Goal: Task Accomplishment & Management: Manage account settings

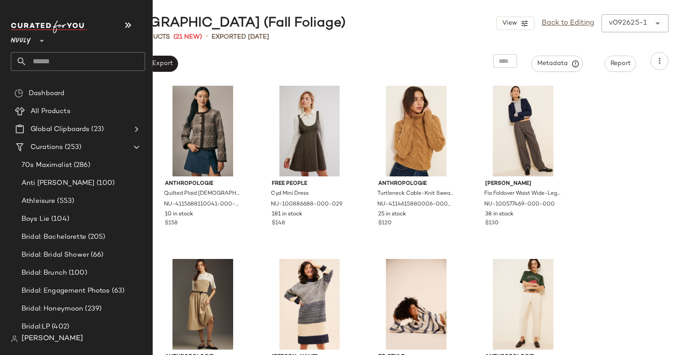
click at [62, 59] on input "text" at bounding box center [86, 61] width 118 height 19
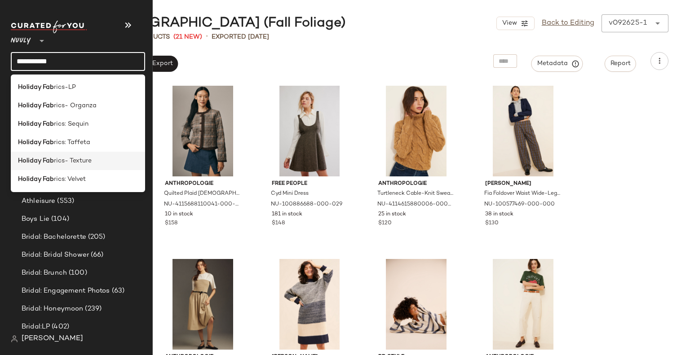
type input "**********"
click at [93, 169] on div "Holiday Fab rics- Texture" at bounding box center [78, 161] width 134 height 18
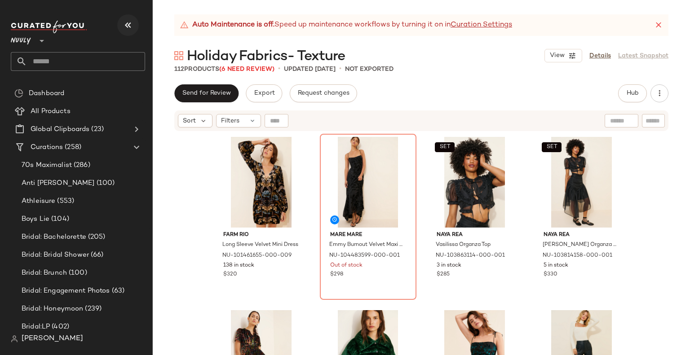
click at [133, 25] on icon "button" at bounding box center [128, 25] width 11 height 11
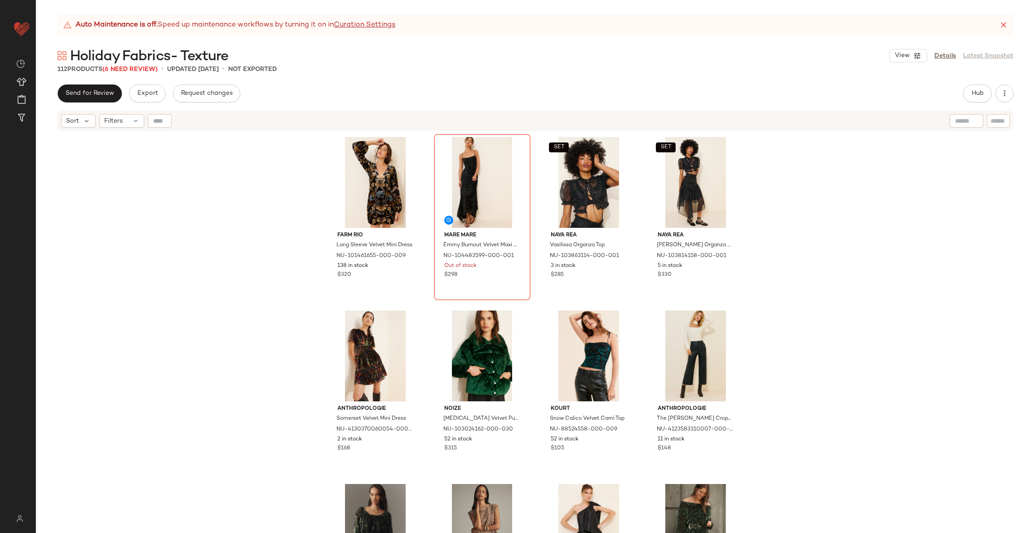
drag, startPoint x: 678, startPoint y: 0, endPoint x: 691, endPoint y: 47, distance: 48.5
click at [690, 47] on div "Holiday Fabrics- Texture View Details Latest Snapshot" at bounding box center [535, 56] width 999 height 18
click at [690, 99] on div "Send for Review Export Request changes Hub Send for Review External Review Inte…" at bounding box center [536, 93] width 956 height 18
click at [690, 93] on span "Hub" at bounding box center [977, 93] width 13 height 7
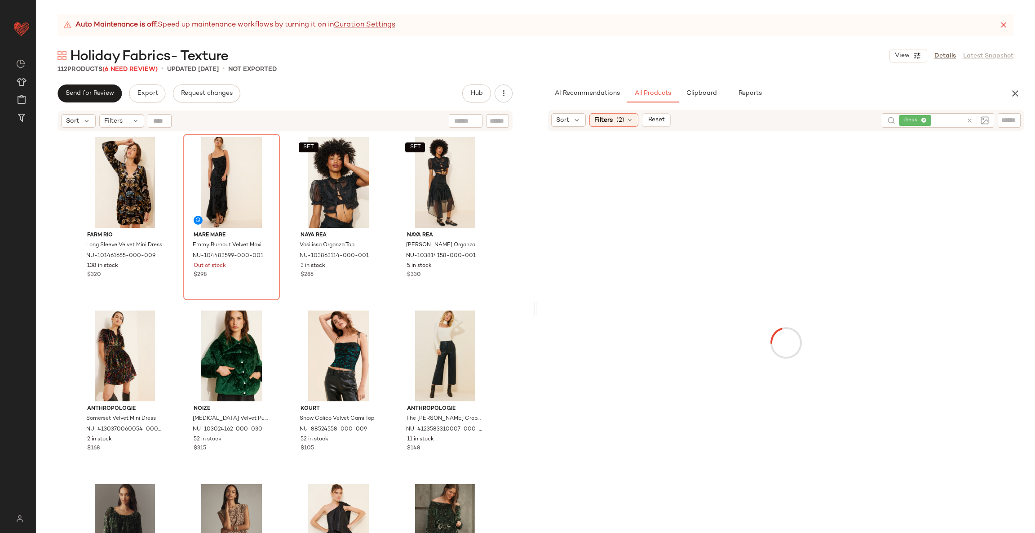
click at [690, 120] on icon at bounding box center [969, 120] width 7 height 7
type input "*********"
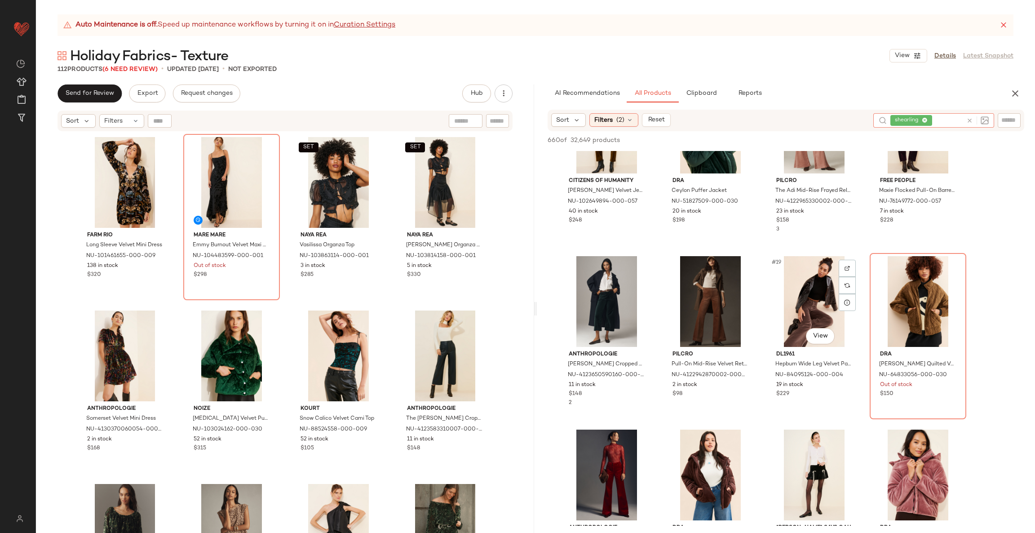
scroll to position [592, 0]
type input "****"
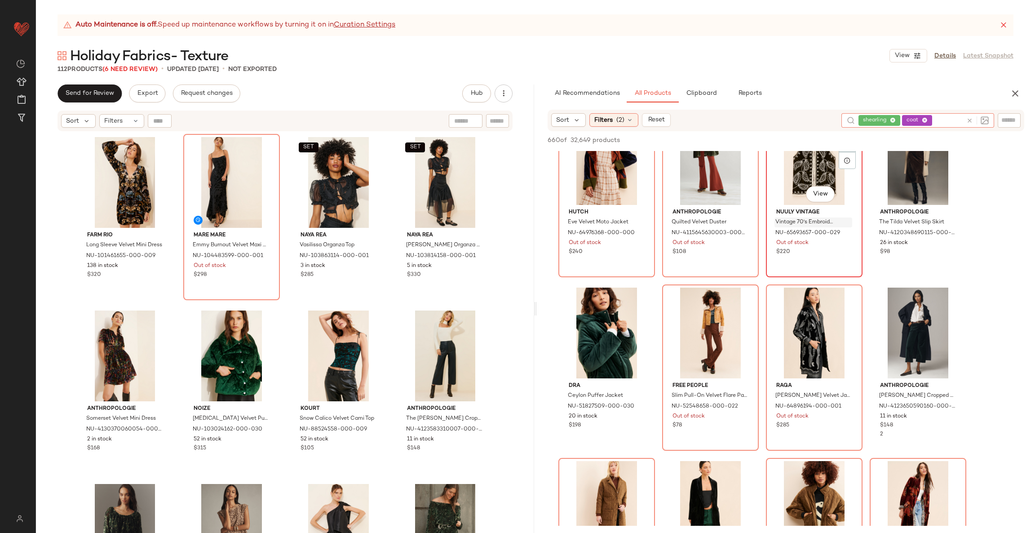
scroll to position [44, 0]
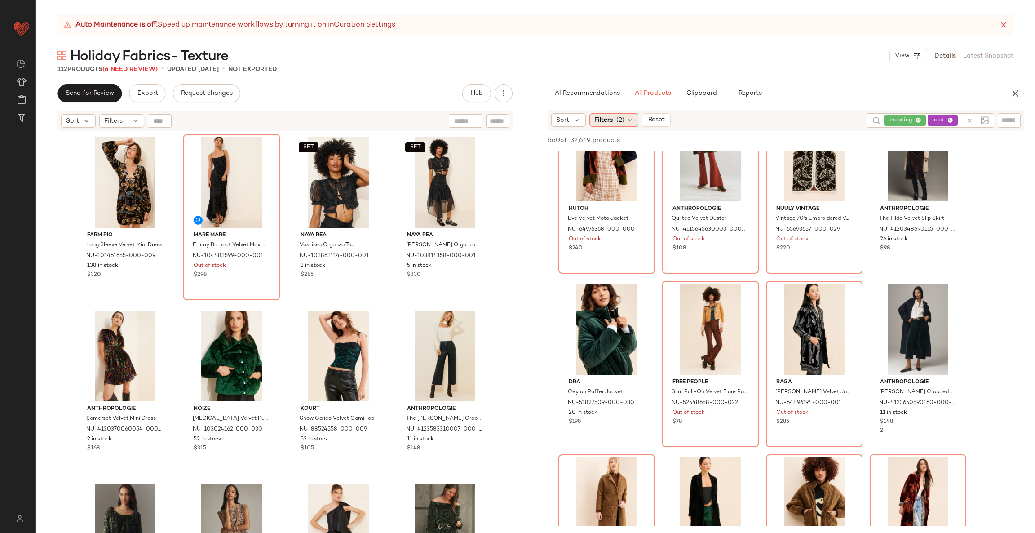
click at [606, 120] on span "Filters" at bounding box center [603, 119] width 18 height 9
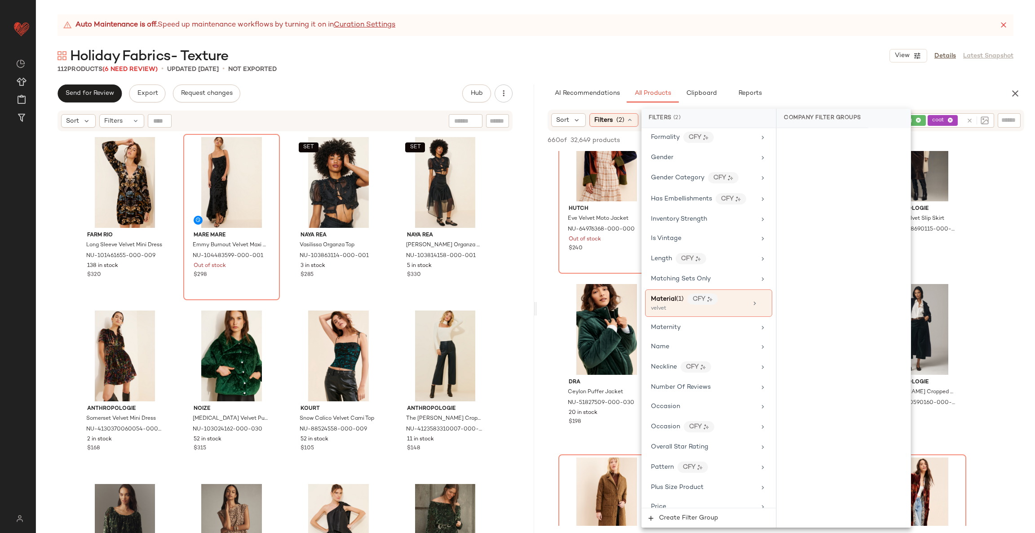
scroll to position [352, 0]
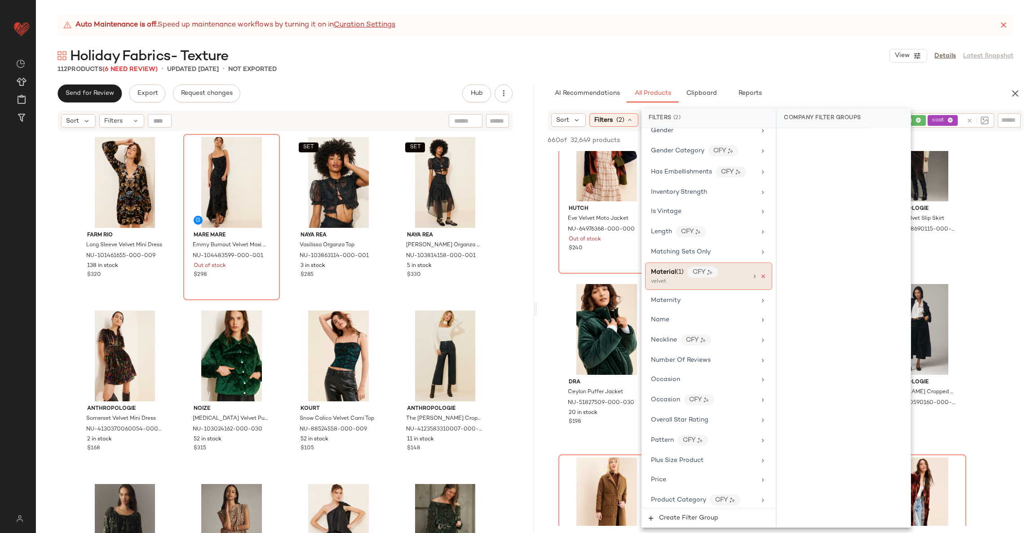
click at [690, 279] on icon at bounding box center [763, 276] width 6 height 6
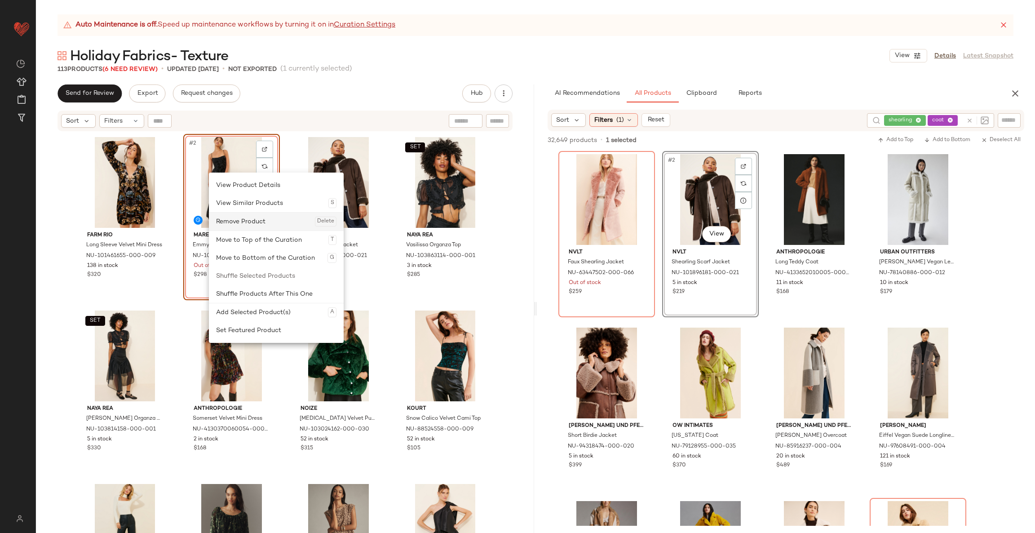
click at [245, 218] on div "Remove Product Delete" at bounding box center [276, 222] width 120 height 18
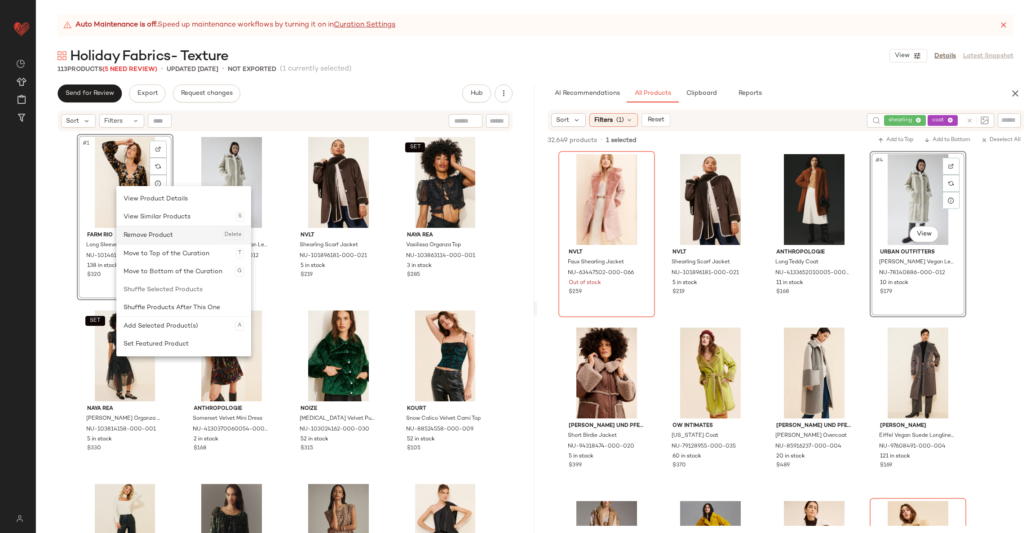
click at [147, 239] on div "Remove Product Delete" at bounding box center [184, 235] width 120 height 18
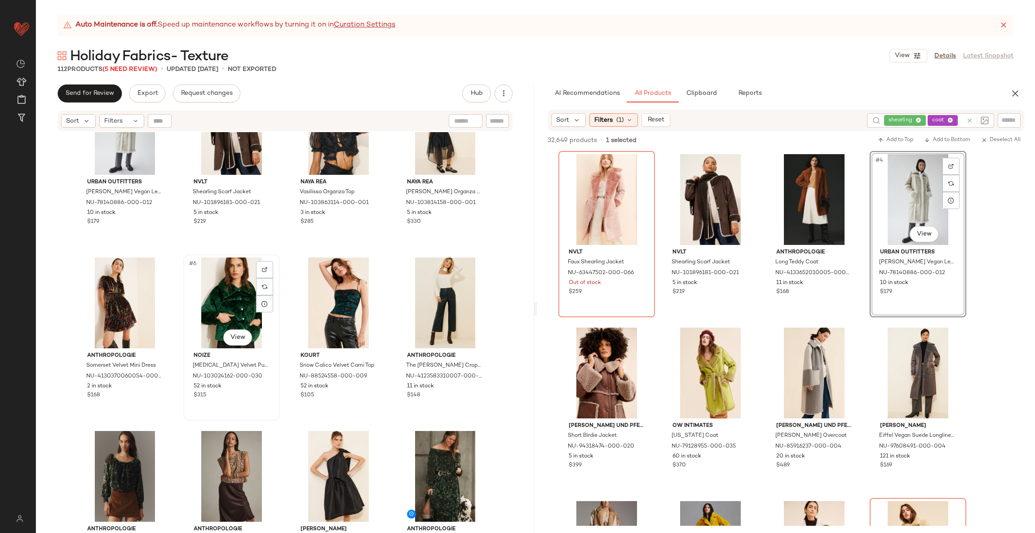
scroll to position [60, 0]
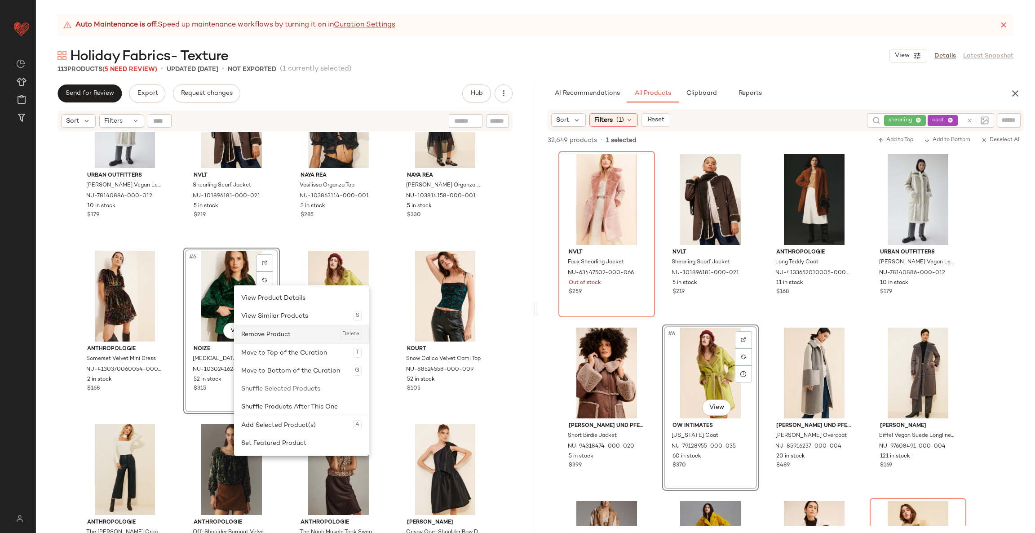
click at [273, 333] on div "Remove Product Delete" at bounding box center [301, 334] width 120 height 18
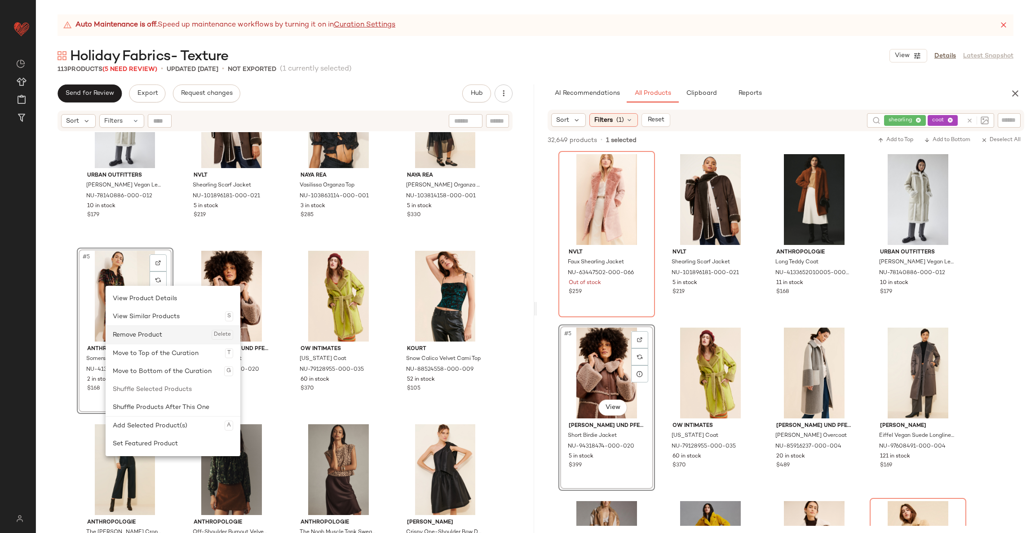
click at [154, 337] on div "Remove Product Delete" at bounding box center [173, 335] width 120 height 18
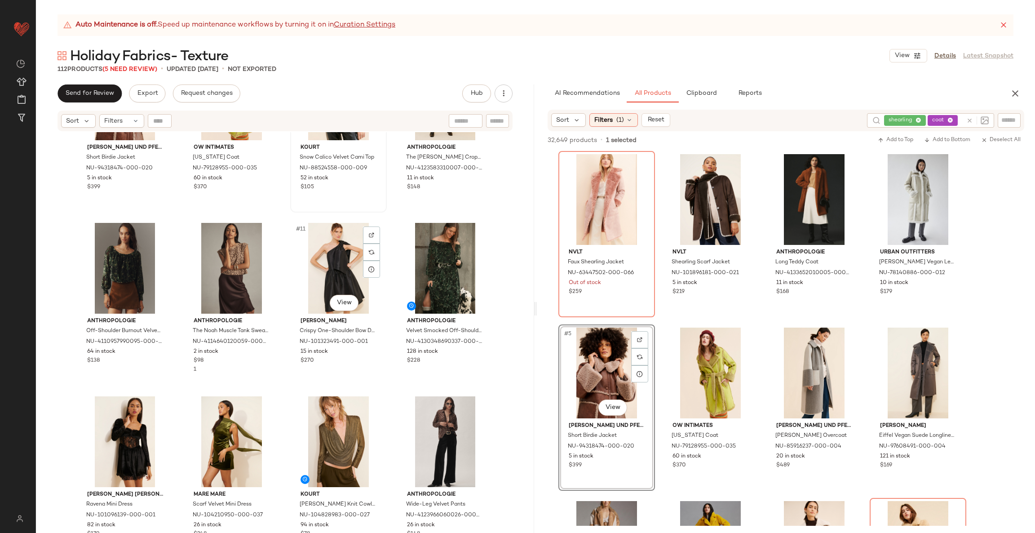
scroll to position [278, 0]
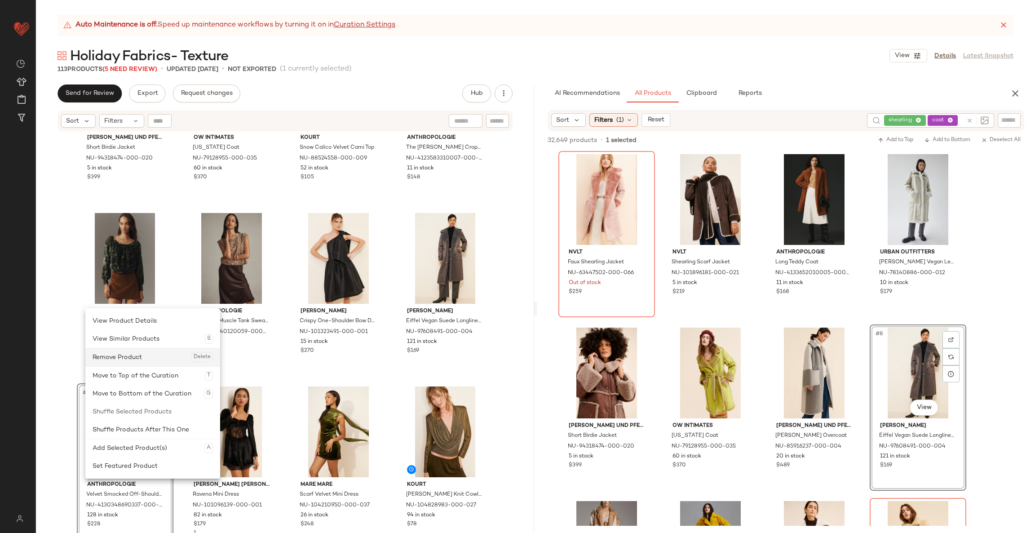
click at [133, 355] on div "Remove Product Delete" at bounding box center [153, 357] width 120 height 18
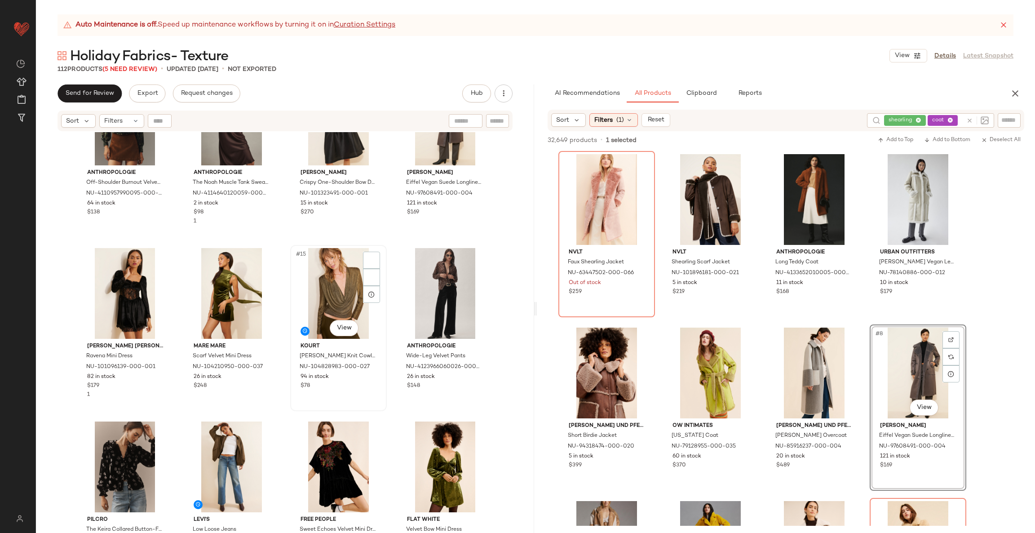
scroll to position [393, 0]
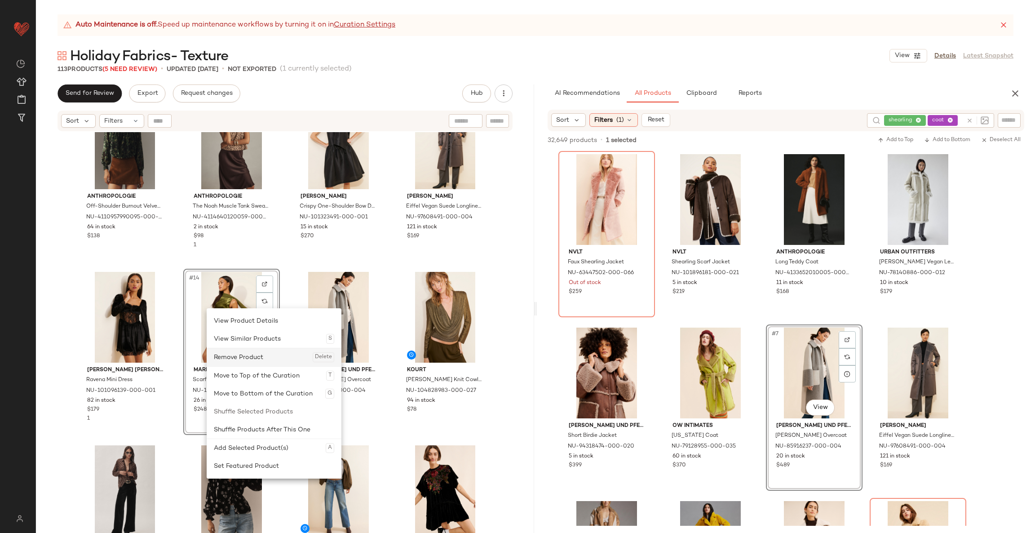
click at [236, 354] on div "Remove Product Delete" at bounding box center [274, 357] width 120 height 18
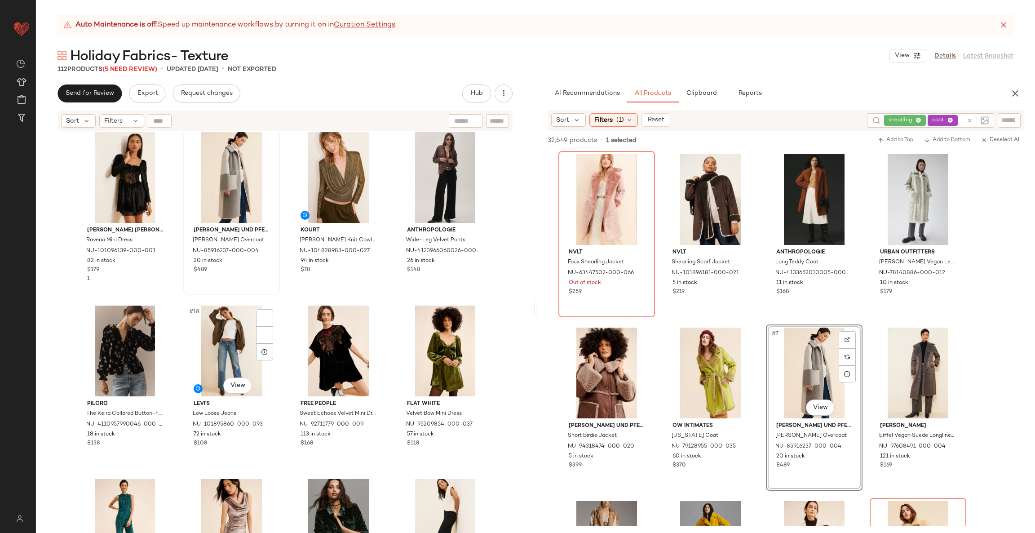
scroll to position [533, 0]
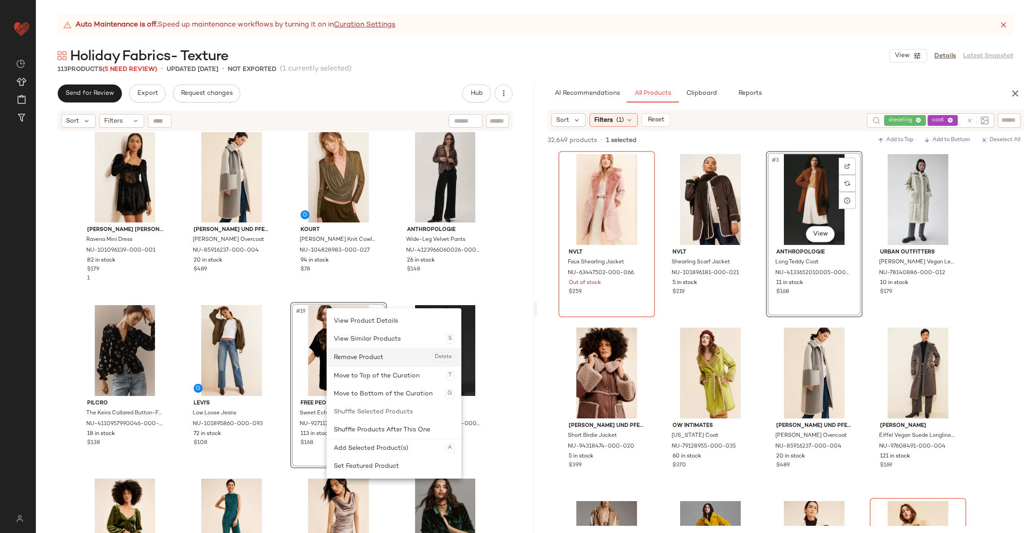
click at [346, 355] on div "Remove Product Delete" at bounding box center [394, 357] width 120 height 18
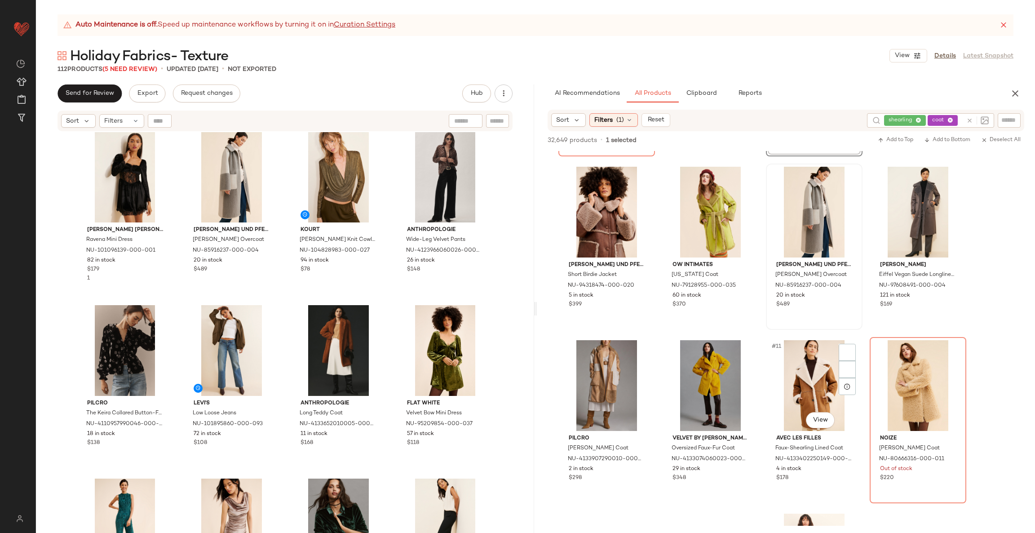
scroll to position [161, 0]
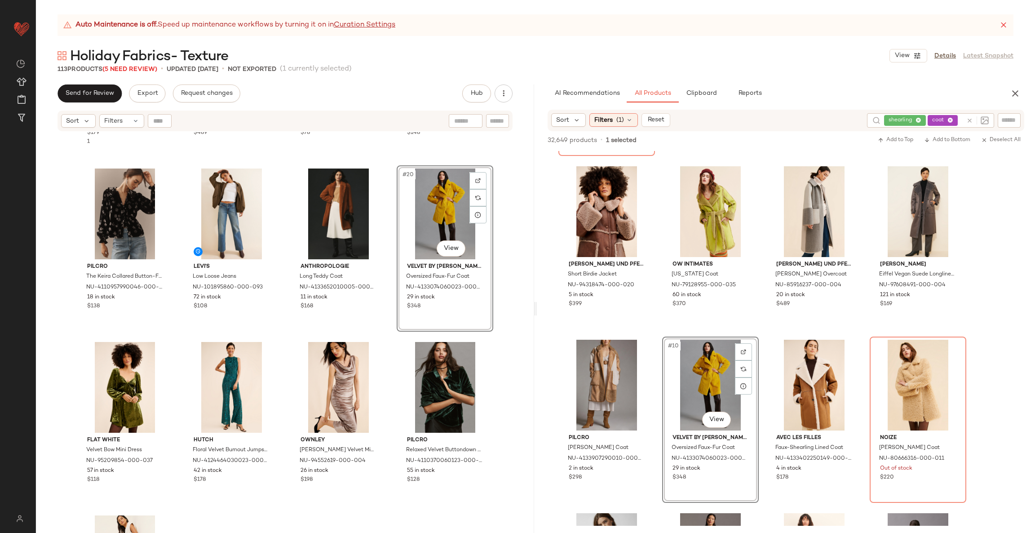
scroll to position [670, 0]
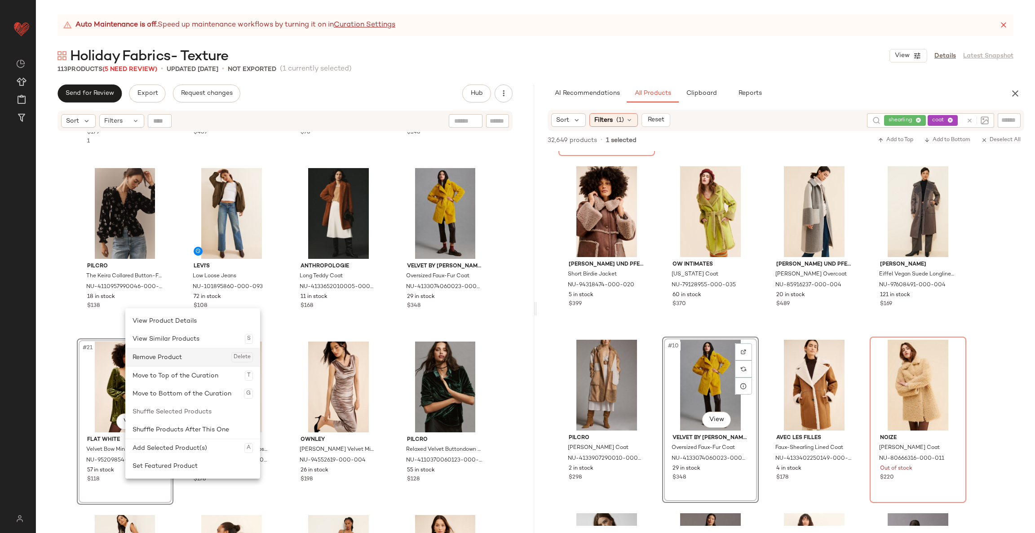
click at [168, 355] on div "Remove Product Delete" at bounding box center [193, 357] width 120 height 18
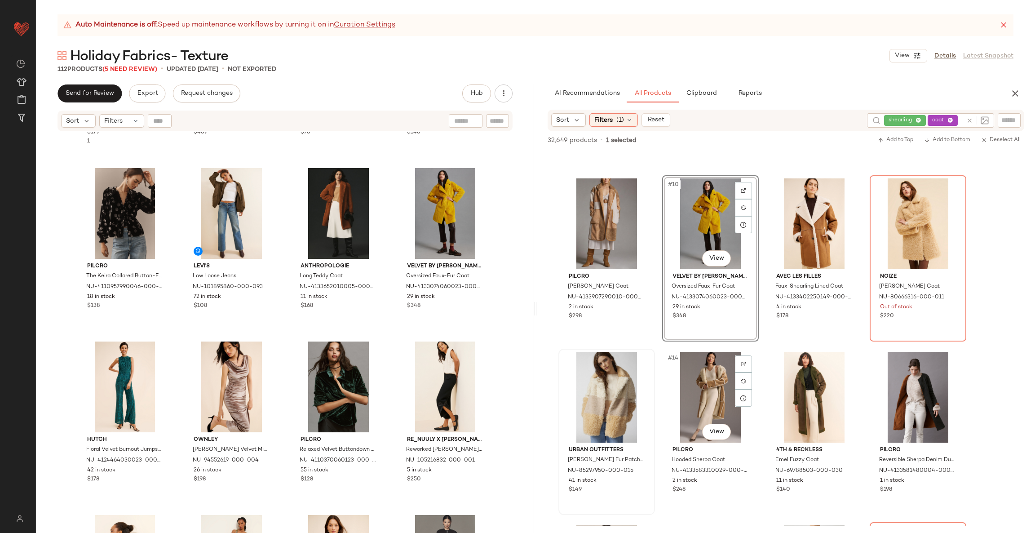
scroll to position [355, 0]
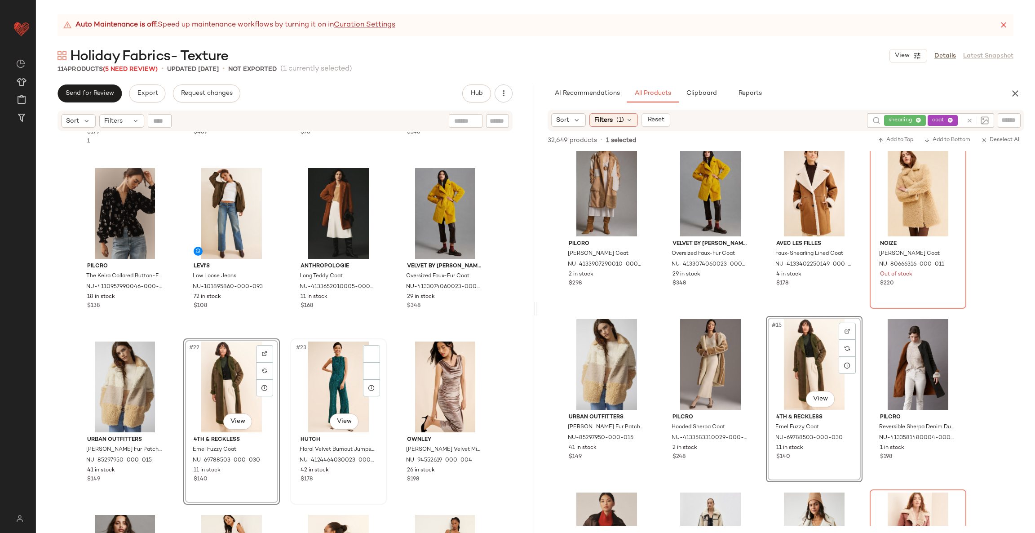
click at [330, 355] on div "#23 View" at bounding box center [338, 386] width 90 height 91
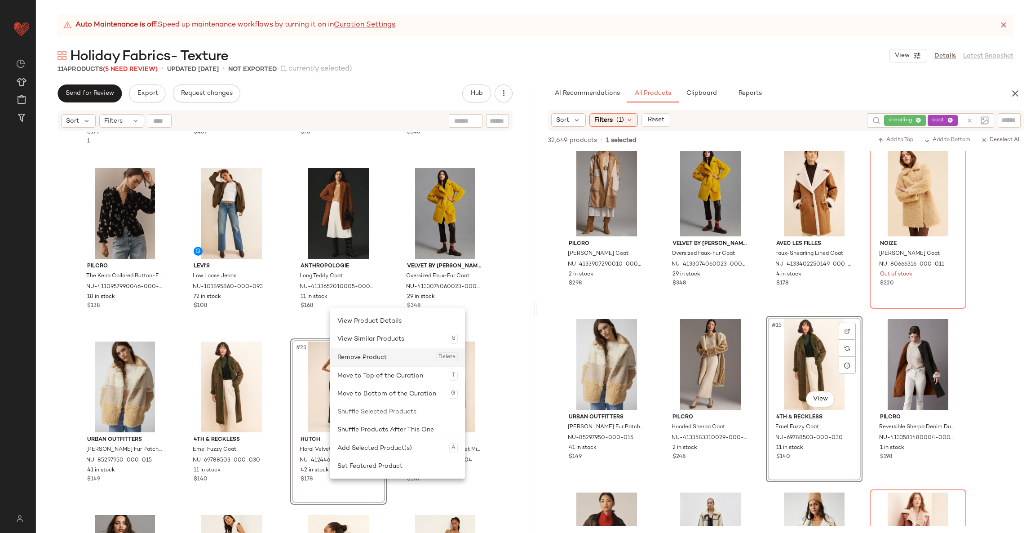
click at [370, 355] on div "Remove Product Delete" at bounding box center [397, 357] width 120 height 18
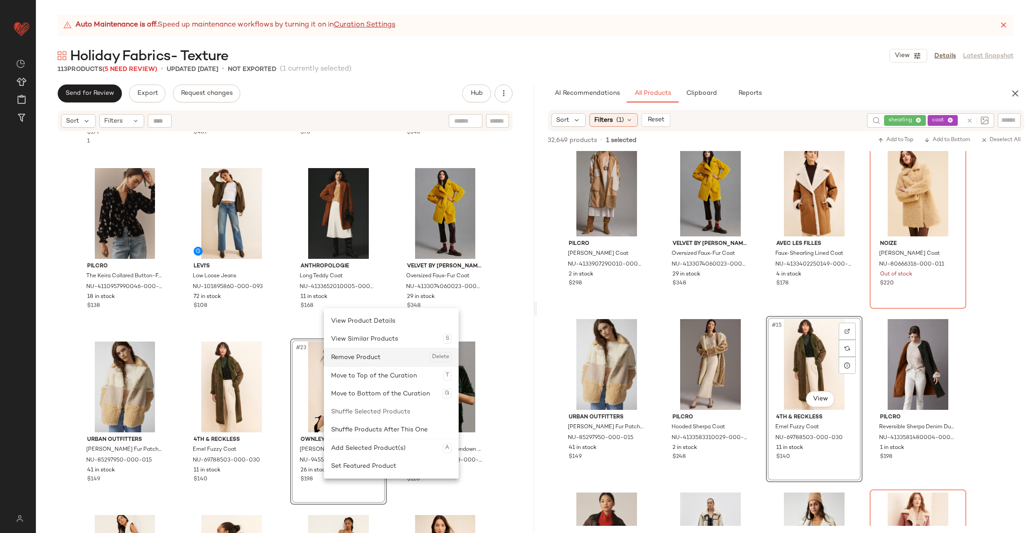
click at [360, 355] on div "Remove Product Delete" at bounding box center [391, 357] width 120 height 18
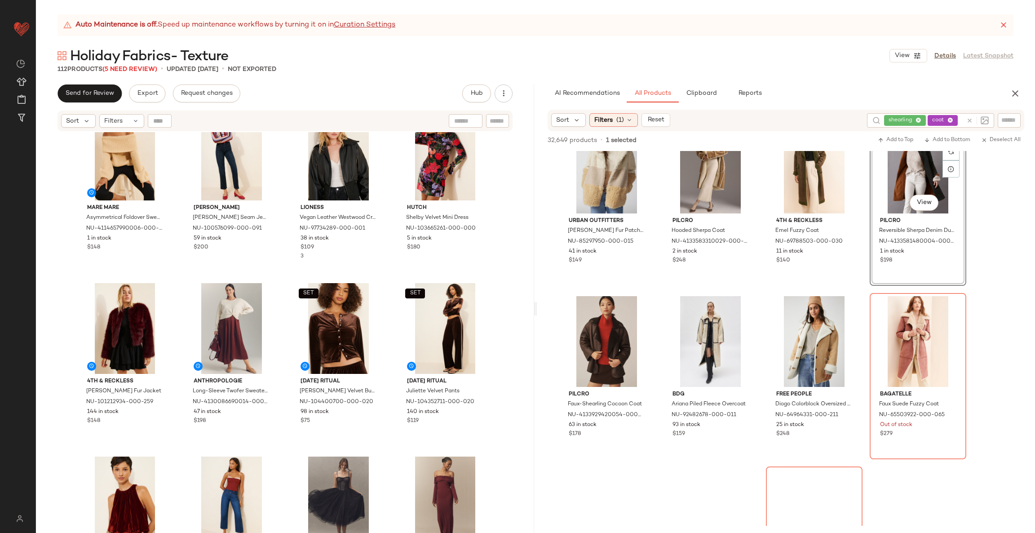
scroll to position [565, 0]
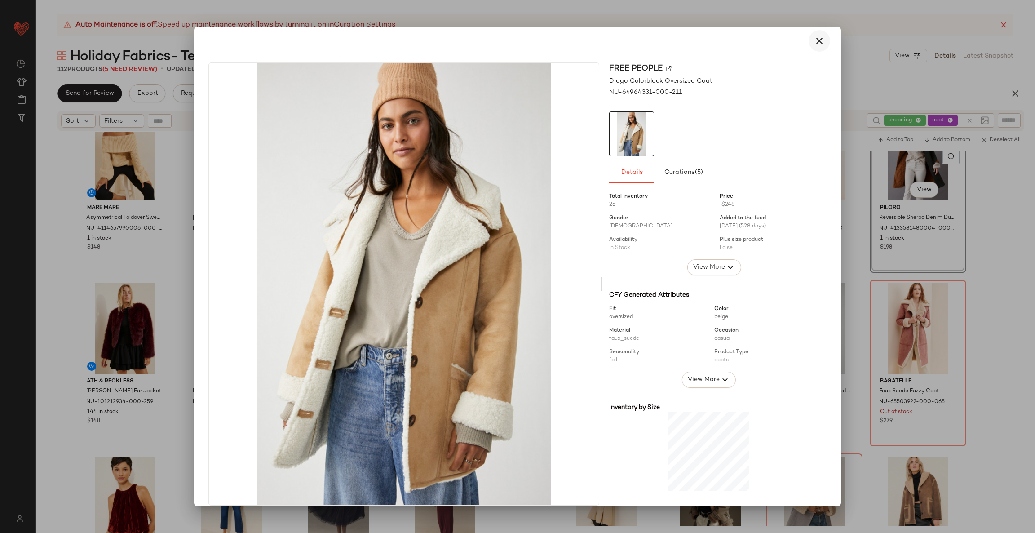
click at [690, 40] on icon "button" at bounding box center [819, 40] width 11 height 11
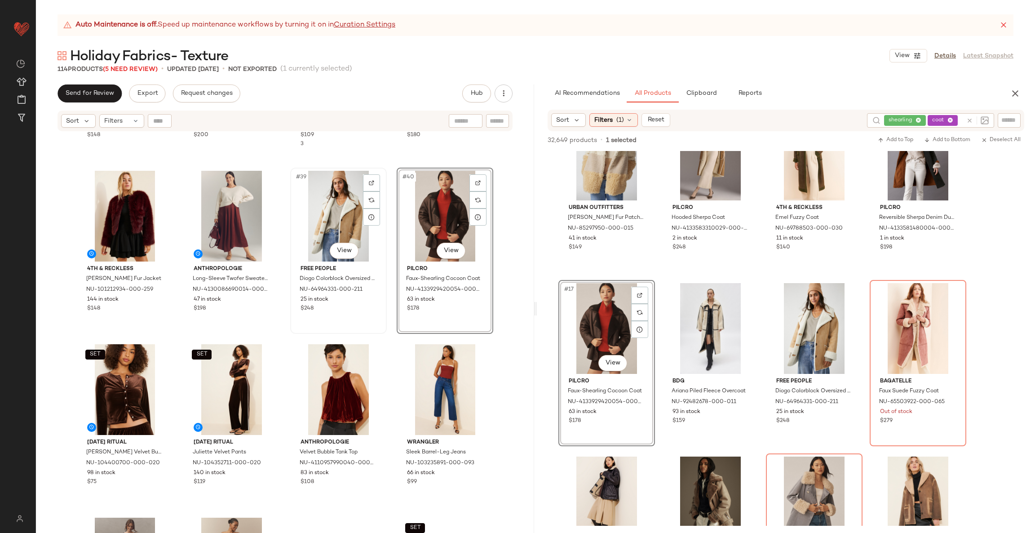
scroll to position [1538, 0]
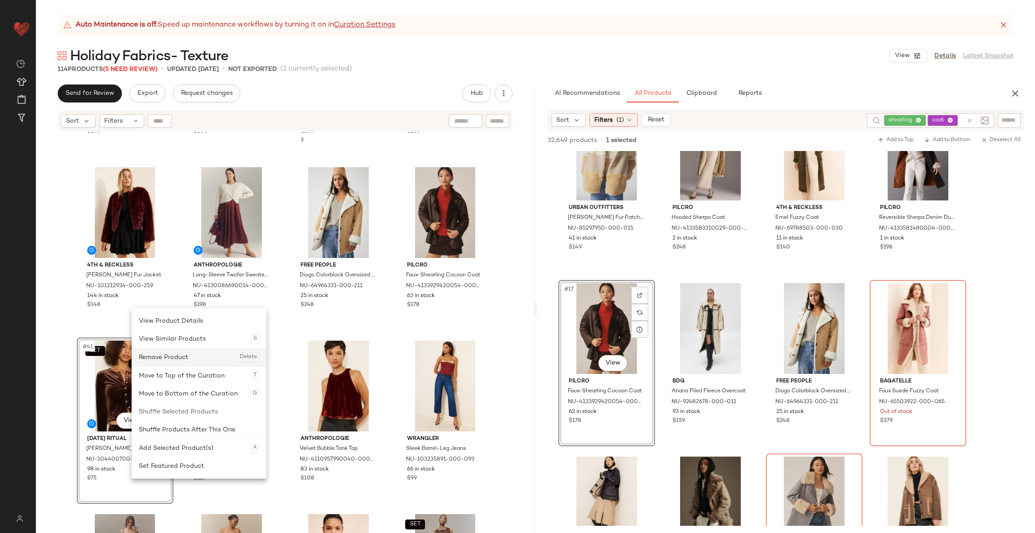
click at [177, 355] on div "Remove Product Delete" at bounding box center [199, 357] width 120 height 18
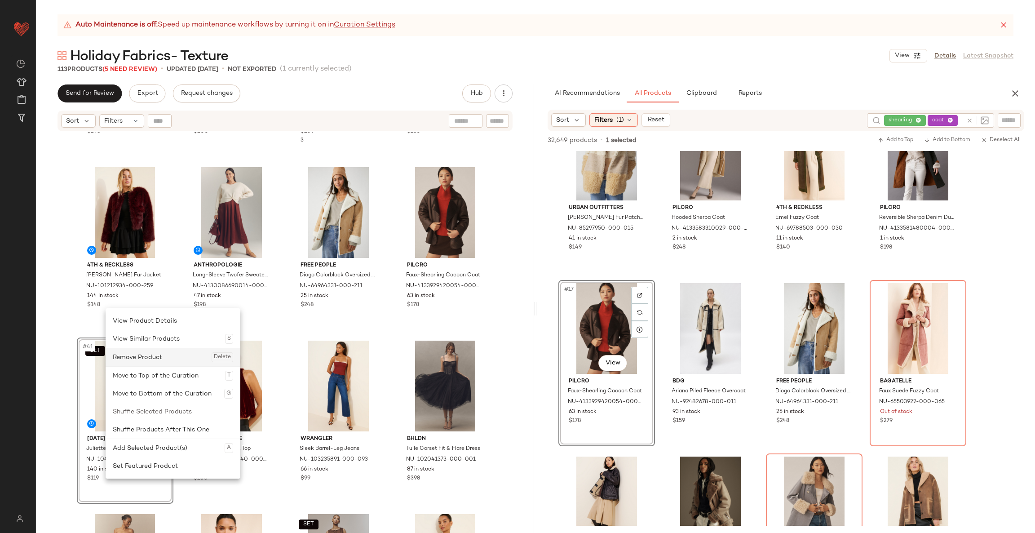
click at [144, 355] on div "Remove Product Delete" at bounding box center [173, 357] width 120 height 18
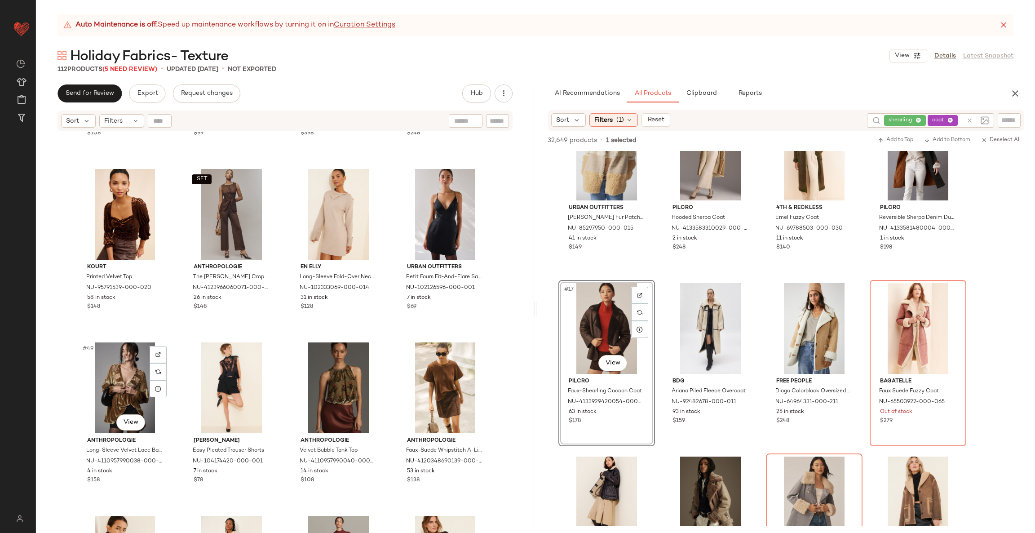
scroll to position [1858, 0]
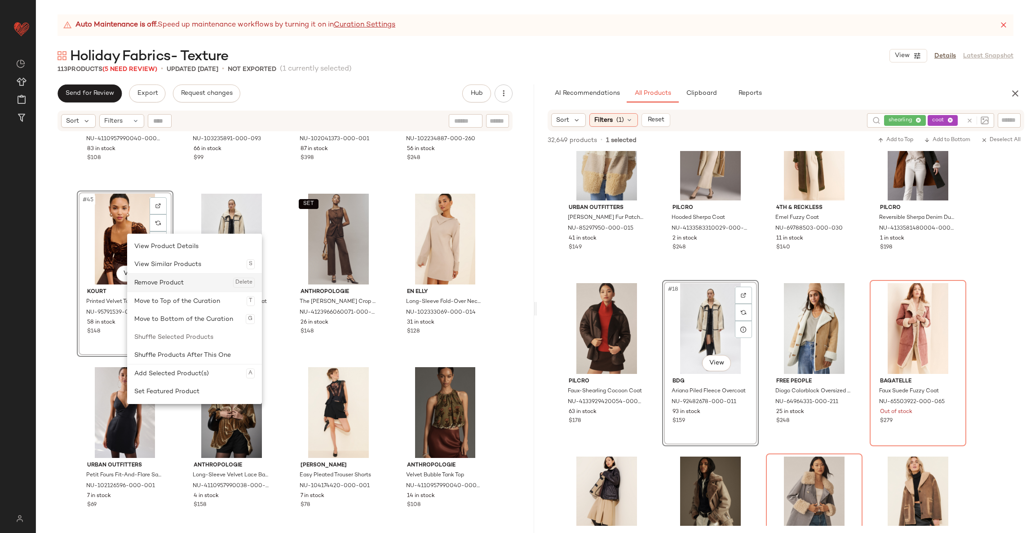
click at [177, 288] on div "Remove Product Delete" at bounding box center [194, 283] width 120 height 18
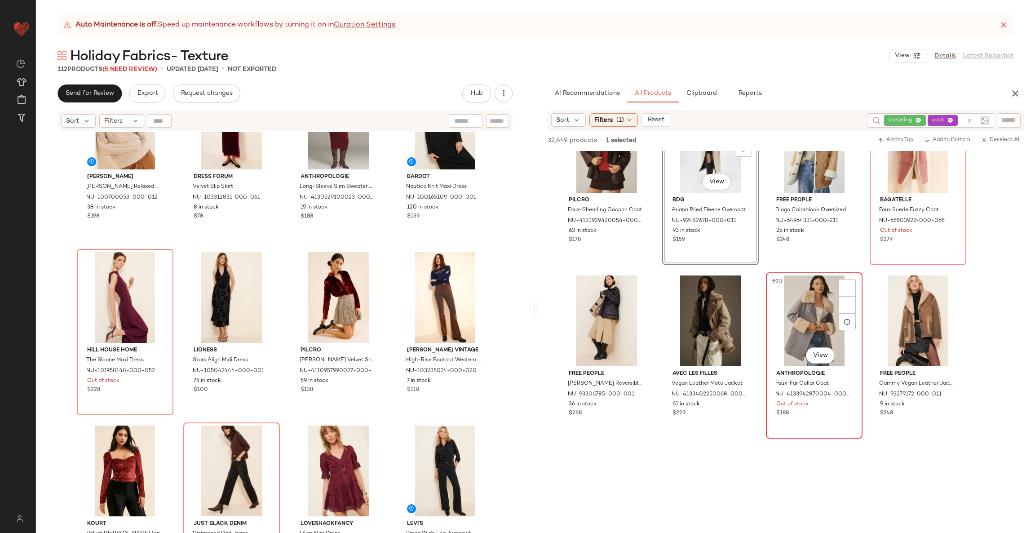
scroll to position [747, 0]
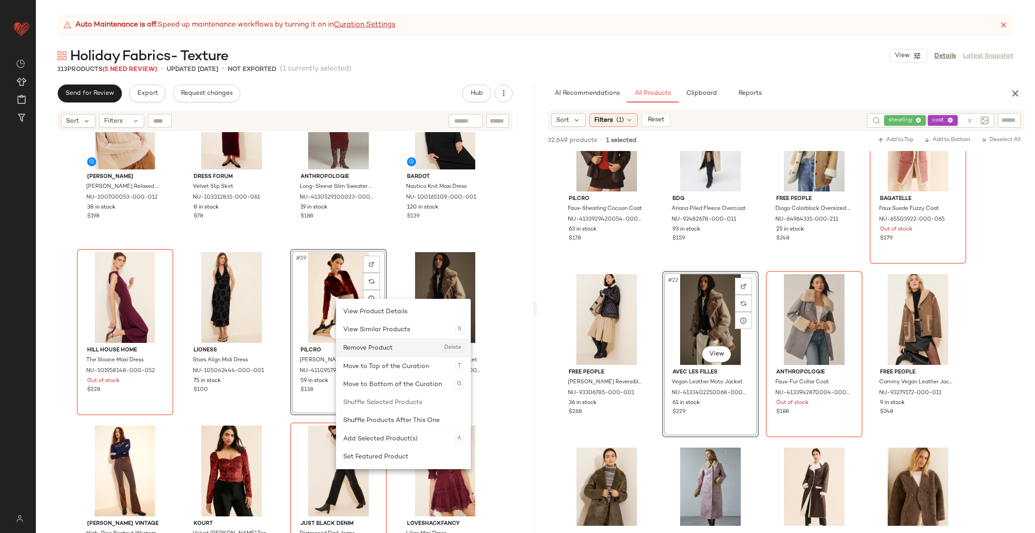
click at [372, 347] on div "Remove Product Delete" at bounding box center [403, 348] width 120 height 18
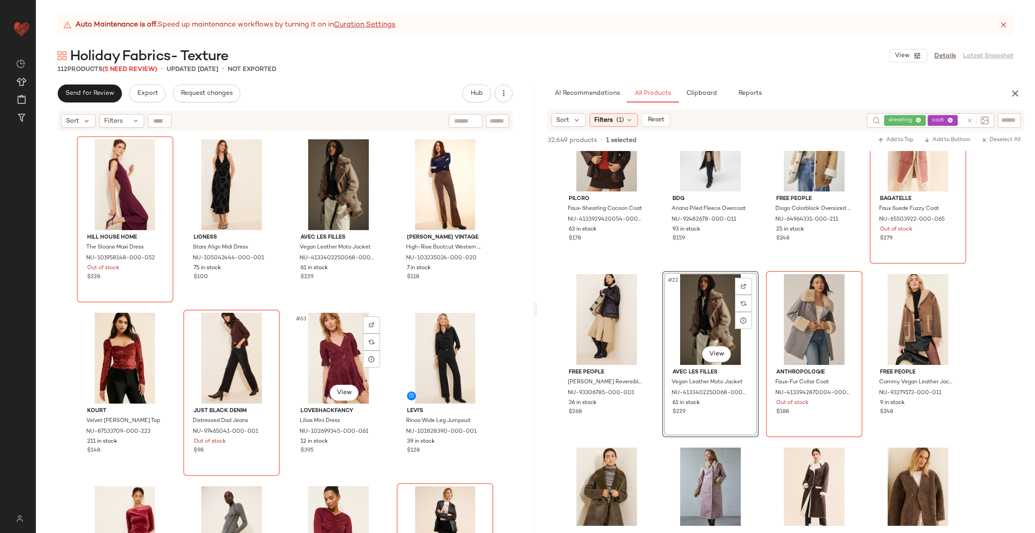
scroll to position [2482, 0]
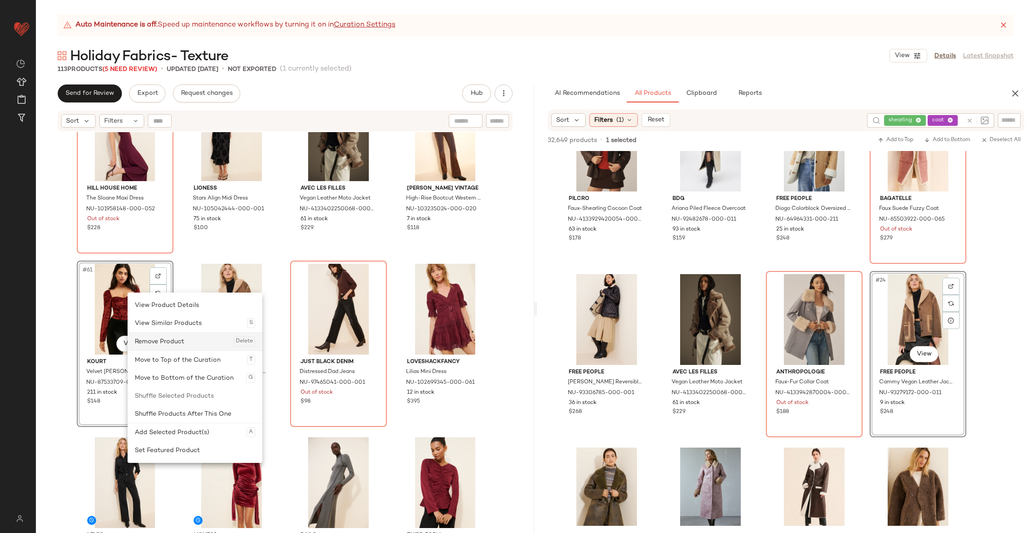
click at [172, 341] on div "Remove Product Delete" at bounding box center [195, 341] width 120 height 18
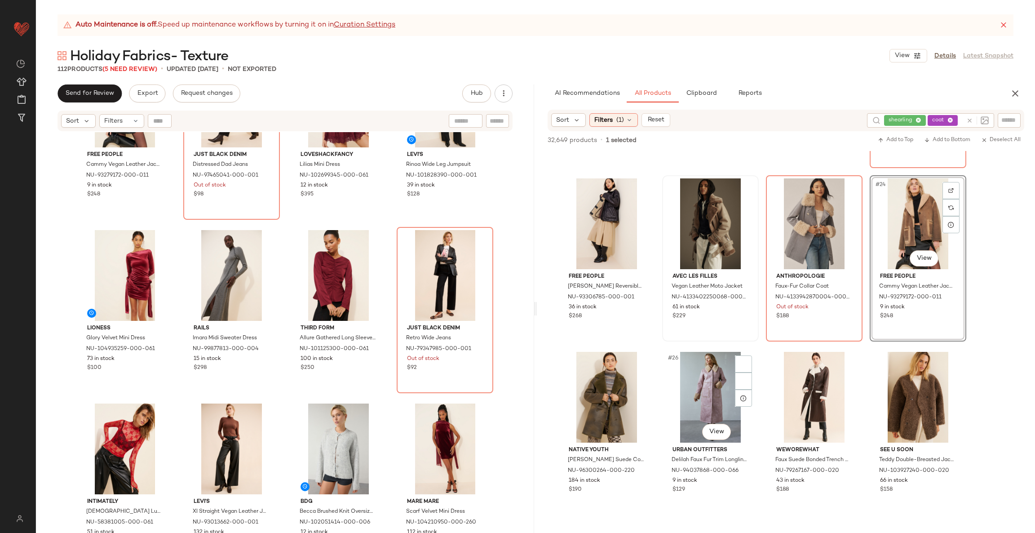
scroll to position [846, 0]
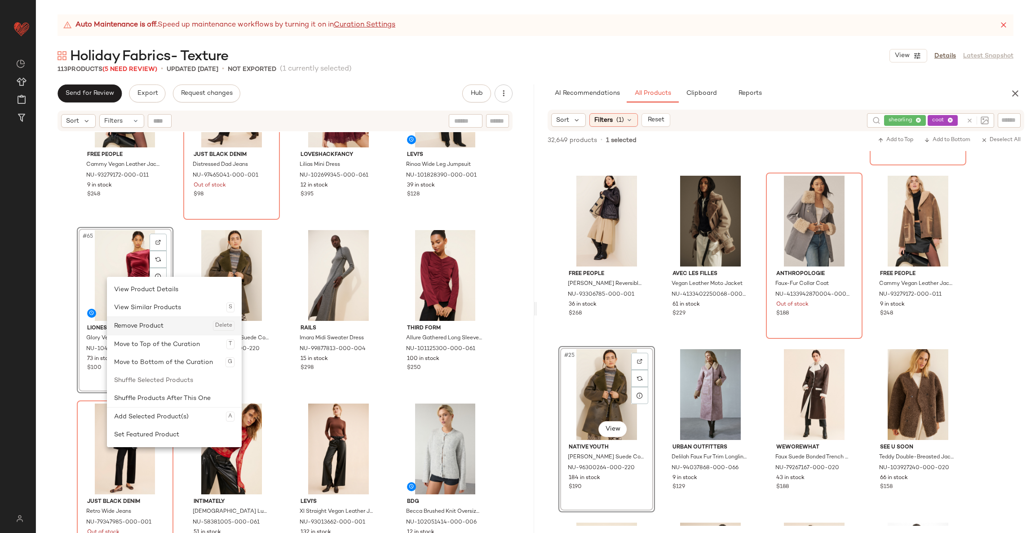
click at [149, 326] on div "Remove Product Delete" at bounding box center [174, 326] width 120 height 18
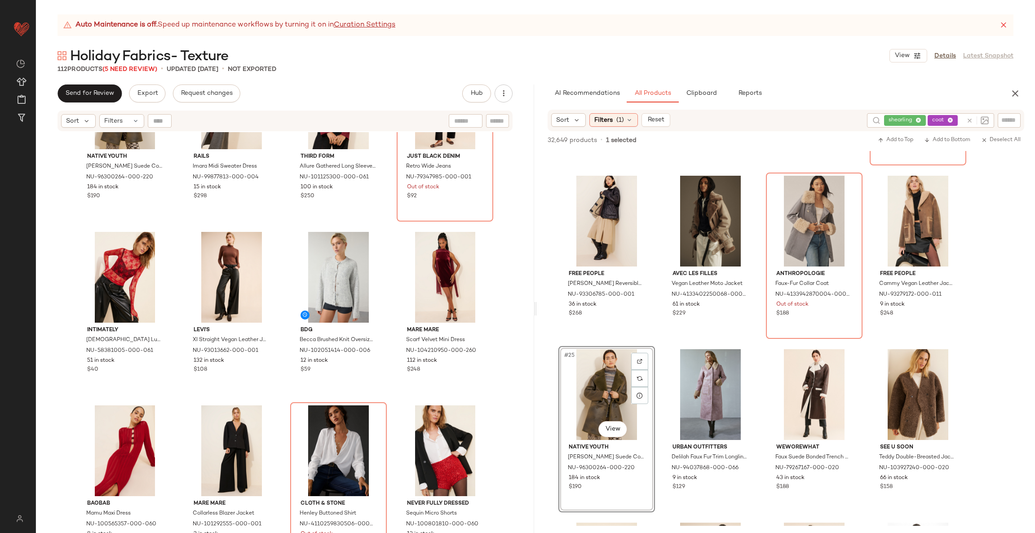
scroll to position [2861, 0]
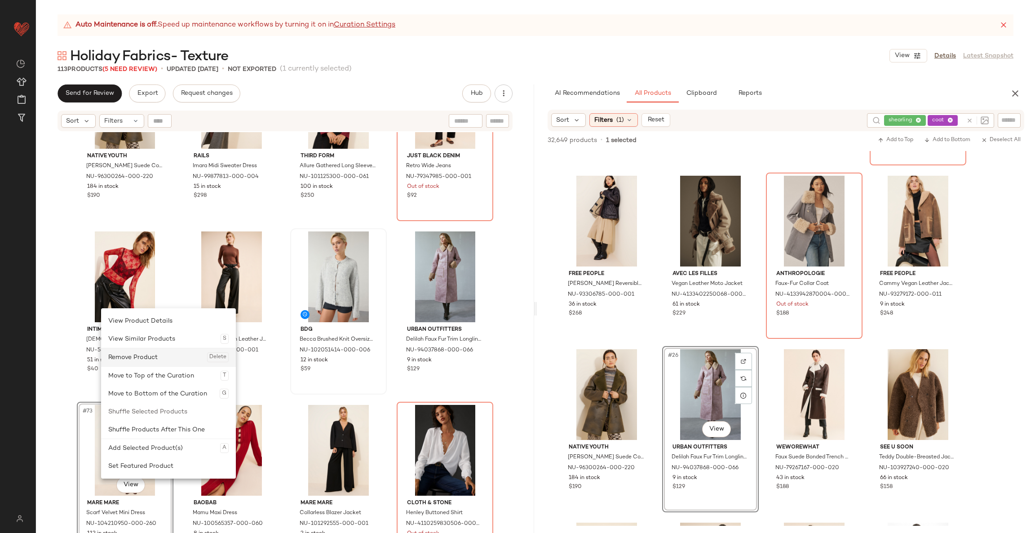
click at [147, 355] on div "Remove Product Delete" at bounding box center [168, 357] width 120 height 18
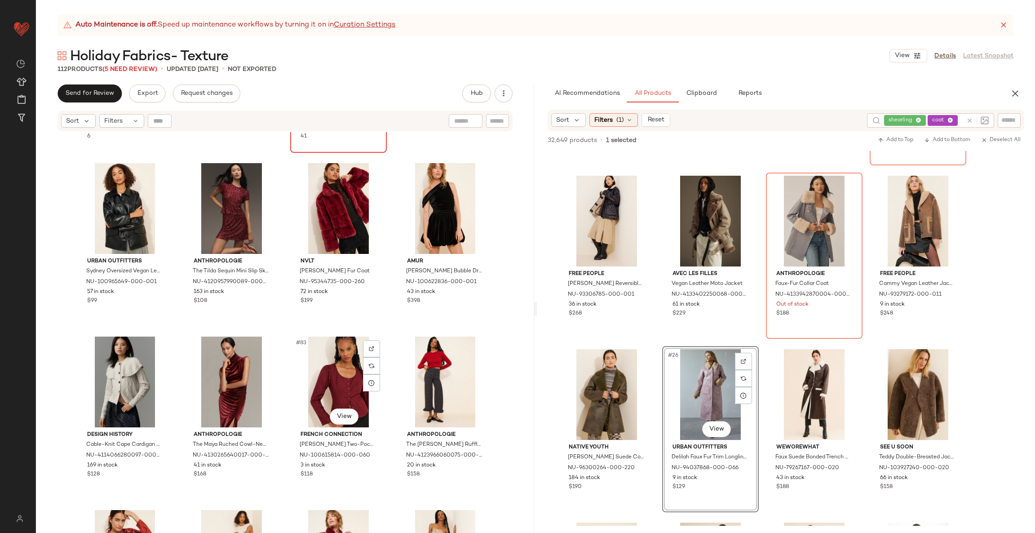
scroll to position [3277, 0]
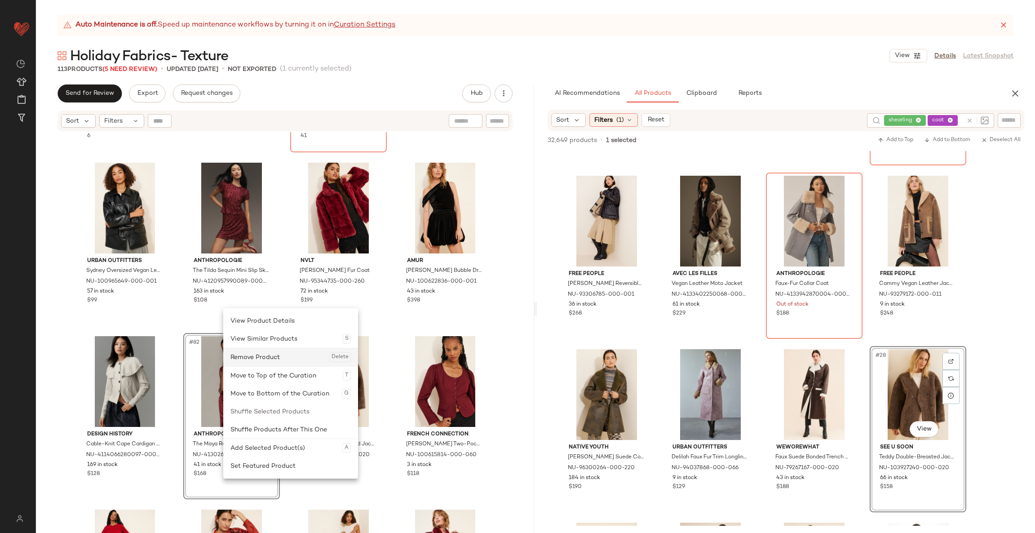
click at [268, 355] on div "Remove Product Delete" at bounding box center [290, 357] width 120 height 18
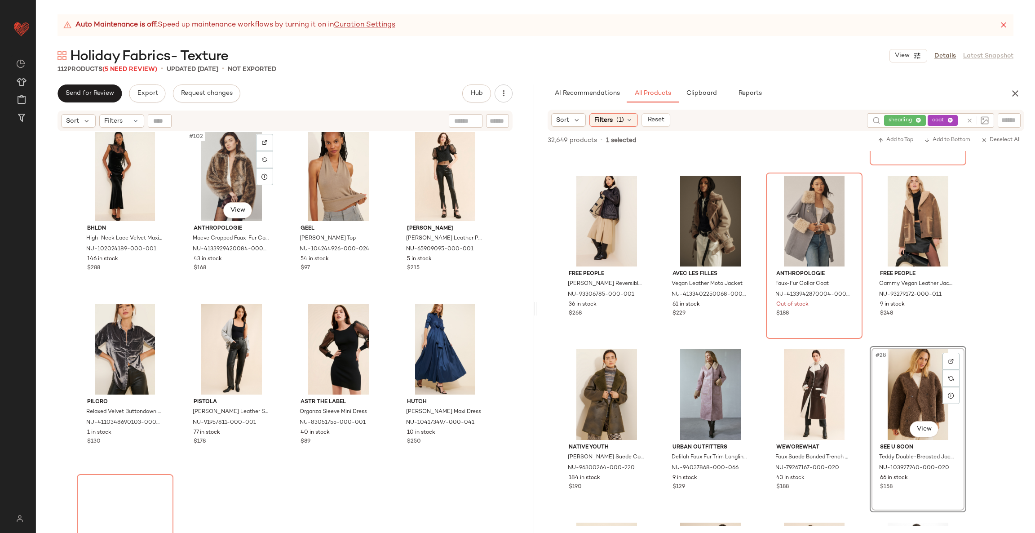
scroll to position [4359, 0]
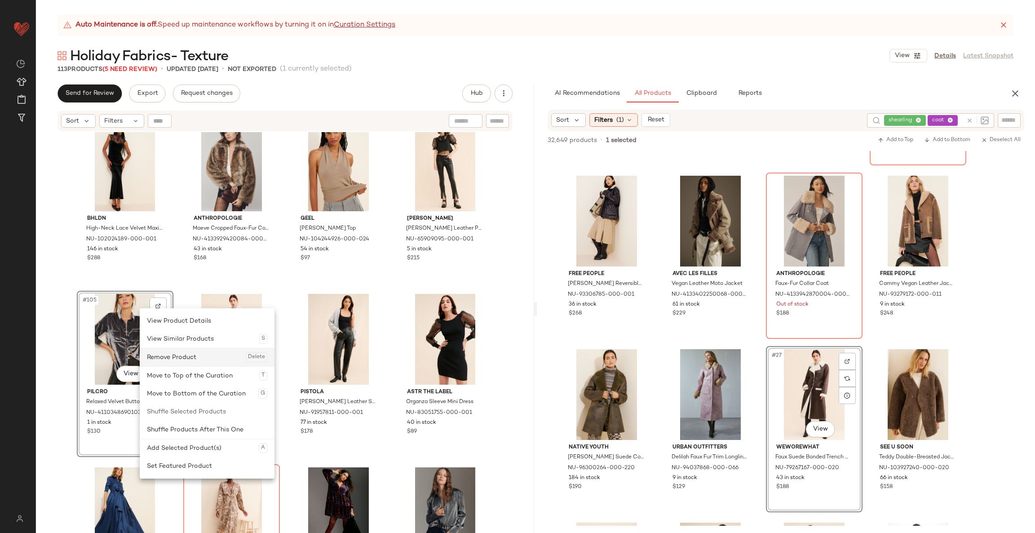
click at [174, 355] on div "Remove Product Delete" at bounding box center [207, 357] width 120 height 18
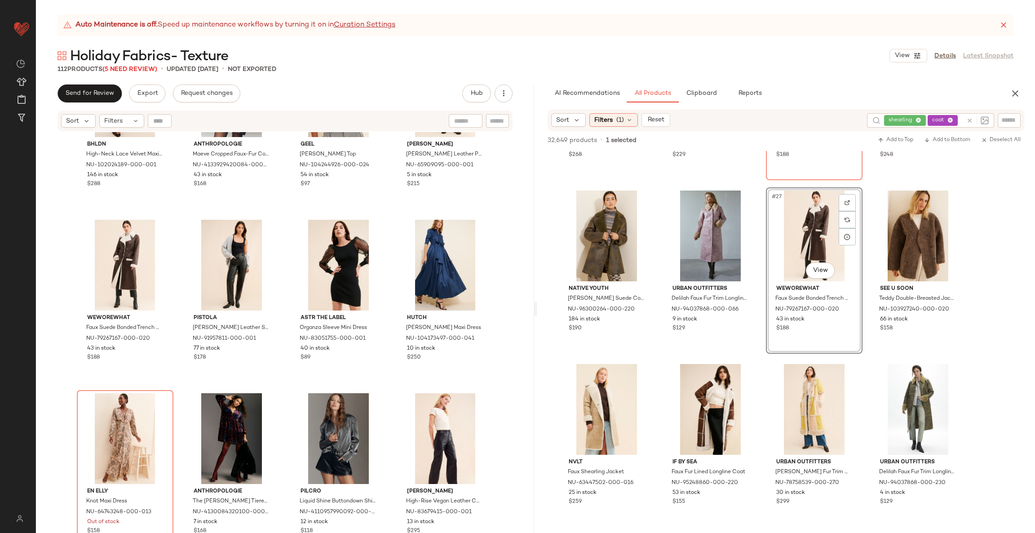
scroll to position [1005, 0]
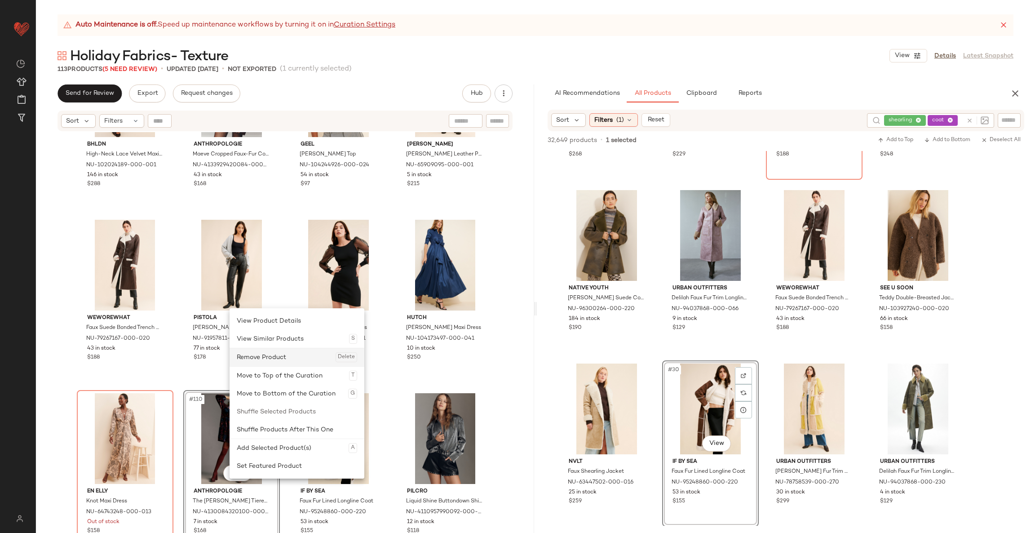
click at [282, 355] on div "Remove Product Delete" at bounding box center [297, 357] width 120 height 18
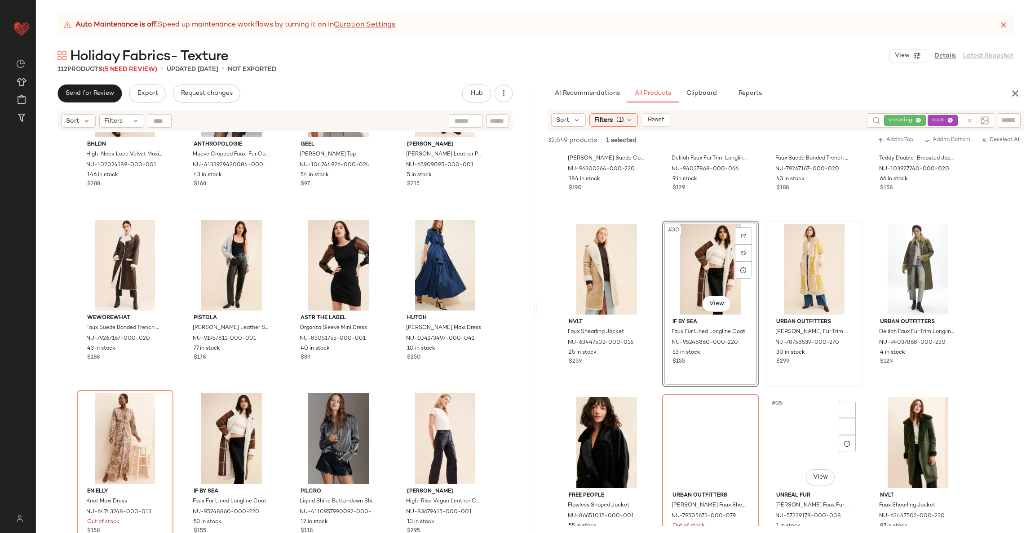
scroll to position [1244, 0]
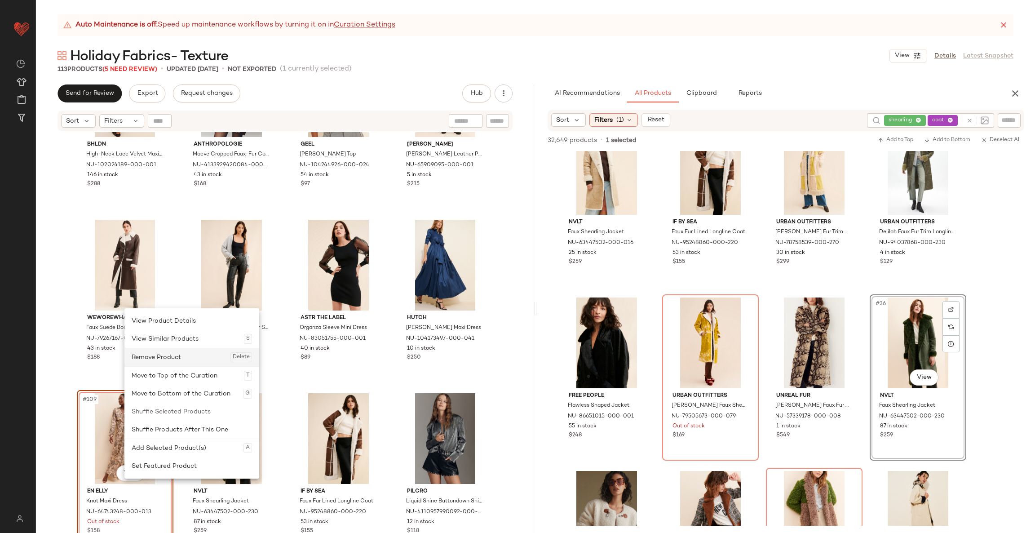
click at [166, 353] on div "Remove Product Delete" at bounding box center [192, 357] width 120 height 18
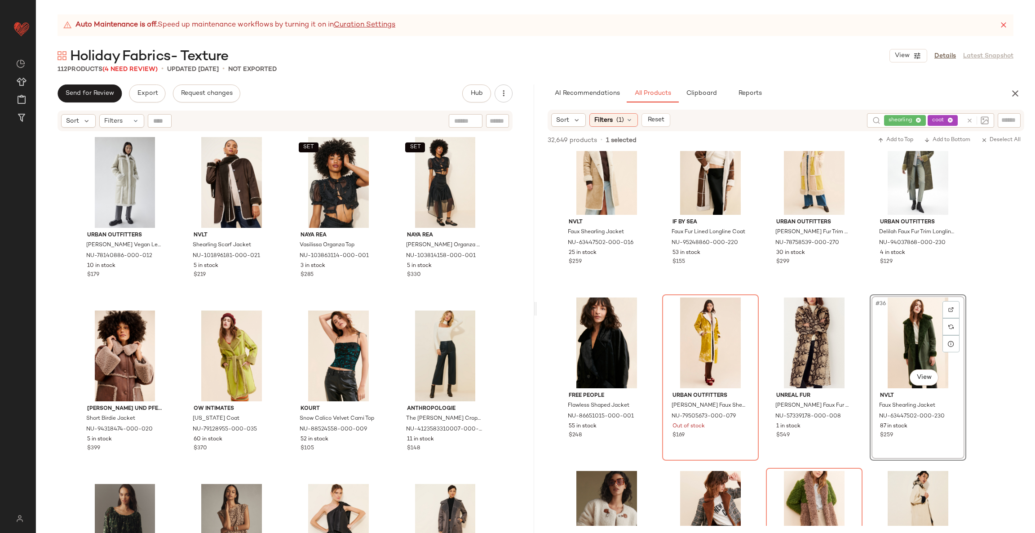
click at [690, 120] on icon at bounding box center [969, 120] width 7 height 7
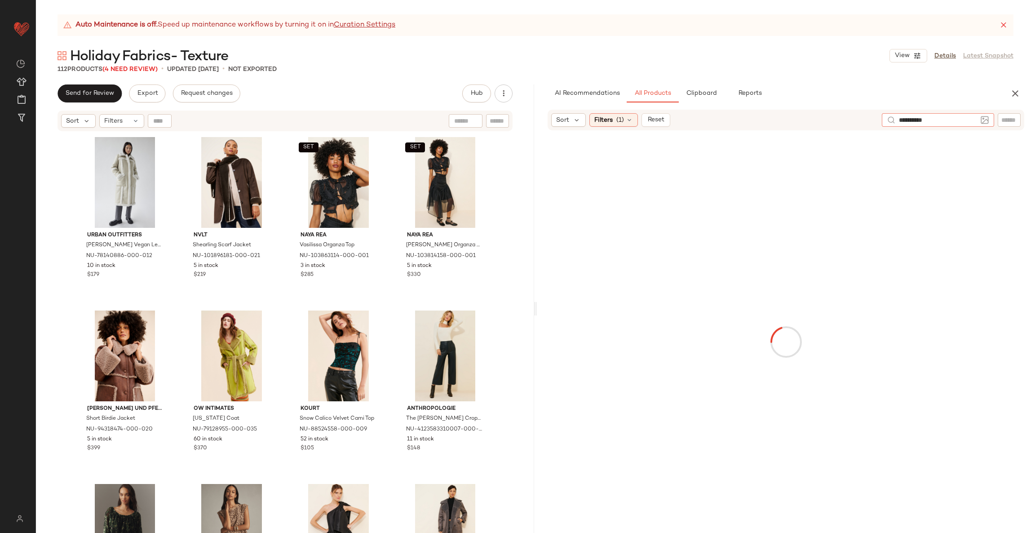
type input "**********"
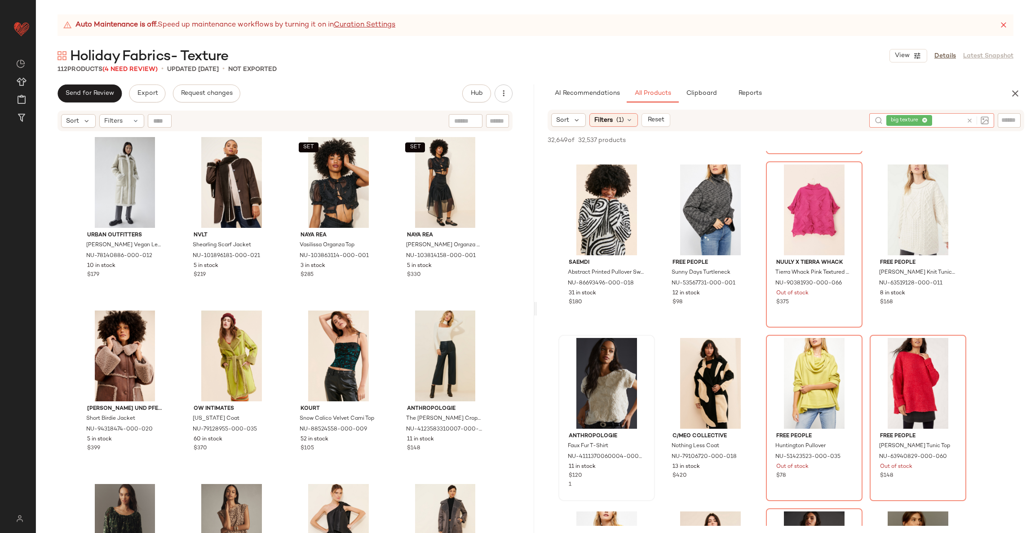
scroll to position [173, 0]
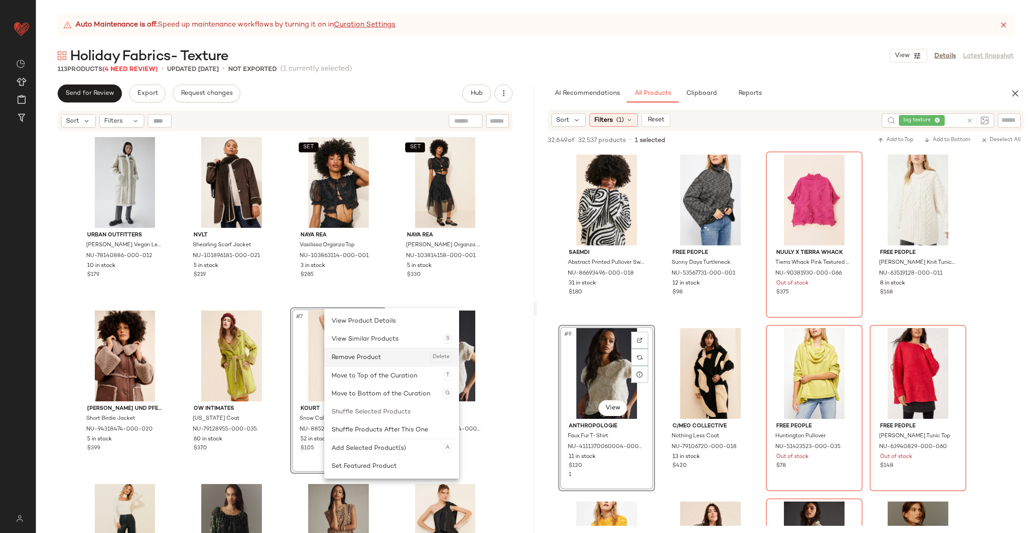
click at [354, 350] on div "Remove Product Delete" at bounding box center [392, 357] width 120 height 18
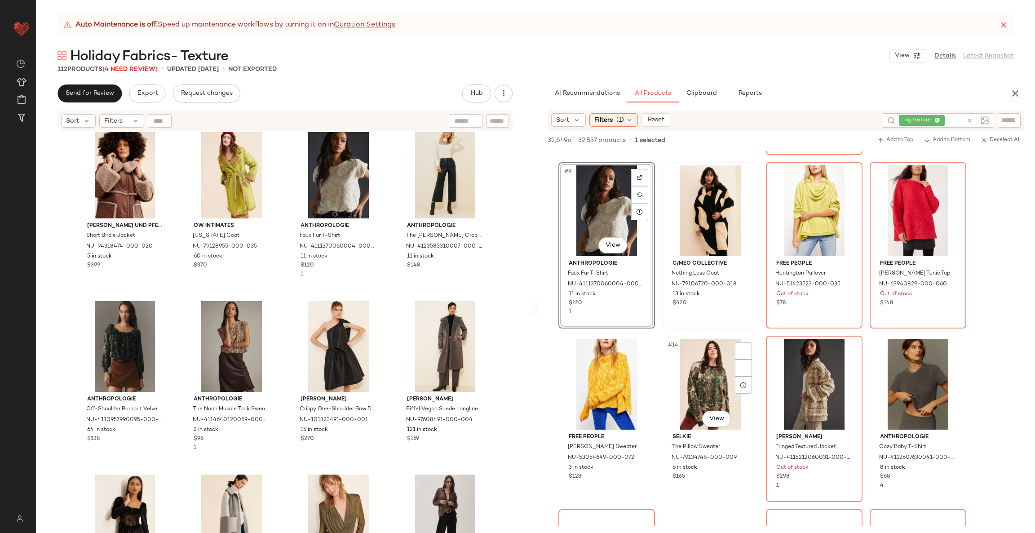
scroll to position [374, 0]
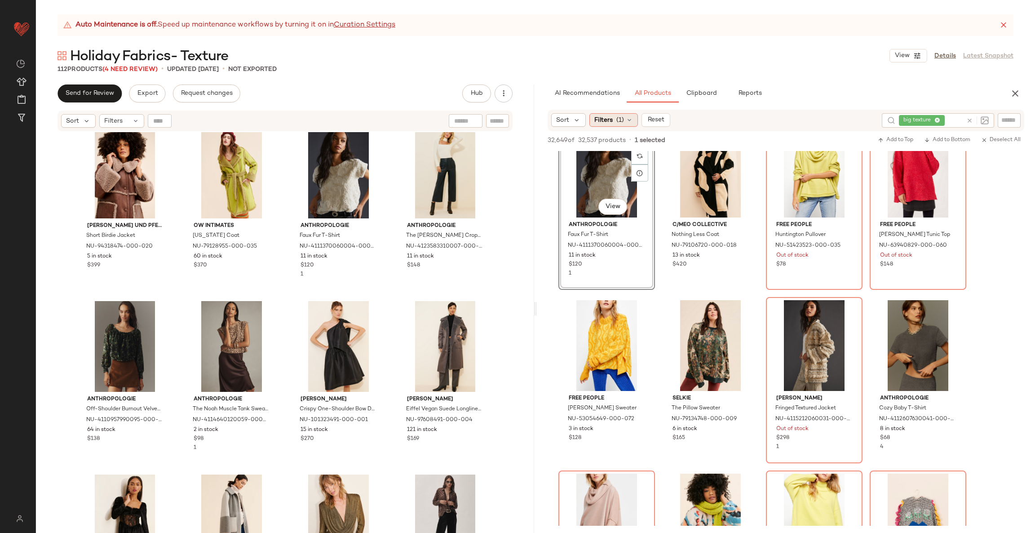
click at [611, 123] on span "Filters" at bounding box center [603, 119] width 18 height 9
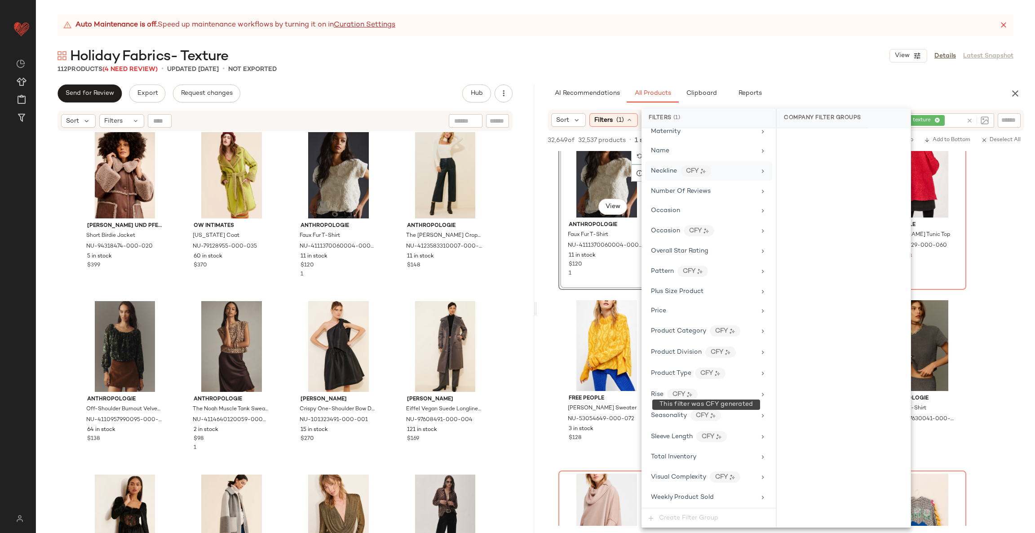
scroll to position [0, 0]
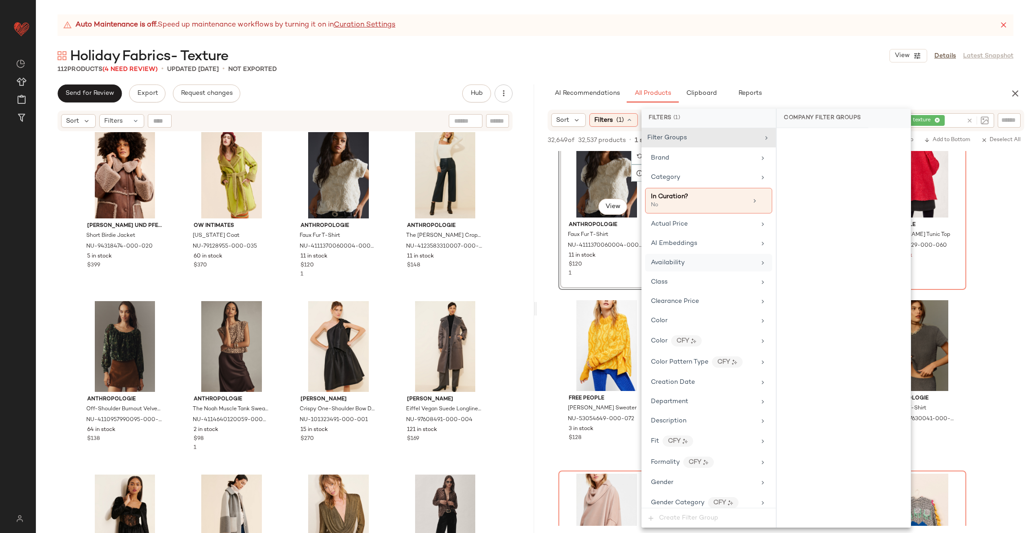
click at [672, 264] on span "Availability" at bounding box center [668, 262] width 34 height 7
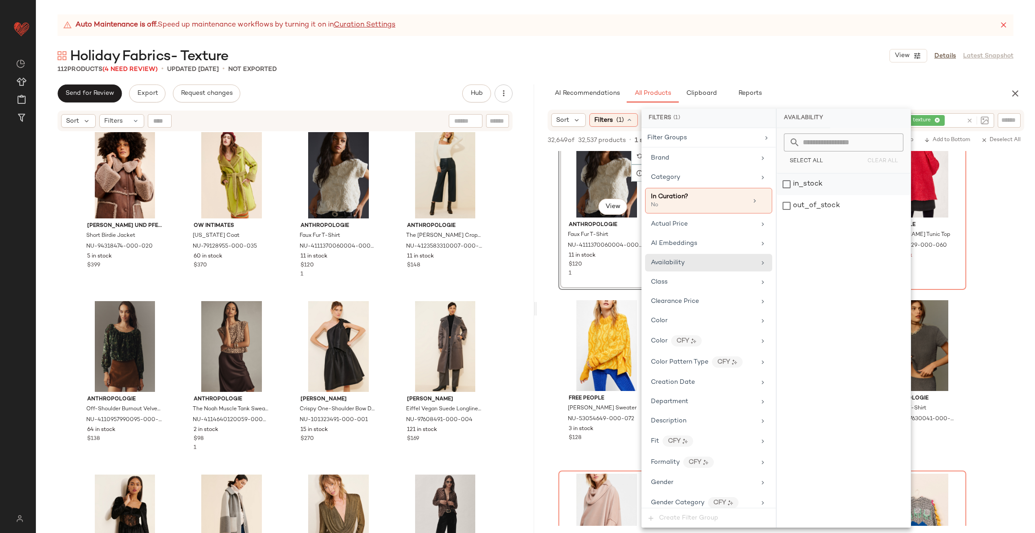
click at [690, 181] on div "in_stock" at bounding box center [844, 184] width 134 height 22
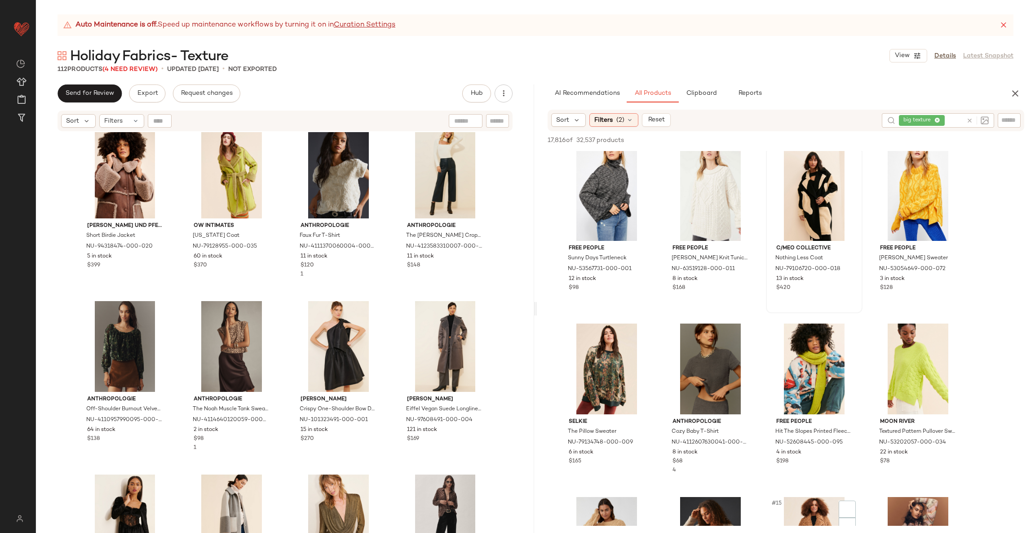
scroll to position [339, 0]
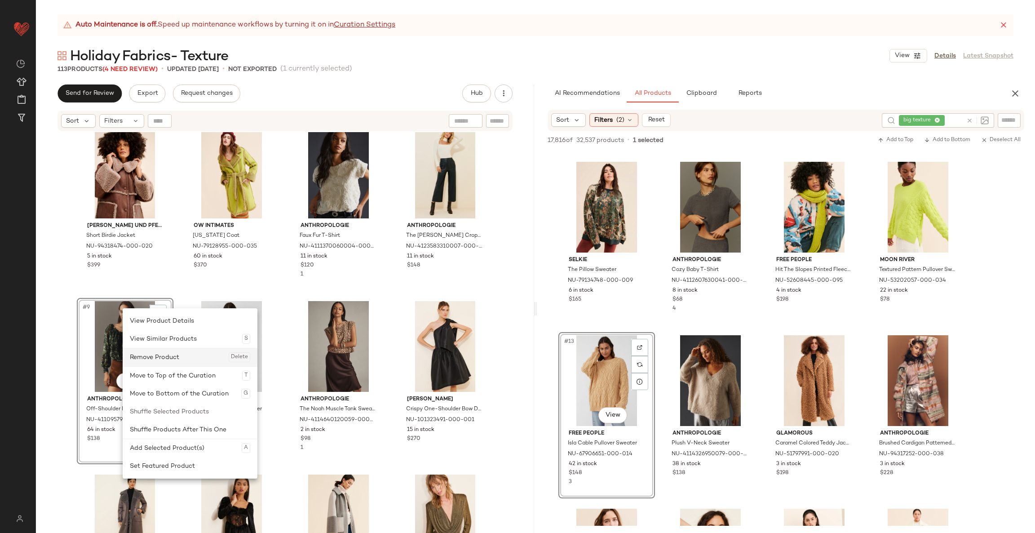
click at [180, 353] on div "Remove Product Delete" at bounding box center [190, 357] width 120 height 18
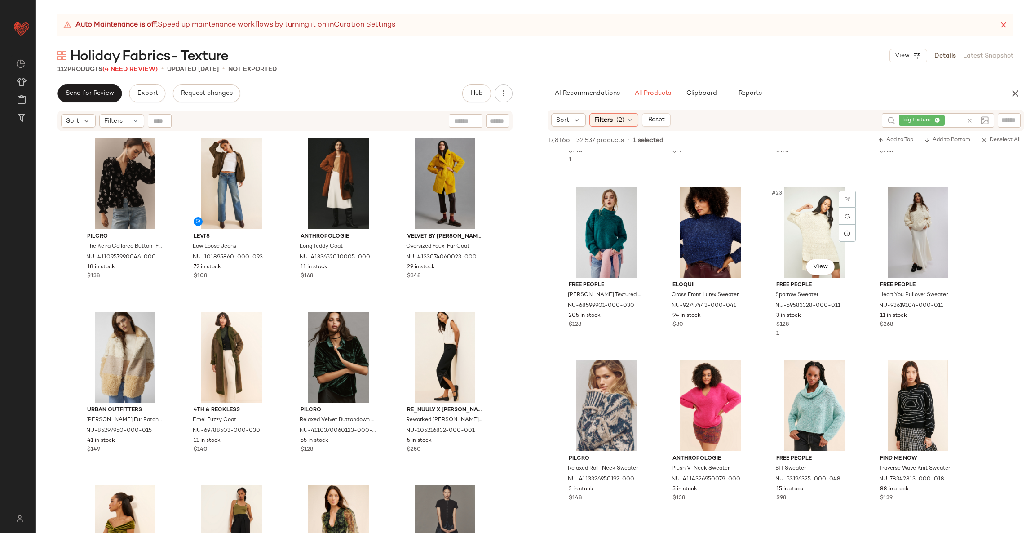
scroll to position [835, 0]
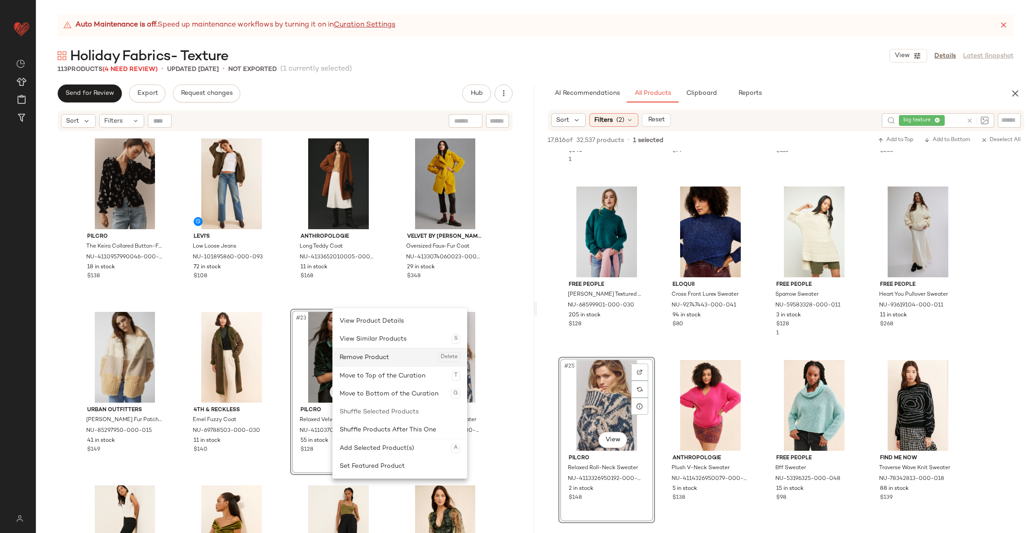
click at [364, 355] on div "Remove Product Delete" at bounding box center [400, 357] width 120 height 18
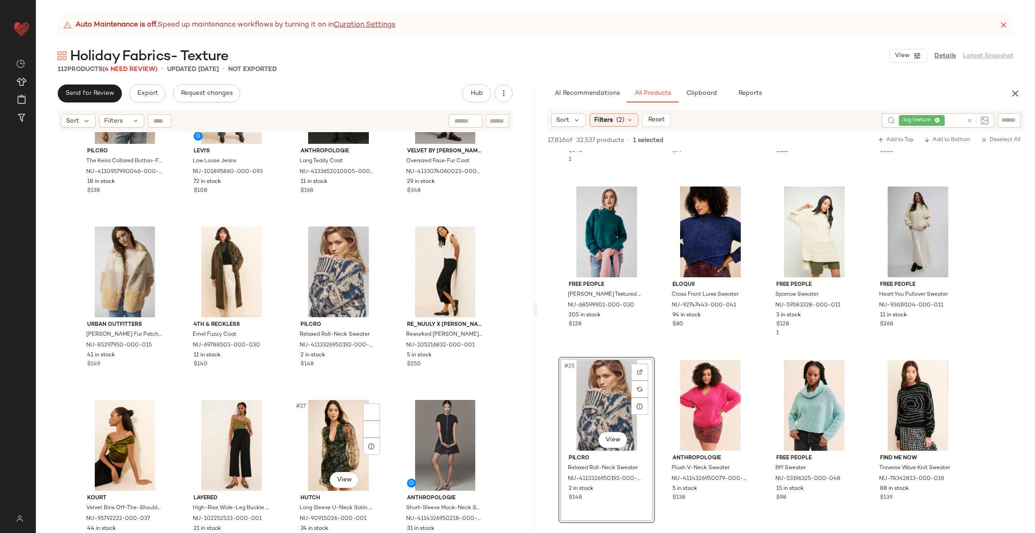
scroll to position [928, 0]
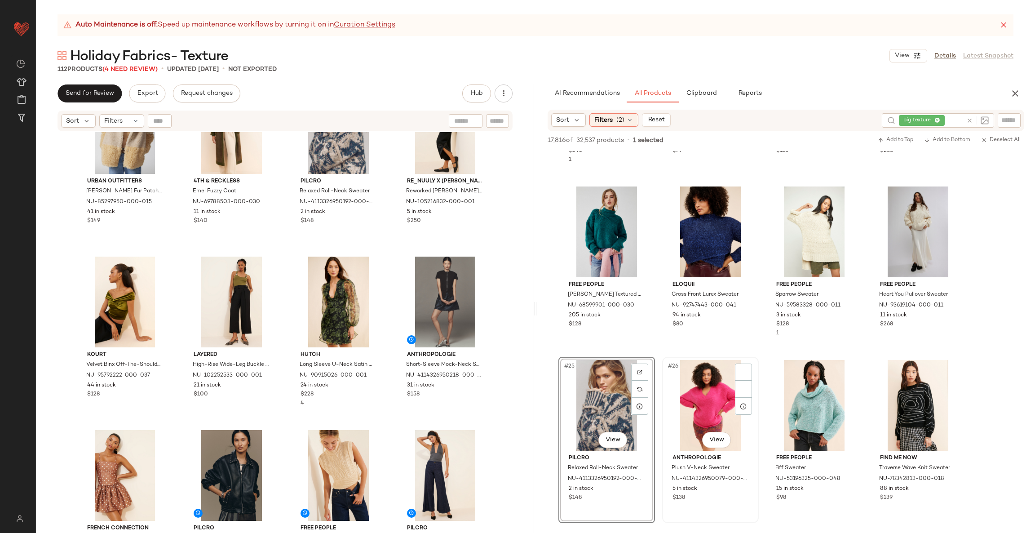
click at [690, 355] on div "#26 View" at bounding box center [710, 405] width 90 height 91
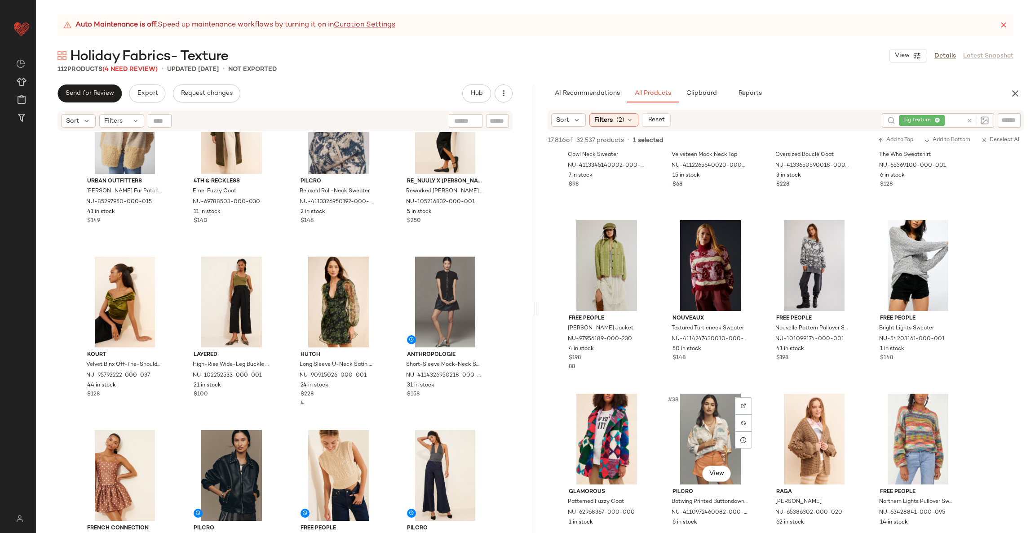
scroll to position [1322, 0]
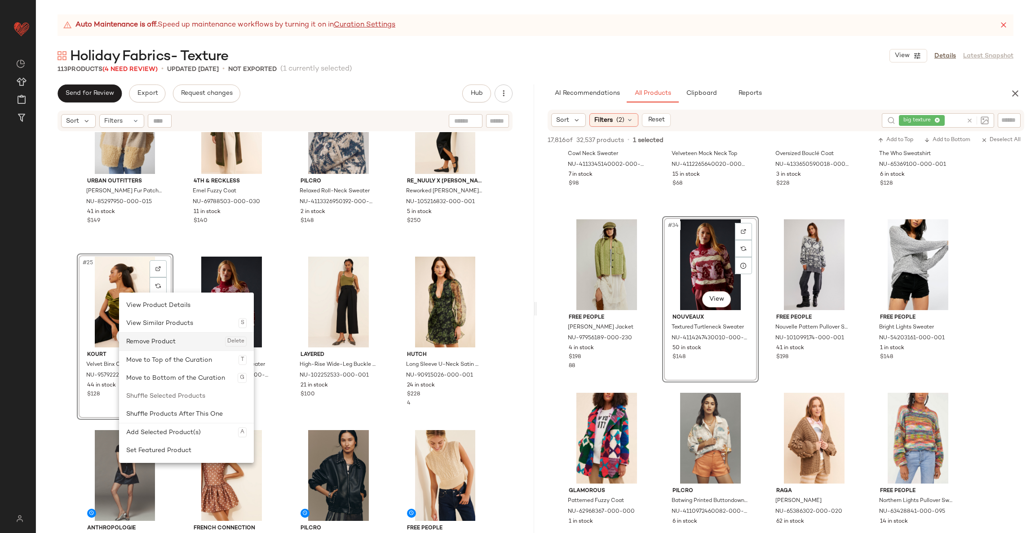
click at [146, 341] on div "Remove Product Delete" at bounding box center [186, 341] width 120 height 18
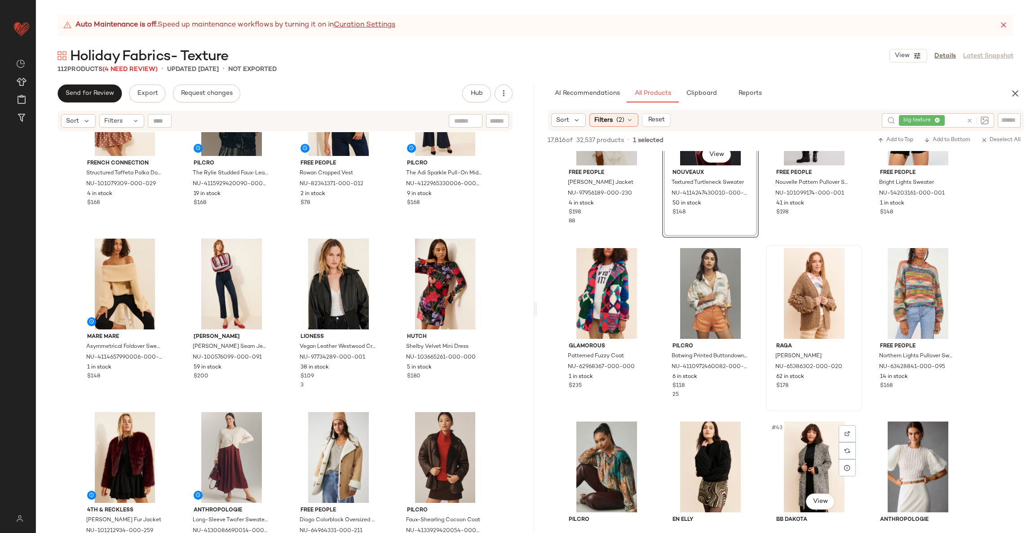
scroll to position [1468, 0]
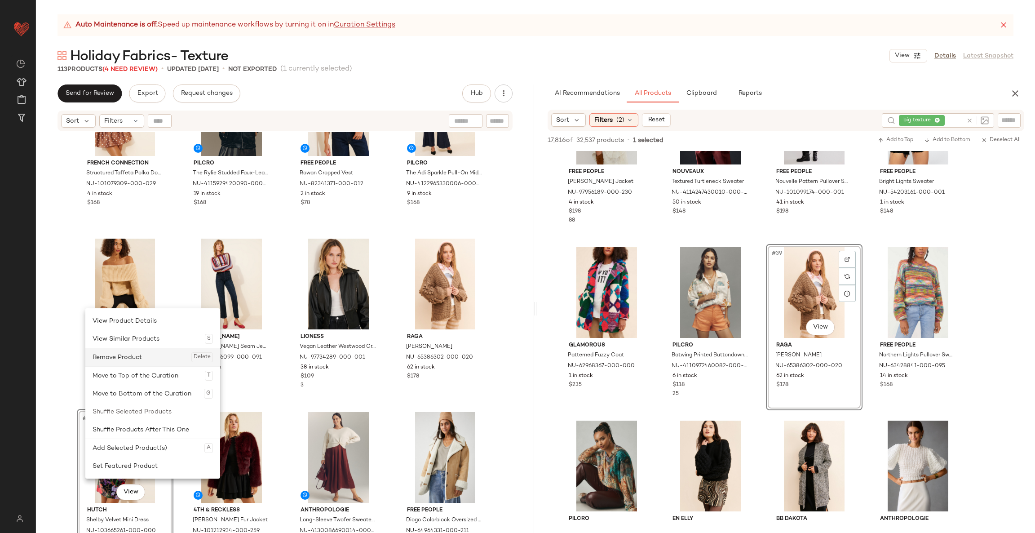
click at [150, 355] on div "Remove Product Delete" at bounding box center [153, 357] width 120 height 18
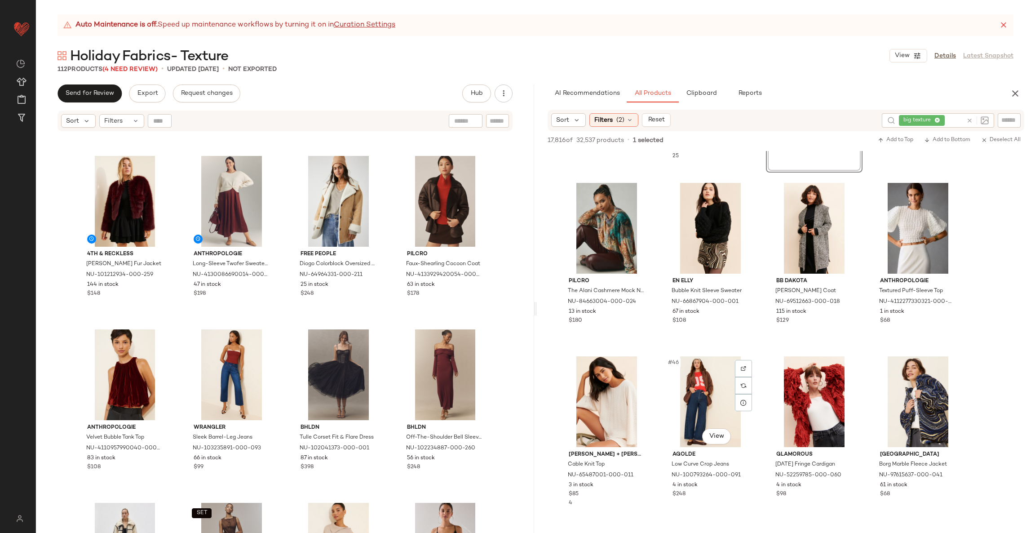
scroll to position [1723, 0]
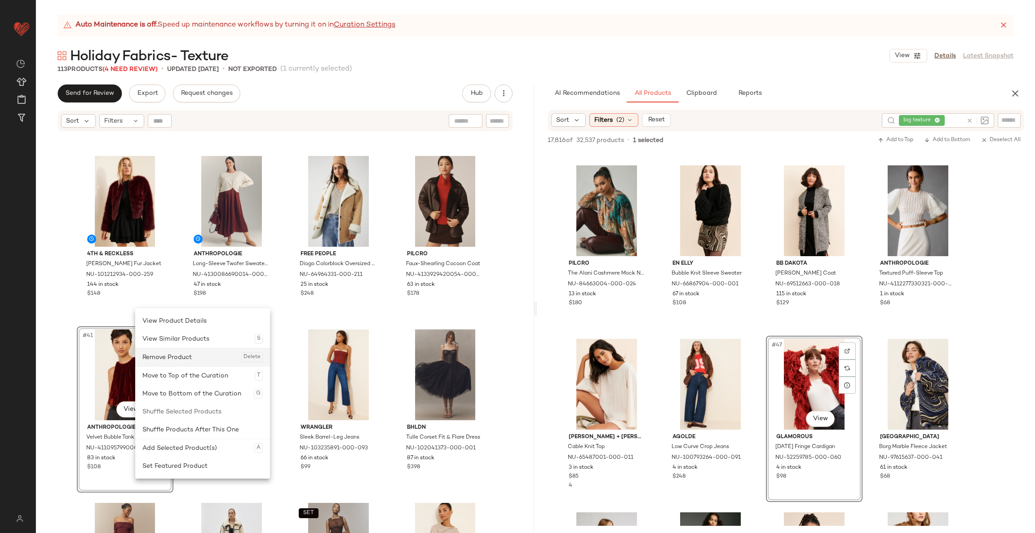
click at [166, 355] on div "Remove Product Delete" at bounding box center [202, 357] width 120 height 18
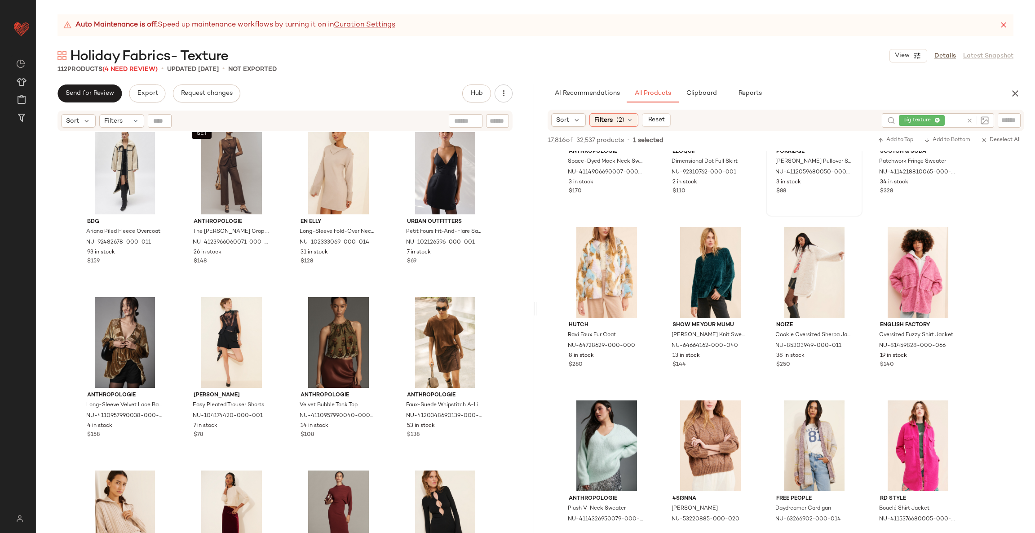
scroll to position [2360, 0]
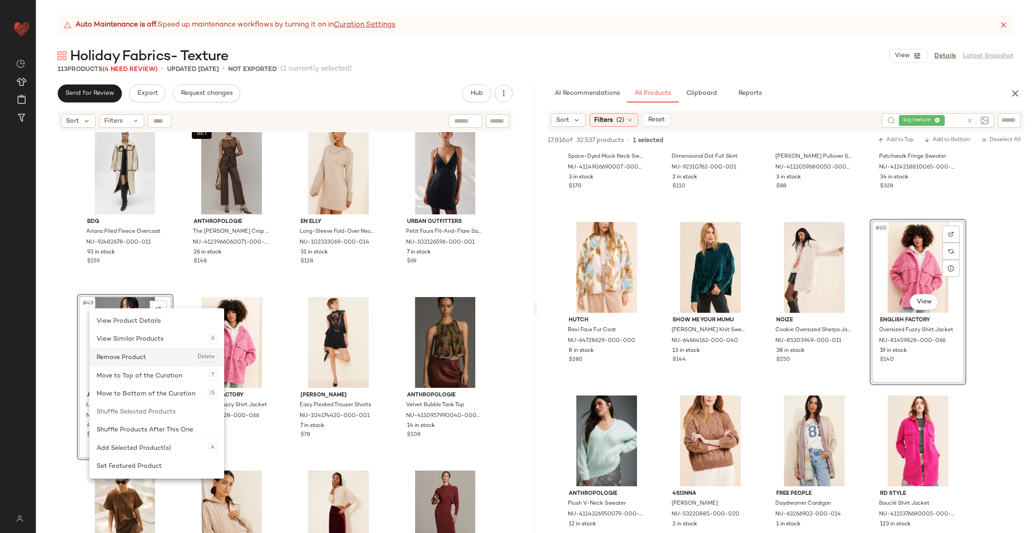
click at [131, 355] on div "Remove Product Delete" at bounding box center [157, 357] width 120 height 18
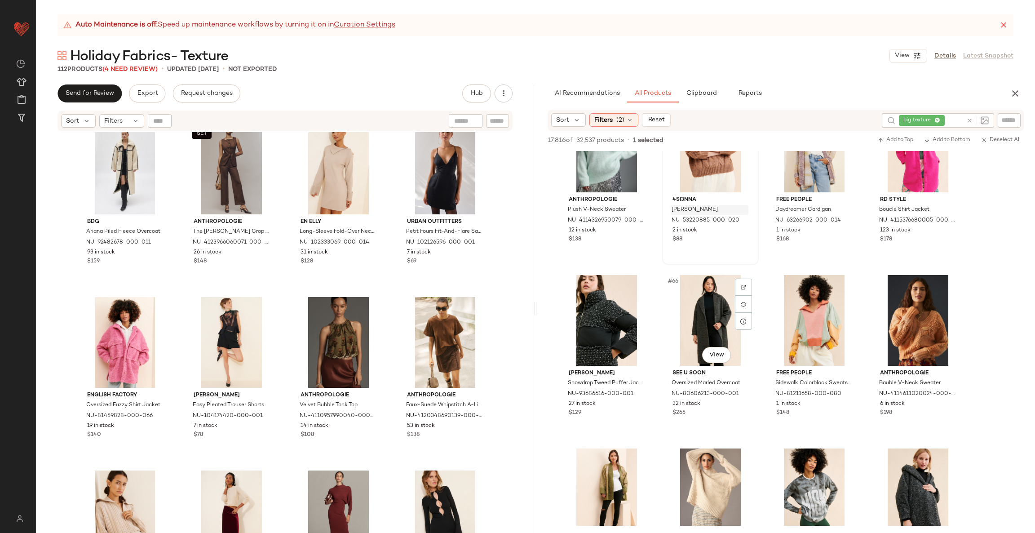
scroll to position [2655, 0]
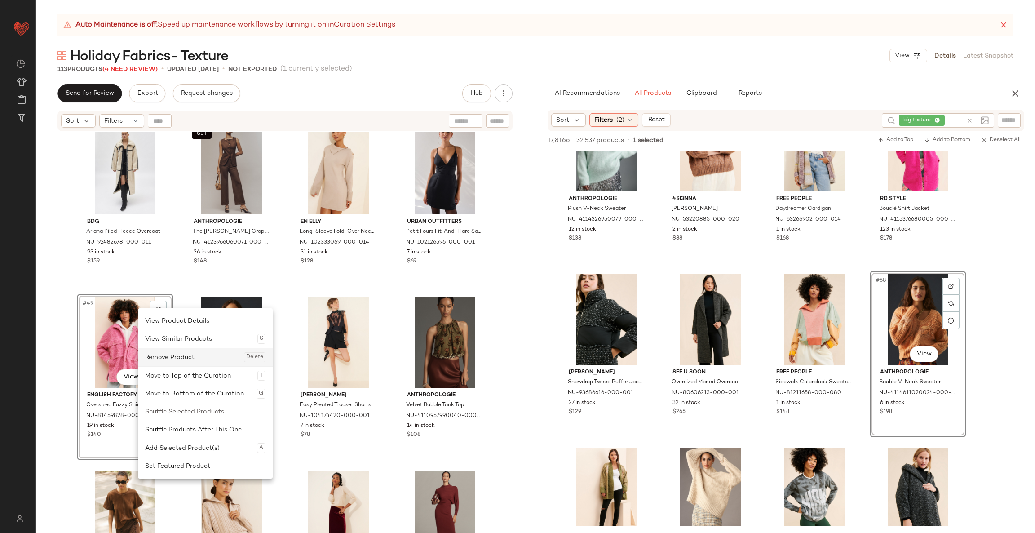
click at [188, 355] on div "Remove Product Delete" at bounding box center [205, 357] width 120 height 18
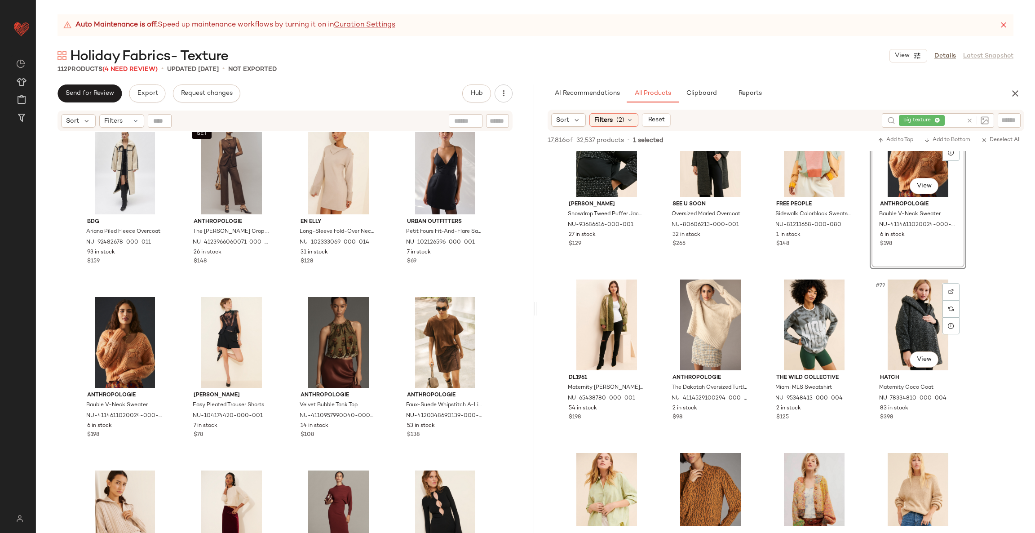
scroll to position [2824, 0]
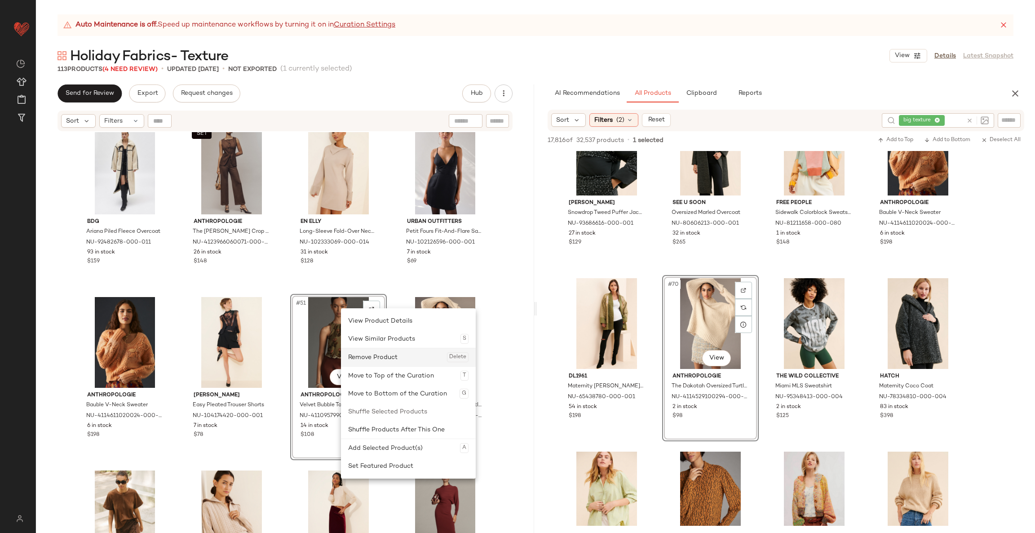
click at [372, 354] on div "Remove Product Delete" at bounding box center [408, 357] width 120 height 18
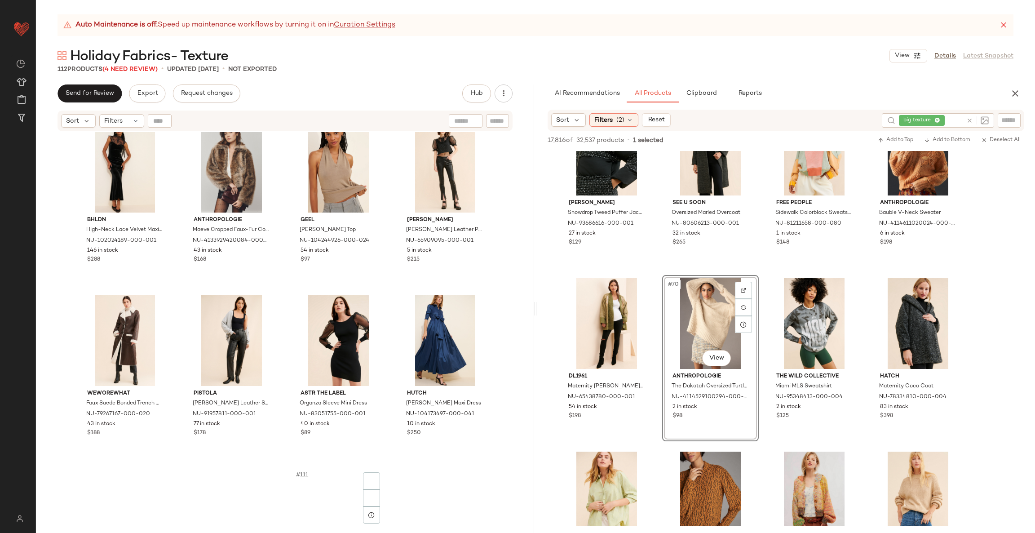
scroll to position [4434, 0]
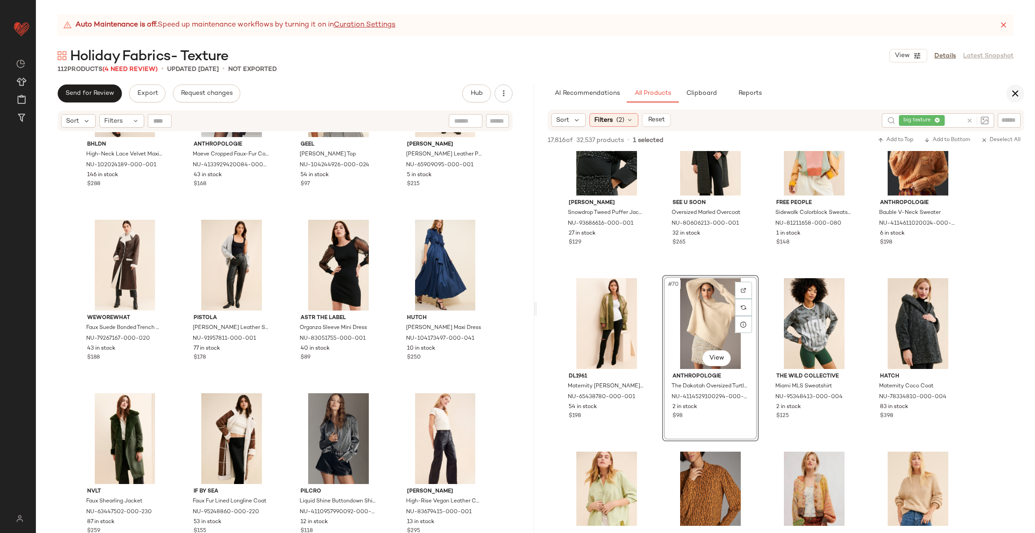
click at [690, 98] on icon "button" at bounding box center [1015, 93] width 11 height 11
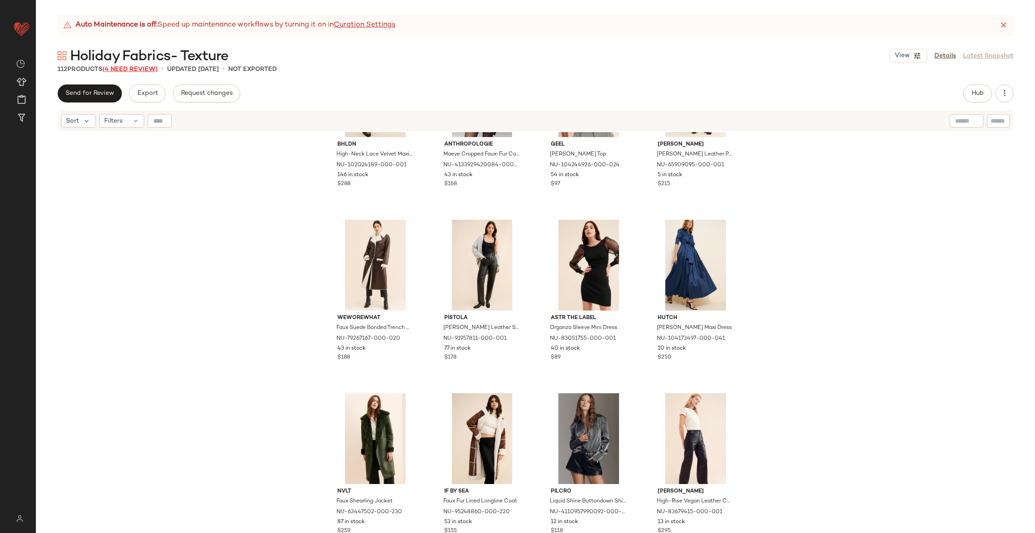
click at [133, 66] on span "(4 Need Review)" at bounding box center [129, 69] width 55 height 7
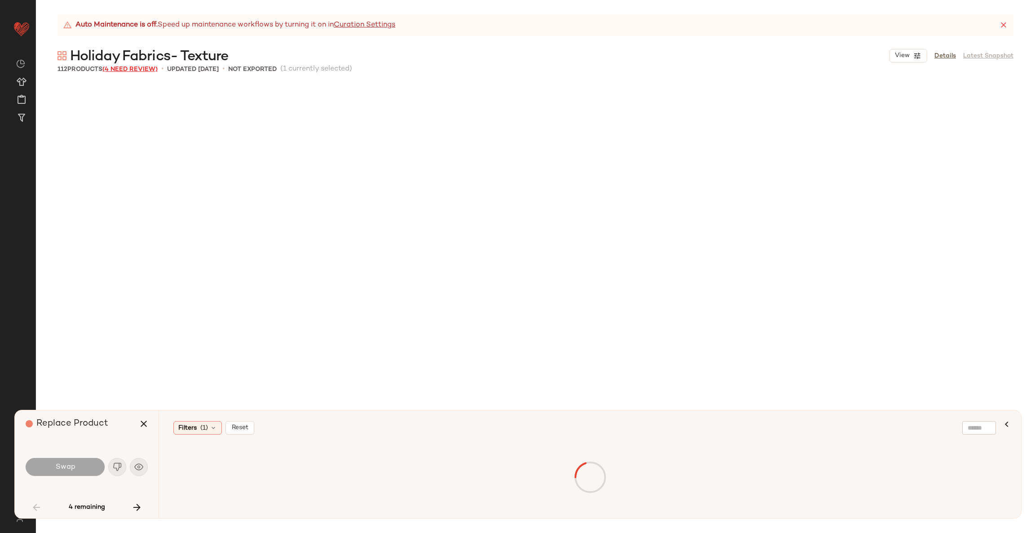
scroll to position [2255, 0]
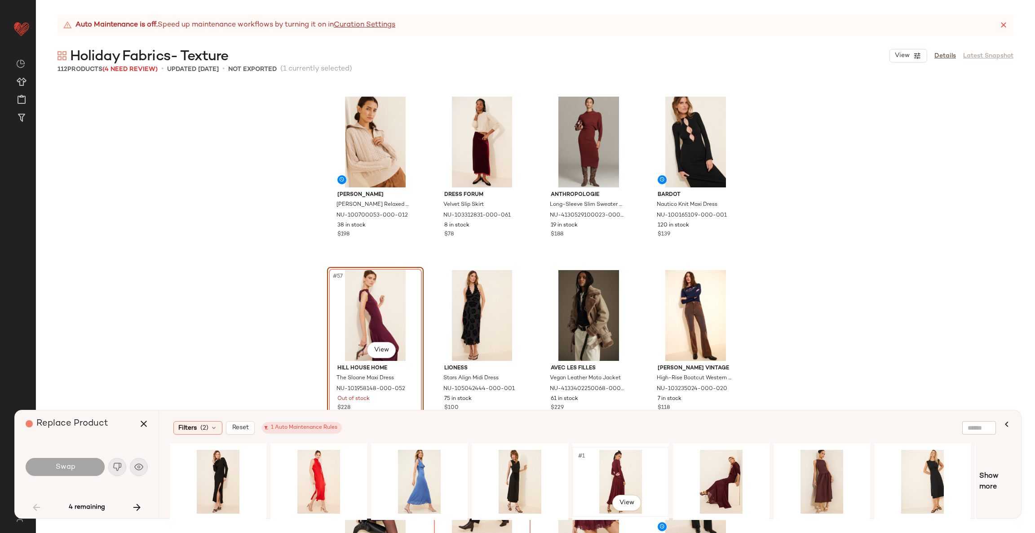
click at [626, 355] on div "#1 View" at bounding box center [621, 482] width 90 height 64
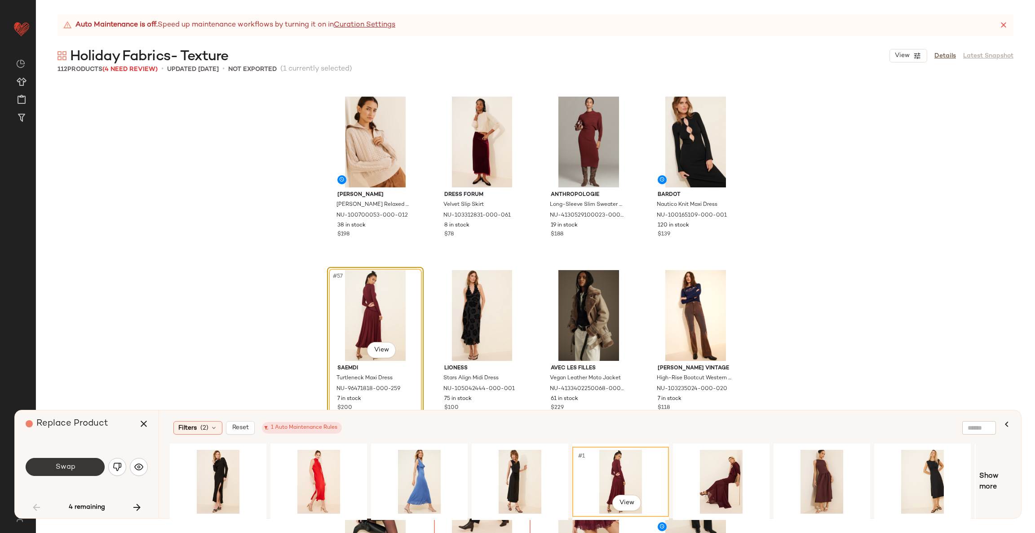
click at [60, 355] on button "Swap" at bounding box center [65, 467] width 79 height 18
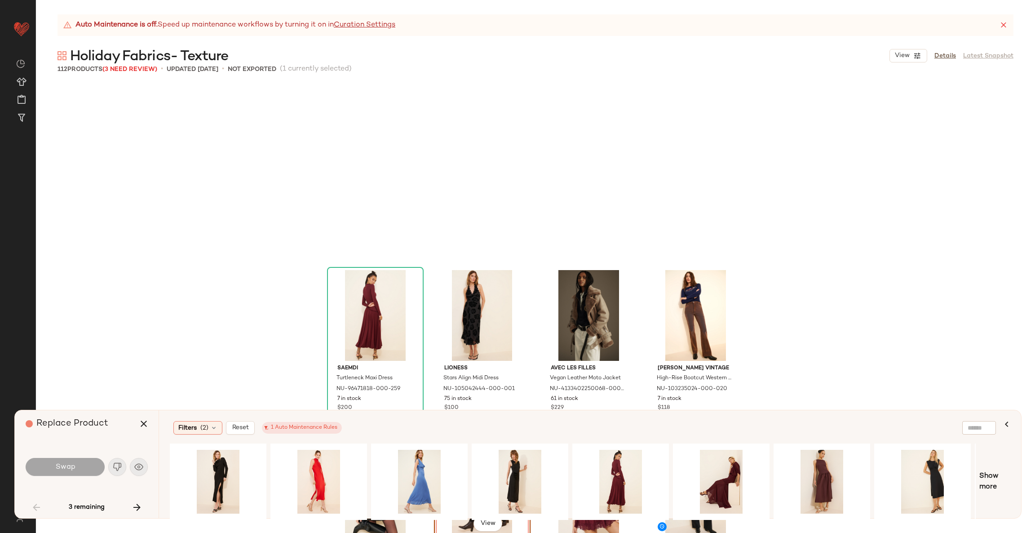
scroll to position [2428, 0]
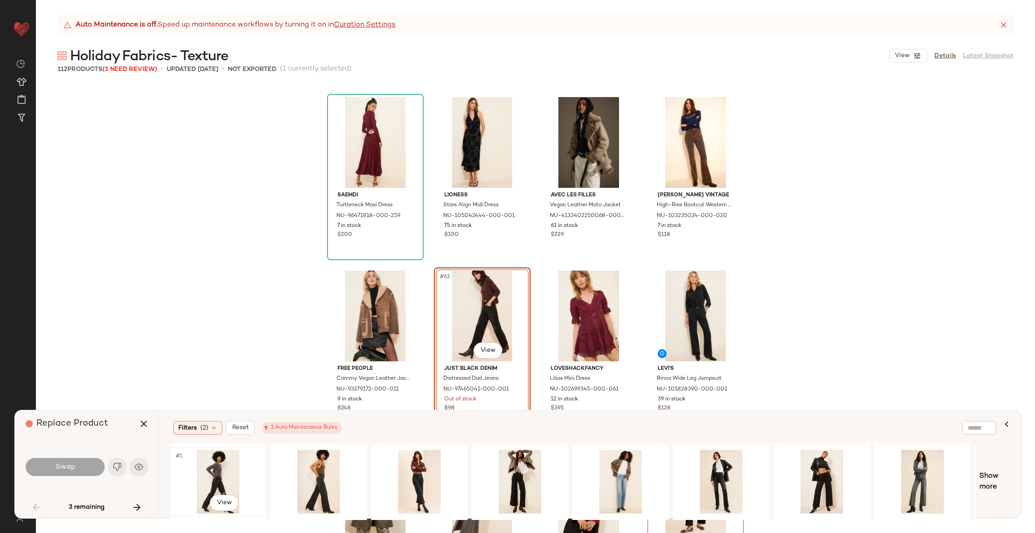
click at [200, 355] on div "#1 View" at bounding box center [218, 482] width 90 height 64
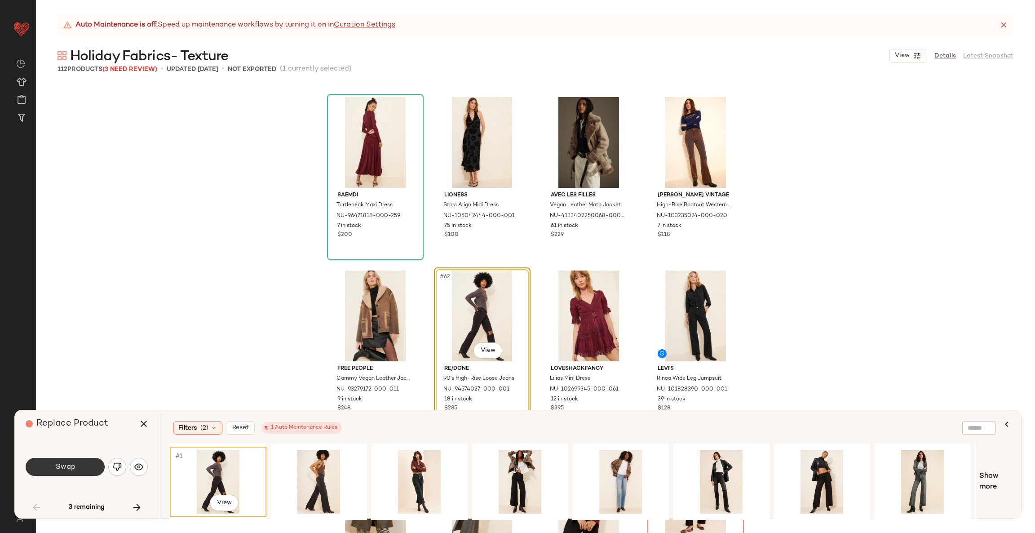
click at [72, 355] on span "Swap" at bounding box center [65, 467] width 20 height 9
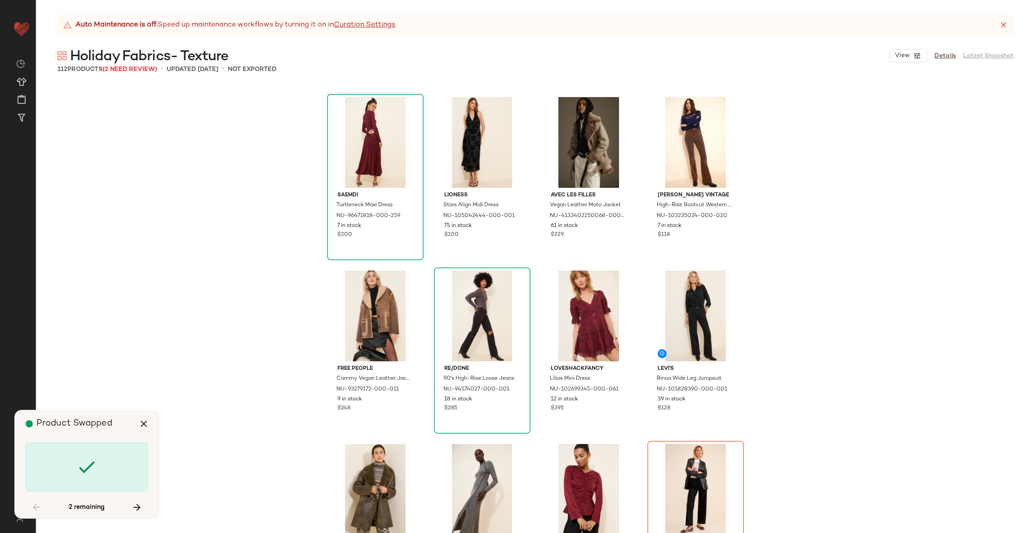
scroll to position [2601, 0]
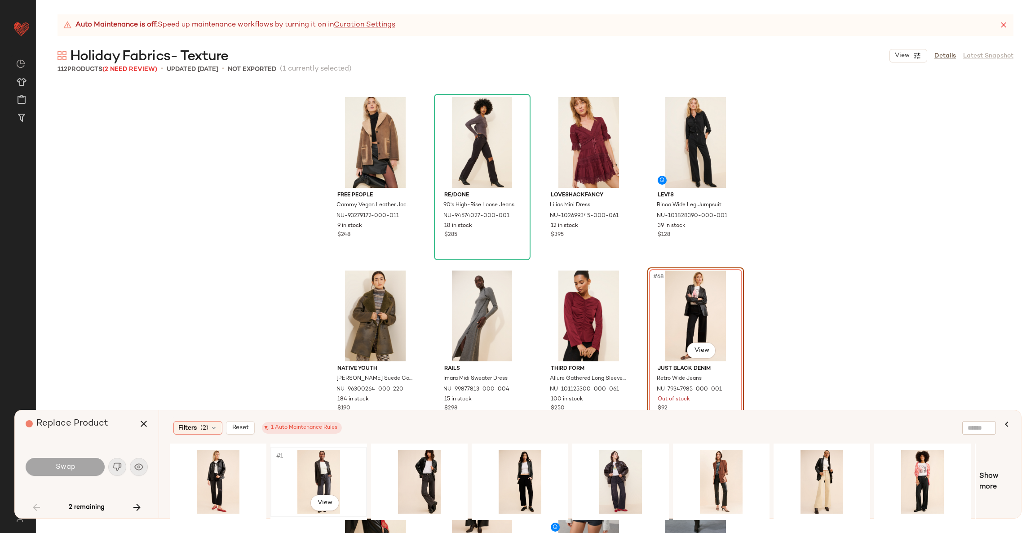
click at [328, 355] on div "#1 View" at bounding box center [319, 482] width 90 height 64
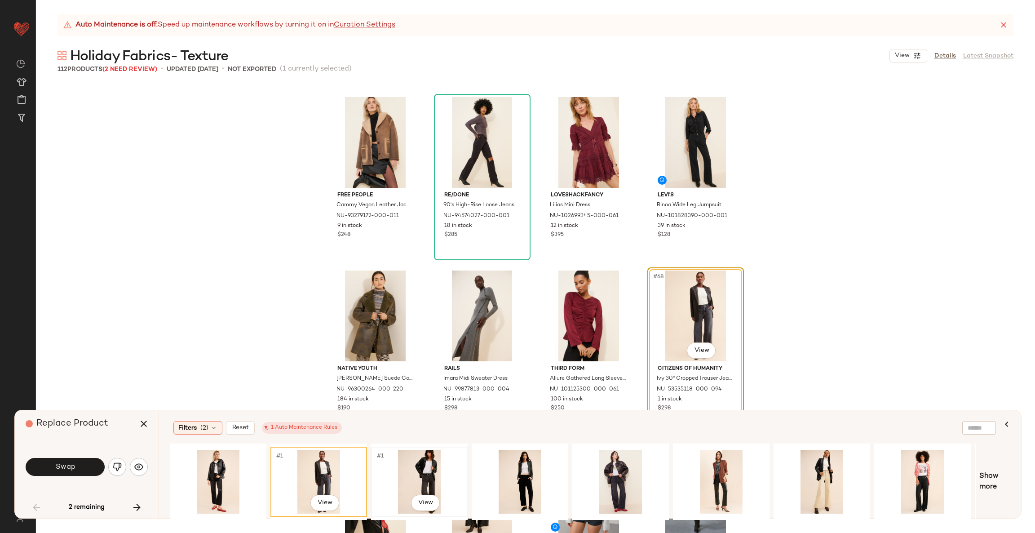
click at [432, 355] on div "#1 View" at bounding box center [419, 482] width 90 height 64
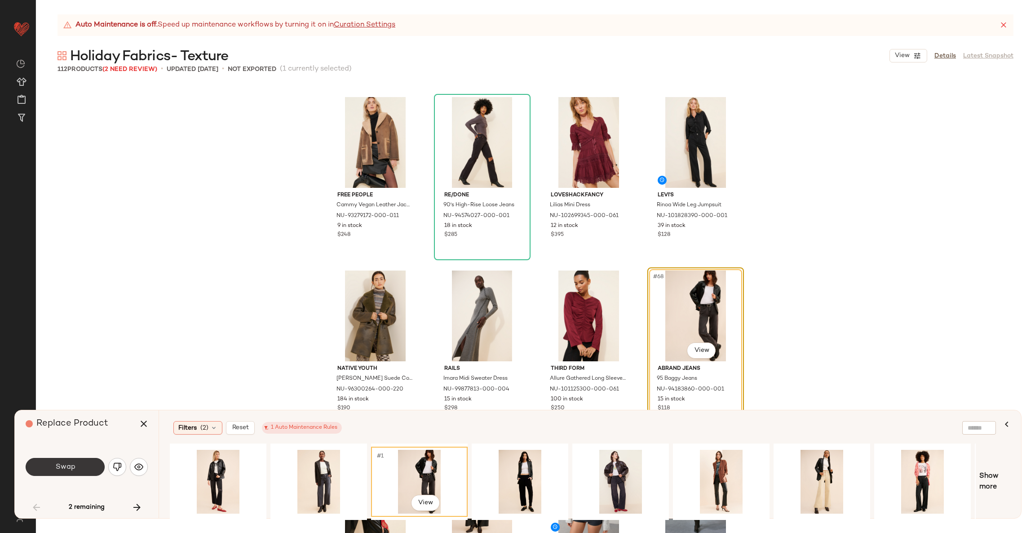
click at [62, 355] on span "Swap" at bounding box center [65, 467] width 20 height 9
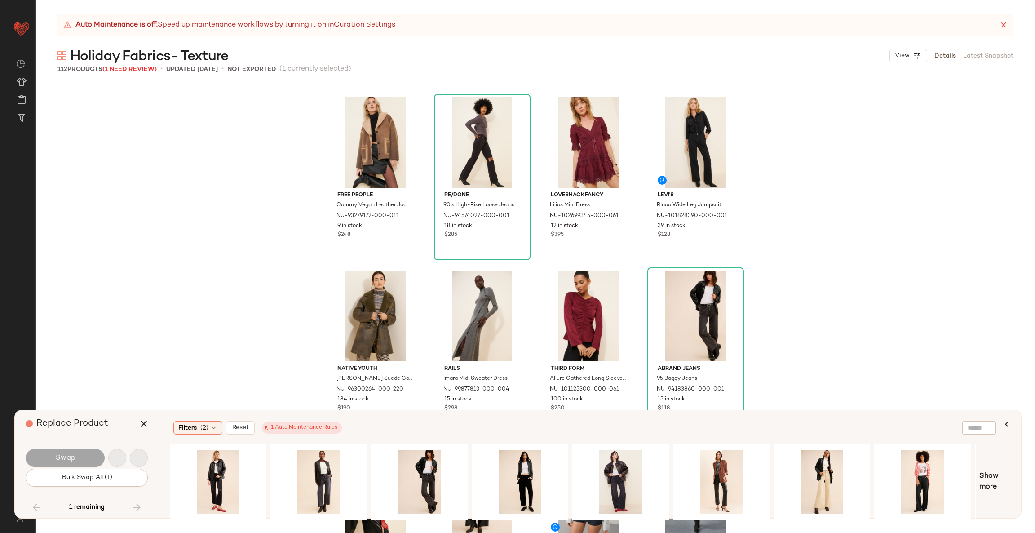
scroll to position [2948, 0]
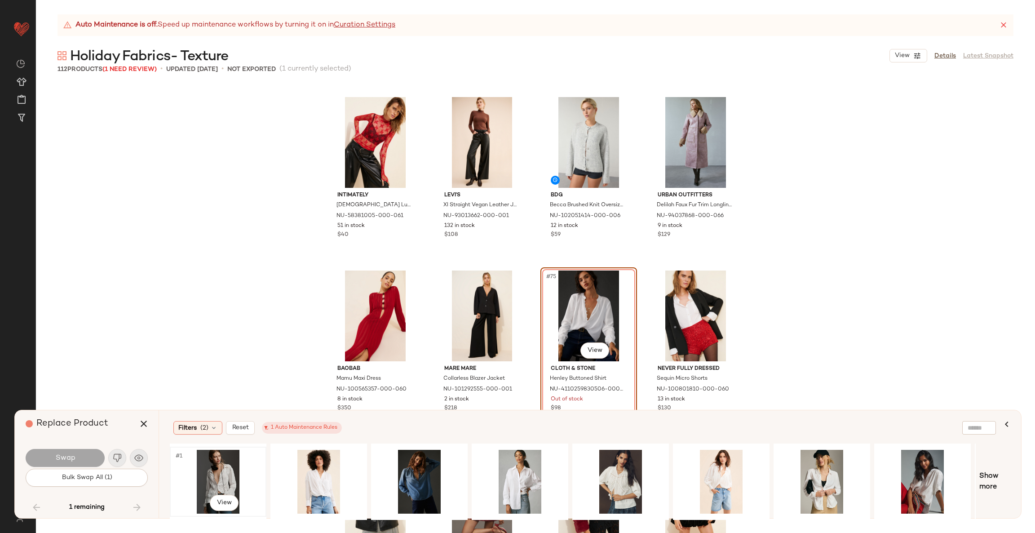
click at [224, 355] on div "#1 View" at bounding box center [218, 482] width 90 height 64
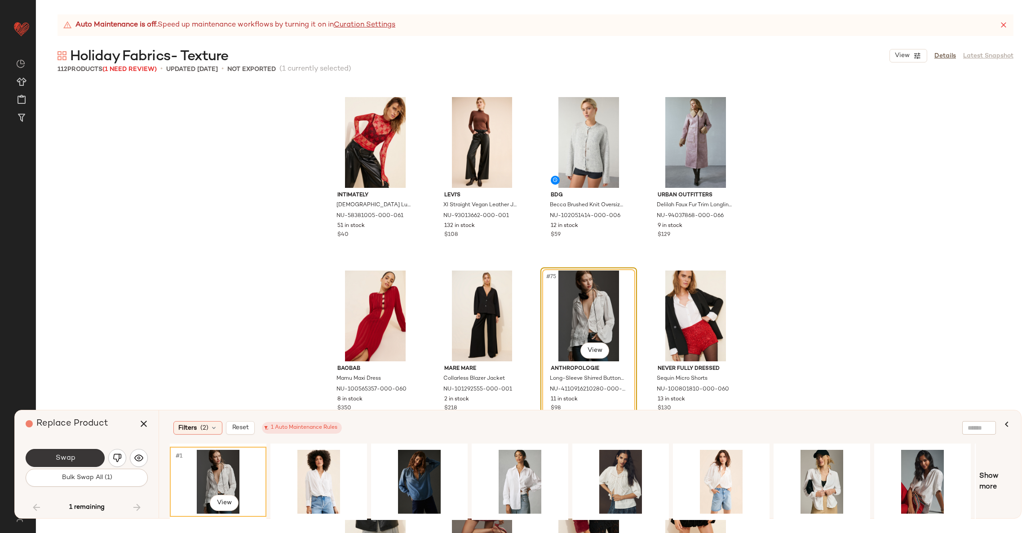
click at [74, 355] on span "Swap" at bounding box center [65, 458] width 20 height 9
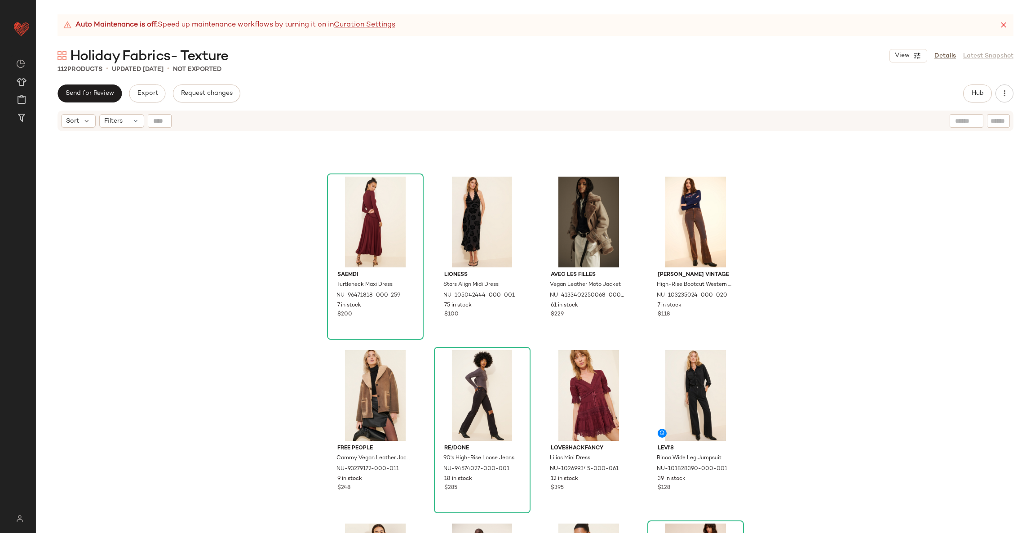
scroll to position [2395, 0]
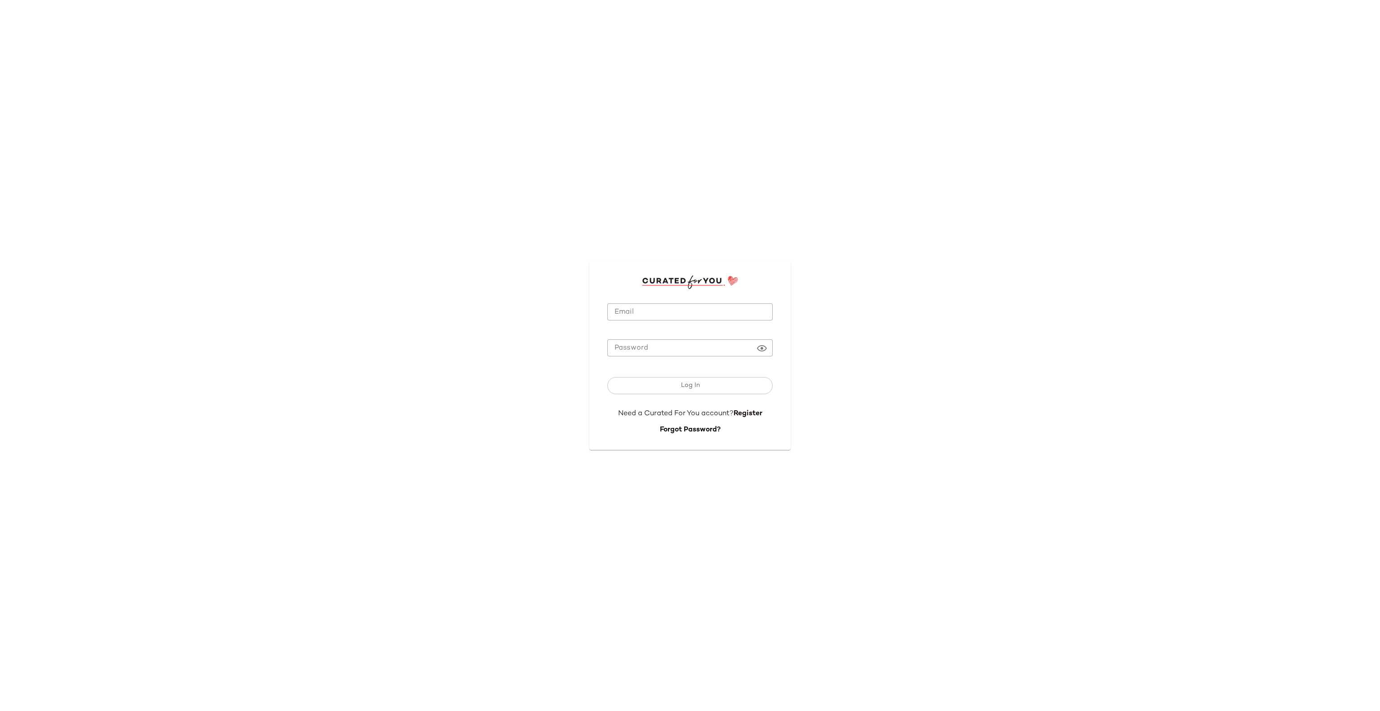
type input "**********"
click at [683, 315] on input "**********" at bounding box center [689, 312] width 165 height 18
click at [644, 387] on button "Log In" at bounding box center [689, 385] width 165 height 17
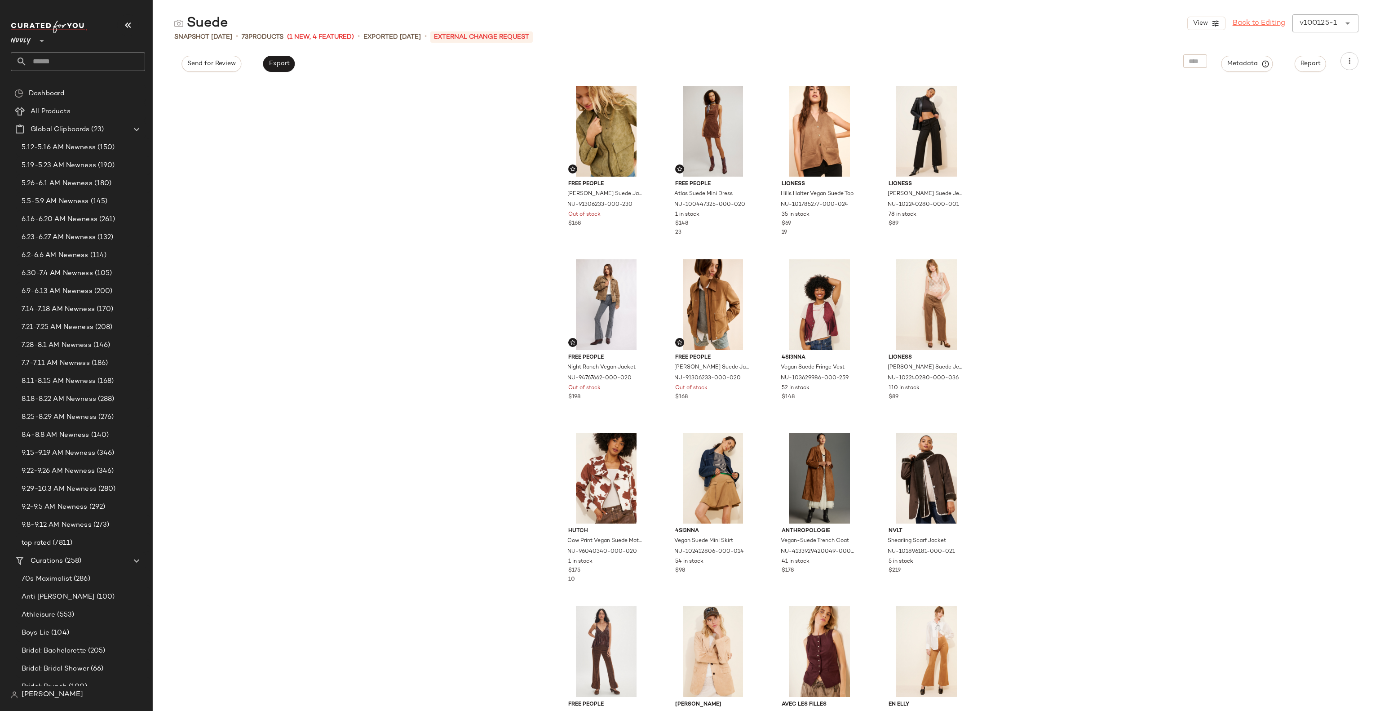
click at [1256, 20] on link "Back to Editing" at bounding box center [1259, 23] width 53 height 11
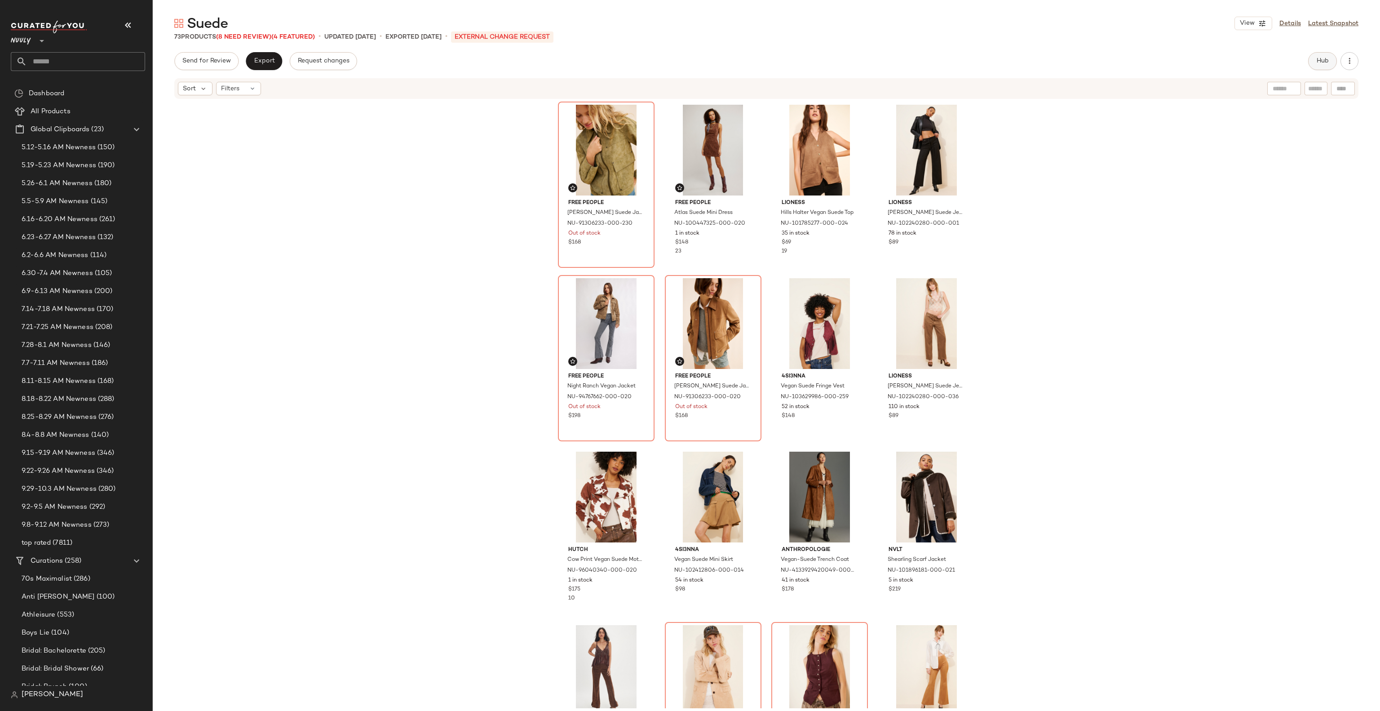
click at [1323, 58] on span "Hub" at bounding box center [1322, 61] width 13 height 7
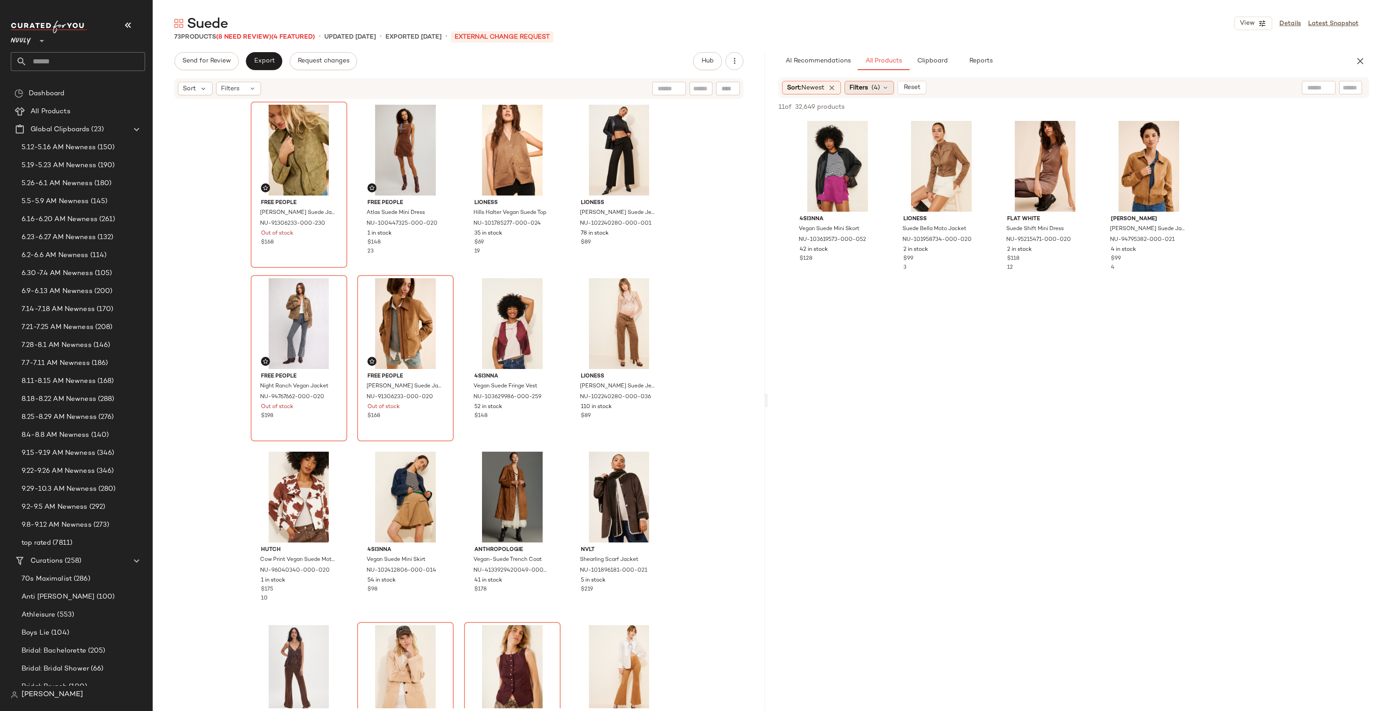
click at [888, 87] on icon at bounding box center [885, 87] width 7 height 7
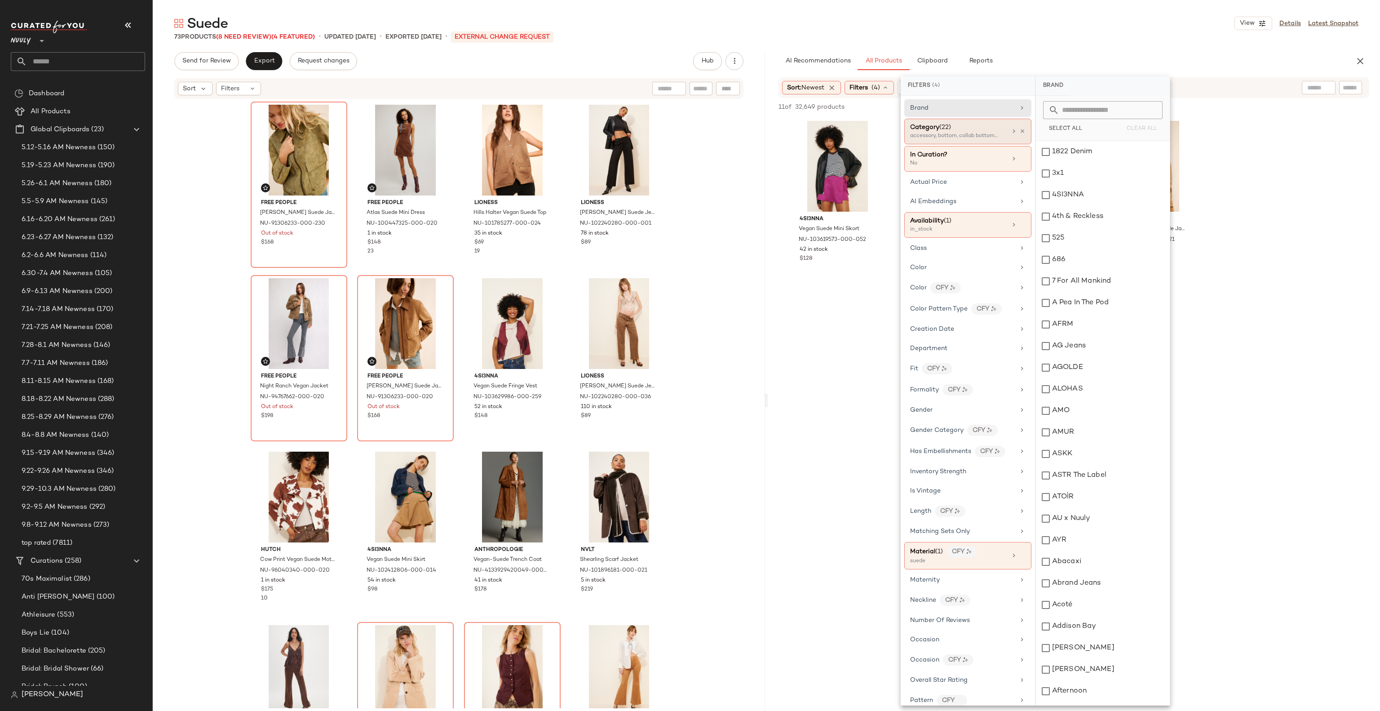
click at [1021, 128] on icon at bounding box center [1022, 131] width 6 height 6
click at [1021, 557] on div "Material (1) CFY suede" at bounding box center [967, 547] width 127 height 27
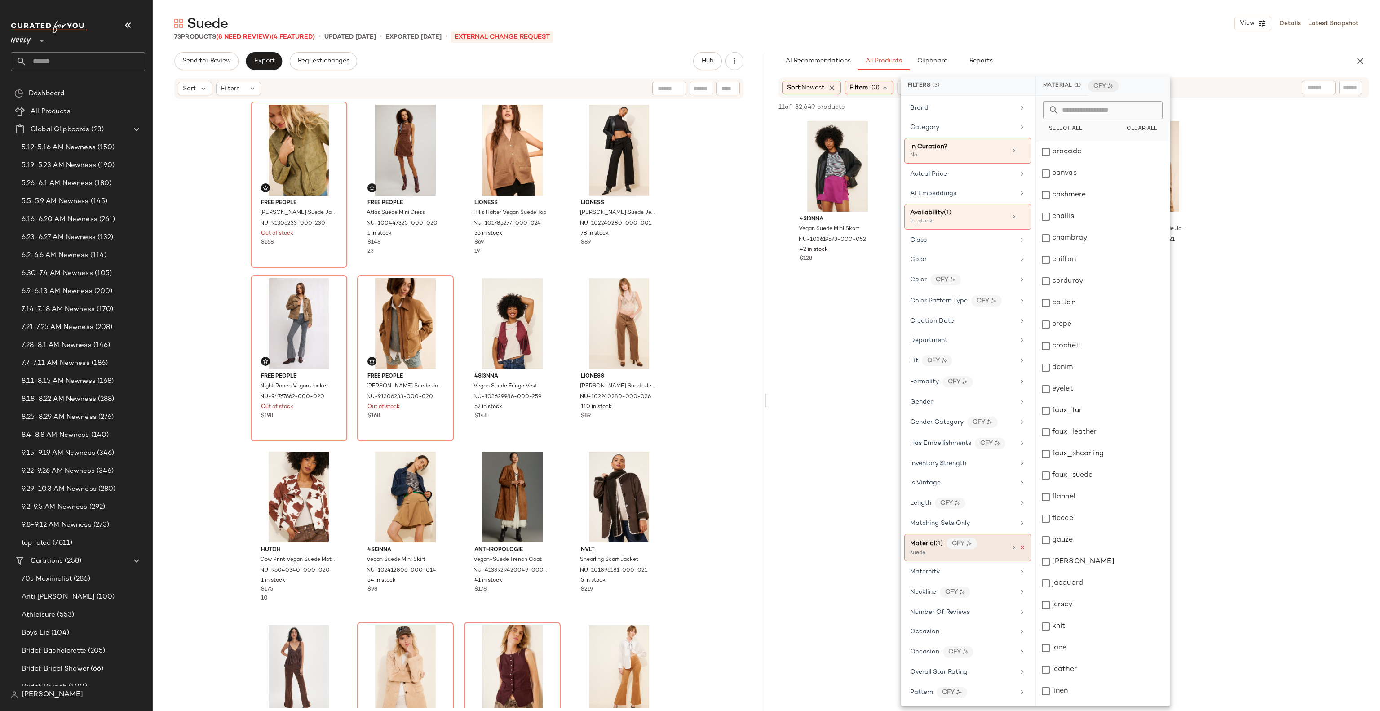
click at [1019, 550] on icon at bounding box center [1022, 547] width 6 height 6
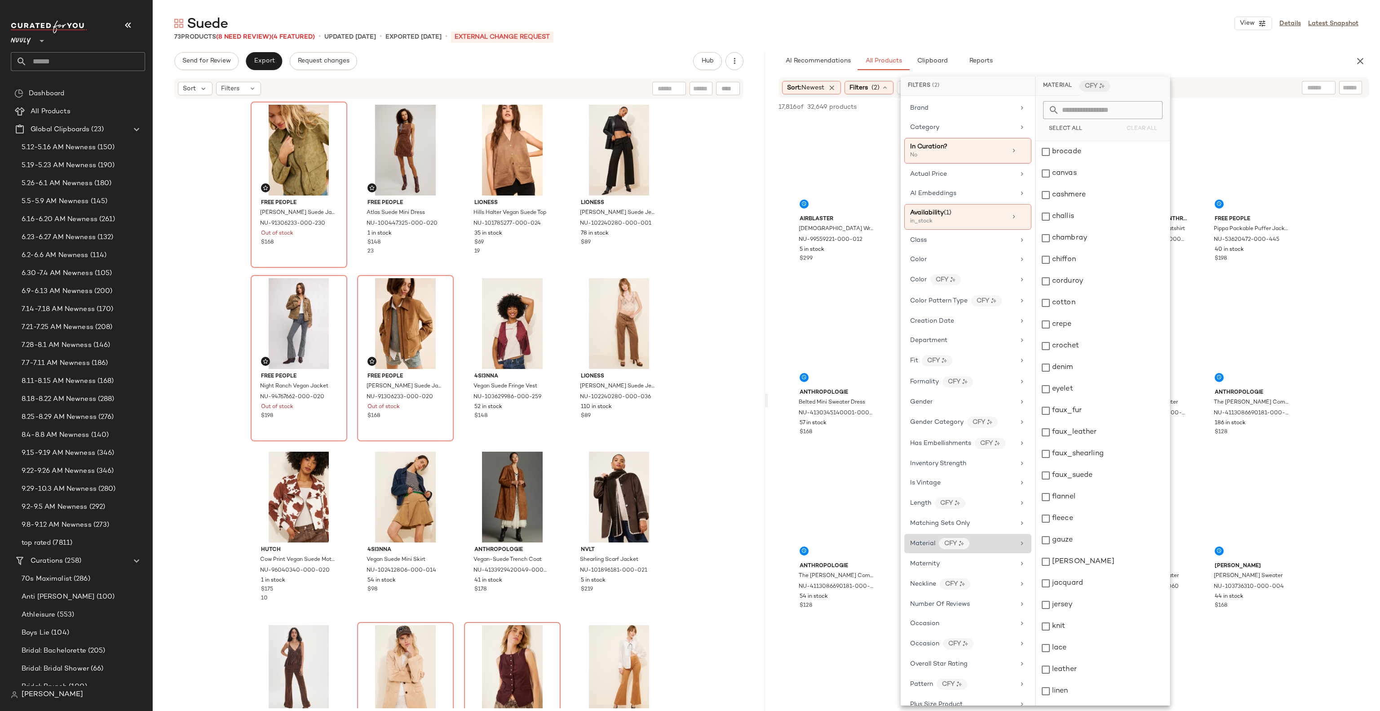
scroll to position [241, 0]
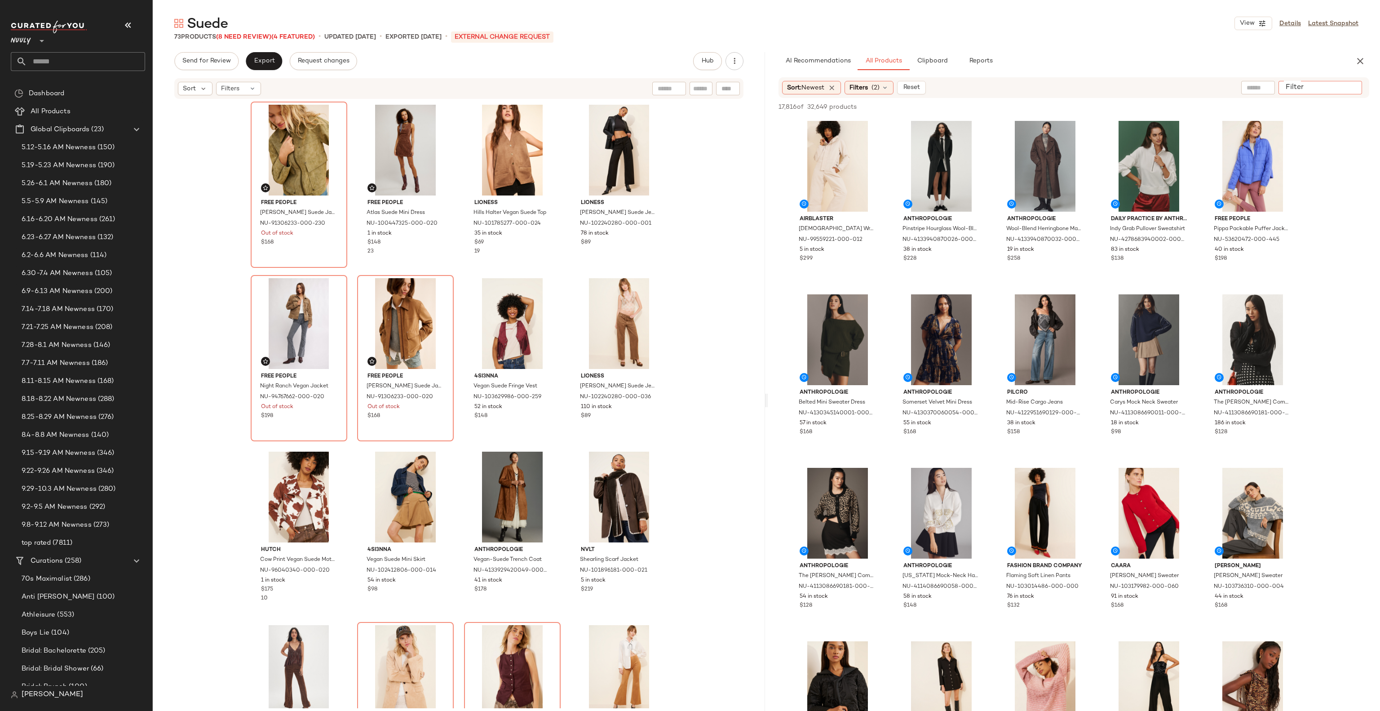
click at [1347, 86] on input "Filter" at bounding box center [1320, 87] width 76 height 9
paste input "**********"
type input "**********"
click at [1250, 84] on input "text" at bounding box center [1258, 87] width 23 height 9
paste input "**********"
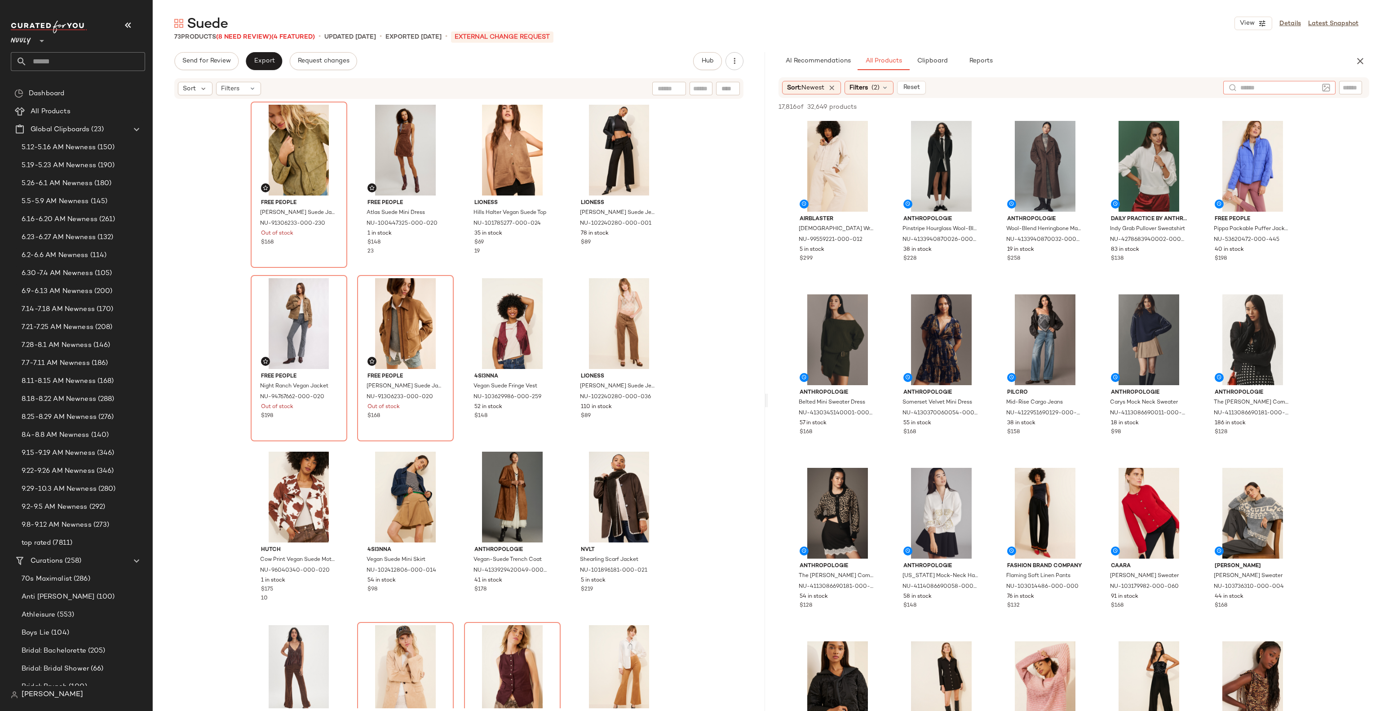
type input "**********"
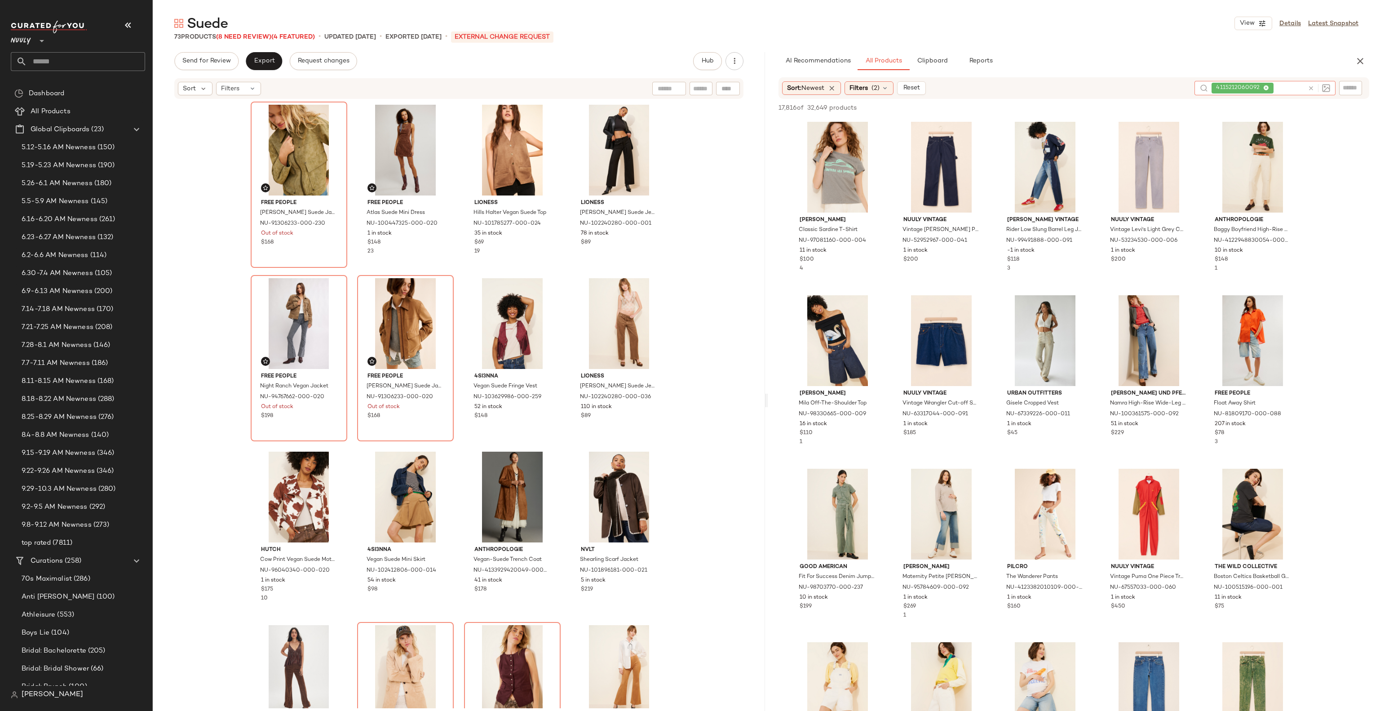
click at [1310, 87] on icon at bounding box center [1311, 88] width 7 height 7
click at [1349, 85] on input "text" at bounding box center [1351, 87] width 16 height 9
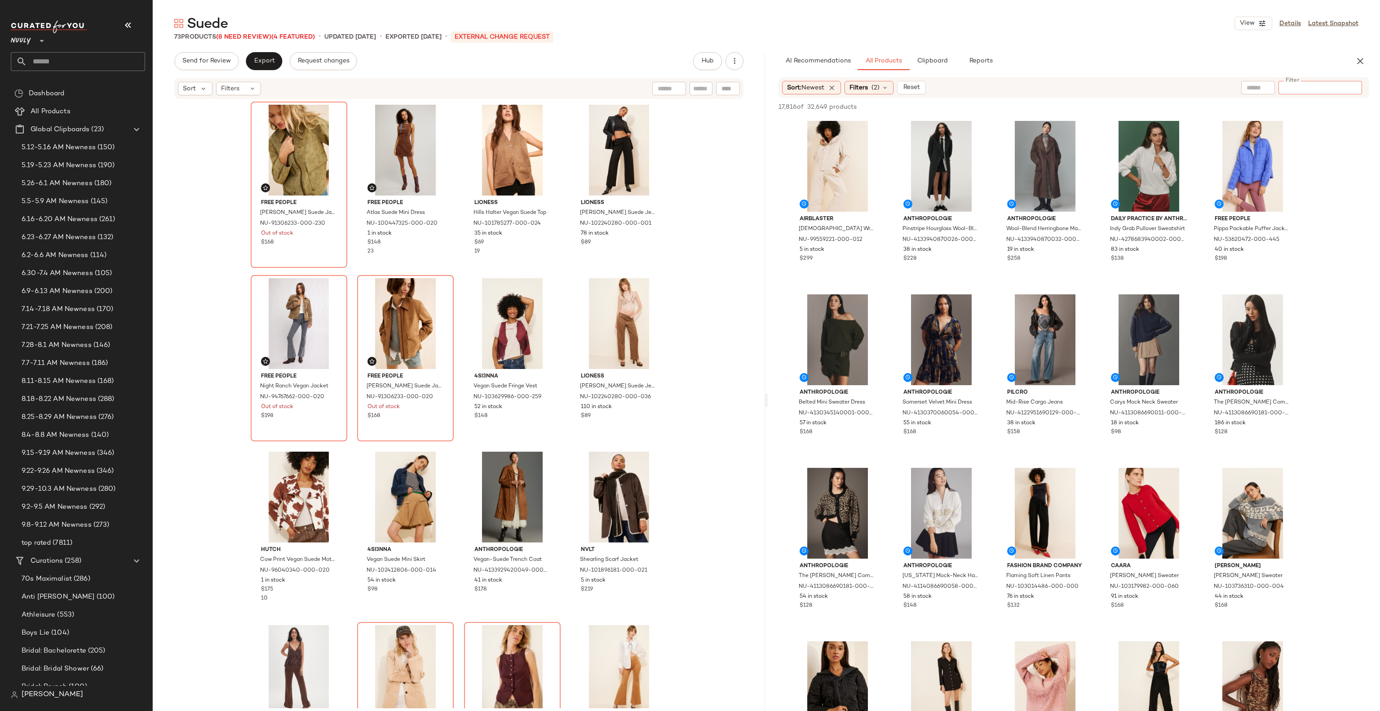
paste input "**********"
type input "**********"
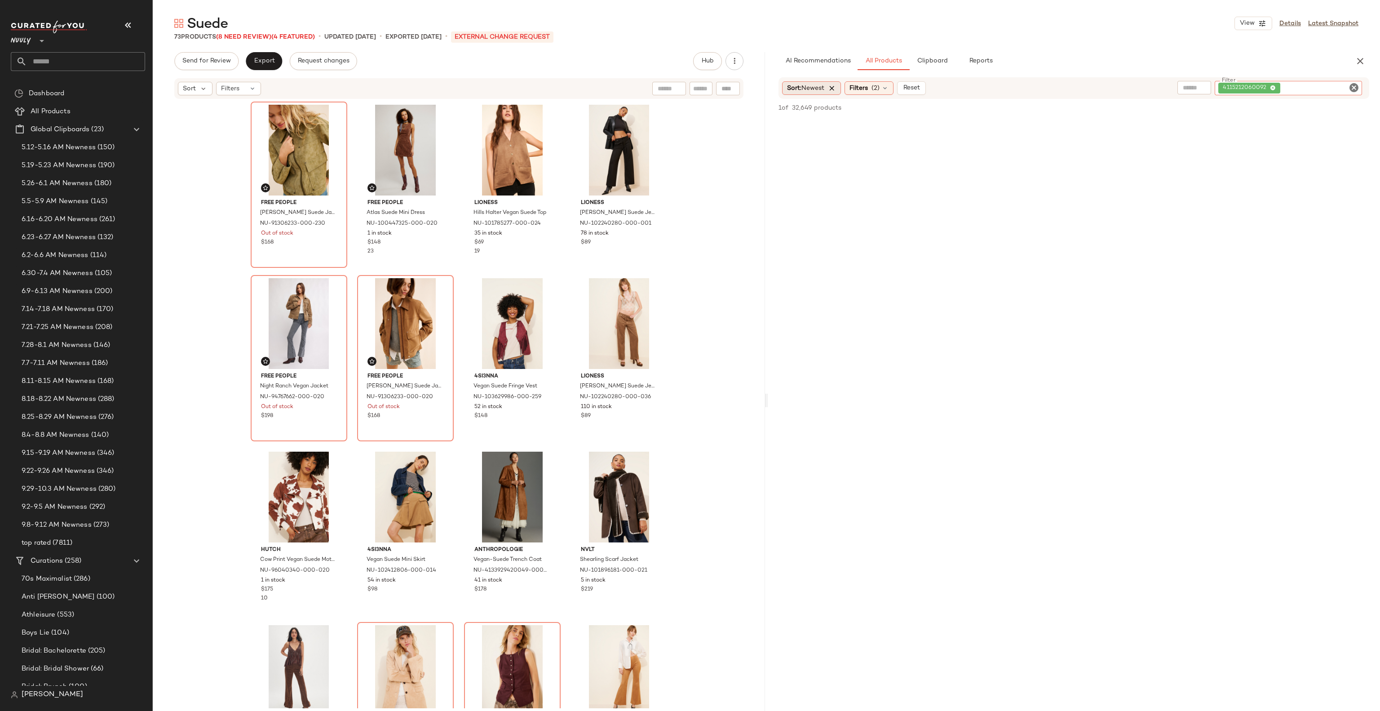
click at [836, 85] on icon at bounding box center [832, 88] width 8 height 8
click at [855, 86] on span "(2)" at bounding box center [851, 88] width 8 height 9
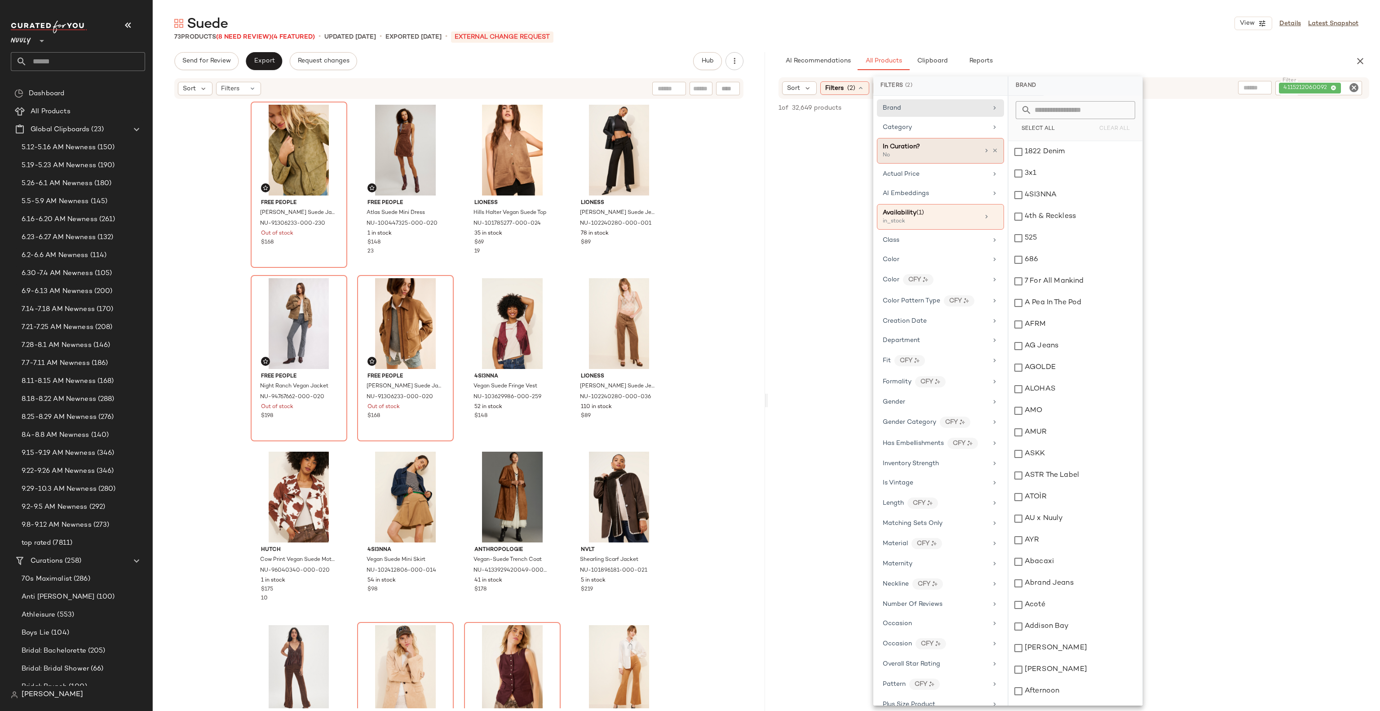
click at [995, 154] on div "In Curation? No" at bounding box center [940, 151] width 127 height 26
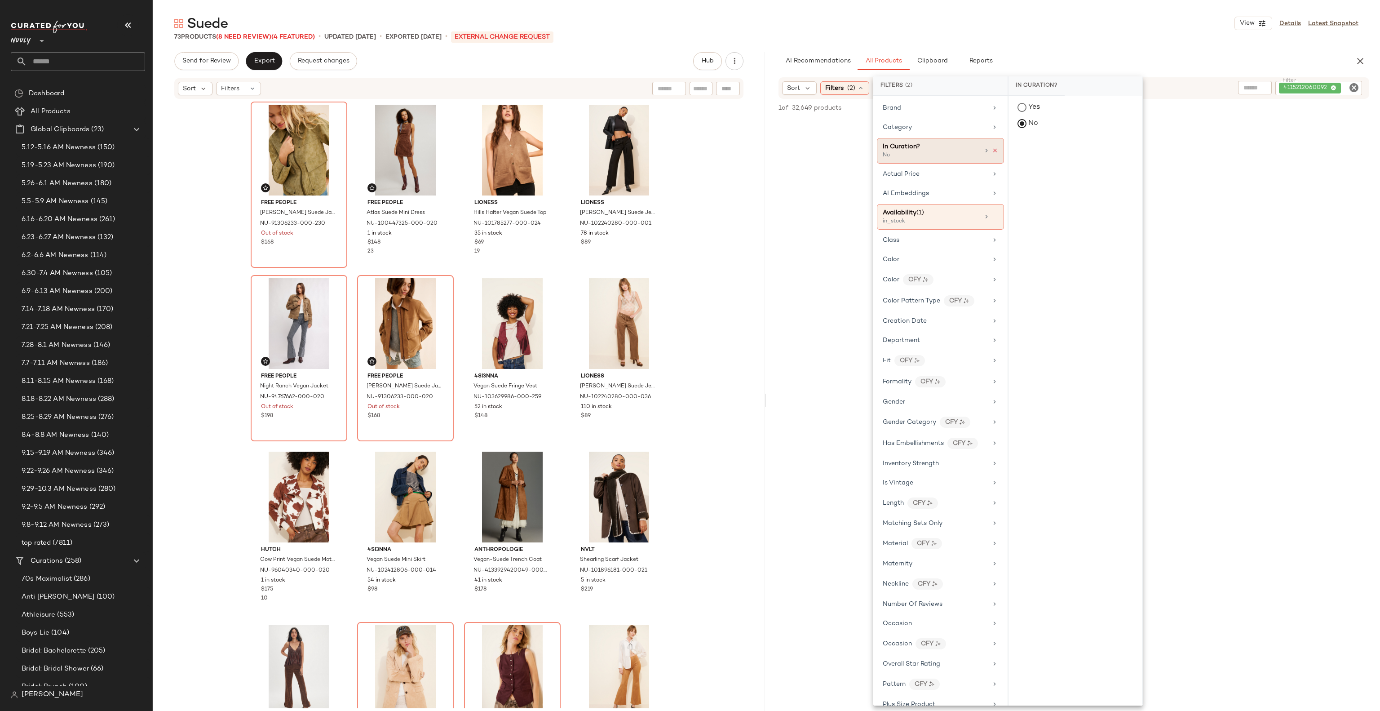
click at [992, 151] on icon at bounding box center [995, 150] width 6 height 6
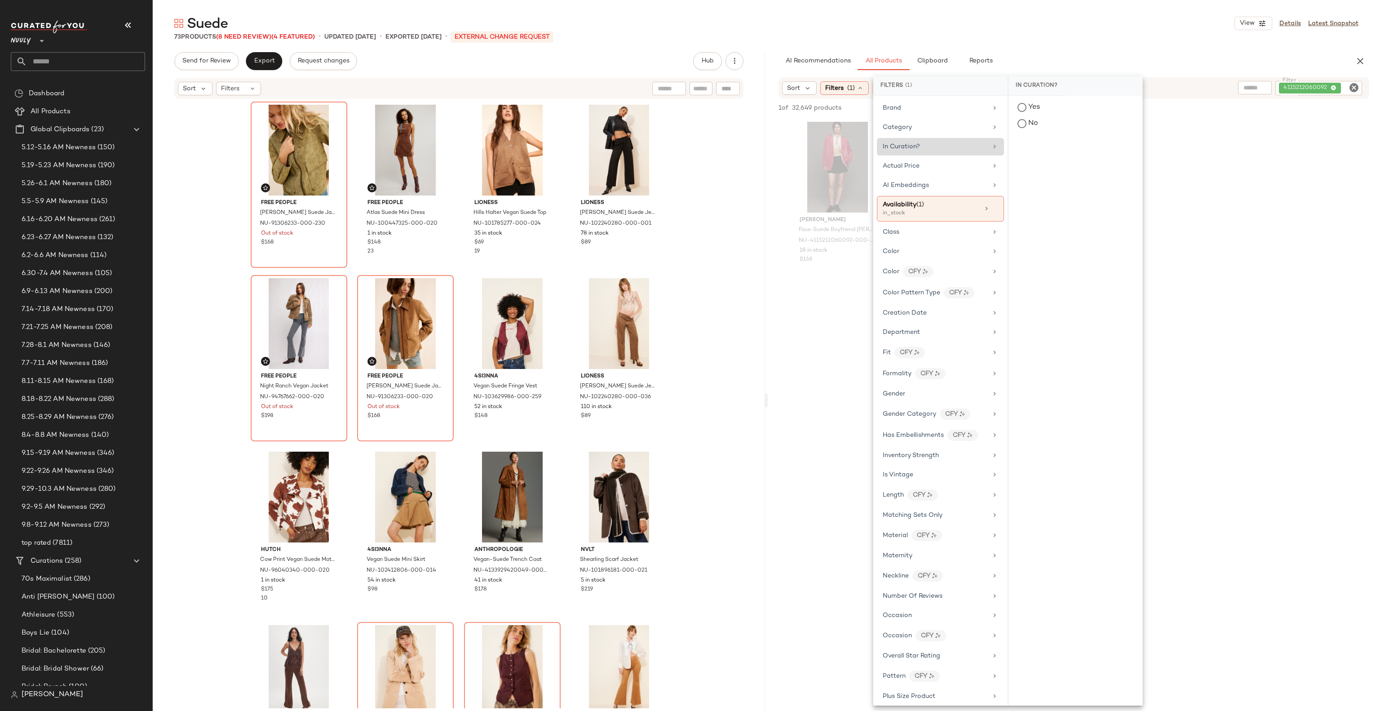
click at [1197, 213] on div "Dolan Faux-Suede Boyfriend Blazer NU-4115212060092-000-066 18 in stock $168" at bounding box center [1074, 202] width 612 height 166
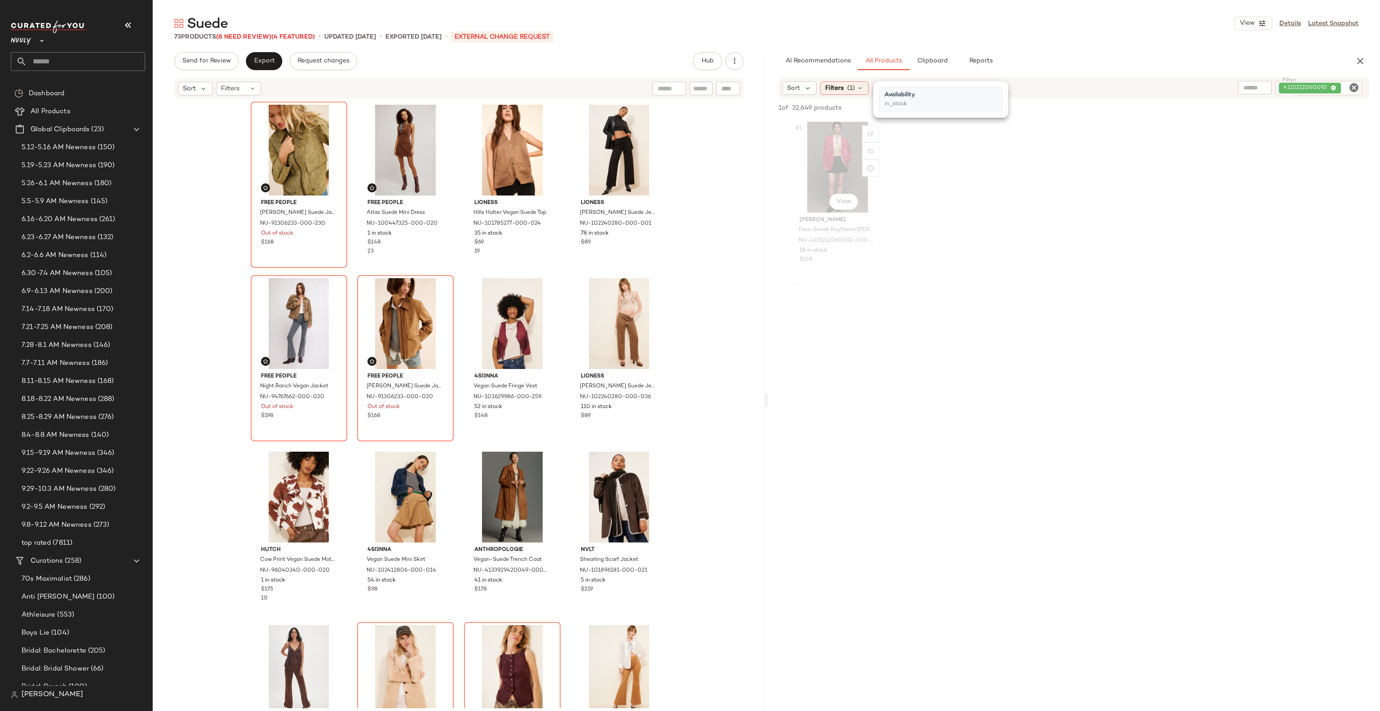
click at [842, 159] on div "#1 View" at bounding box center [838, 167] width 90 height 91
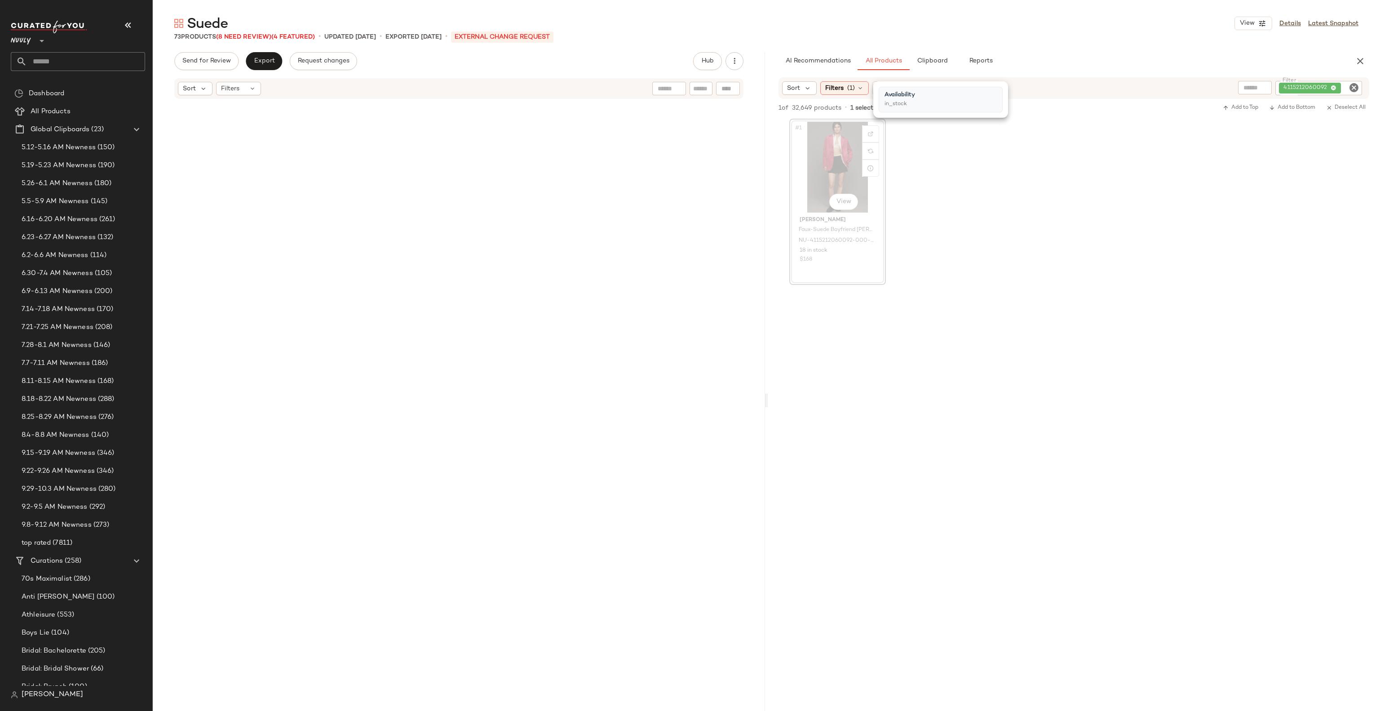
scroll to position [1560, 0]
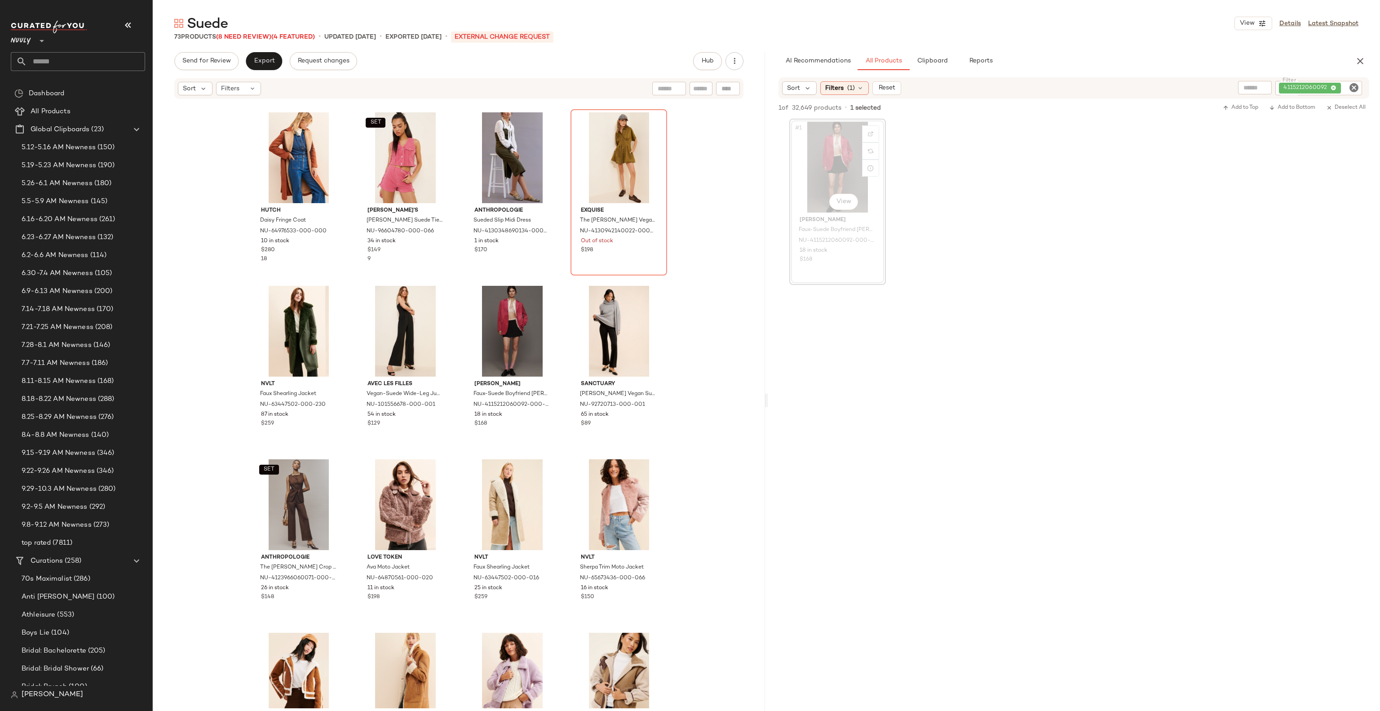
click at [842, 159] on div "#1 View" at bounding box center [838, 167] width 90 height 91
click at [541, 311] on div at bounding box center [545, 314] width 17 height 17
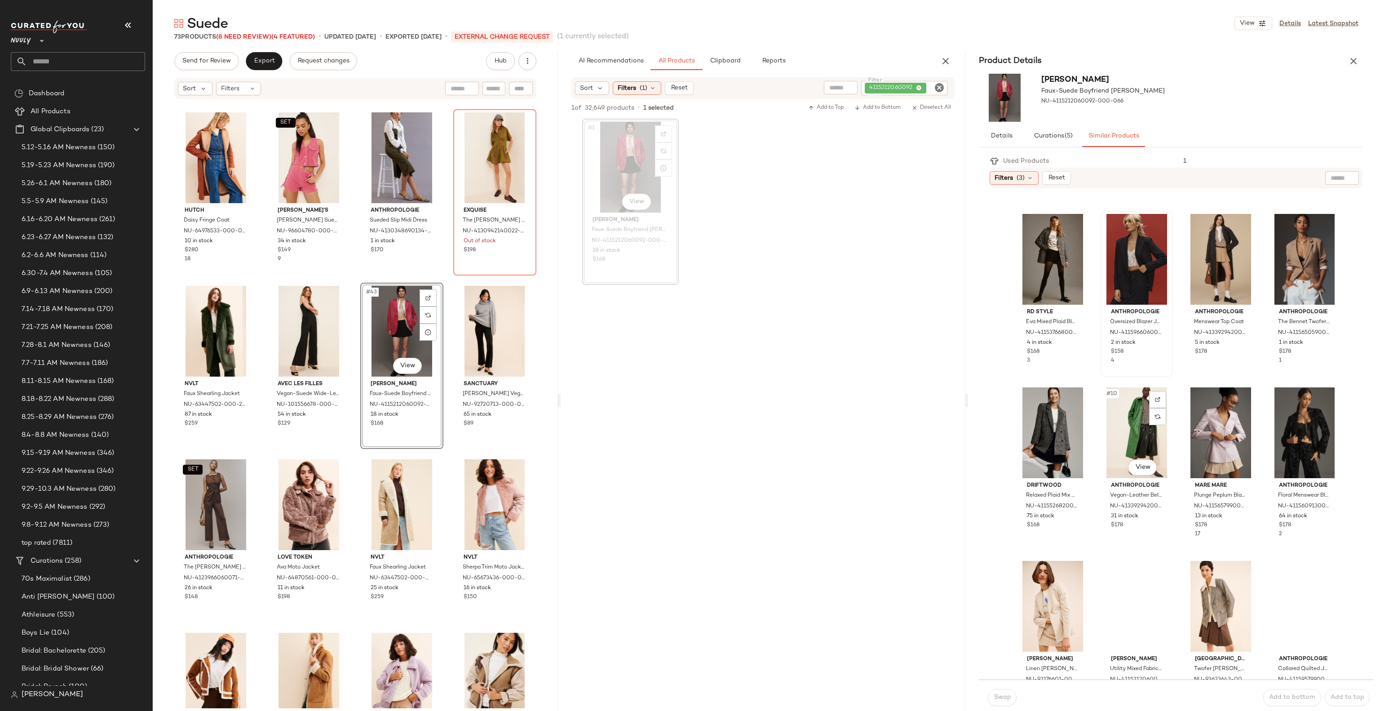
scroll to position [248, 0]
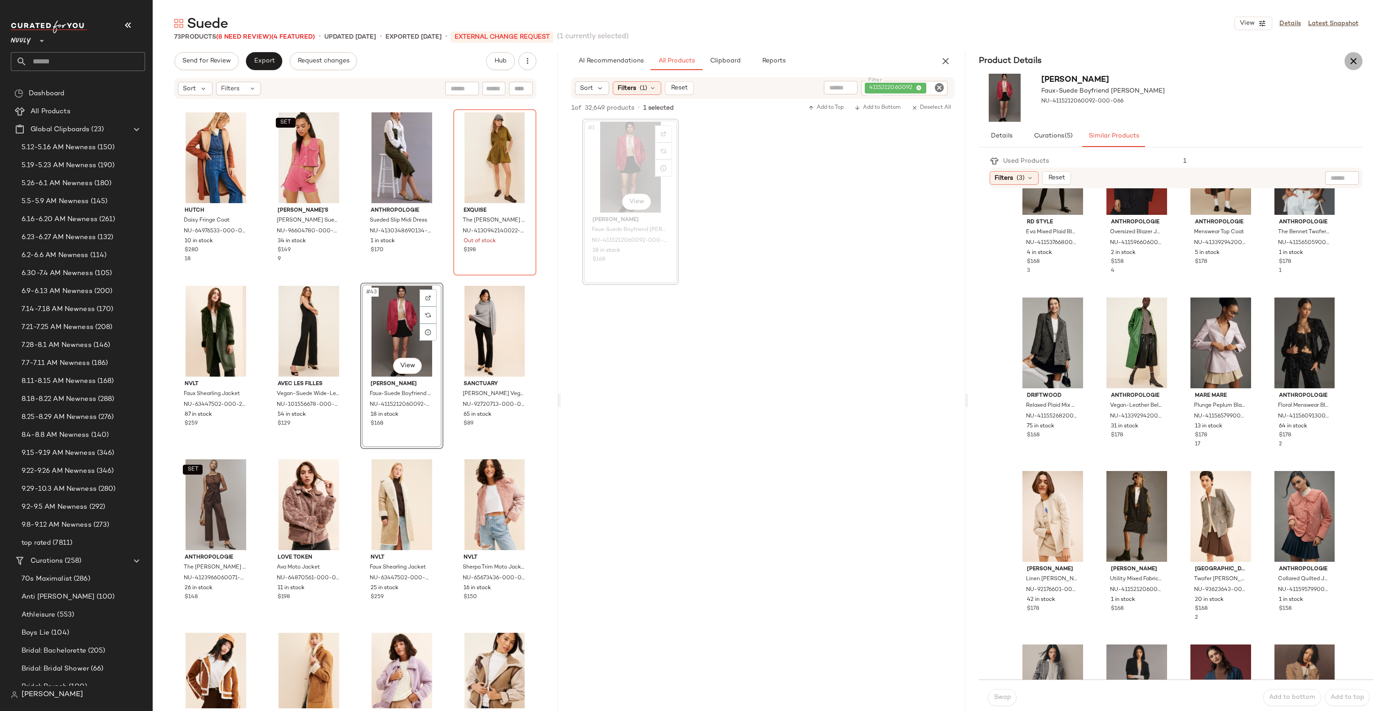
click at [1356, 62] on icon "button" at bounding box center [1353, 61] width 11 height 11
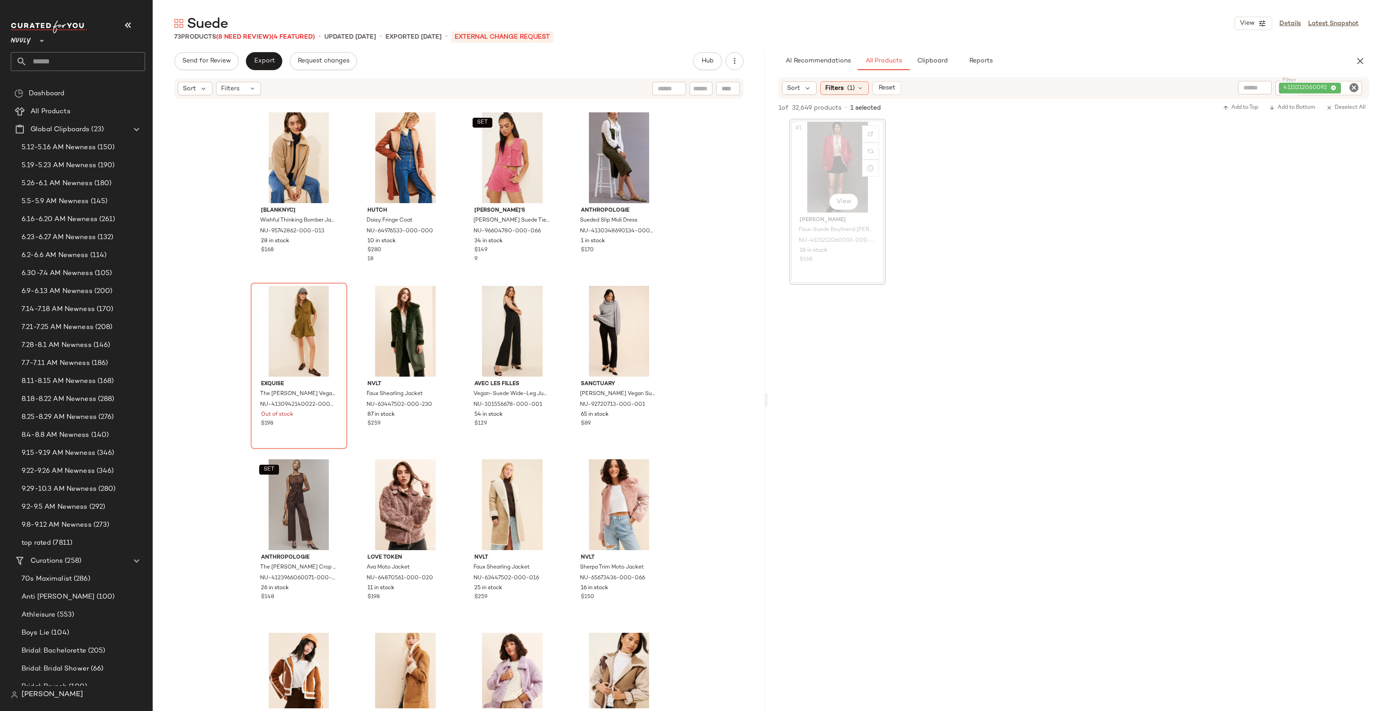
click at [1354, 87] on icon "Clear Filter" at bounding box center [1354, 87] width 11 height 11
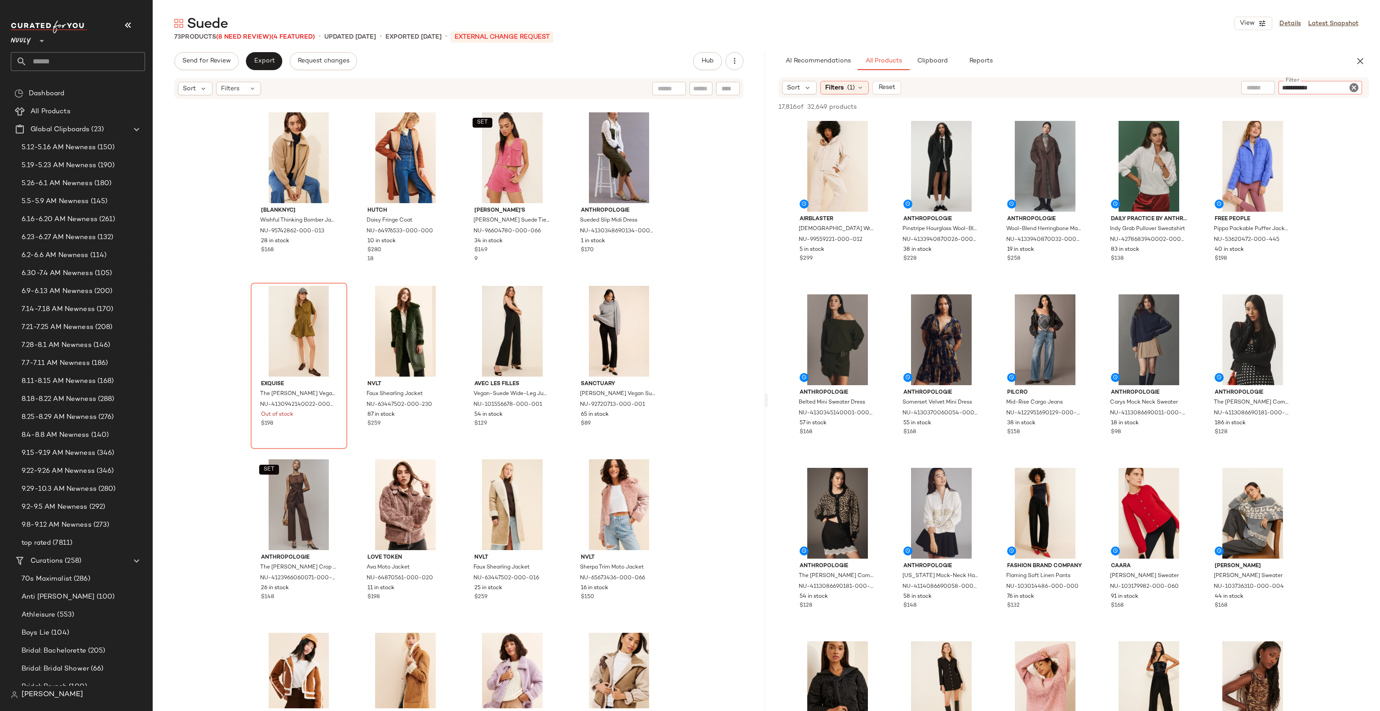
type input "**********"
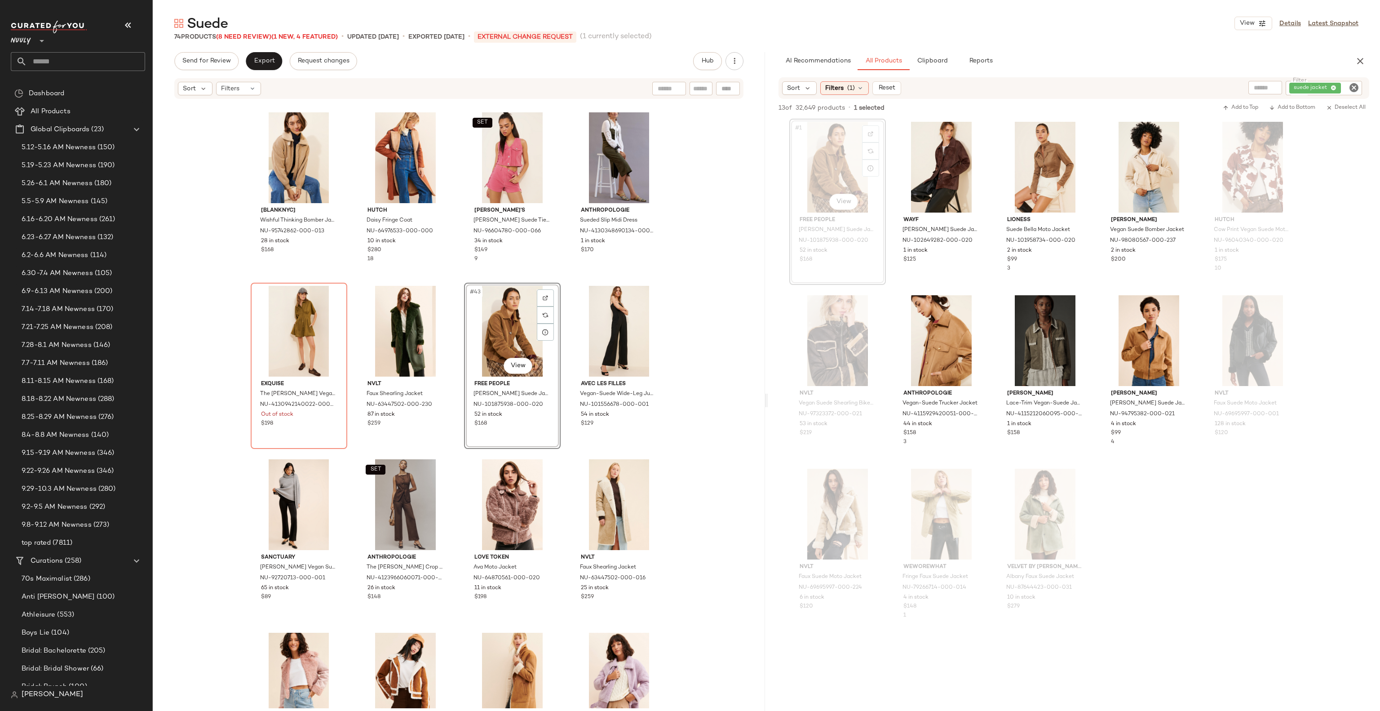
drag, startPoint x: 758, startPoint y: 448, endPoint x: 762, endPoint y: 166, distance: 282.2
drag, startPoint x: 762, startPoint y: 166, endPoint x: 749, endPoint y: 447, distance: 280.6
click at [749, 447] on div "[BLANKNYC] Wishful Thinking Bomber Jacket NU-95742862-000-013 28 in stock $168 …" at bounding box center [459, 404] width 612 height 608
click at [765, 445] on div at bounding box center [766, 400] width 3 height 696
click at [758, 439] on div "[BLANKNYC] Wishful Thinking Bomber Jacket NU-95742862-000-013 28 in stock $168 …" at bounding box center [459, 404] width 612 height 608
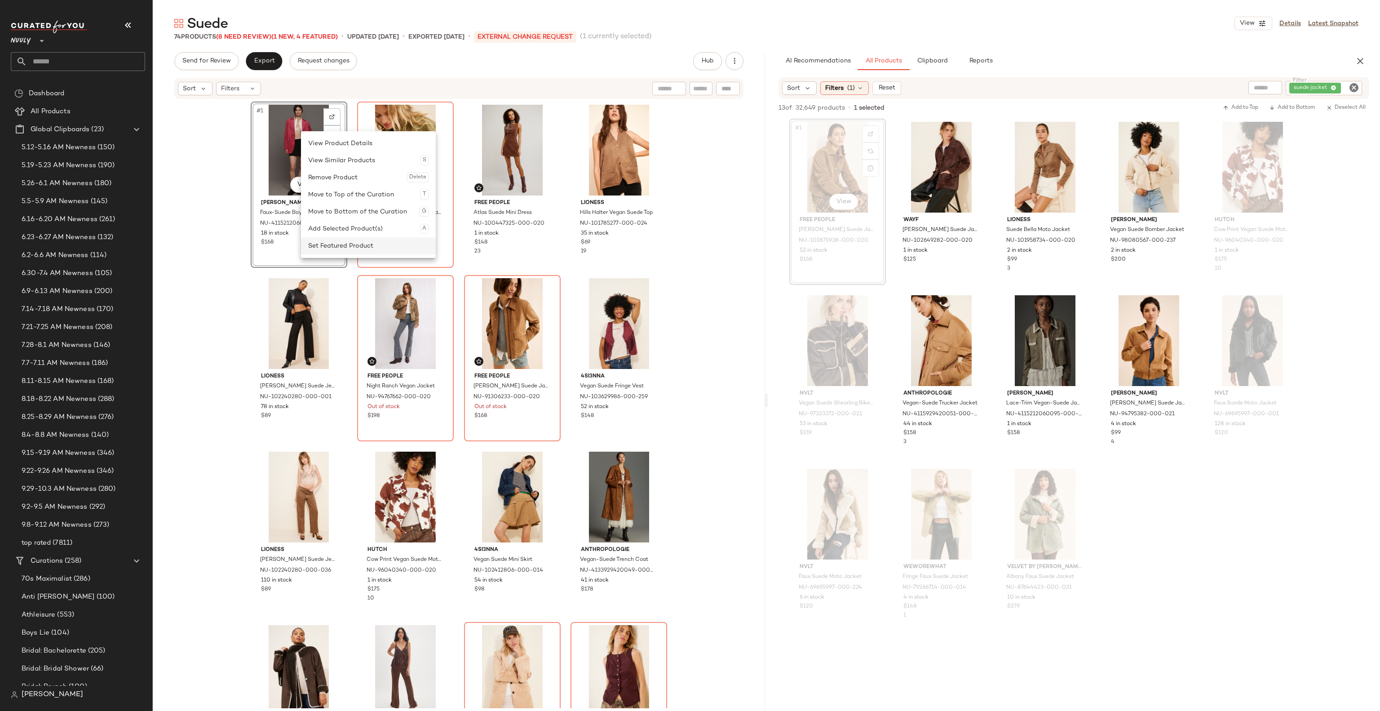
click at [347, 245] on div "Set Featured Product" at bounding box center [368, 245] width 120 height 17
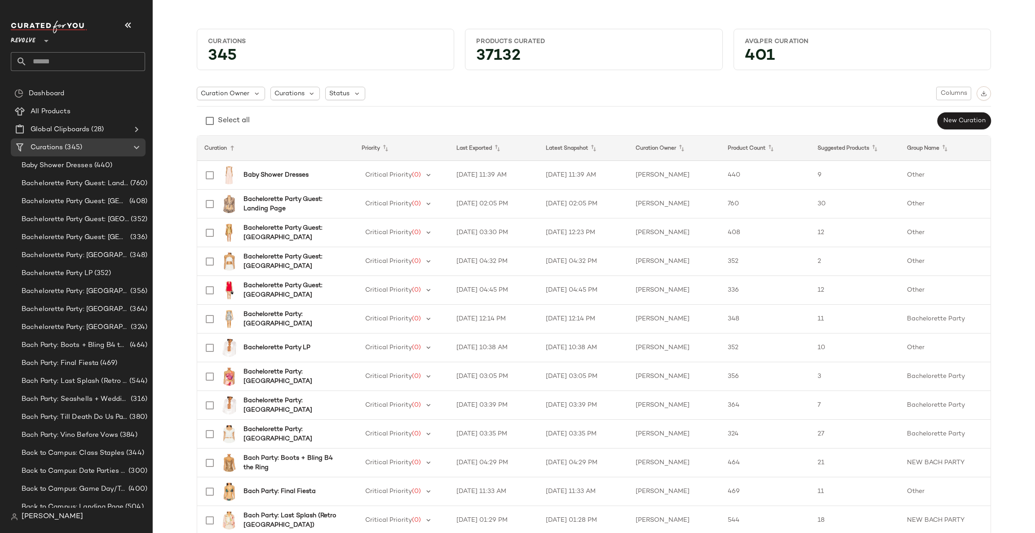
click at [33, 37] on span "Revolve" at bounding box center [23, 39] width 25 height 16
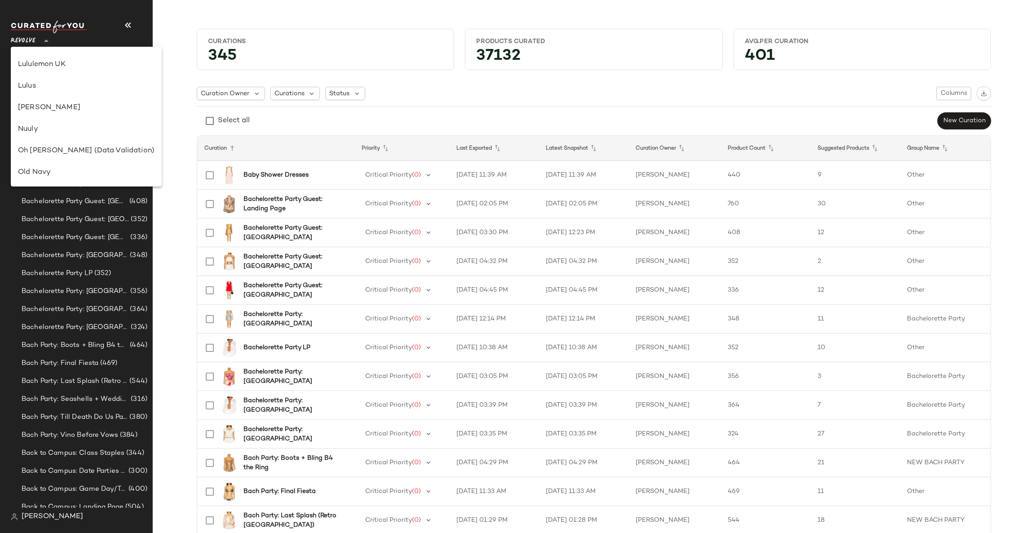
scroll to position [271, 0]
click at [42, 137] on div "Nuuly" at bounding box center [86, 135] width 137 height 11
type input "**"
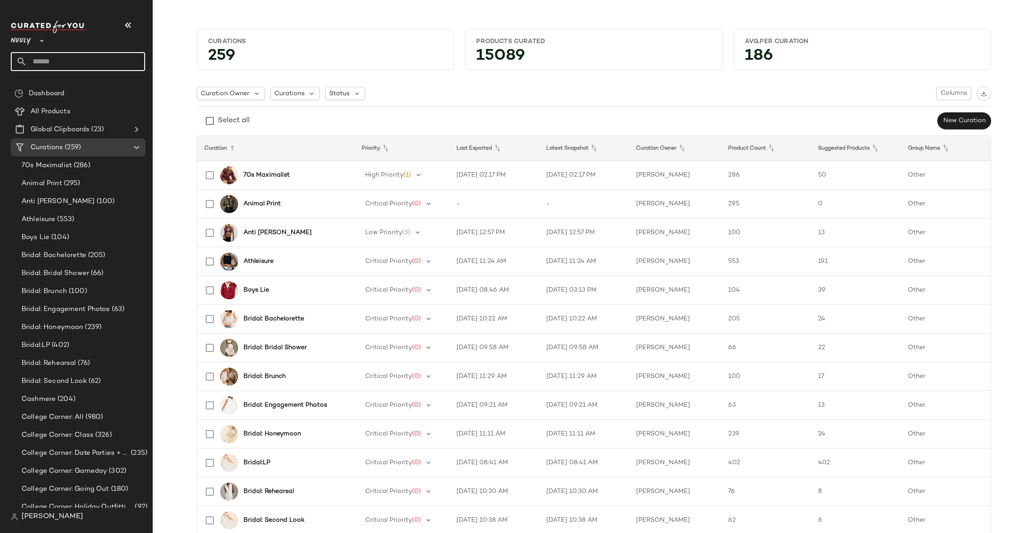
click at [88, 57] on input "text" at bounding box center [86, 61] width 118 height 19
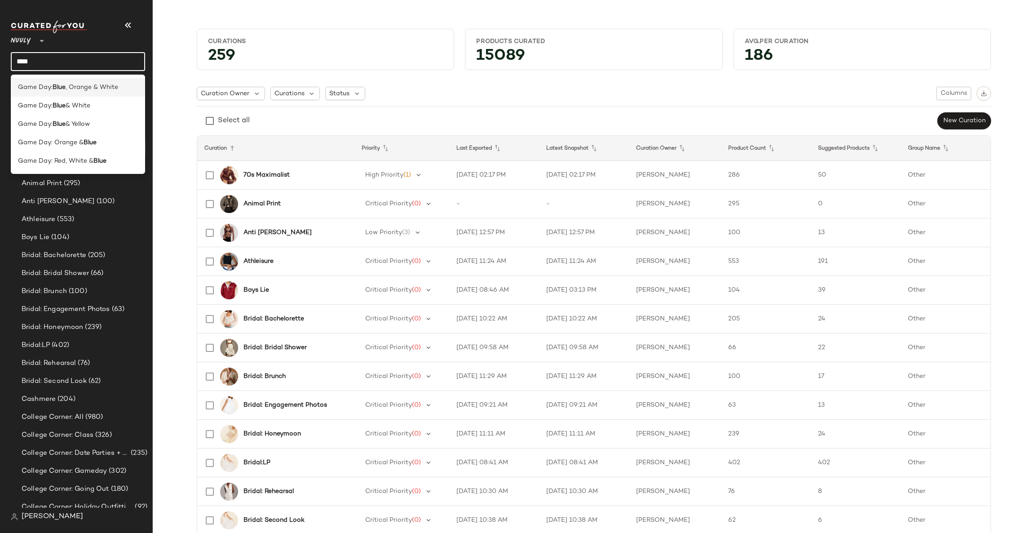
type input "****"
click at [63, 88] on b "Blue" at bounding box center [59, 87] width 13 height 9
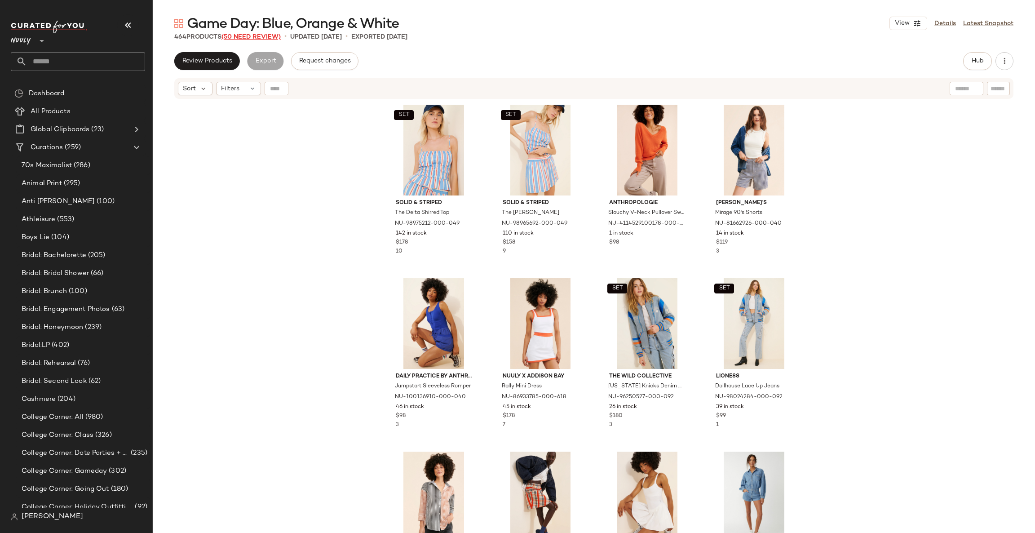
click at [264, 38] on span "(50 Need Review)" at bounding box center [251, 37] width 59 height 7
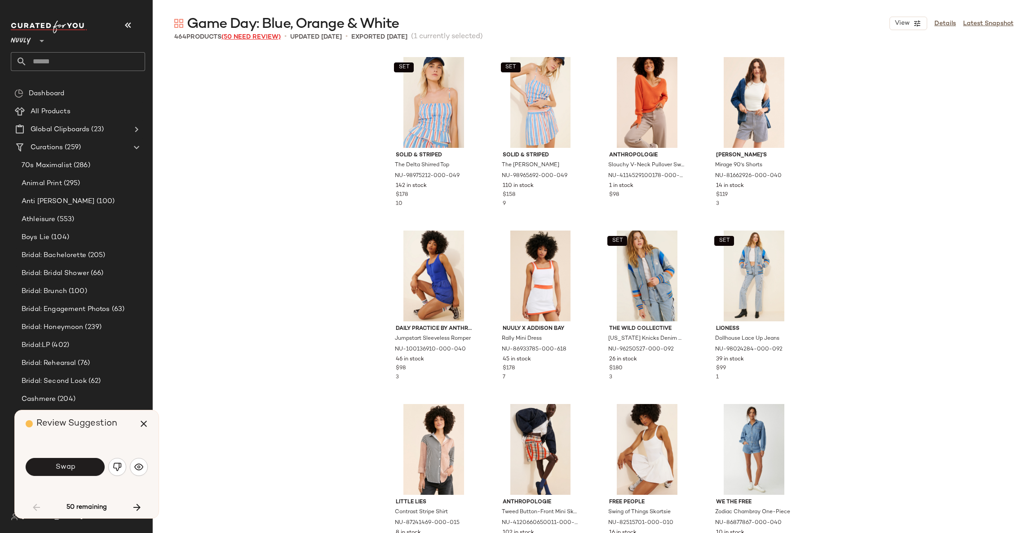
scroll to position [527, 0]
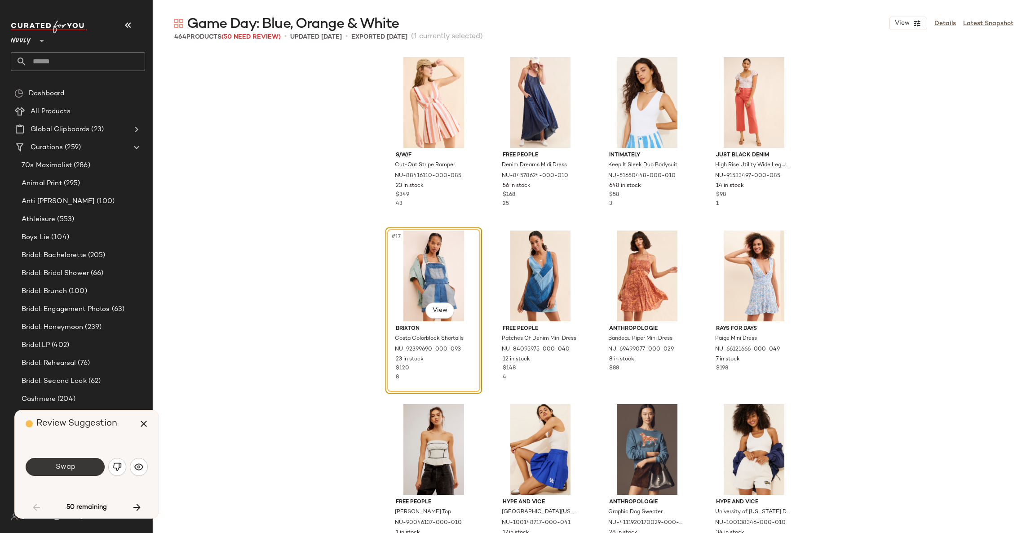
click at [61, 466] on span "Swap" at bounding box center [65, 467] width 20 height 9
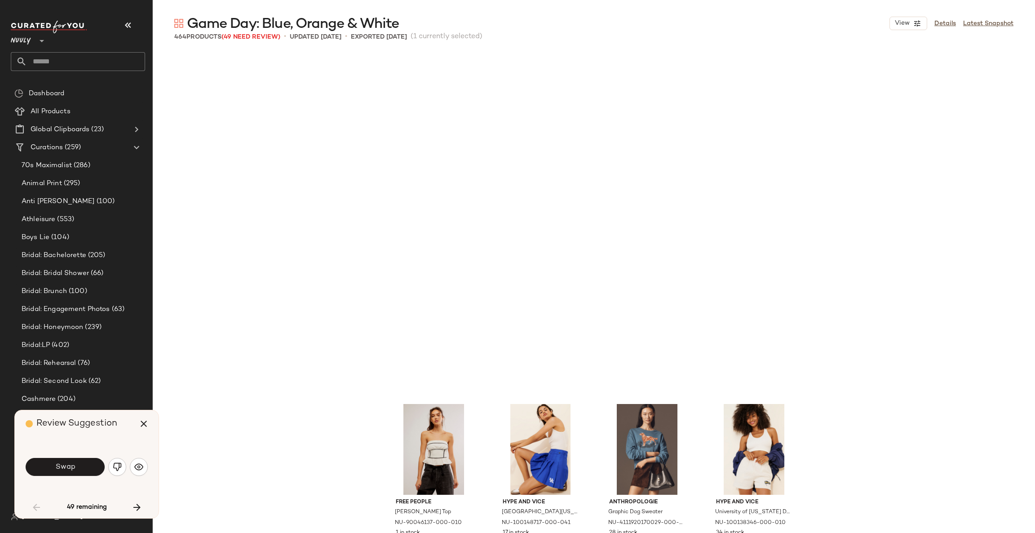
scroll to position [867, 0]
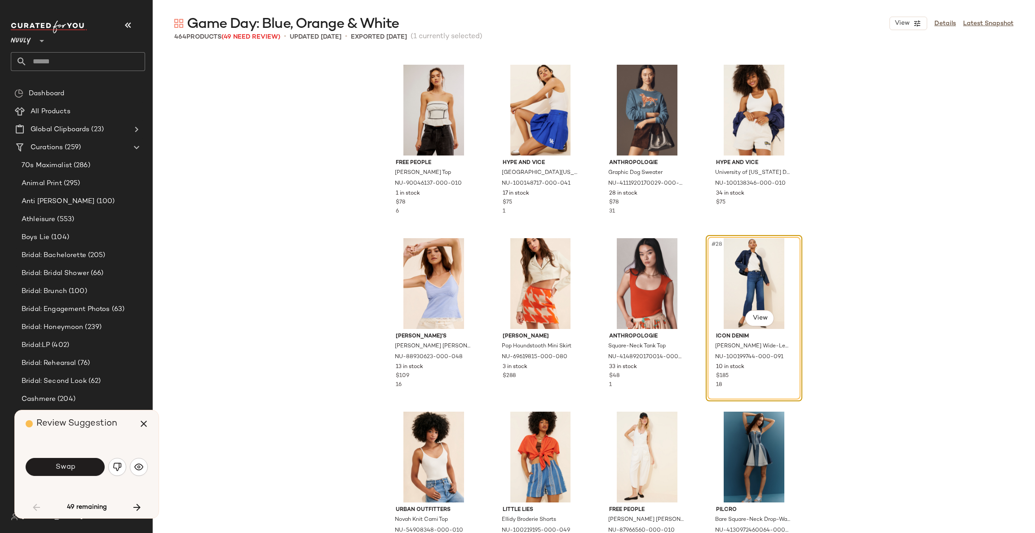
click at [61, 466] on span "Swap" at bounding box center [65, 467] width 20 height 9
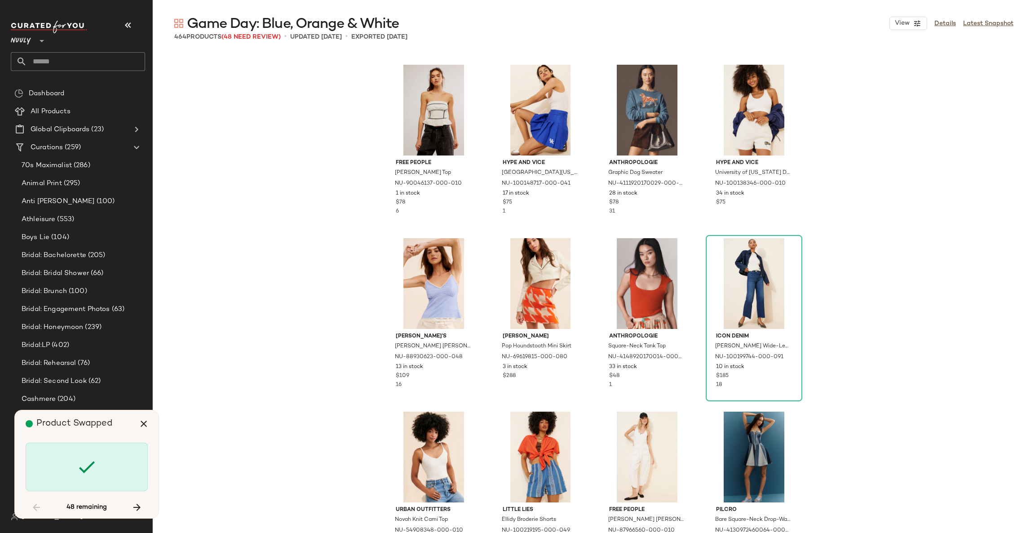
scroll to position [2081, 0]
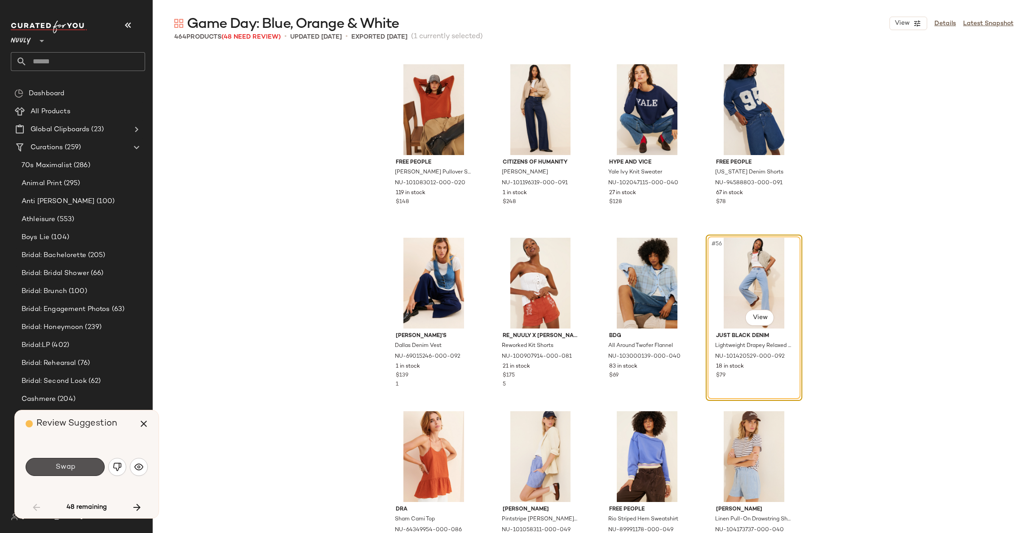
click at [61, 466] on span "Swap" at bounding box center [65, 467] width 20 height 9
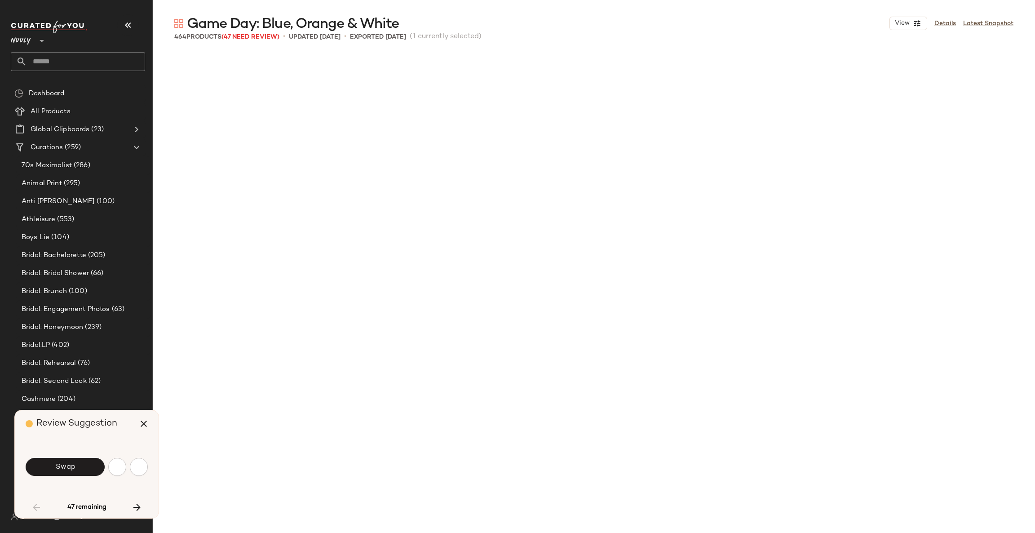
scroll to position [2601, 0]
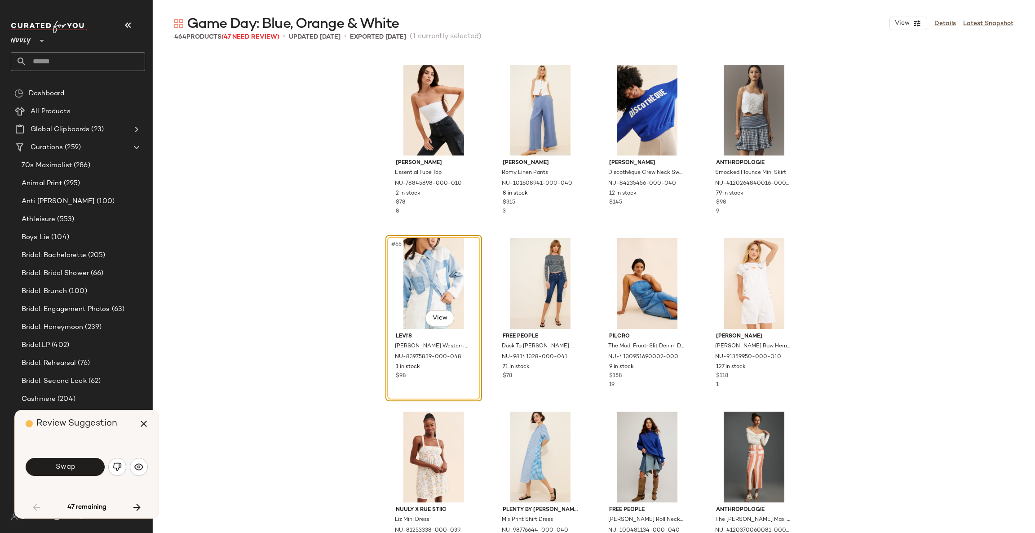
click at [61, 466] on span "Swap" at bounding box center [65, 467] width 20 height 9
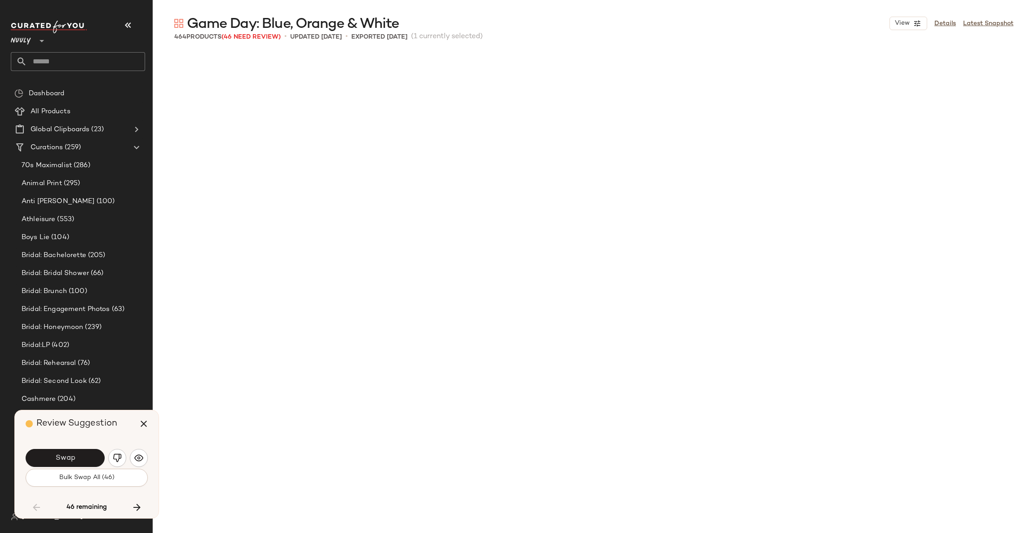
scroll to position [3121, 0]
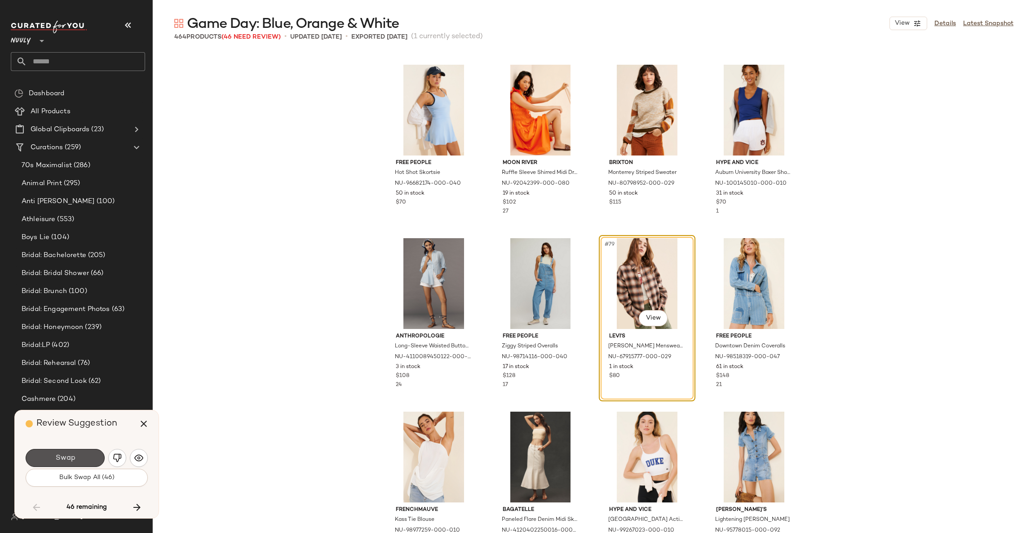
click at [61, 466] on button "Swap" at bounding box center [65, 458] width 79 height 18
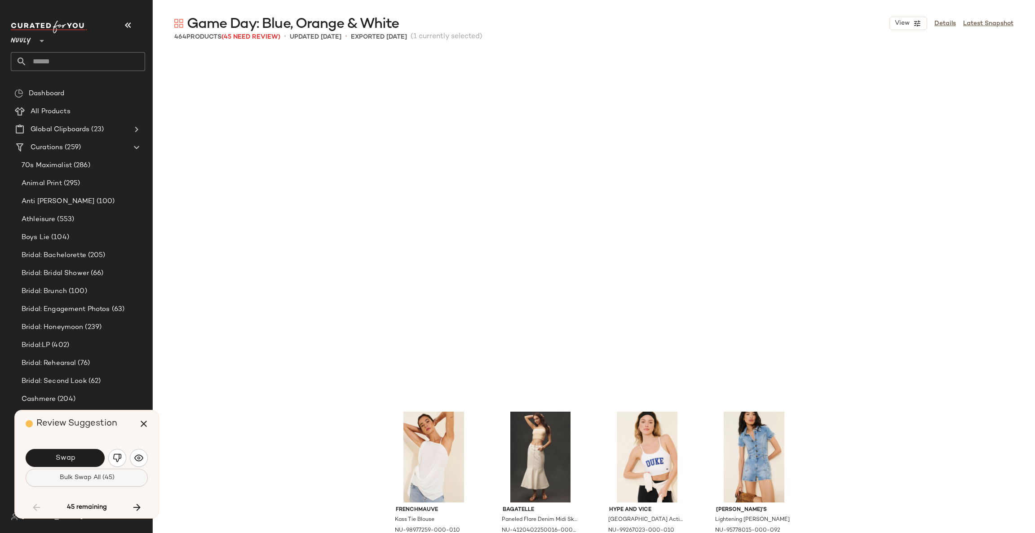
scroll to position [3468, 0]
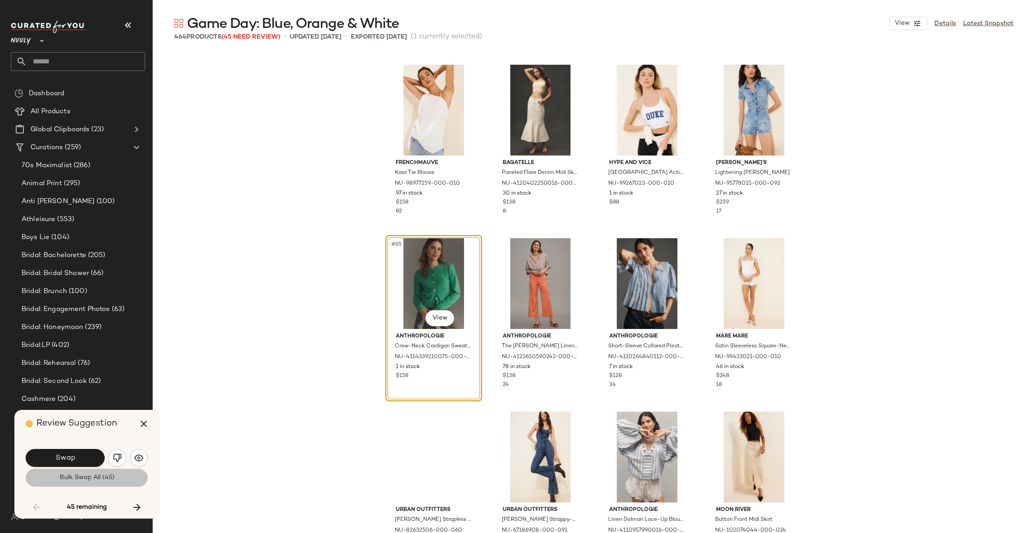
click at [76, 479] on span "Bulk Swap All (45)" at bounding box center [86, 477] width 55 height 7
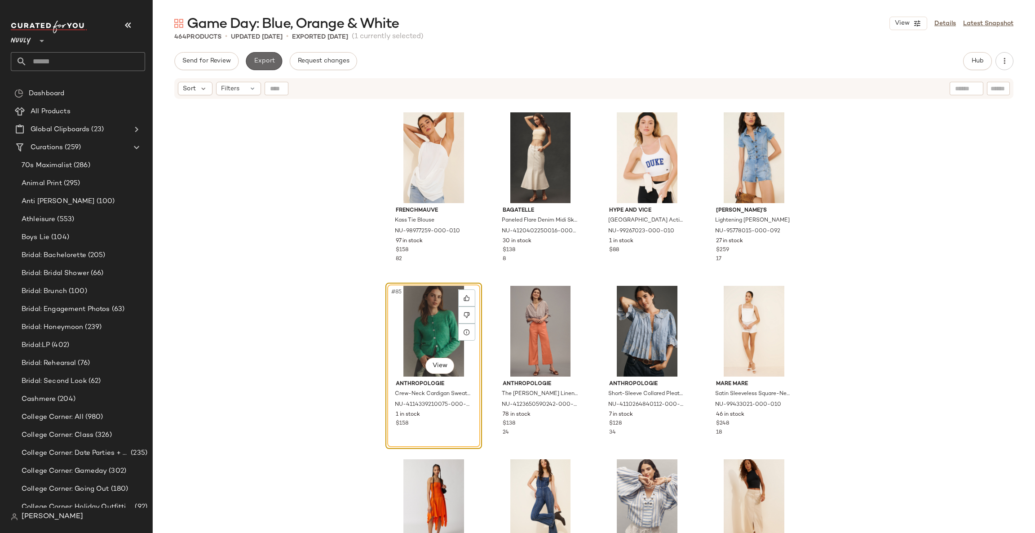
click at [271, 59] on span "Export" at bounding box center [263, 61] width 21 height 7
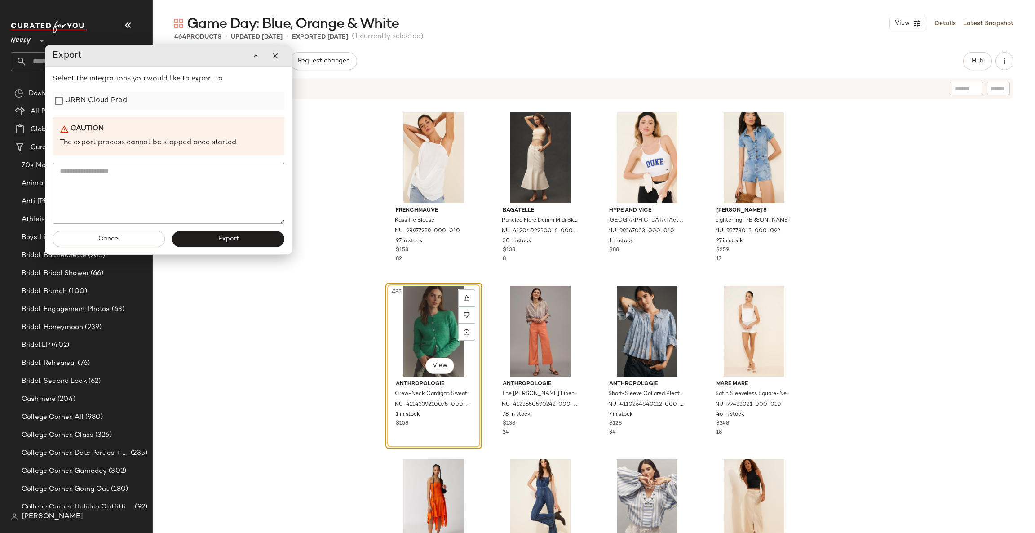
click at [84, 93] on label "URBN Cloud Prod" at bounding box center [96, 101] width 62 height 18
click at [209, 236] on button "Export" at bounding box center [228, 239] width 112 height 16
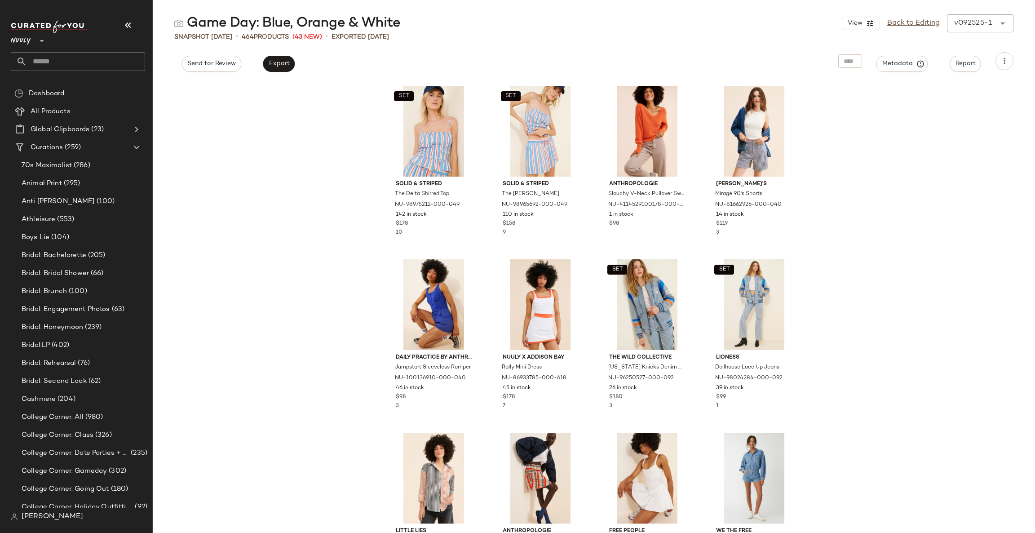
click at [56, 64] on input "text" at bounding box center [86, 61] width 118 height 19
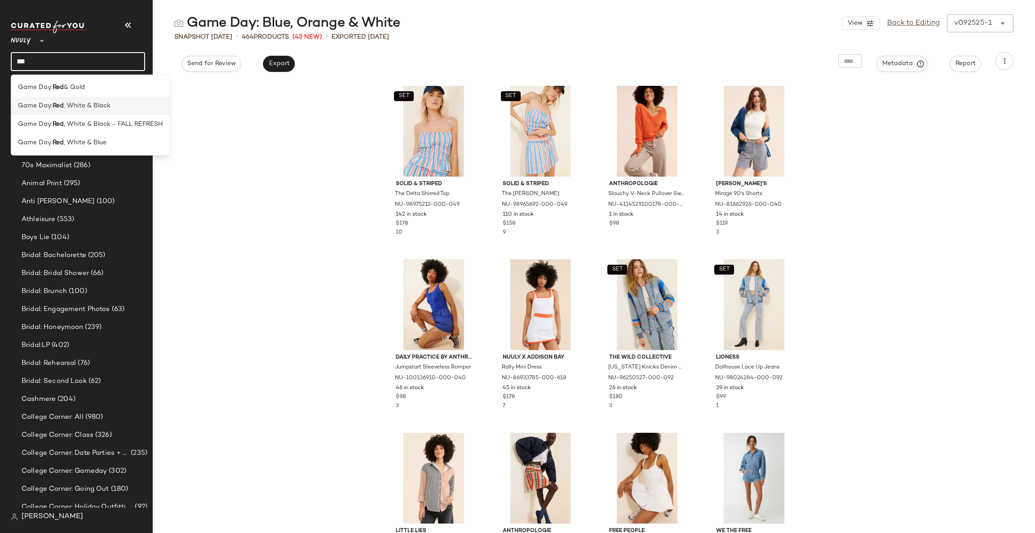
type input "***"
click at [74, 105] on span ", White & Black" at bounding box center [87, 105] width 47 height 9
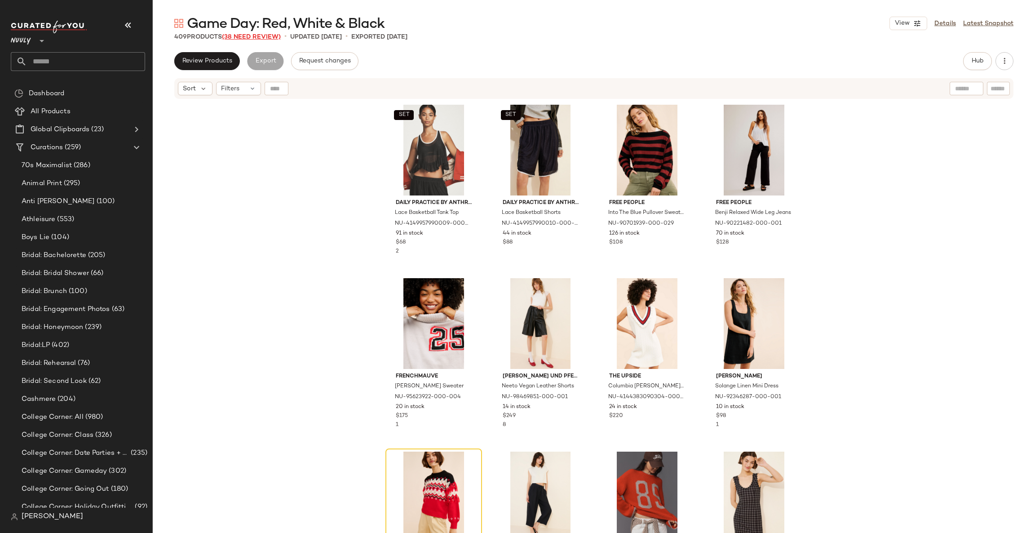
click at [266, 38] on span "(38 Need Review)" at bounding box center [251, 37] width 59 height 7
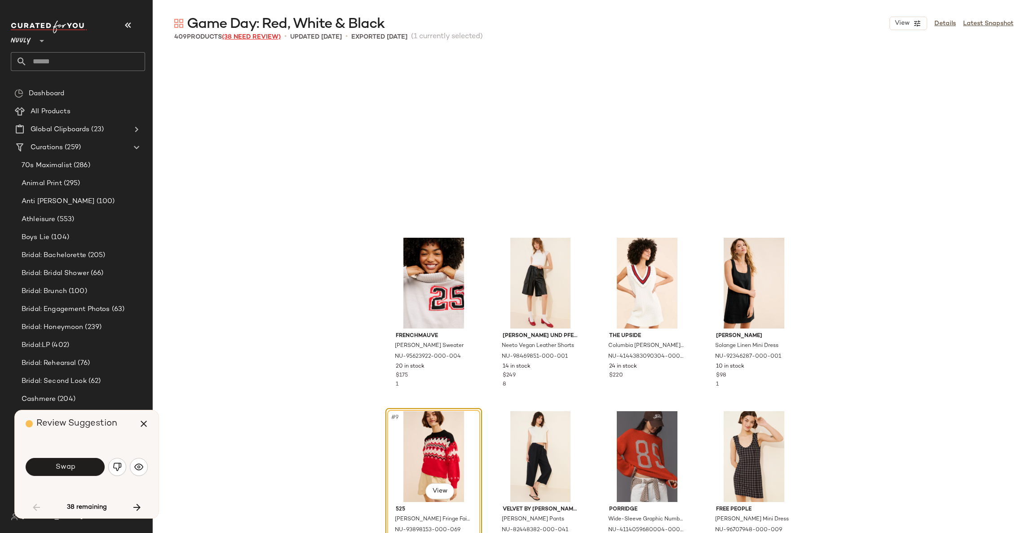
scroll to position [180, 0]
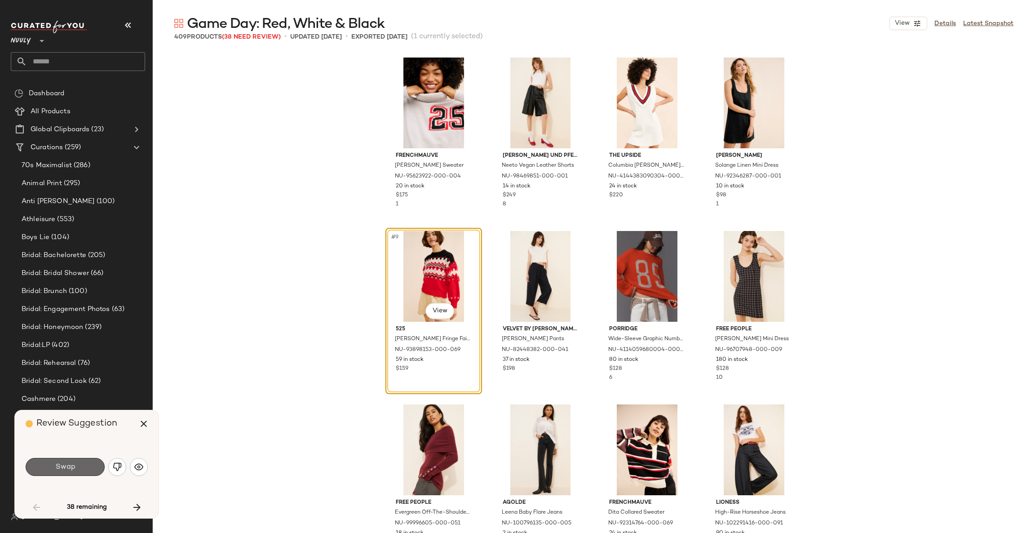
click at [69, 466] on span "Swap" at bounding box center [65, 467] width 20 height 9
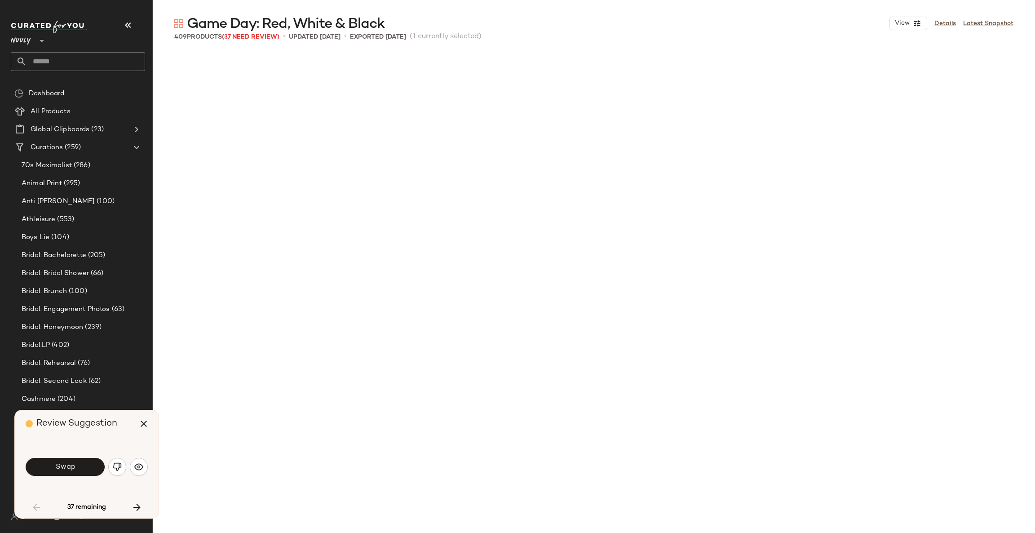
scroll to position [694, 0]
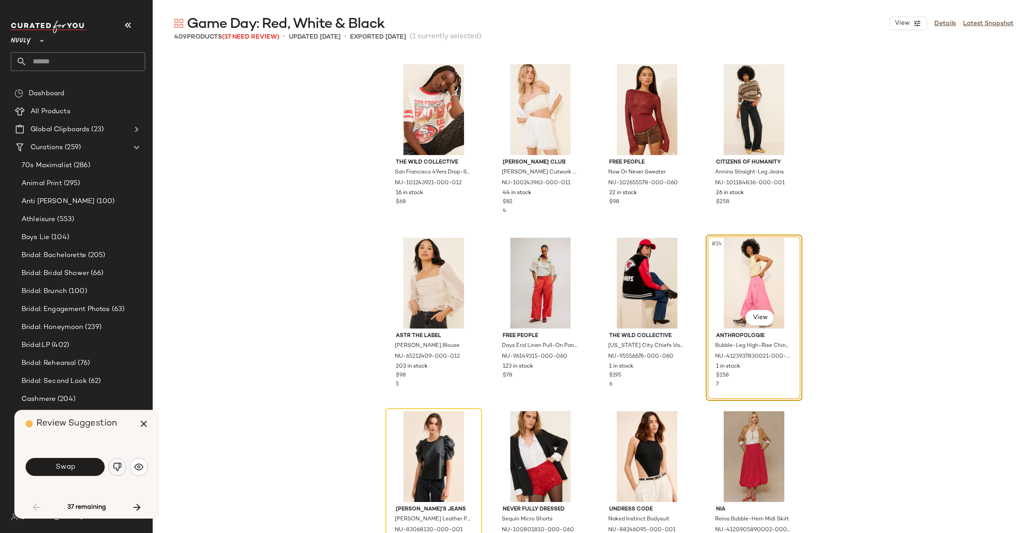
click at [119, 469] on img "button" at bounding box center [117, 466] width 9 height 9
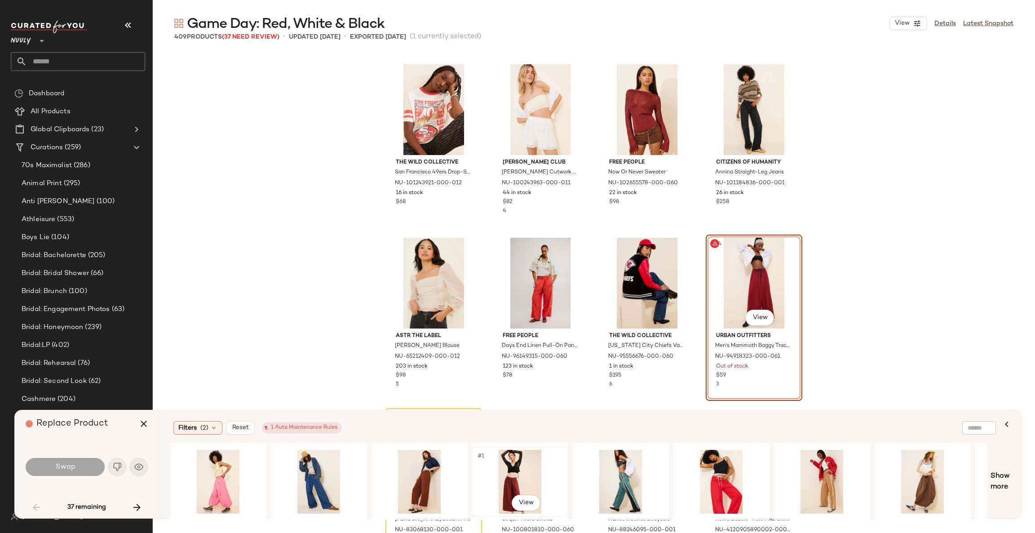
click at [513, 477] on div "#1 View" at bounding box center [520, 482] width 90 height 64
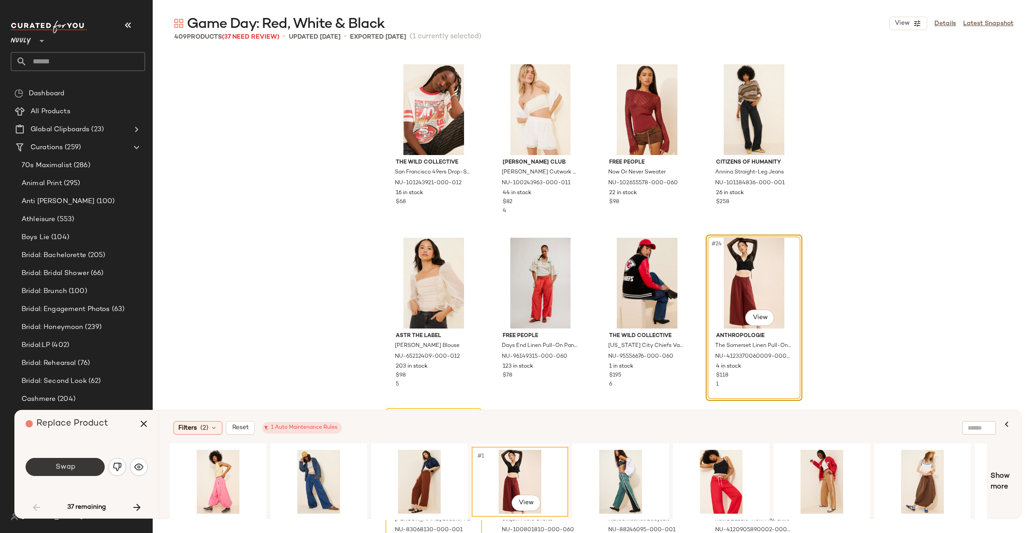
click at [89, 466] on button "Swap" at bounding box center [65, 467] width 79 height 18
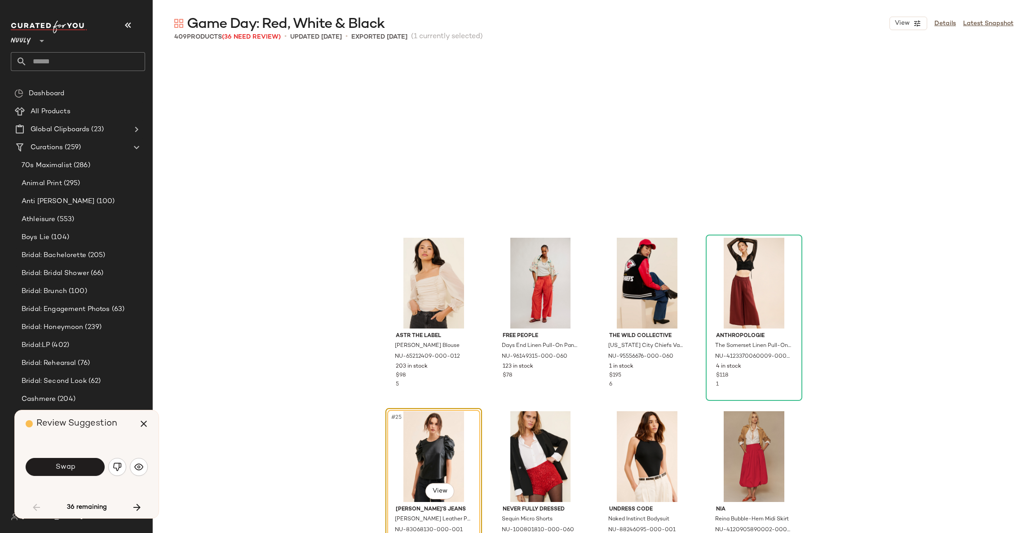
scroll to position [867, 0]
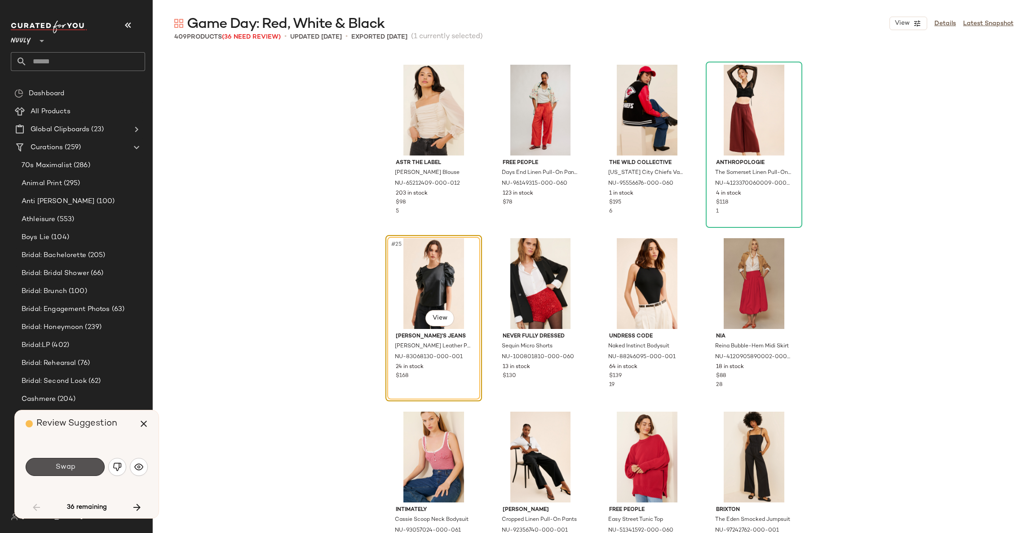
click at [89, 466] on button "Swap" at bounding box center [65, 467] width 79 height 18
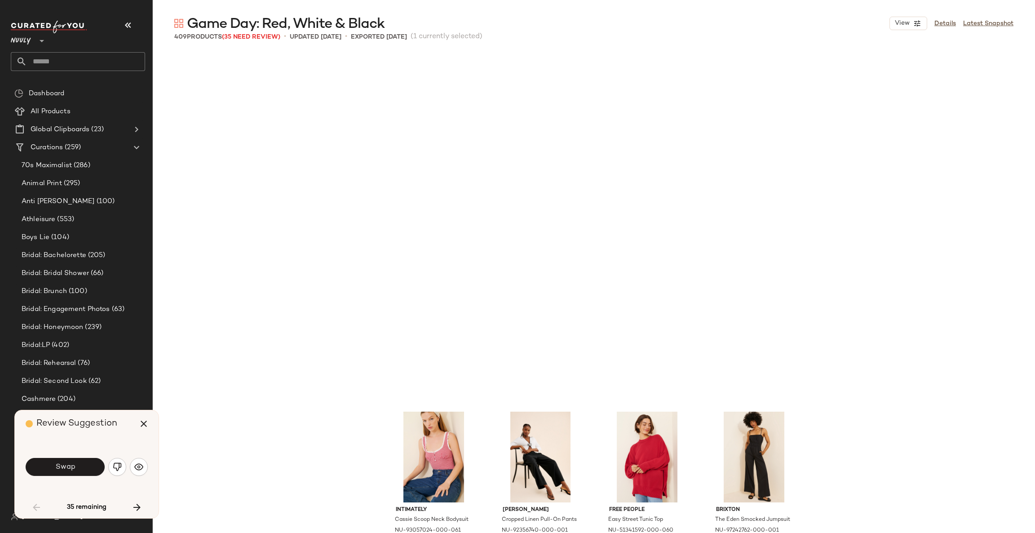
scroll to position [1214, 0]
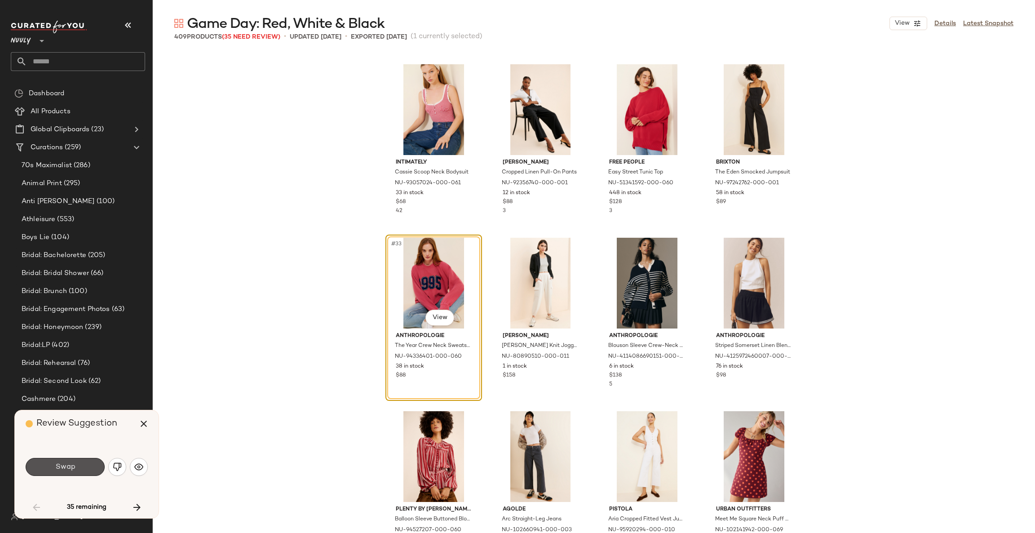
click at [89, 466] on button "Swap" at bounding box center [65, 467] width 79 height 18
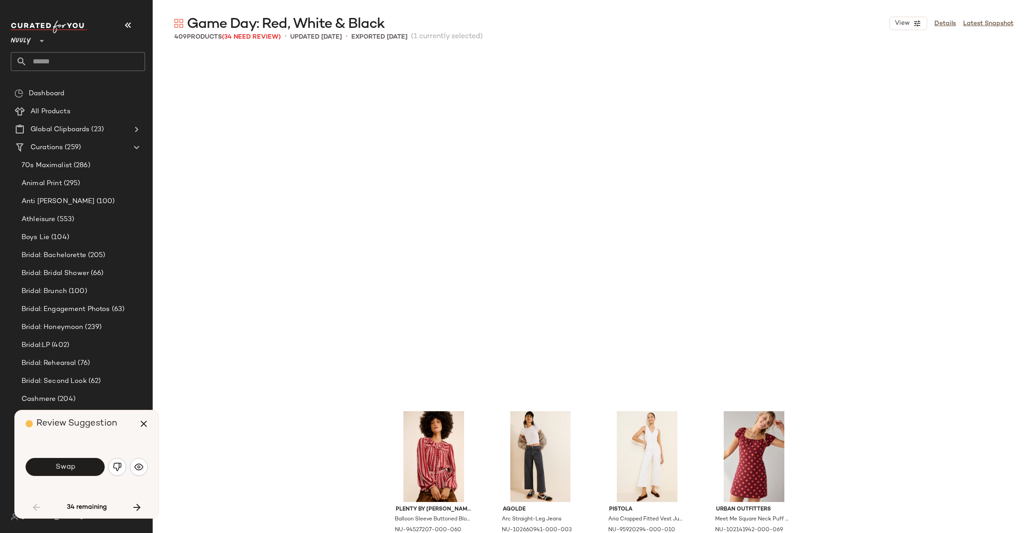
scroll to position [1560, 0]
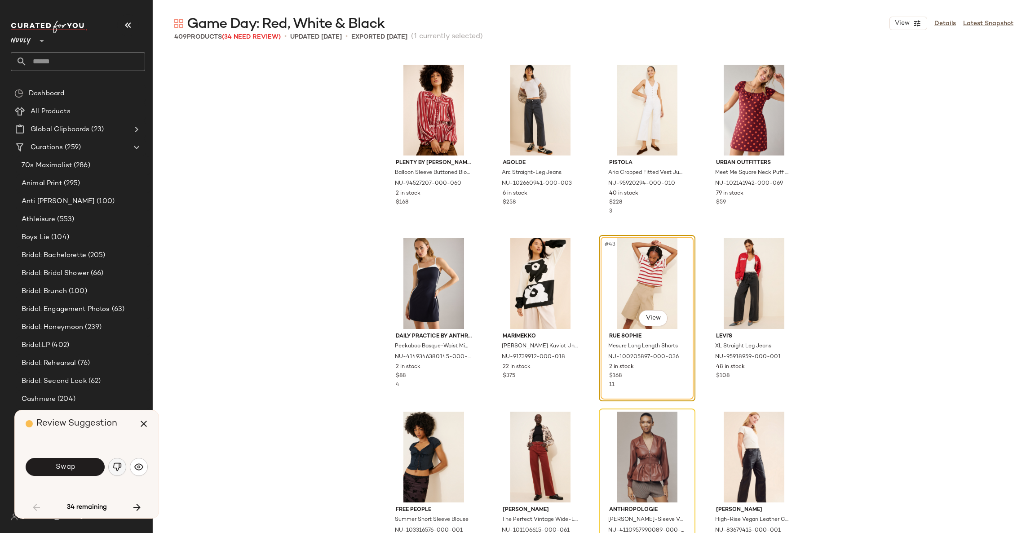
click at [118, 476] on button "button" at bounding box center [117, 467] width 18 height 18
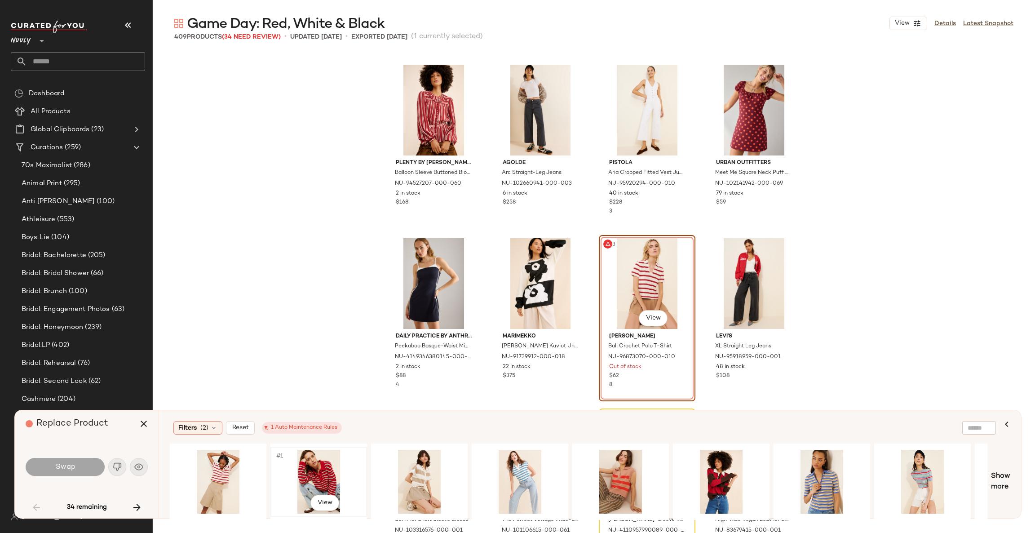
click at [317, 465] on div "#1 View" at bounding box center [319, 482] width 90 height 64
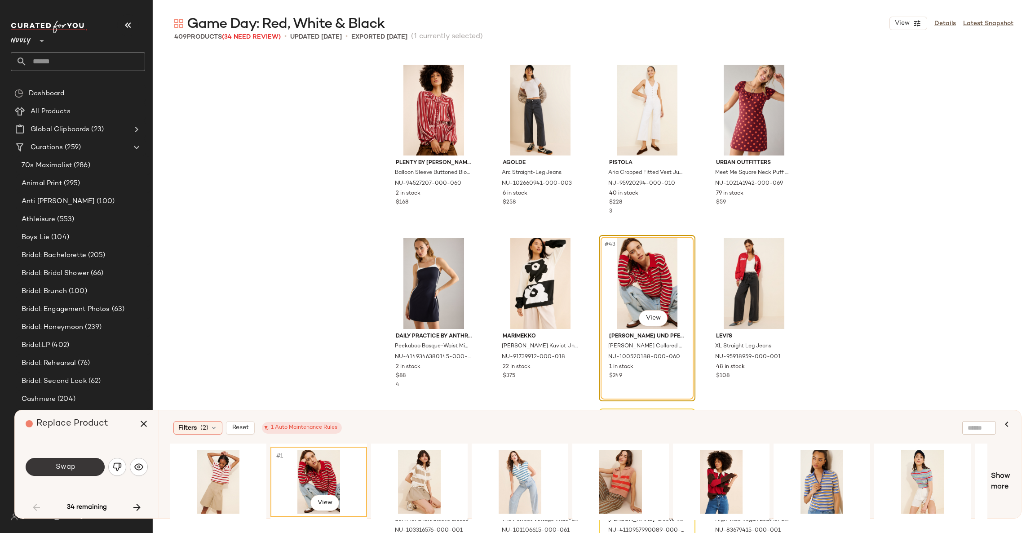
click at [76, 460] on button "Swap" at bounding box center [65, 467] width 79 height 18
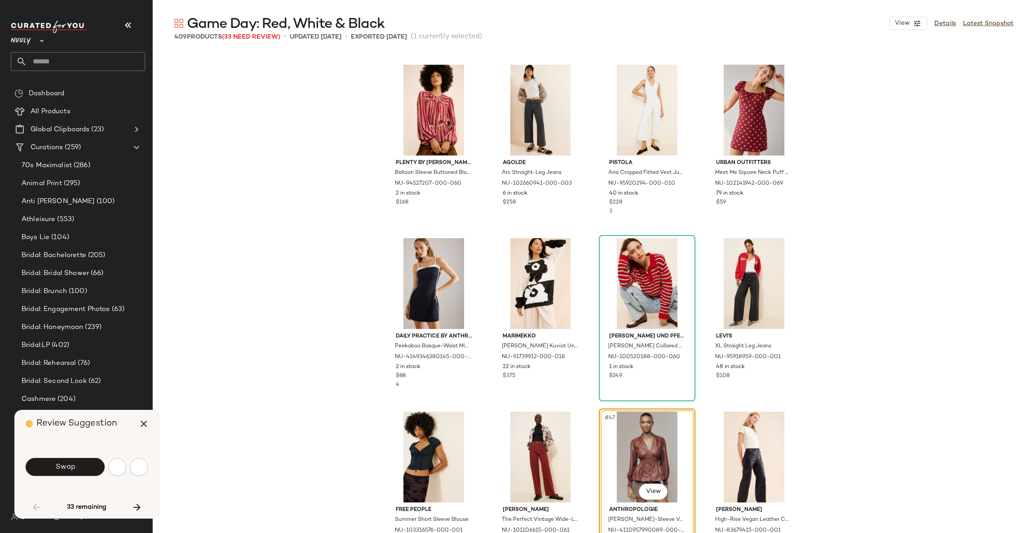
scroll to position [1734, 0]
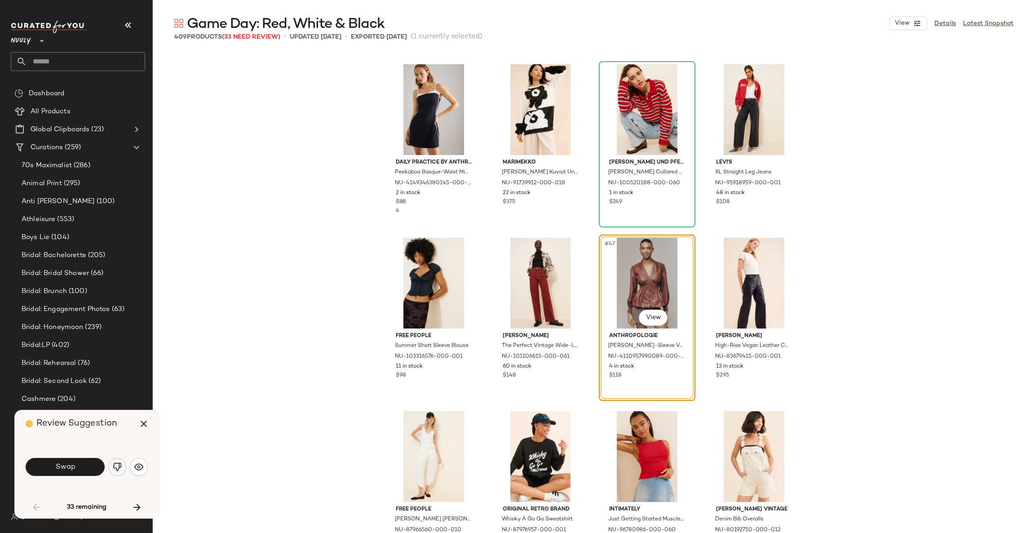
click at [120, 470] on img "button" at bounding box center [117, 466] width 9 height 9
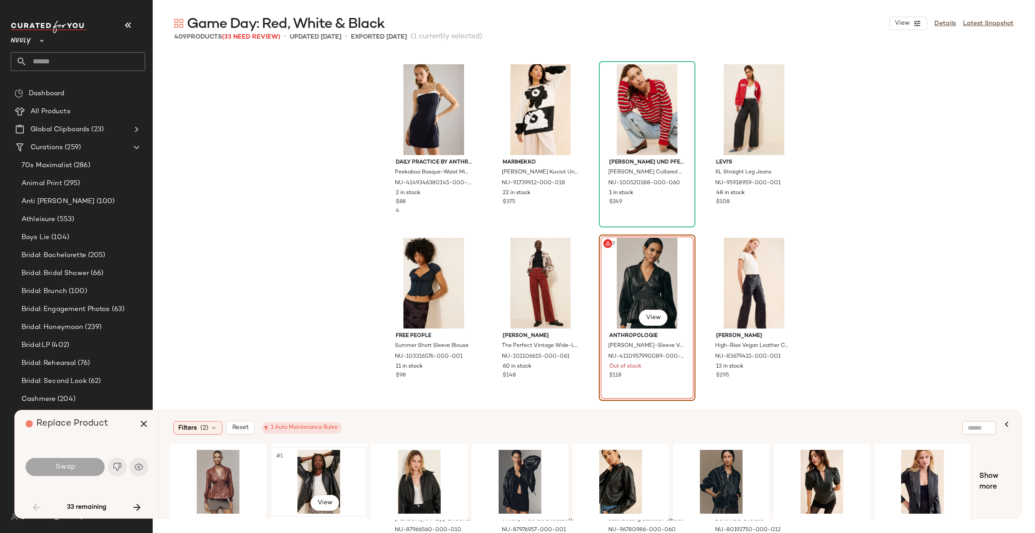
click at [290, 462] on div "#1 View" at bounding box center [319, 482] width 90 height 64
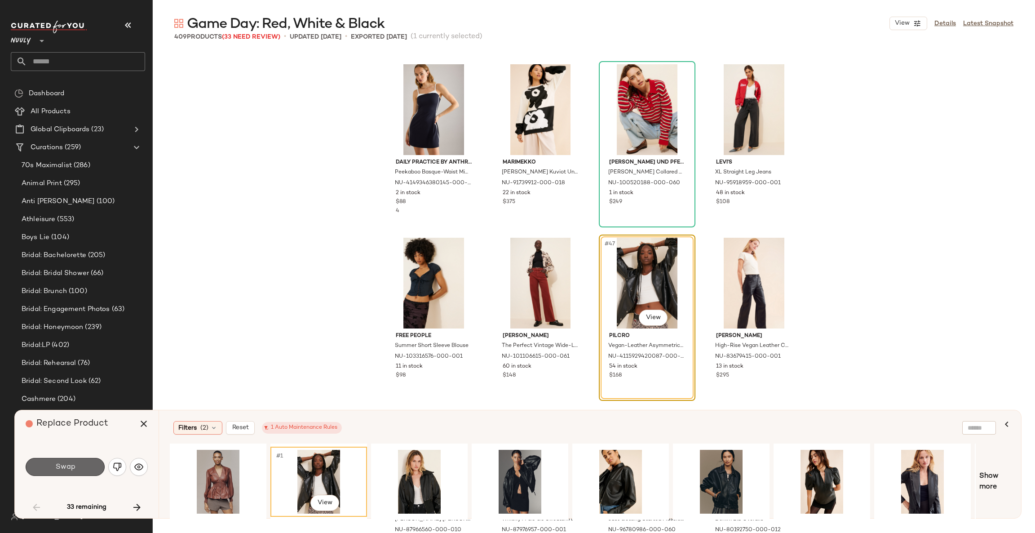
click at [99, 459] on button "Swap" at bounding box center [65, 467] width 79 height 18
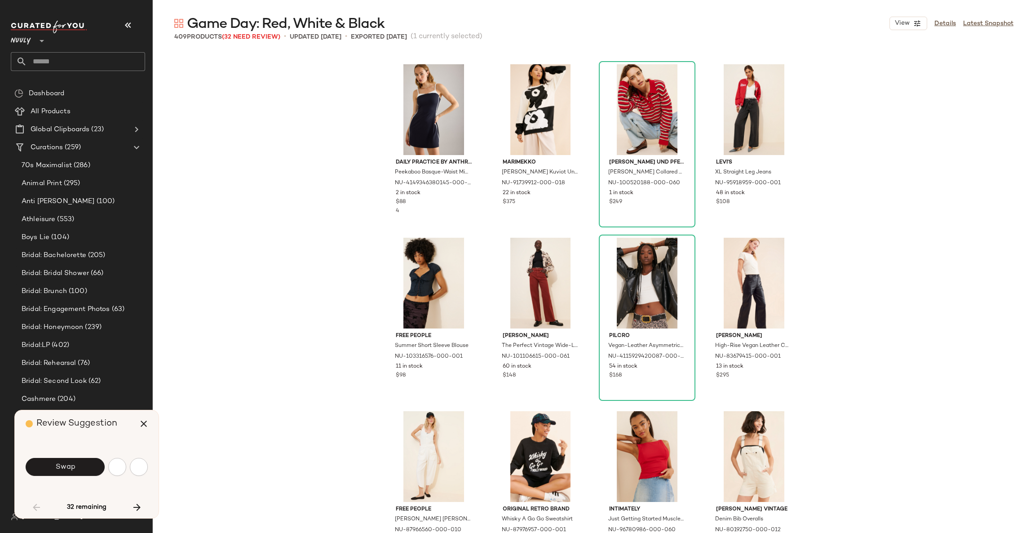
scroll to position [2081, 0]
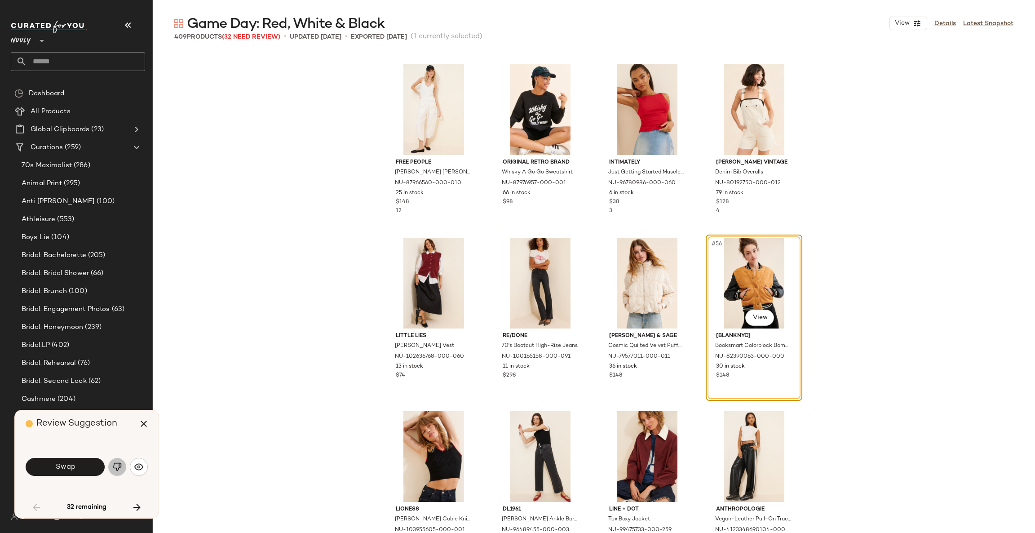
click at [109, 467] on button "button" at bounding box center [117, 467] width 18 height 18
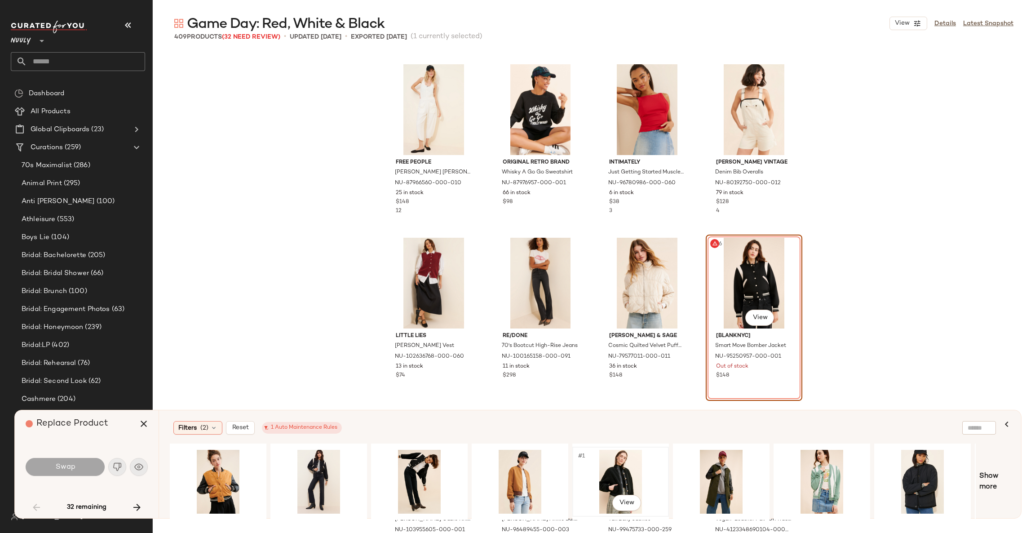
click at [618, 477] on div "#1 View" at bounding box center [621, 482] width 90 height 64
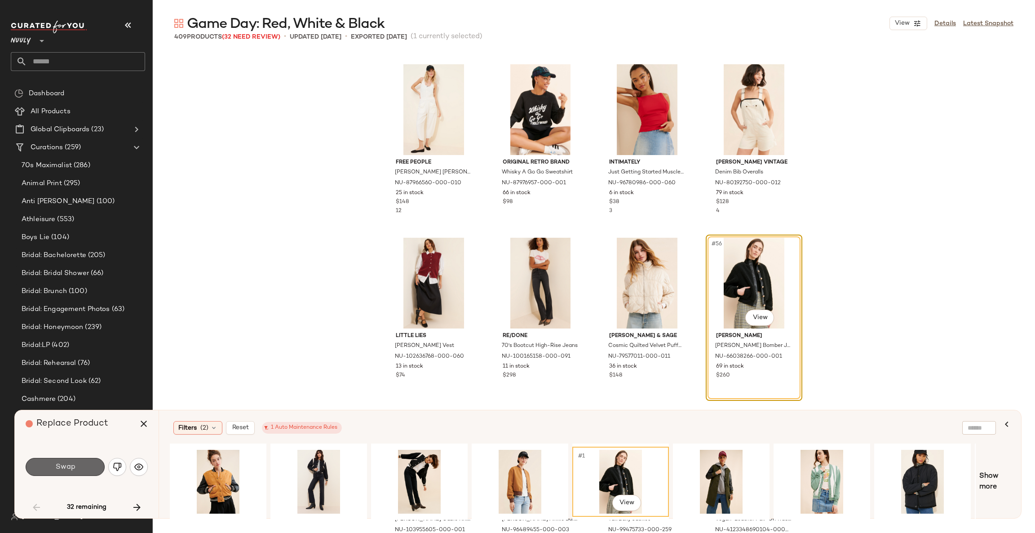
click at [80, 465] on button "Swap" at bounding box center [65, 467] width 79 height 18
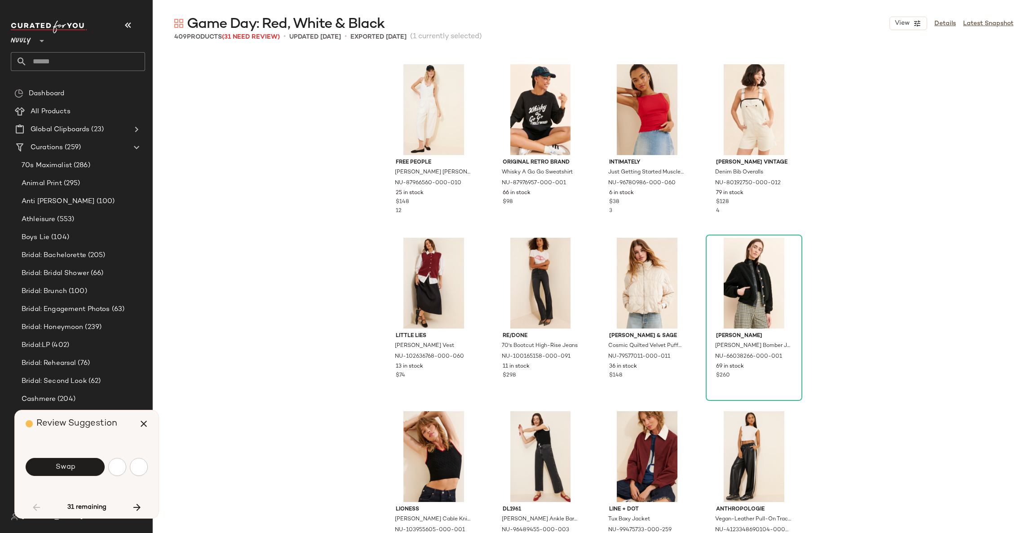
scroll to position [2428, 0]
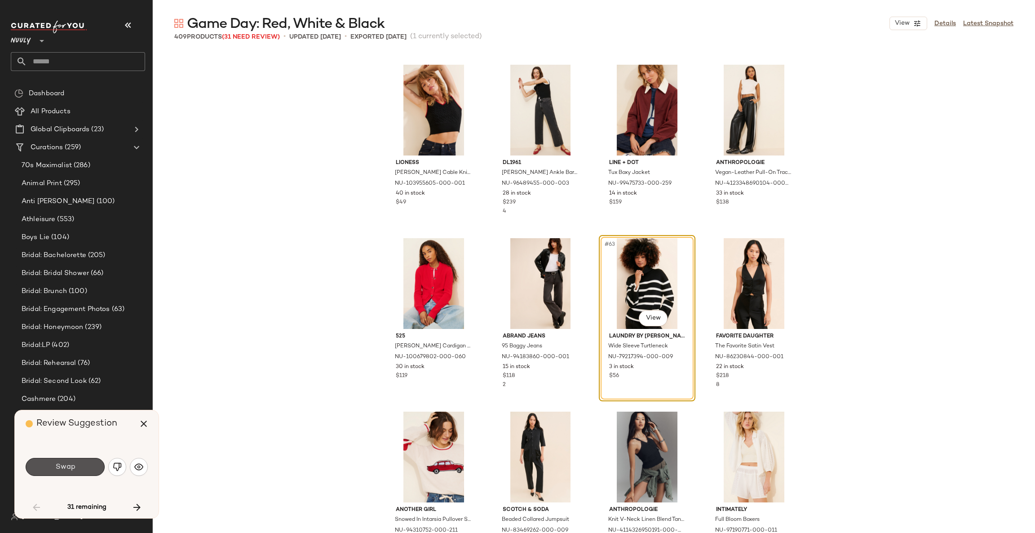
click at [80, 465] on button "Swap" at bounding box center [65, 467] width 79 height 18
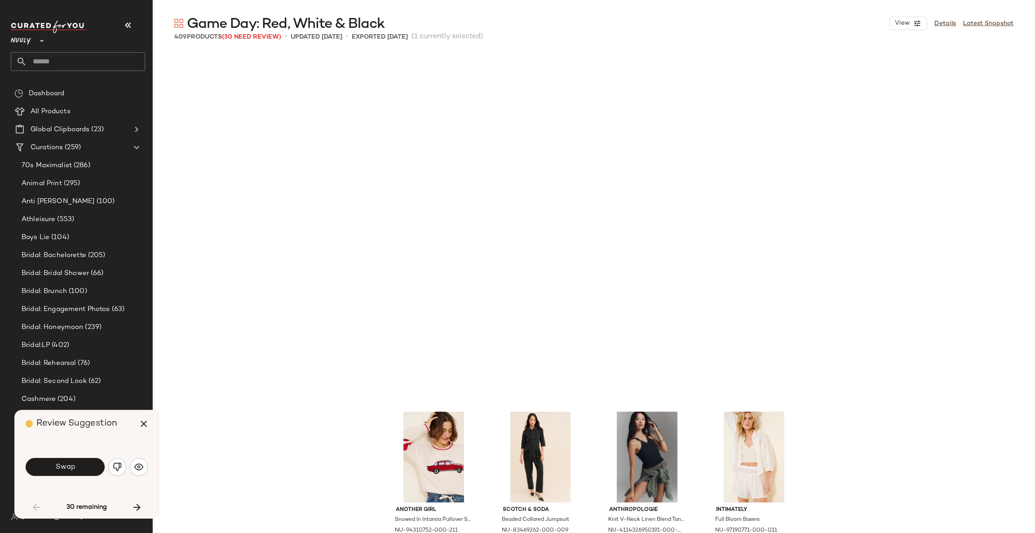
scroll to position [2775, 0]
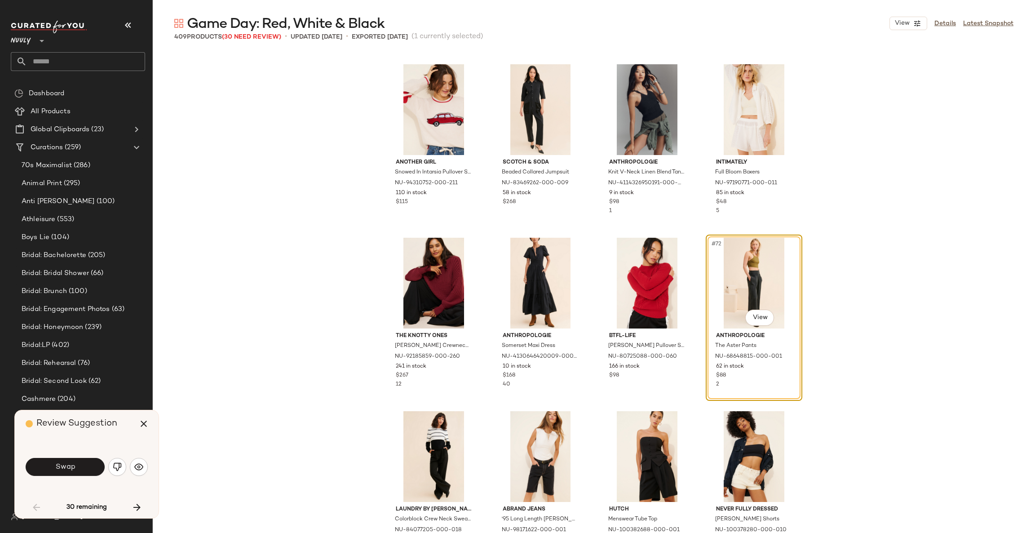
click at [80, 465] on button "Swap" at bounding box center [65, 467] width 79 height 18
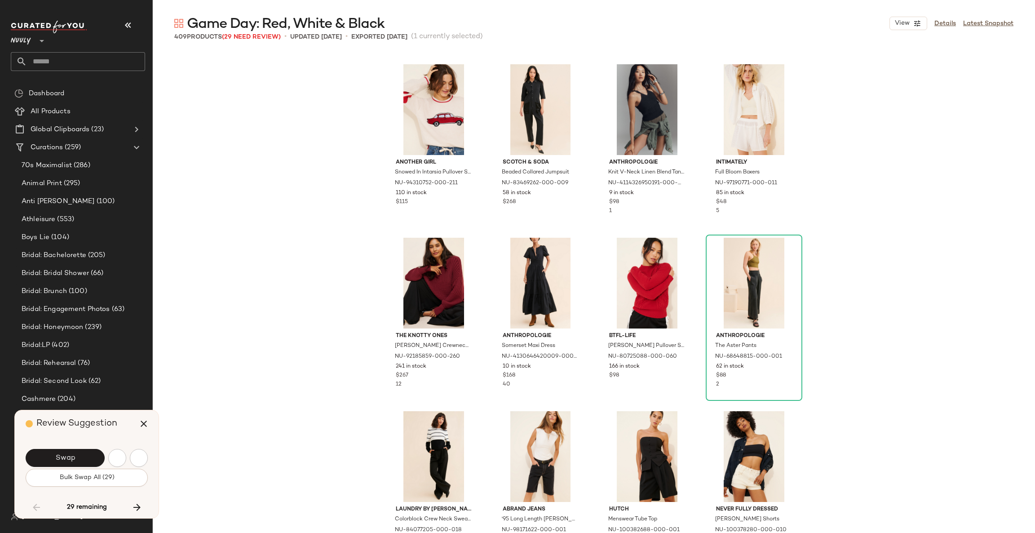
scroll to position [3295, 0]
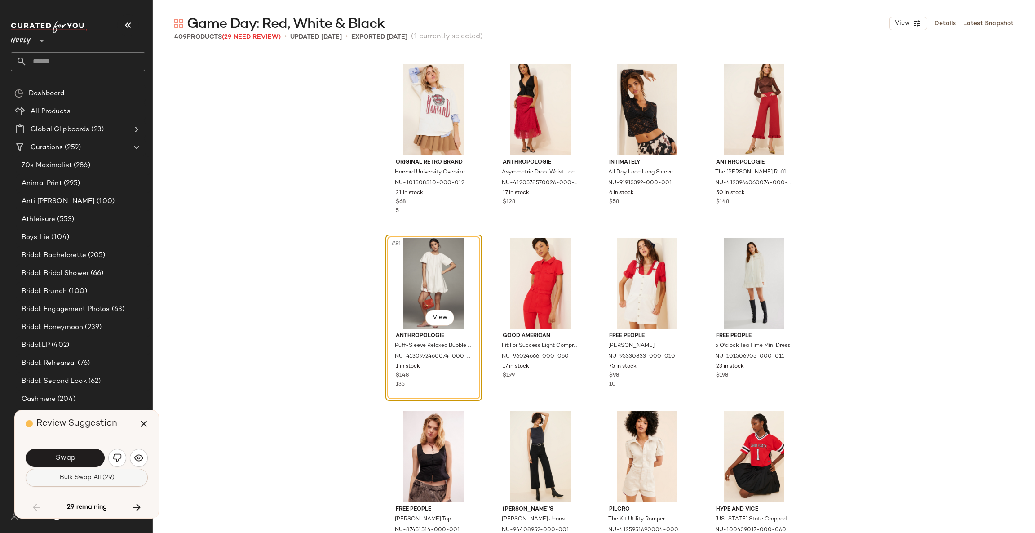
click at [90, 477] on span "Bulk Swap All (29)" at bounding box center [86, 477] width 55 height 7
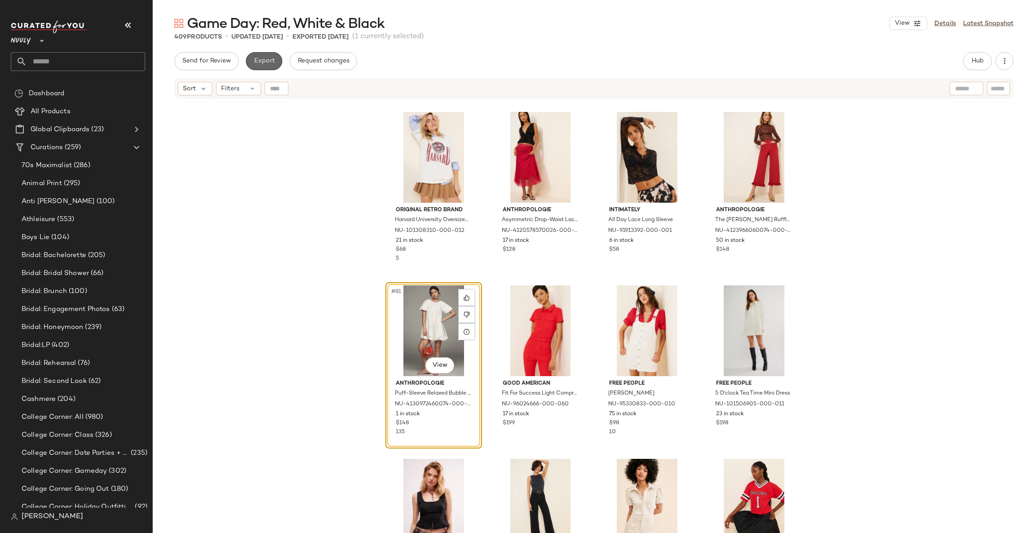
click at [271, 62] on span "Export" at bounding box center [263, 61] width 21 height 7
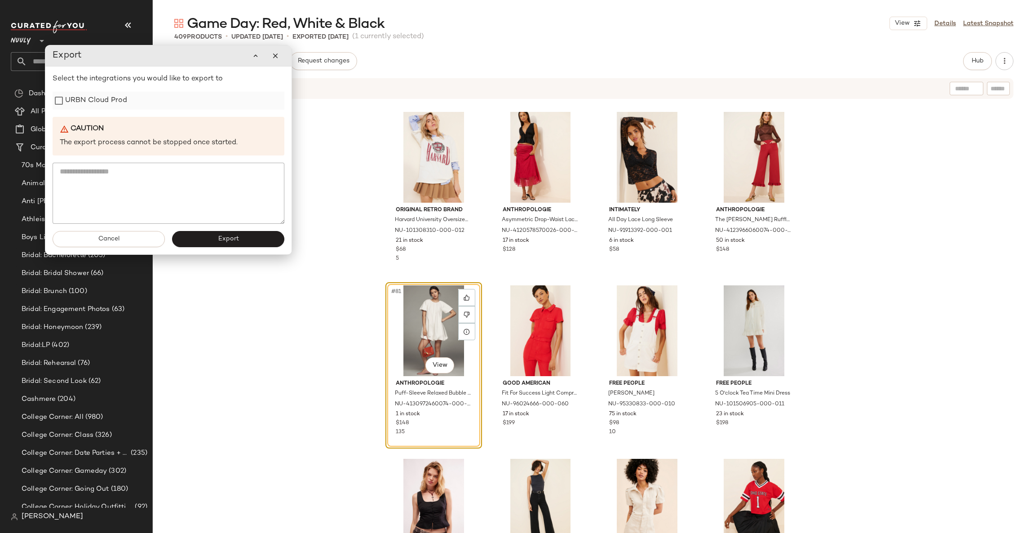
click at [102, 96] on label "URBN Cloud Prod" at bounding box center [96, 101] width 62 height 18
click at [215, 236] on button "Export" at bounding box center [228, 239] width 112 height 16
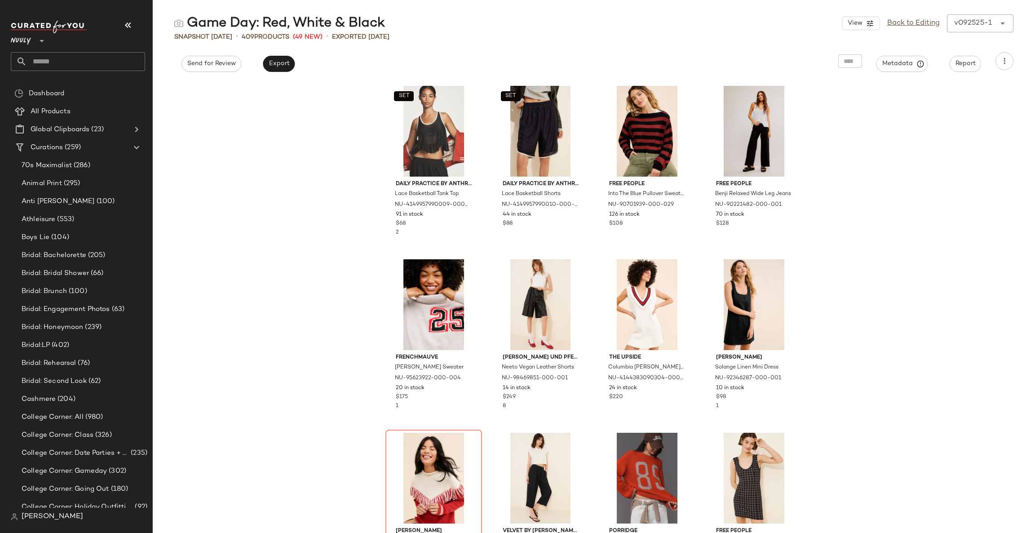
click at [88, 62] on input "text" at bounding box center [86, 61] width 118 height 19
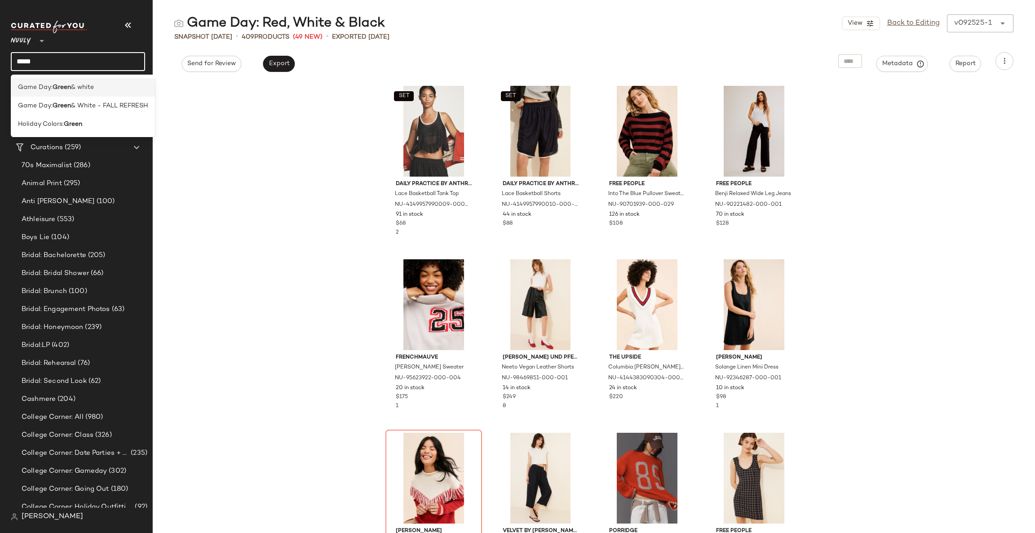
type input "*****"
click at [82, 85] on span "& white" at bounding box center [82, 87] width 23 height 9
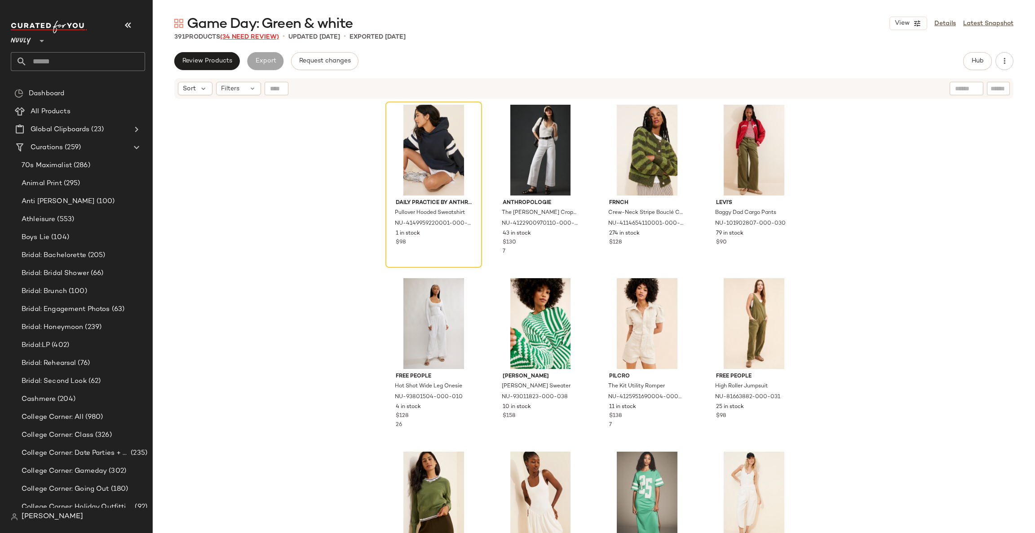
click at [257, 40] on span "(34 Need Review)" at bounding box center [249, 37] width 59 height 7
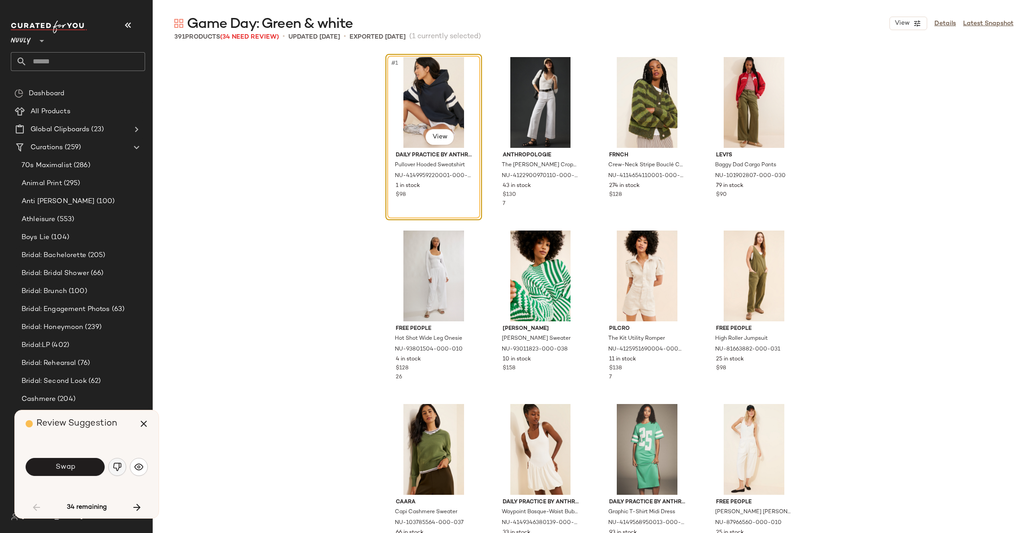
click at [120, 463] on img "button" at bounding box center [117, 466] width 9 height 9
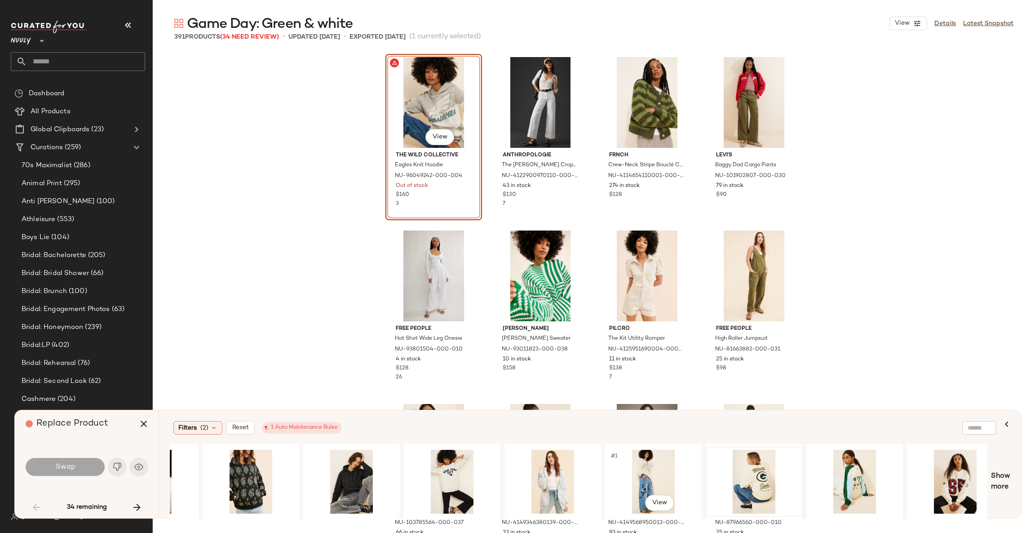
scroll to position [0, 472]
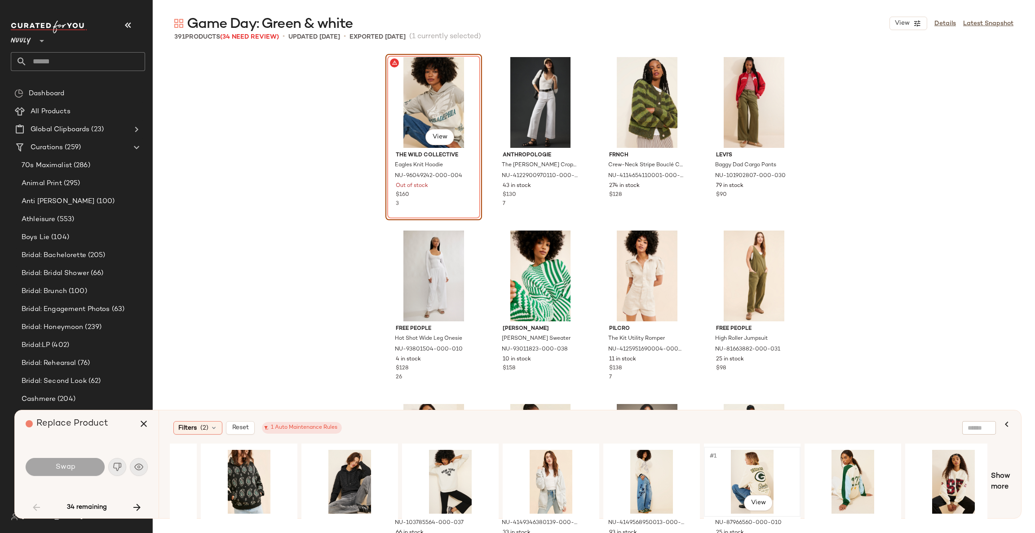
click at [750, 477] on div "#1 View" at bounding box center [752, 482] width 90 height 64
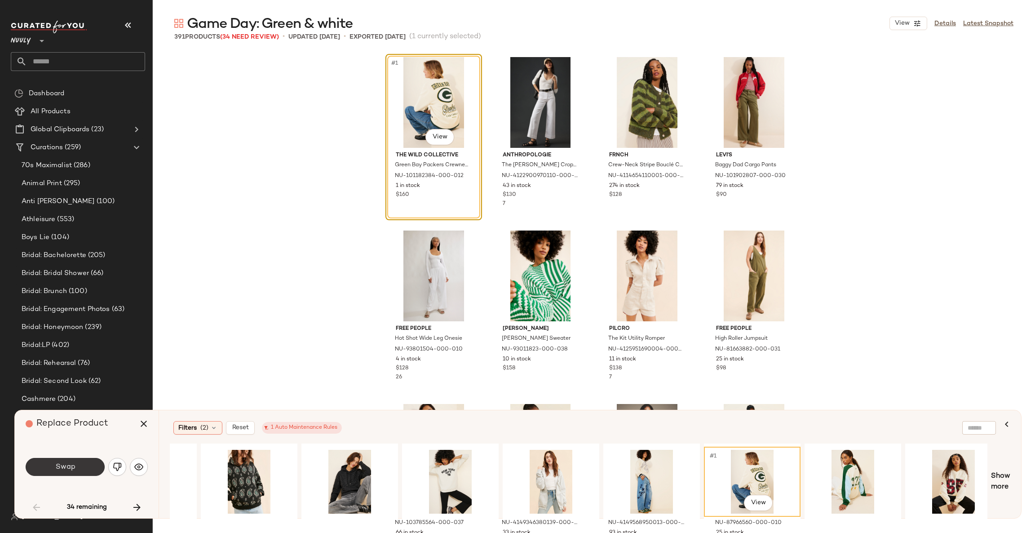
click at [75, 473] on button "Swap" at bounding box center [65, 467] width 79 height 18
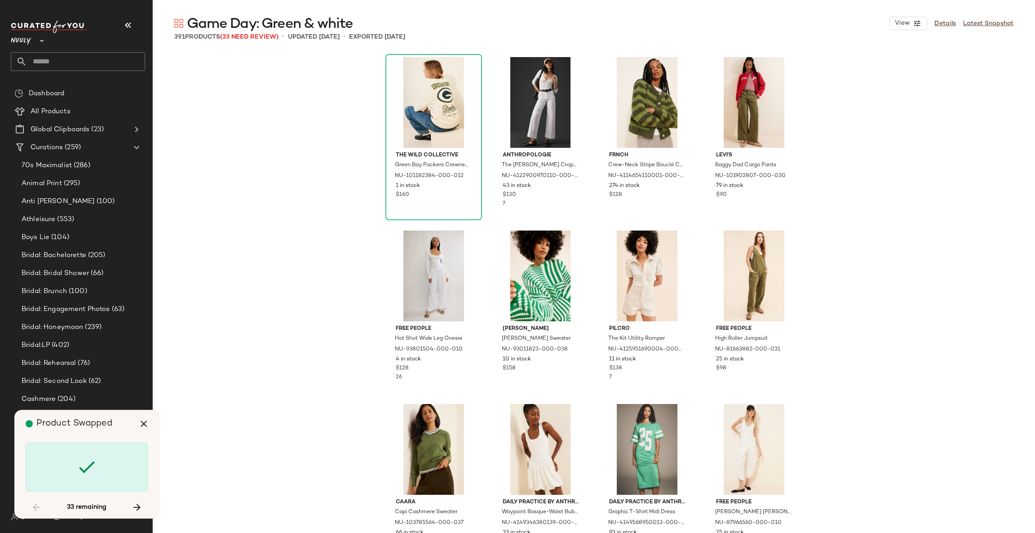
scroll to position [1041, 0]
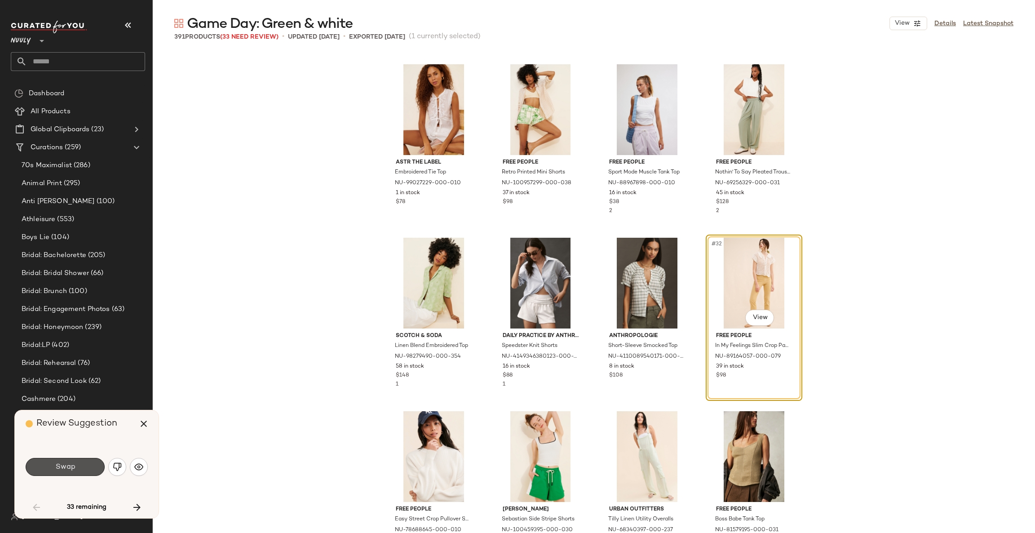
click at [75, 473] on button "Swap" at bounding box center [65, 467] width 79 height 18
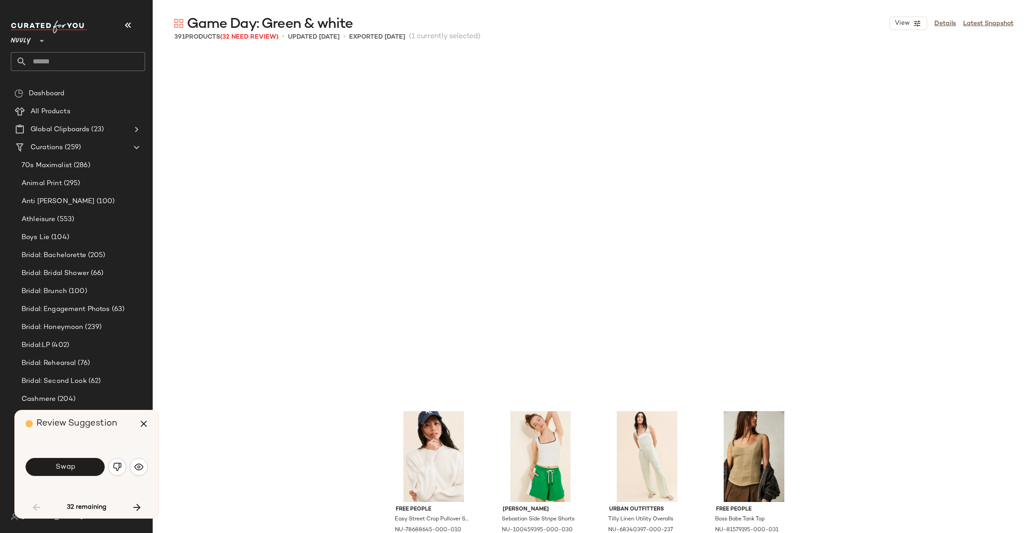
scroll to position [1387, 0]
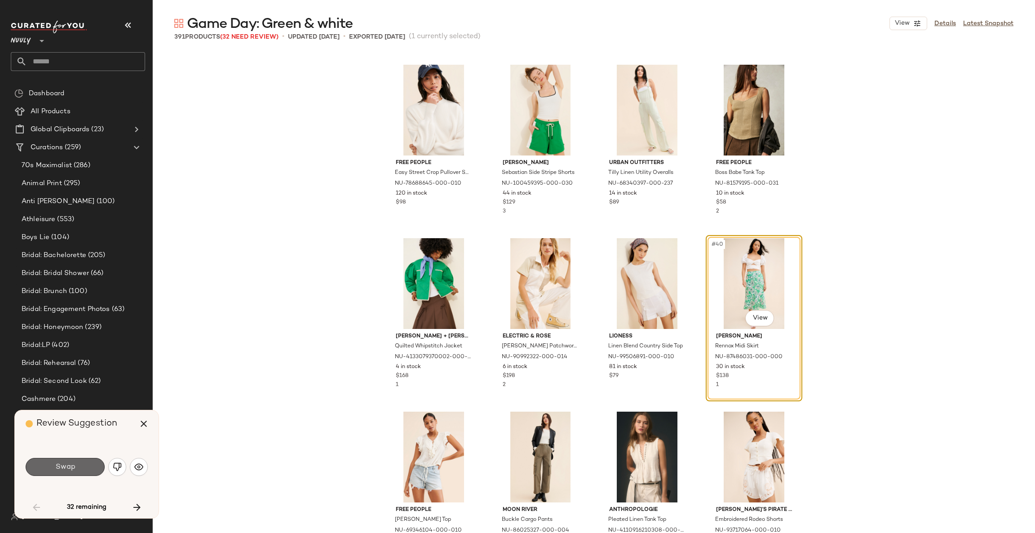
drag, startPoint x: 75, startPoint y: 473, endPoint x: 69, endPoint y: 470, distance: 7.0
click at [69, 470] on span "Swap" at bounding box center [65, 467] width 20 height 9
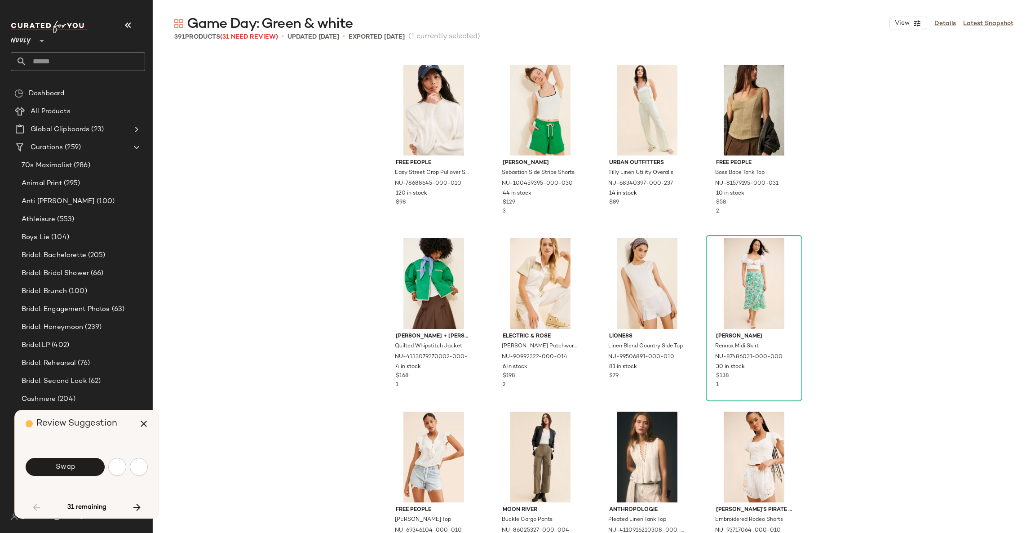
scroll to position [1734, 0]
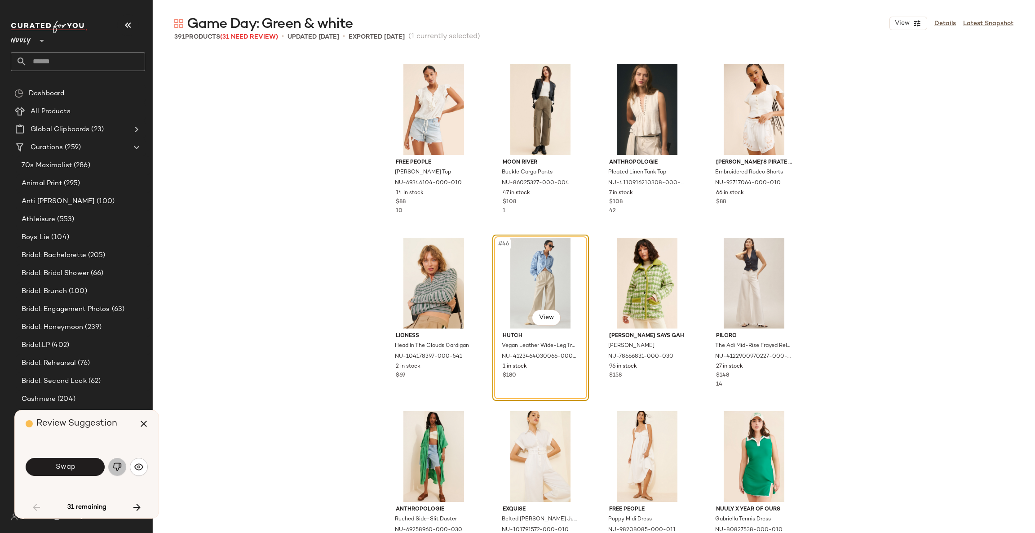
click at [119, 470] on img "button" at bounding box center [117, 466] width 9 height 9
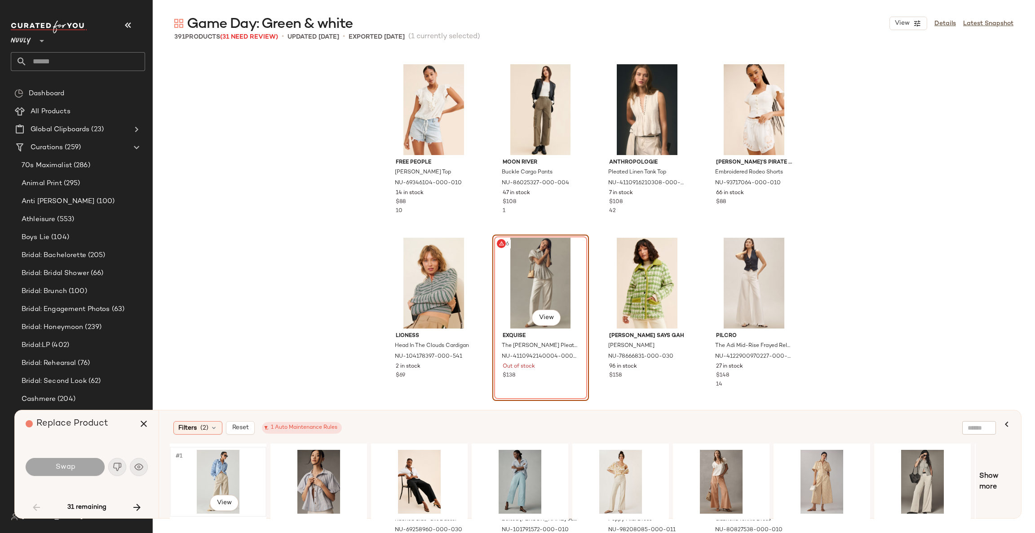
click at [223, 466] on div "#1 View" at bounding box center [218, 482] width 90 height 64
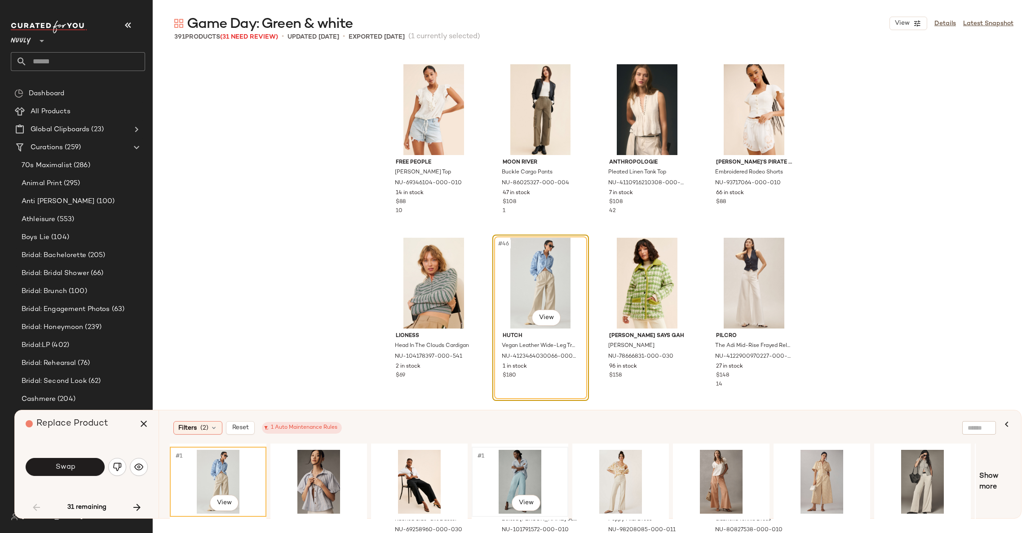
click at [524, 474] on div "#1 View" at bounding box center [520, 482] width 90 height 64
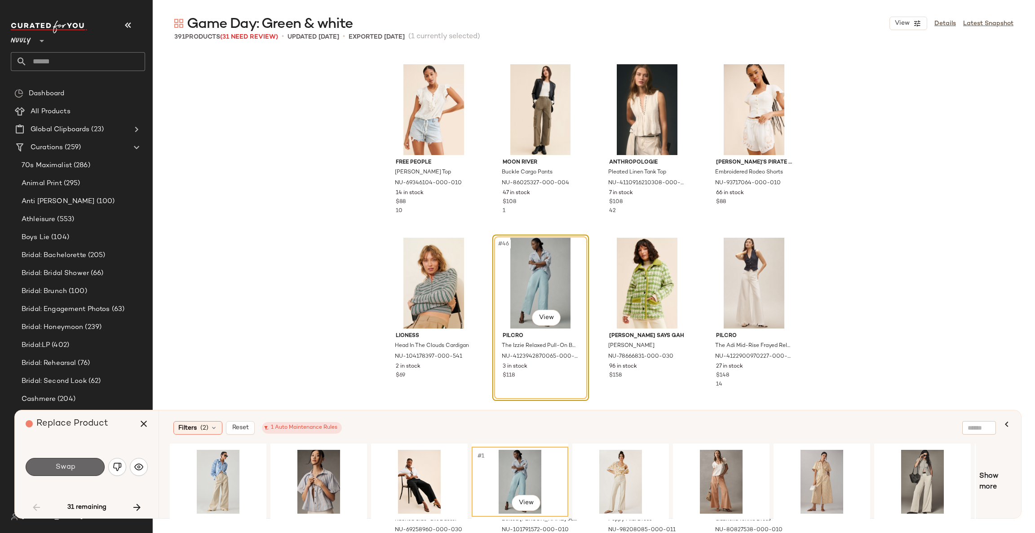
click at [89, 465] on button "Swap" at bounding box center [65, 467] width 79 height 18
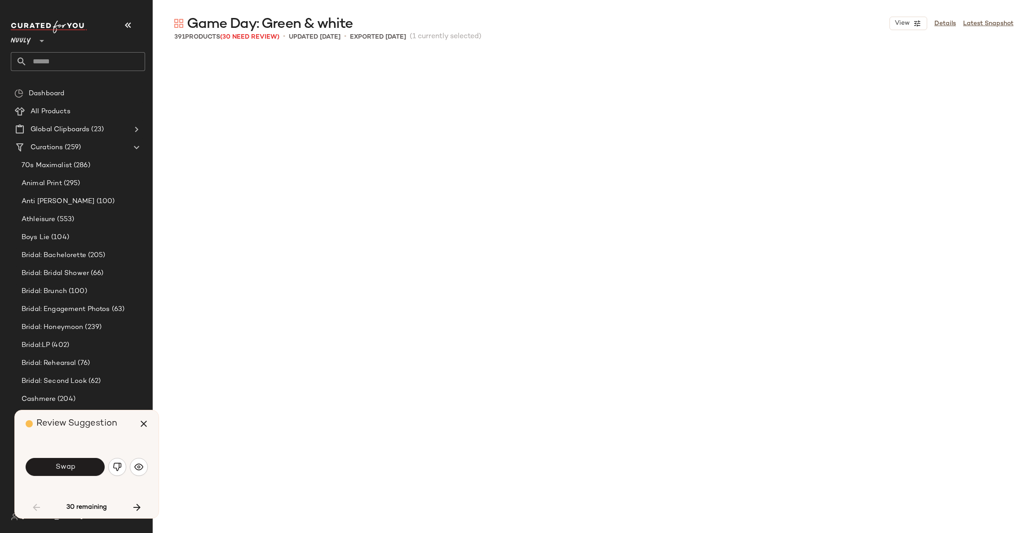
scroll to position [2255, 0]
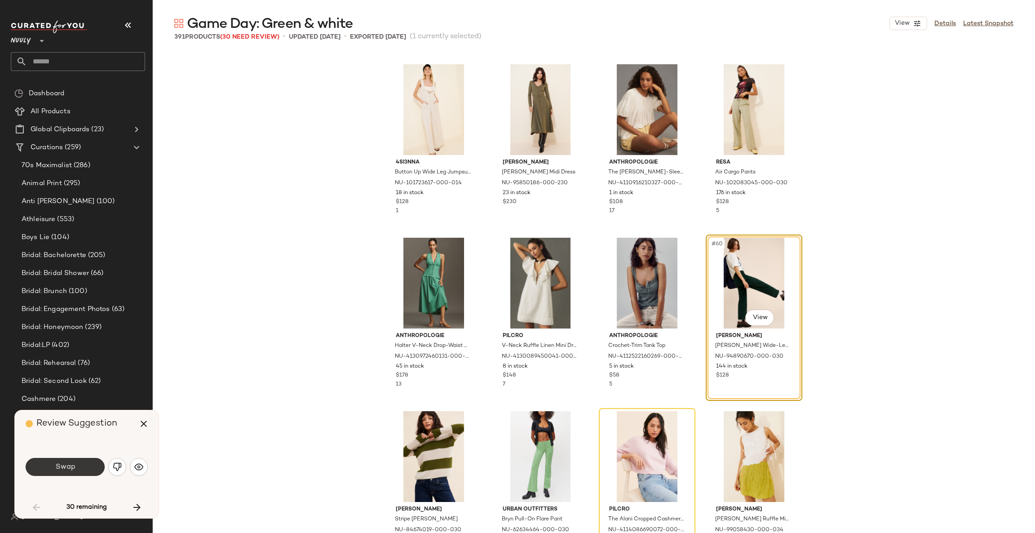
click at [82, 465] on button "Swap" at bounding box center [65, 467] width 79 height 18
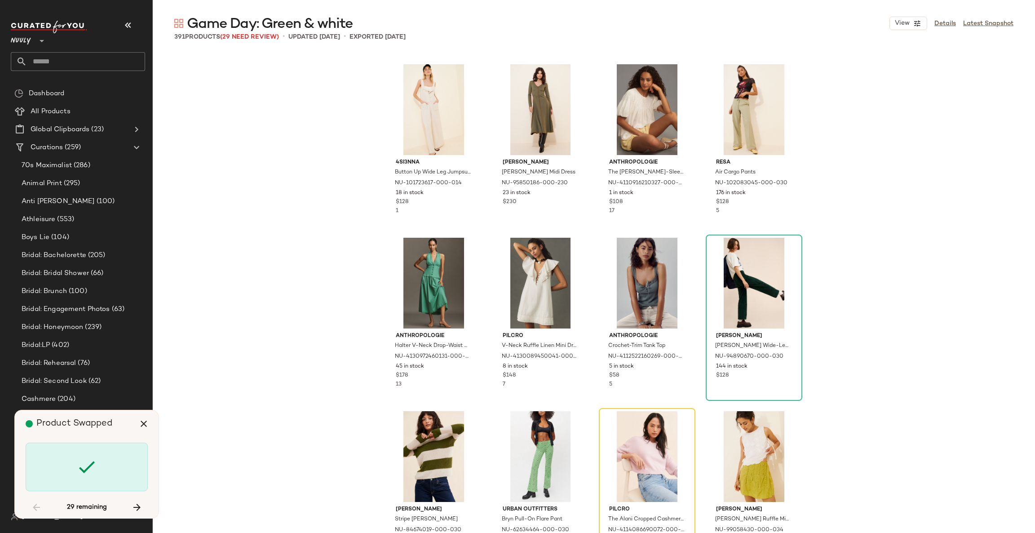
scroll to position [2428, 0]
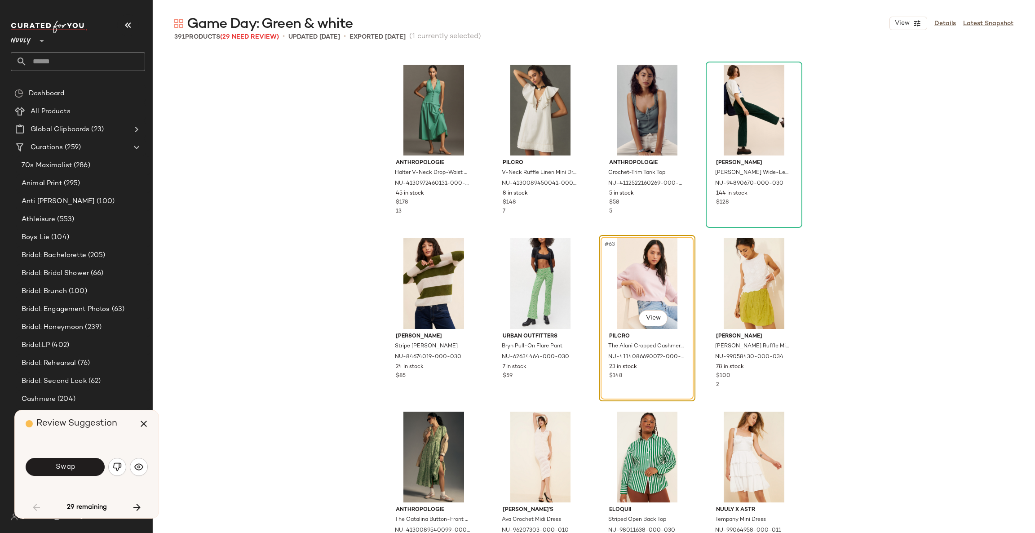
drag, startPoint x: 82, startPoint y: 465, endPoint x: 62, endPoint y: 465, distance: 20.7
click at [62, 465] on span "Swap" at bounding box center [65, 467] width 20 height 9
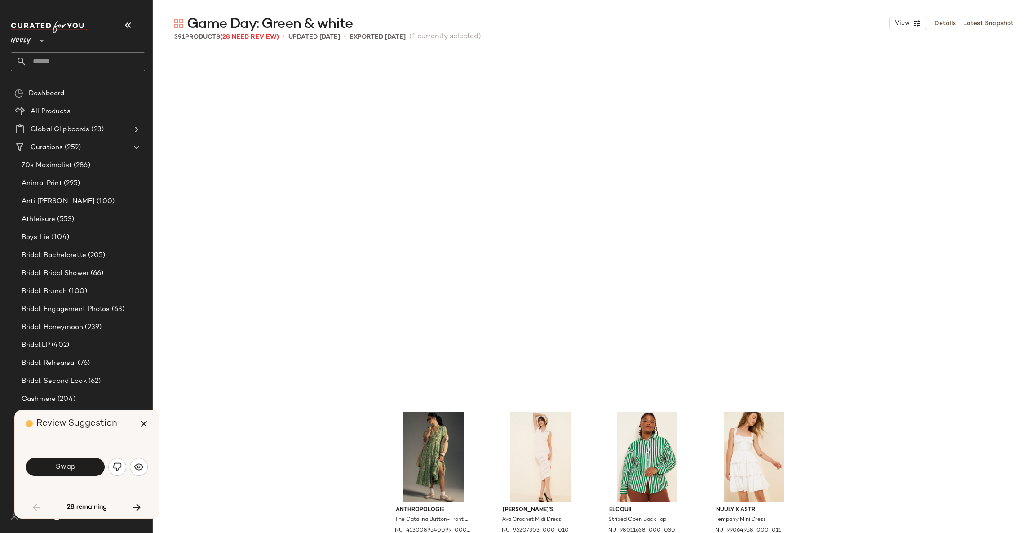
scroll to position [2775, 0]
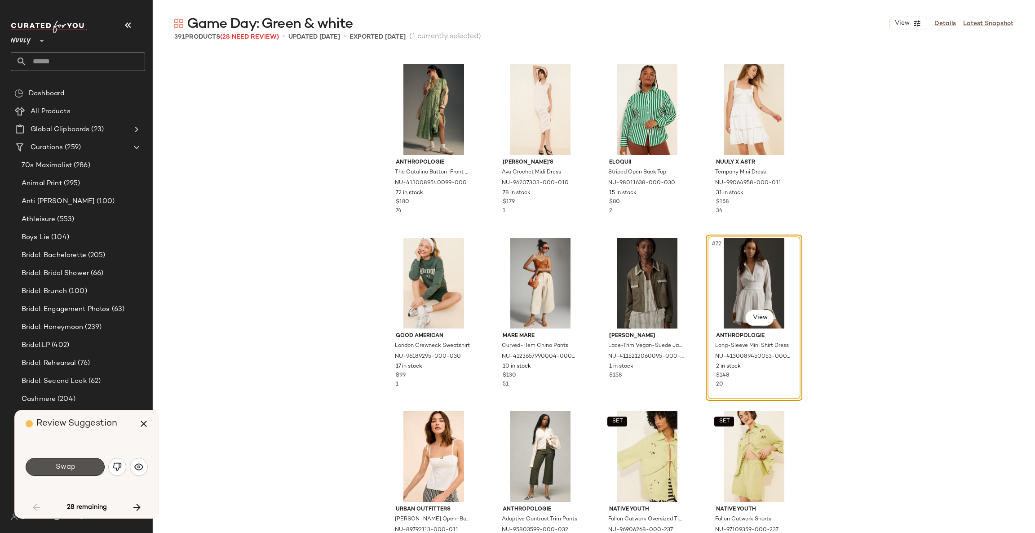
click at [62, 465] on span "Swap" at bounding box center [65, 467] width 20 height 9
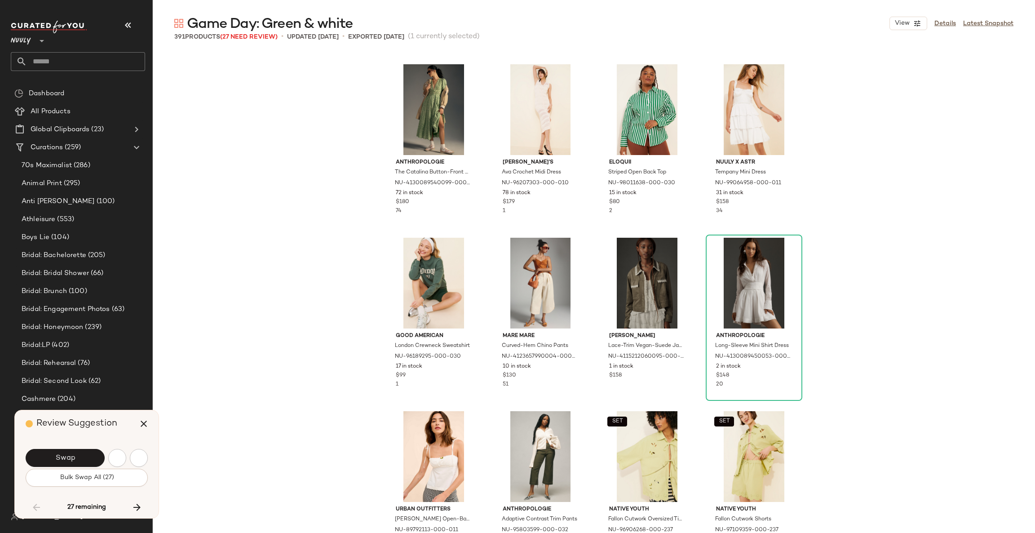
scroll to position [3121, 0]
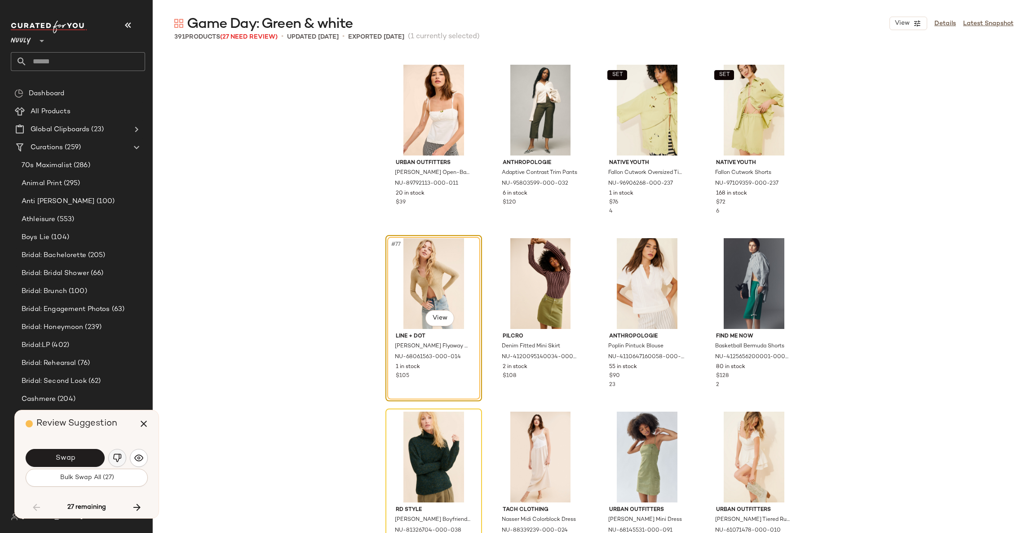
click at [122, 455] on button "button" at bounding box center [117, 458] width 18 height 18
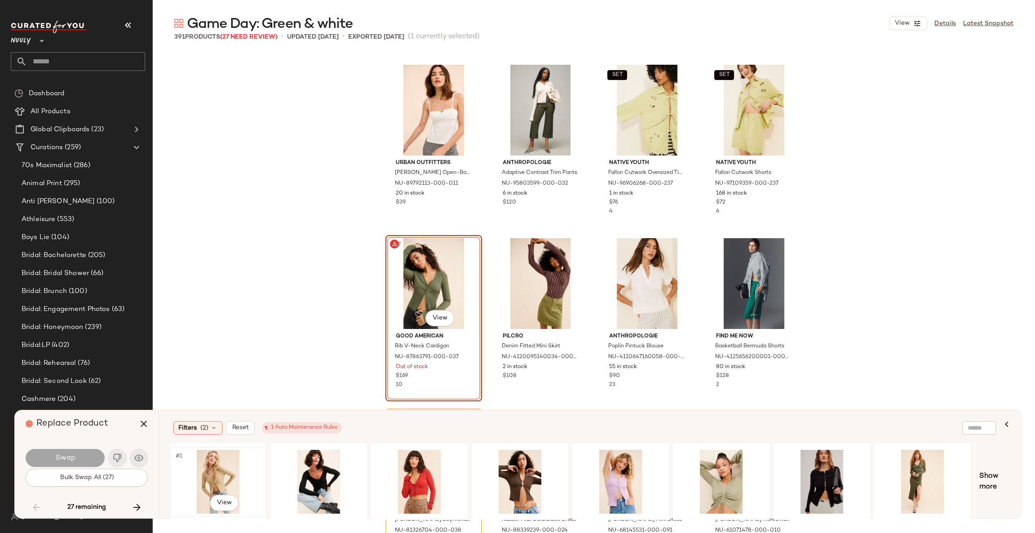
click at [217, 460] on div "#1 View" at bounding box center [218, 482] width 90 height 64
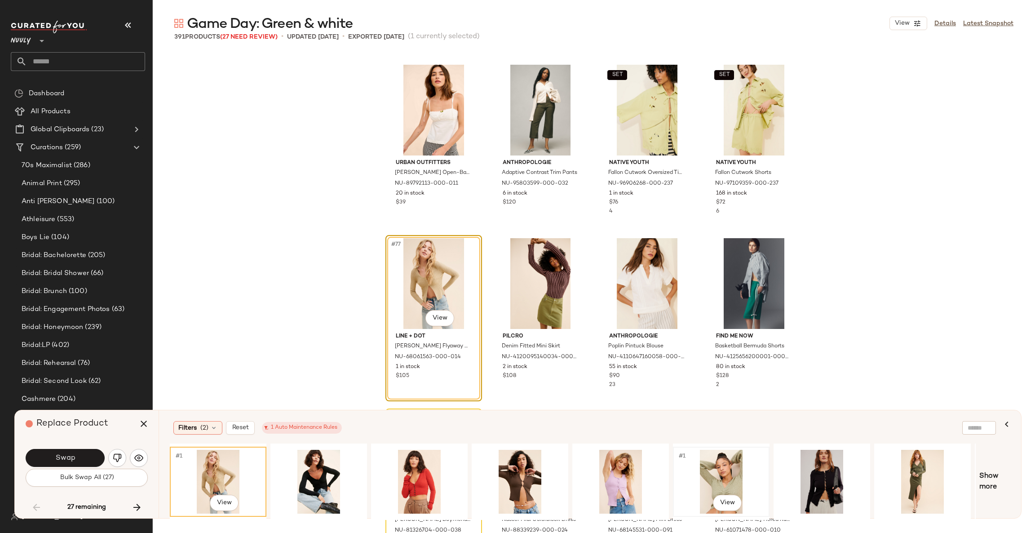
click at [715, 468] on div "#1 View" at bounding box center [721, 482] width 90 height 64
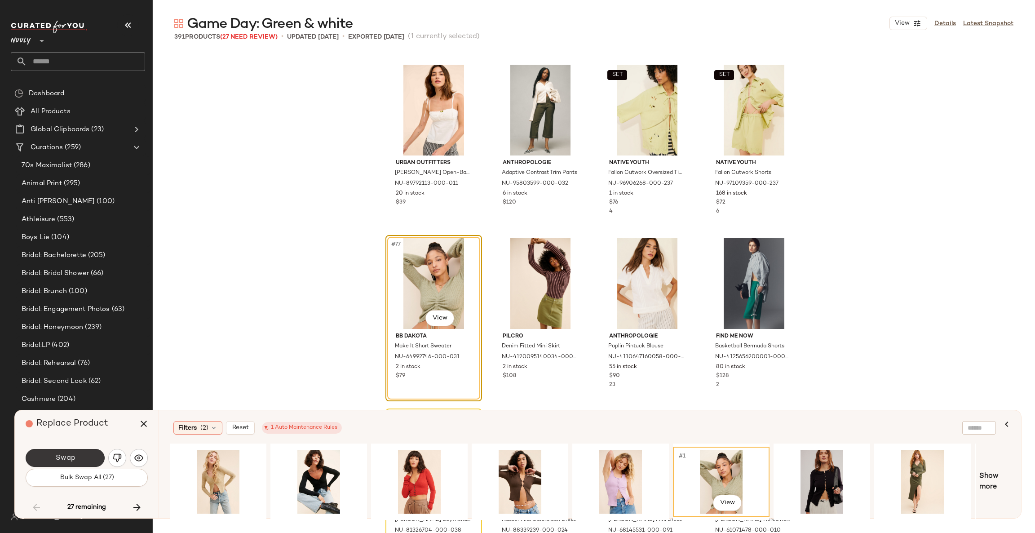
click at [53, 461] on button "Swap" at bounding box center [65, 458] width 79 height 18
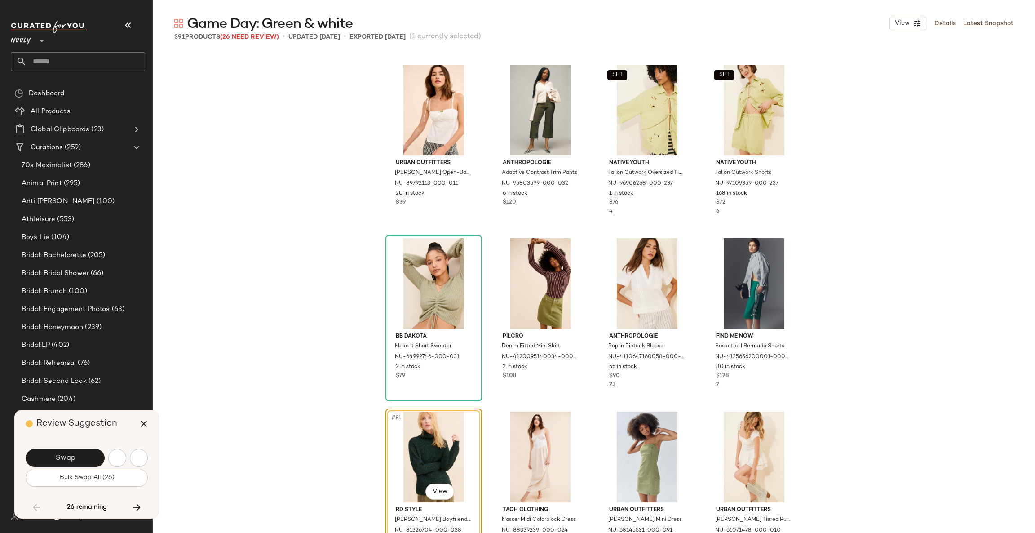
scroll to position [3295, 0]
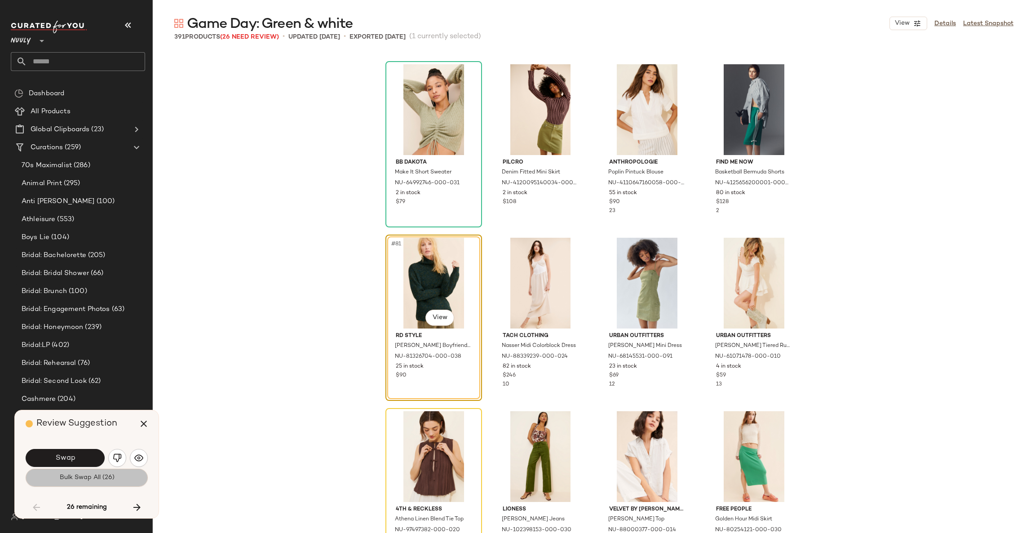
click at [61, 482] on button "Bulk Swap All (26)" at bounding box center [87, 478] width 122 height 18
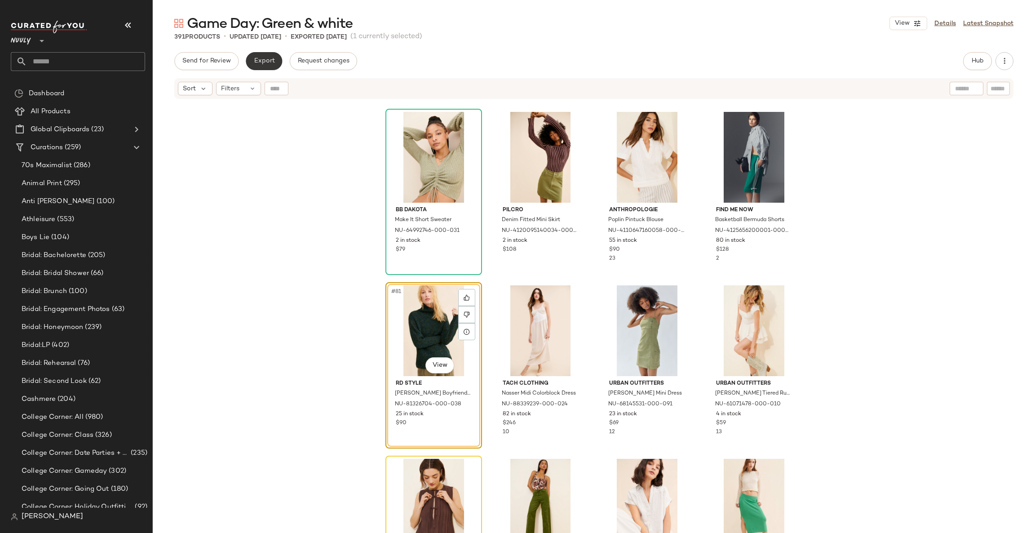
click at [271, 62] on span "Export" at bounding box center [263, 61] width 21 height 7
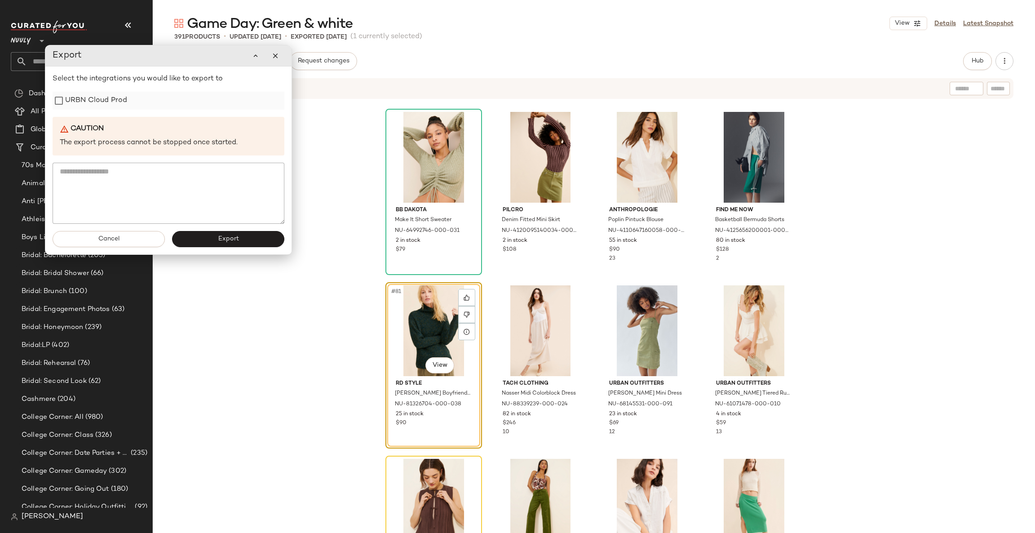
click at [75, 101] on label "URBN Cloud Prod" at bounding box center [96, 101] width 62 height 18
click at [215, 233] on button "Export" at bounding box center [228, 239] width 112 height 16
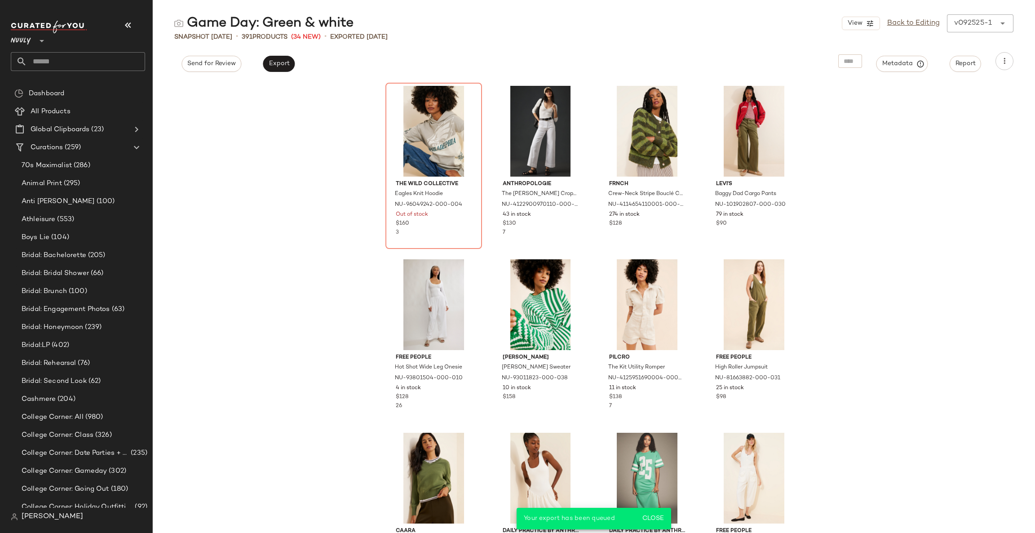
click at [32, 64] on input "text" at bounding box center [86, 61] width 118 height 19
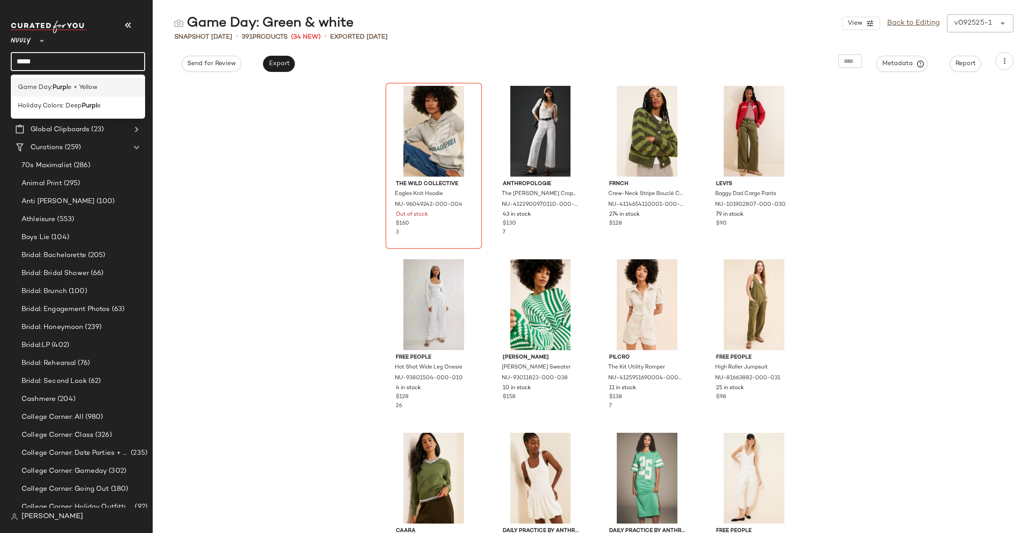
type input "*****"
click at [71, 89] on span "e + Yellow" at bounding box center [83, 87] width 30 height 9
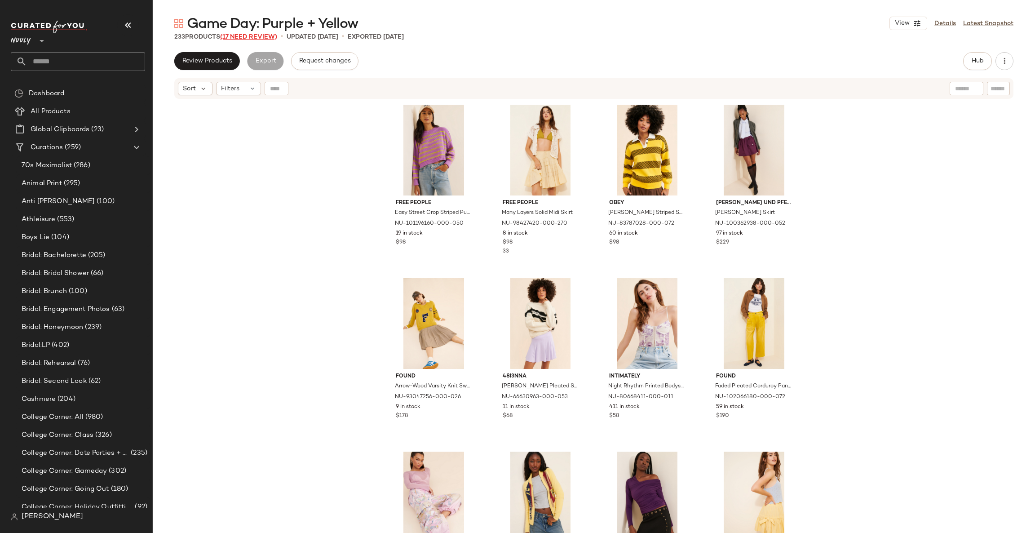
click at [241, 35] on span "(17 Need Review)" at bounding box center [248, 37] width 57 height 7
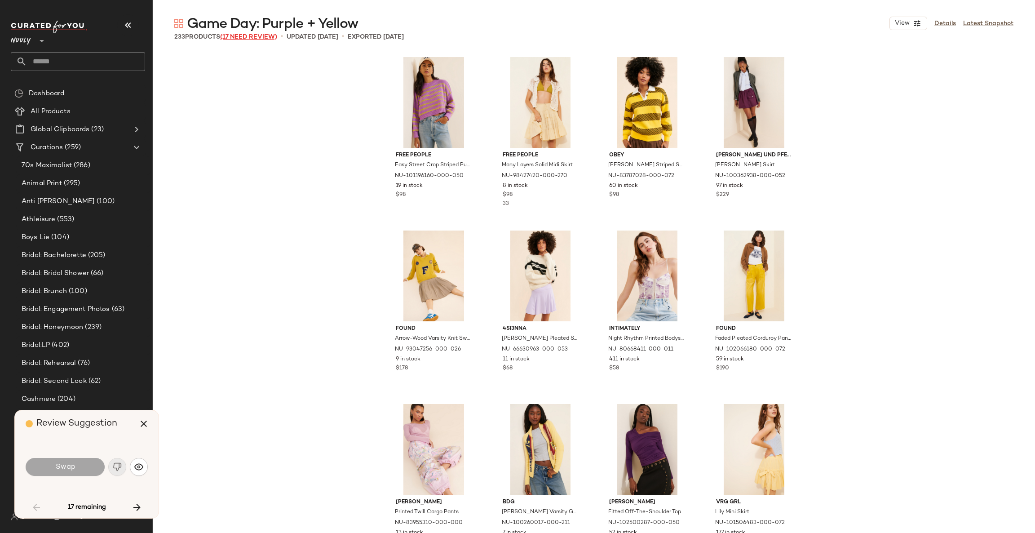
scroll to position [527, 0]
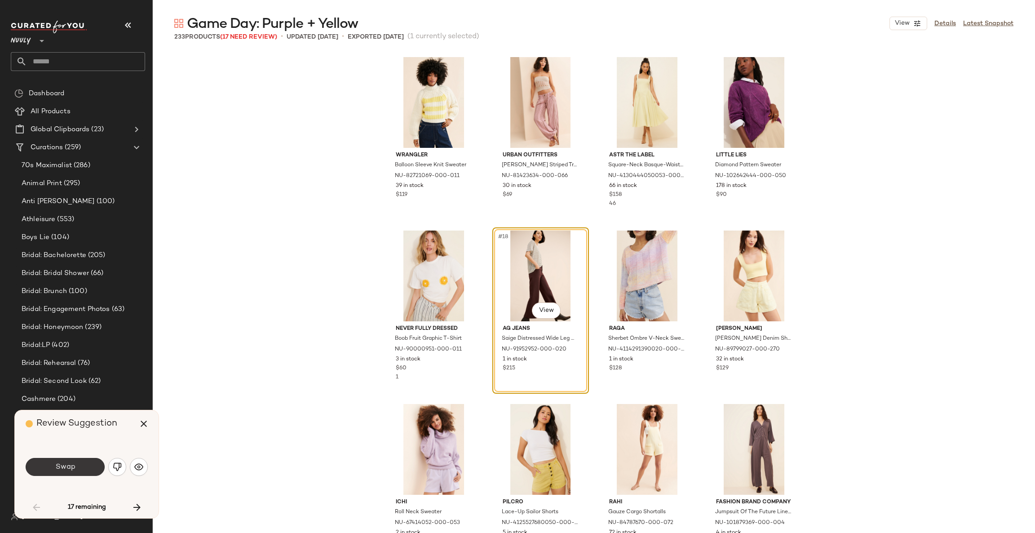
click at [77, 463] on button "Swap" at bounding box center [65, 467] width 79 height 18
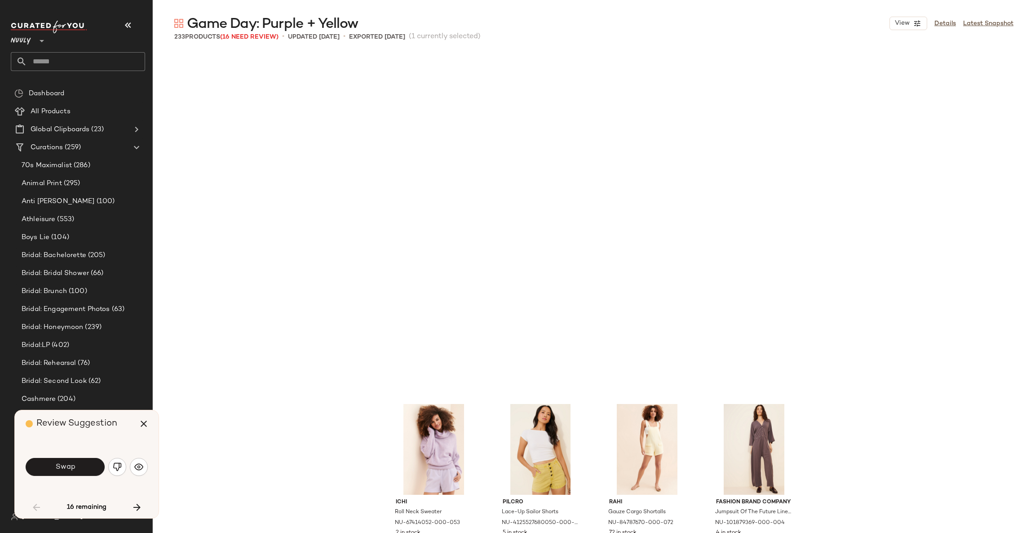
scroll to position [867, 0]
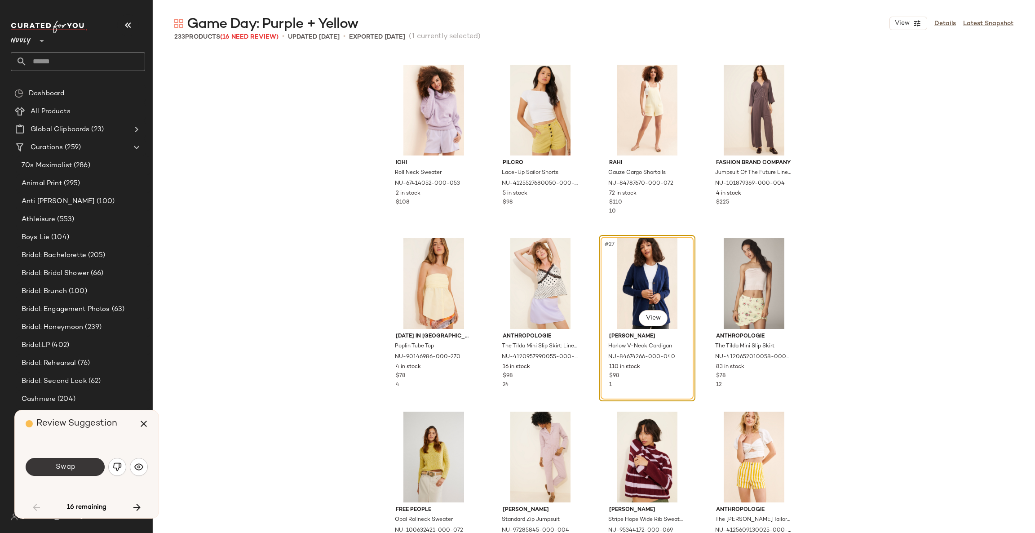
click at [80, 467] on button "Swap" at bounding box center [65, 467] width 79 height 18
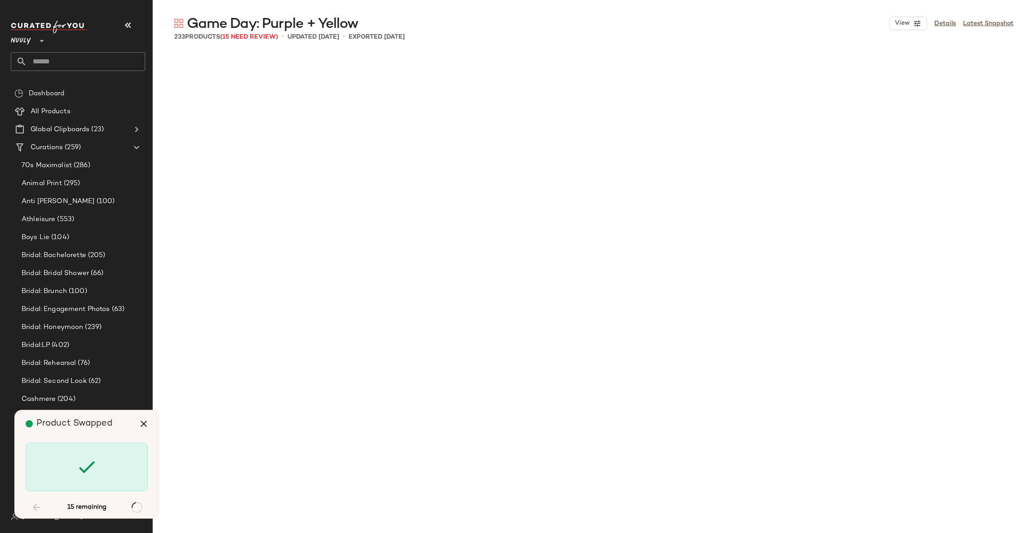
scroll to position [1560, 0]
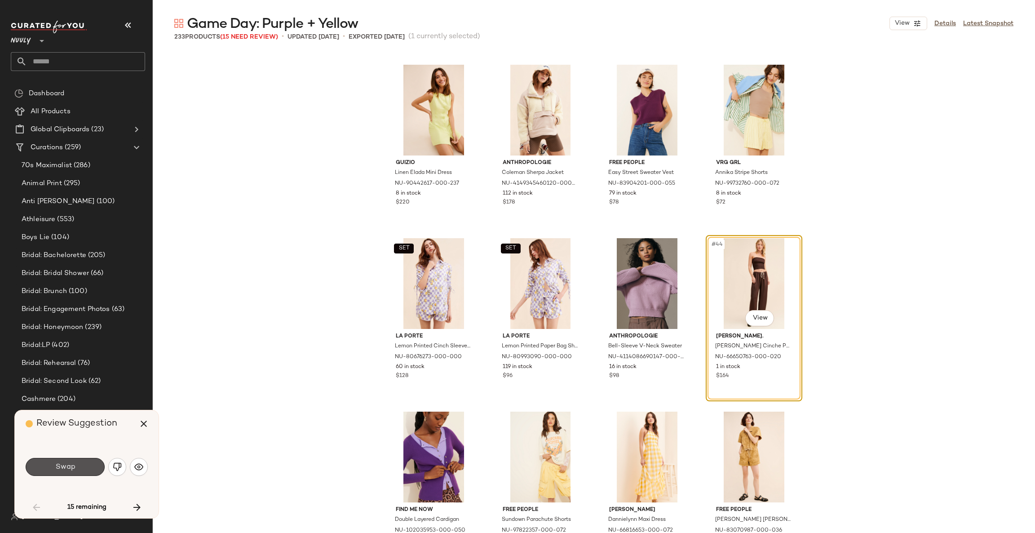
click at [80, 467] on button "Swap" at bounding box center [65, 467] width 79 height 18
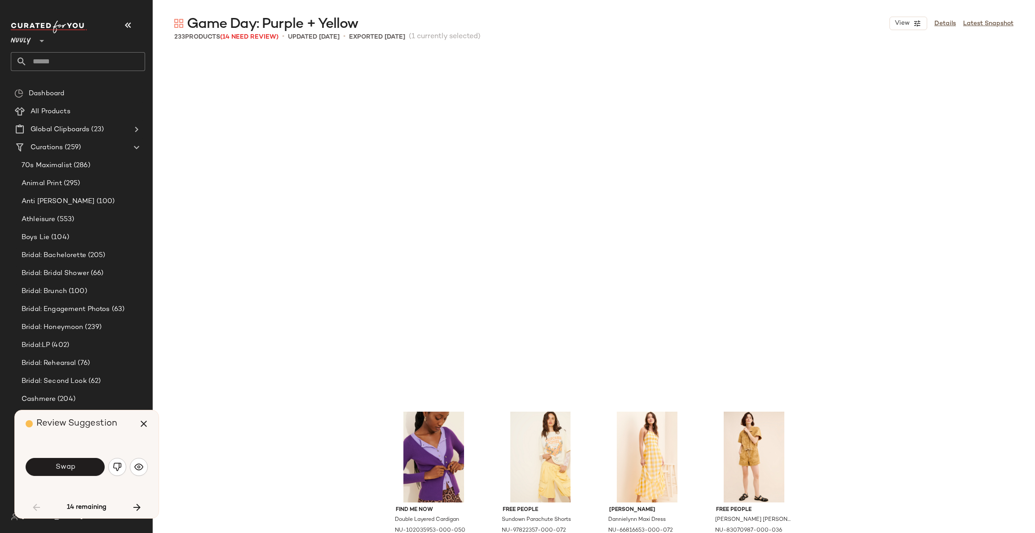
scroll to position [1907, 0]
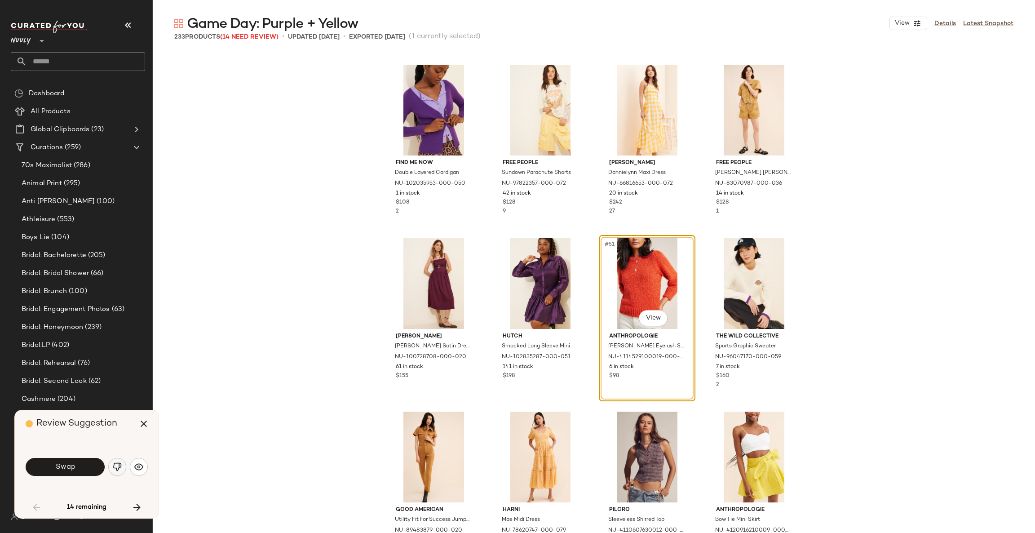
click at [117, 471] on img "button" at bounding box center [117, 466] width 9 height 9
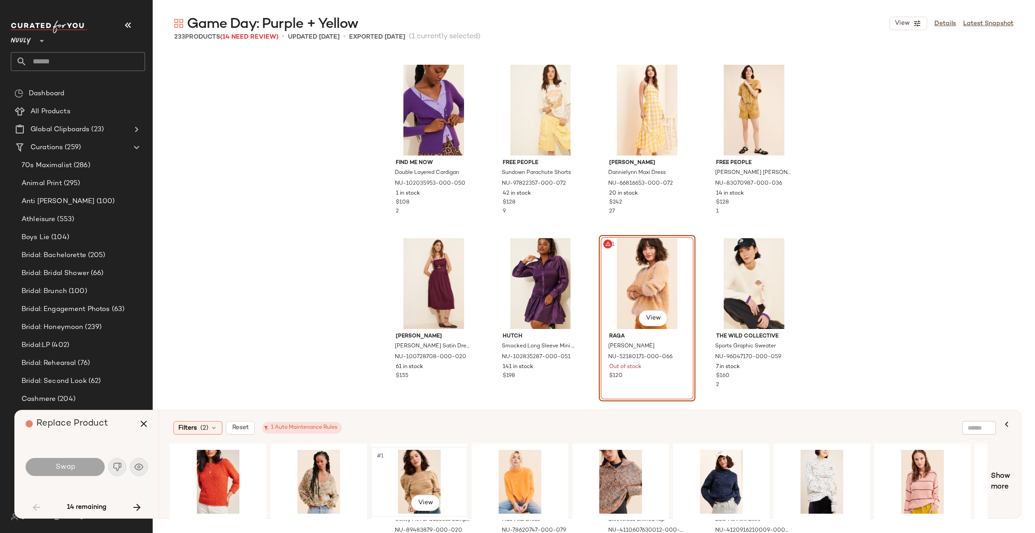
click at [394, 462] on div "#1 View" at bounding box center [419, 482] width 90 height 64
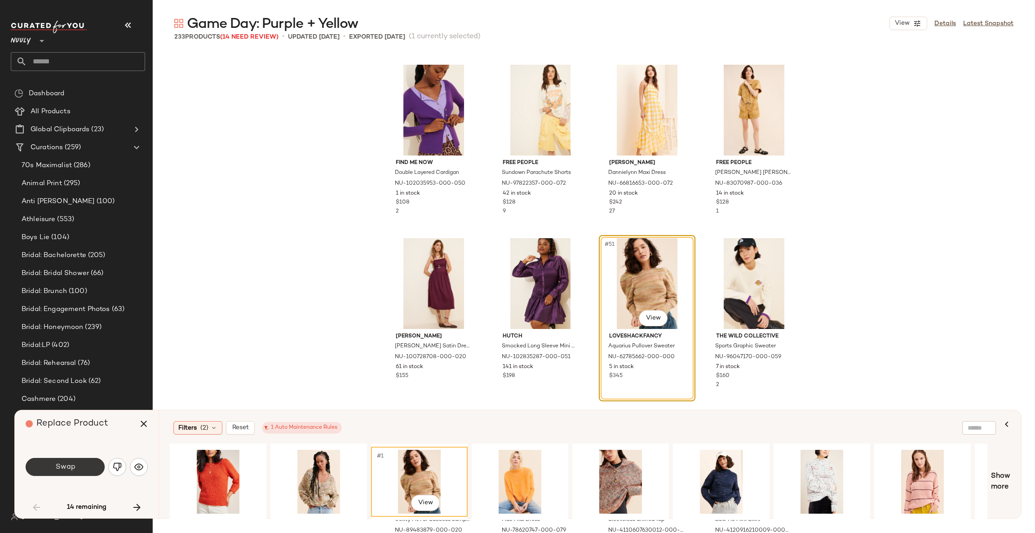
click at [58, 467] on span "Swap" at bounding box center [65, 467] width 20 height 9
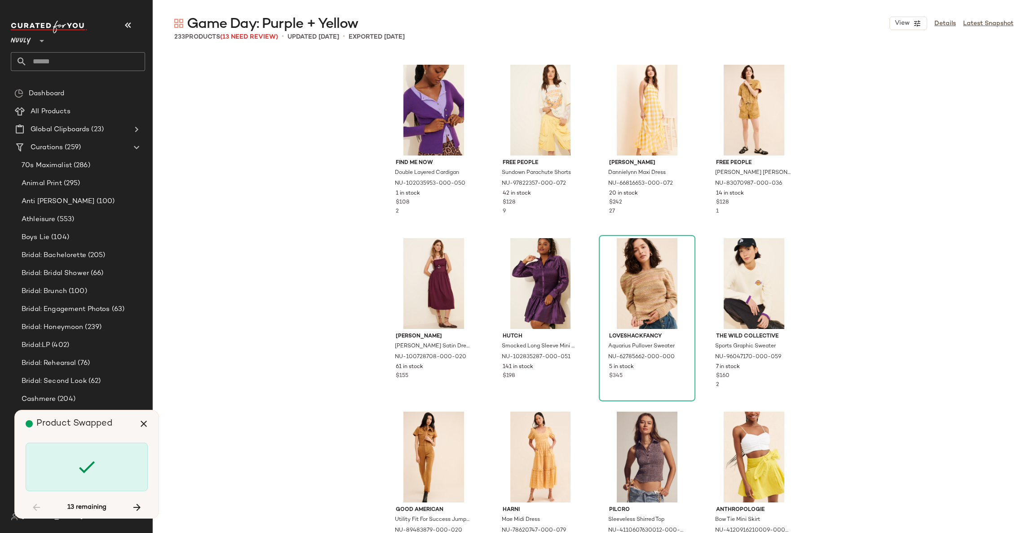
scroll to position [2601, 0]
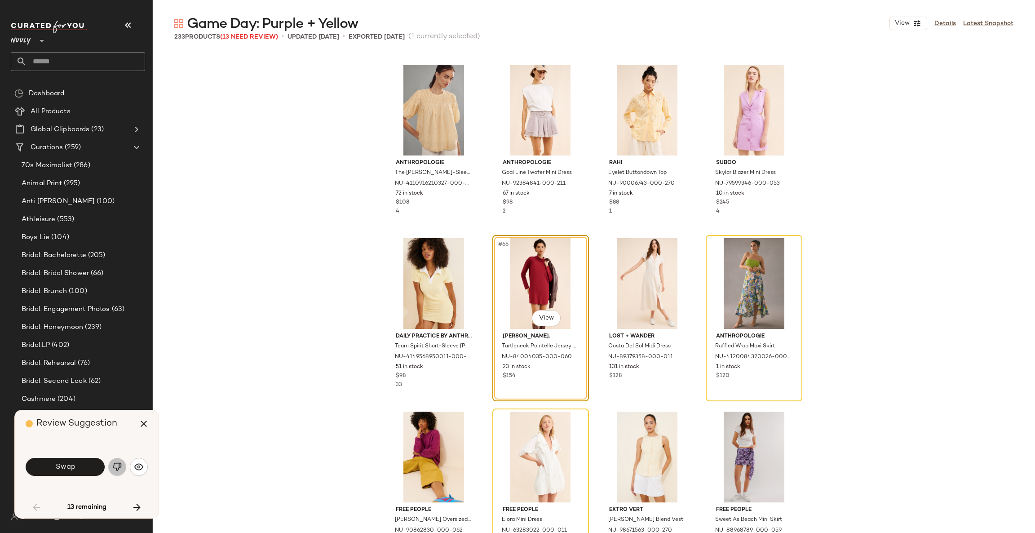
click at [120, 463] on img "button" at bounding box center [117, 466] width 9 height 9
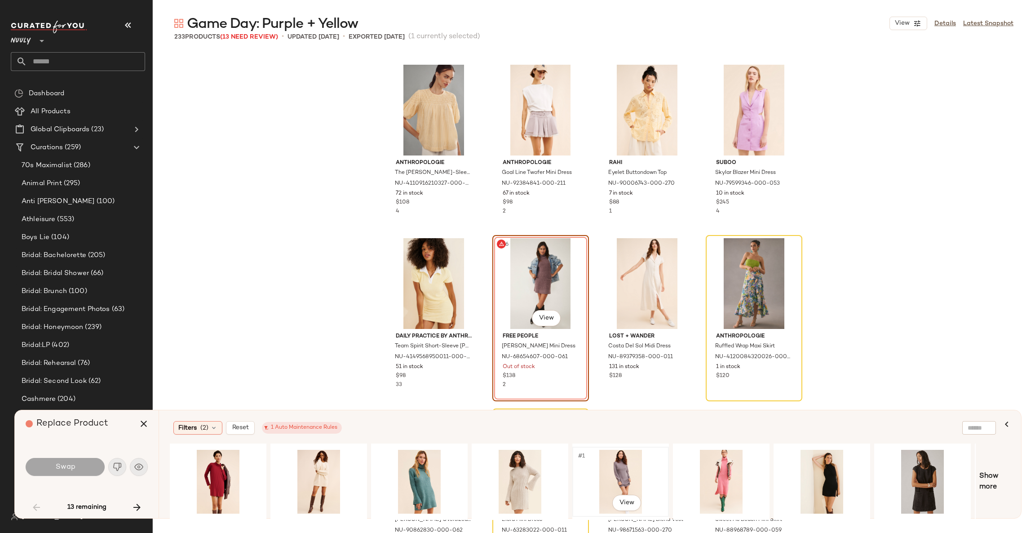
click at [641, 468] on div "#1 View" at bounding box center [621, 482] width 90 height 64
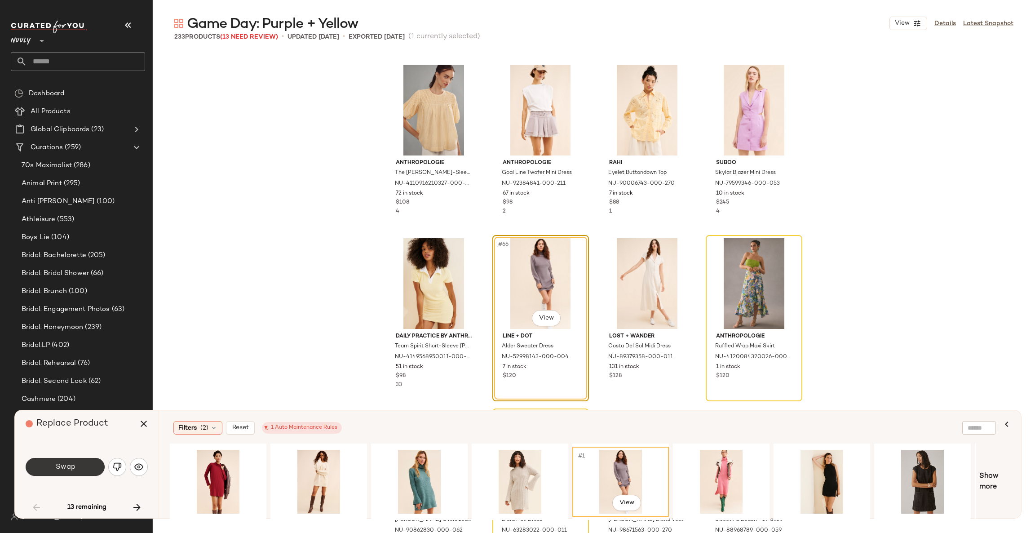
click at [91, 467] on button "Swap" at bounding box center [65, 467] width 79 height 18
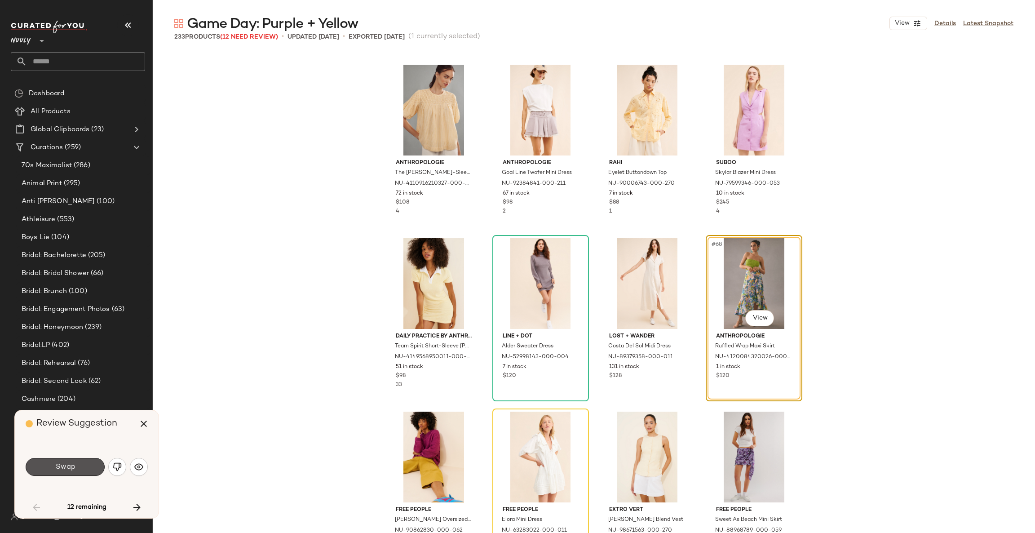
click at [91, 467] on button "Swap" at bounding box center [65, 467] width 79 height 18
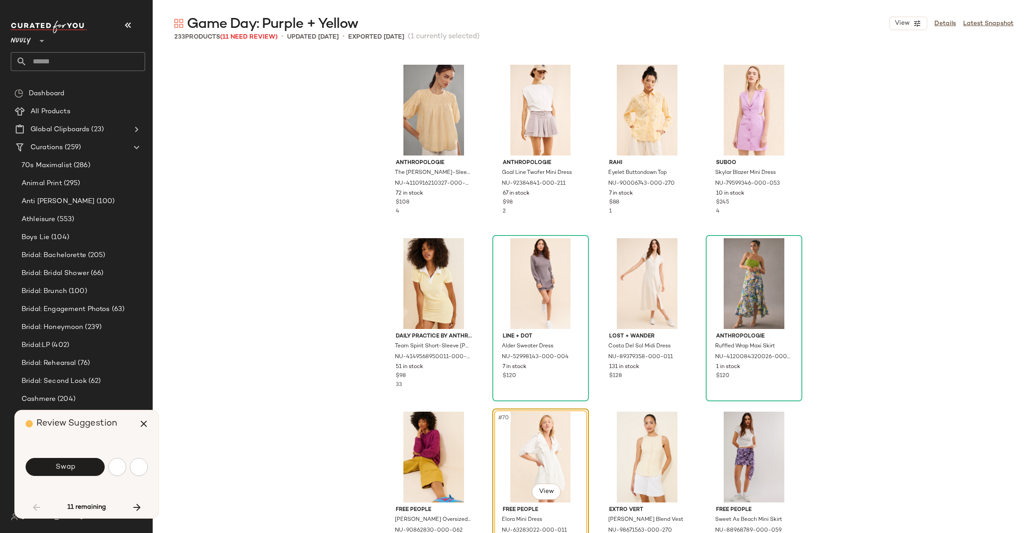
scroll to position [2775, 0]
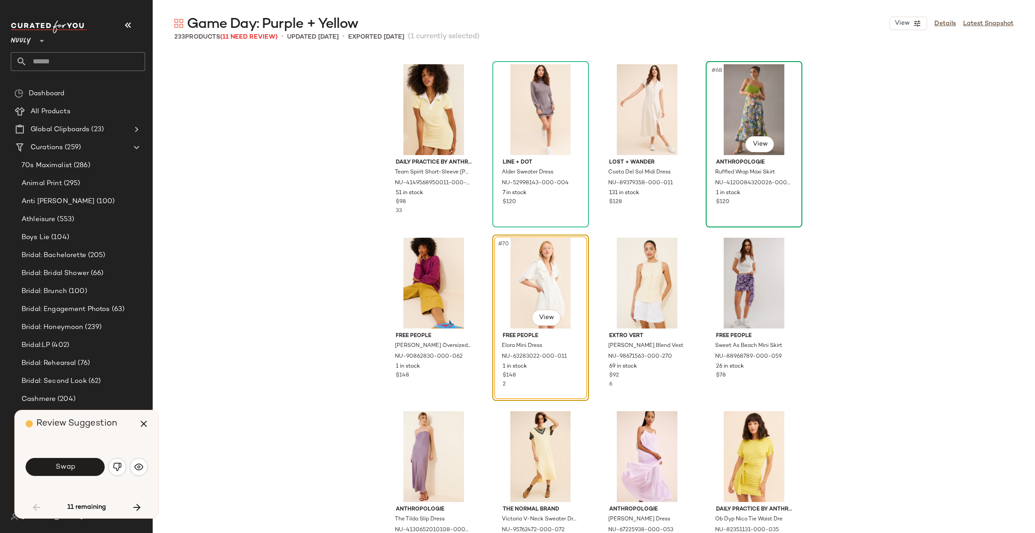
click at [751, 106] on div "#68 View" at bounding box center [754, 109] width 90 height 91
click at [142, 419] on icon "button" at bounding box center [143, 423] width 11 height 11
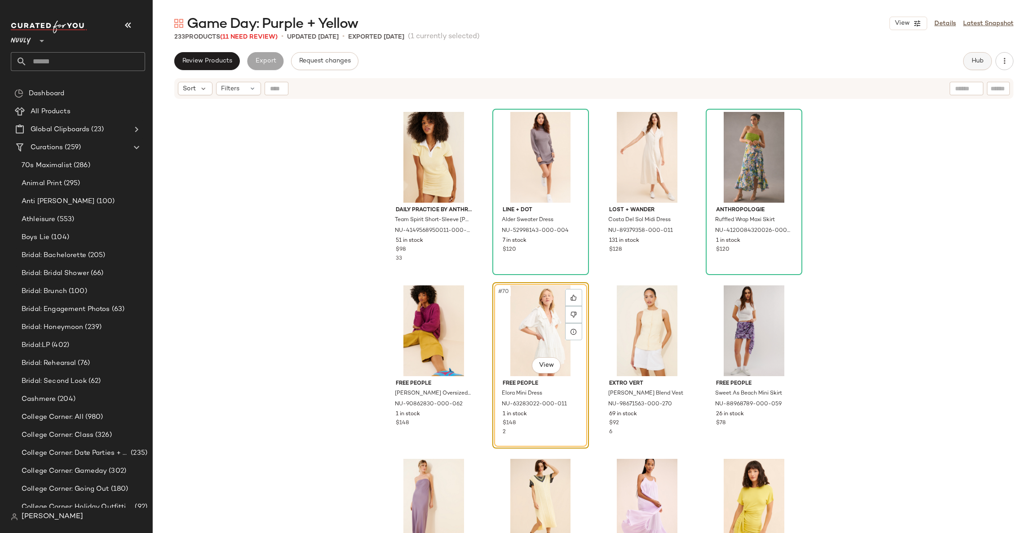
click at [983, 53] on button "Hub" at bounding box center [977, 61] width 29 height 18
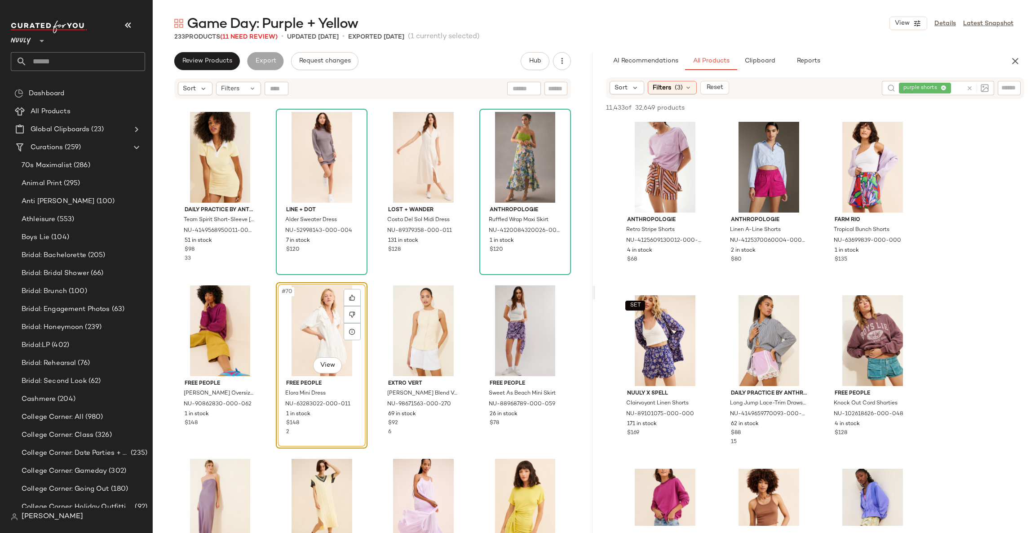
click at [971, 86] on icon at bounding box center [969, 88] width 7 height 7
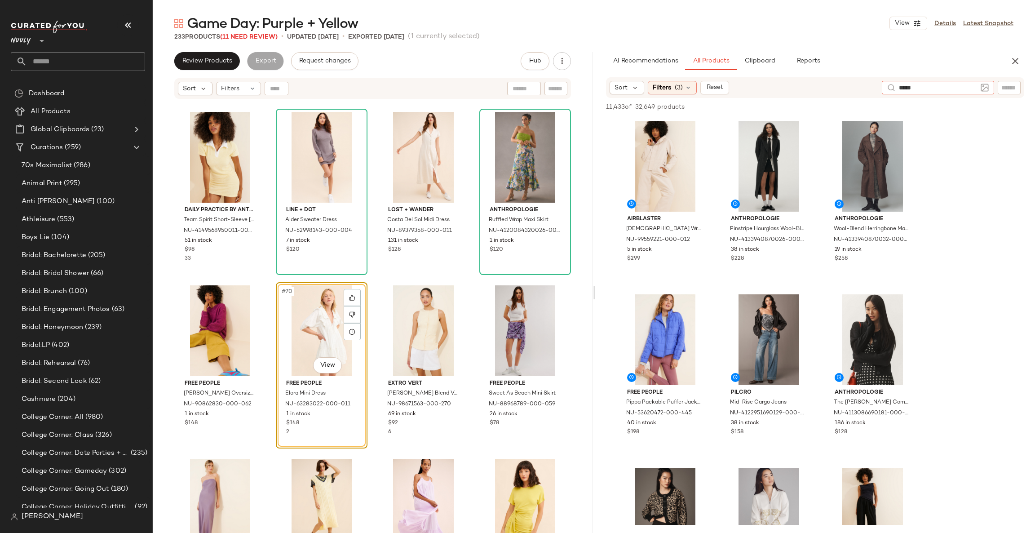
type input "******"
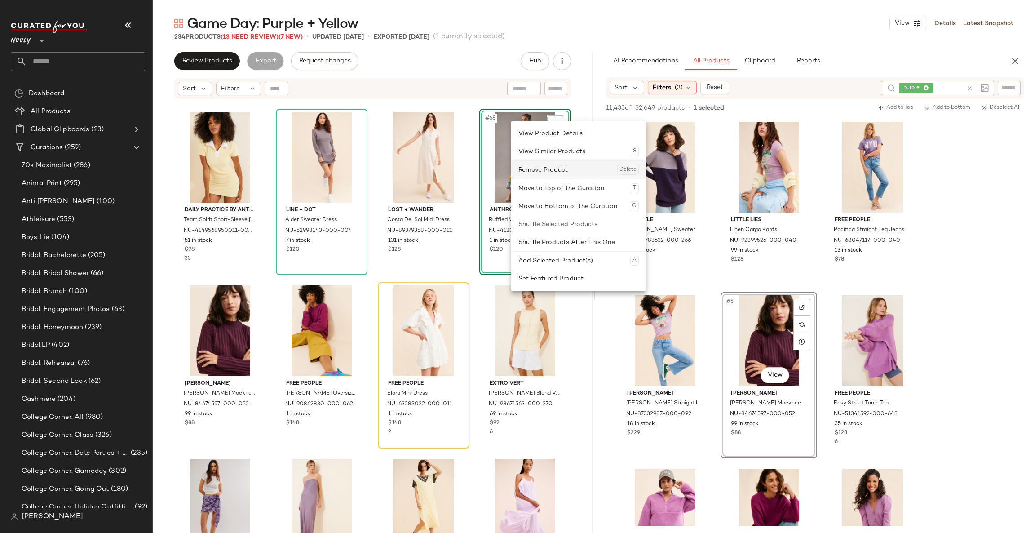
click at [544, 176] on div "Remove Product Delete" at bounding box center [578, 170] width 120 height 18
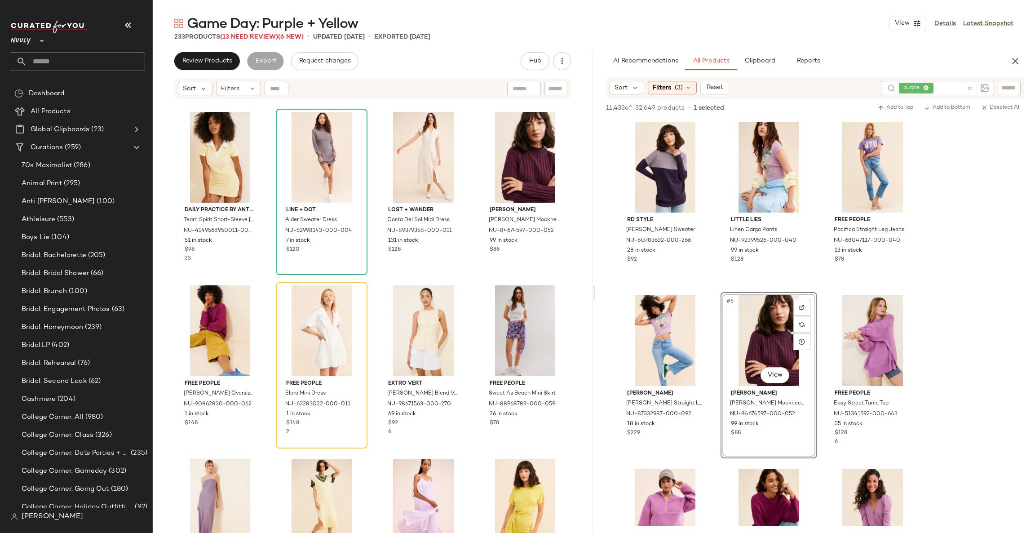
click at [1019, 69] on div "AI Recommendations All Products Clipboard Reports" at bounding box center [815, 61] width 440 height 18
click at [1009, 55] on button "button" at bounding box center [1015, 61] width 18 height 18
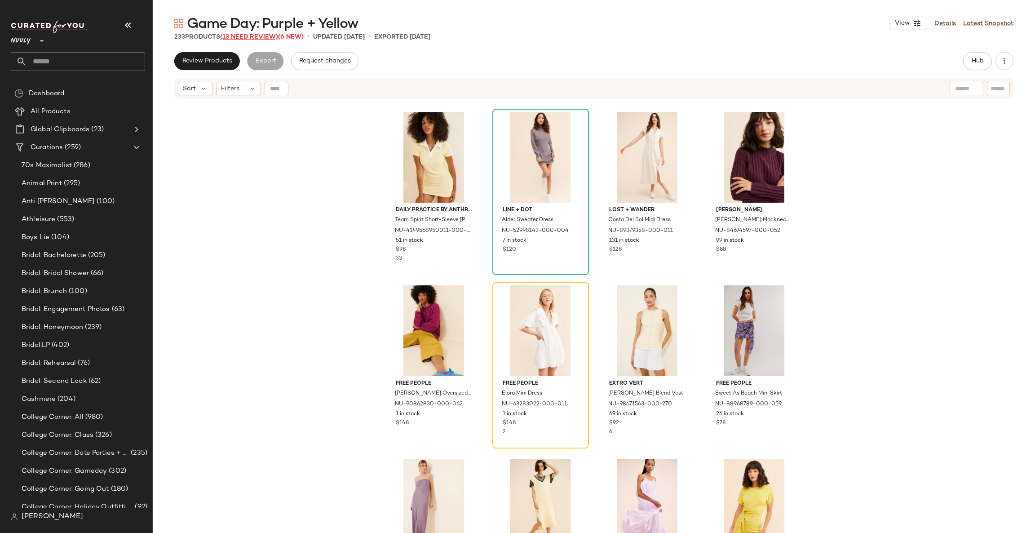
click at [241, 36] on span "(13 Need Review)" at bounding box center [249, 37] width 58 height 7
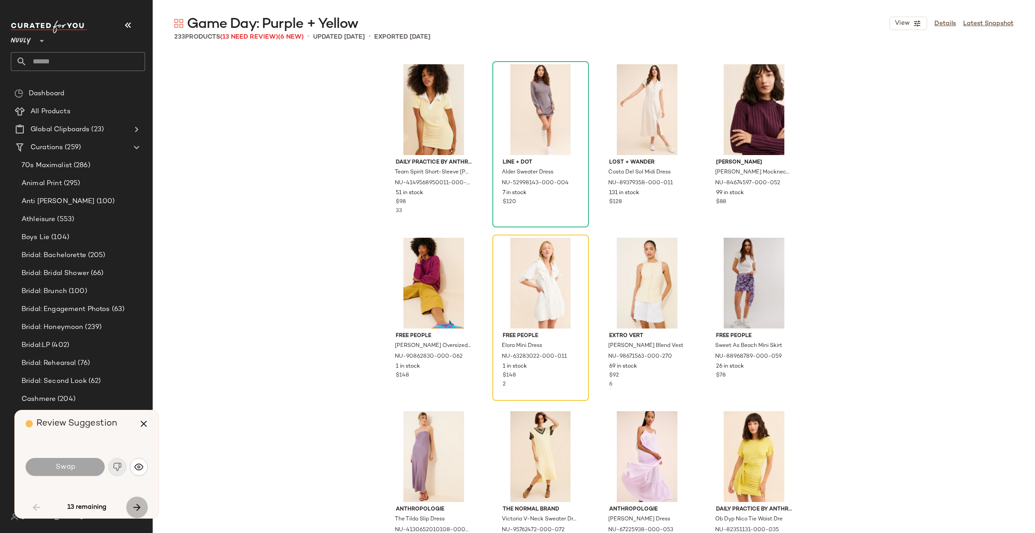
click at [131, 517] on button "button" at bounding box center [137, 507] width 22 height 22
click at [147, 427] on icon "button" at bounding box center [143, 423] width 11 height 11
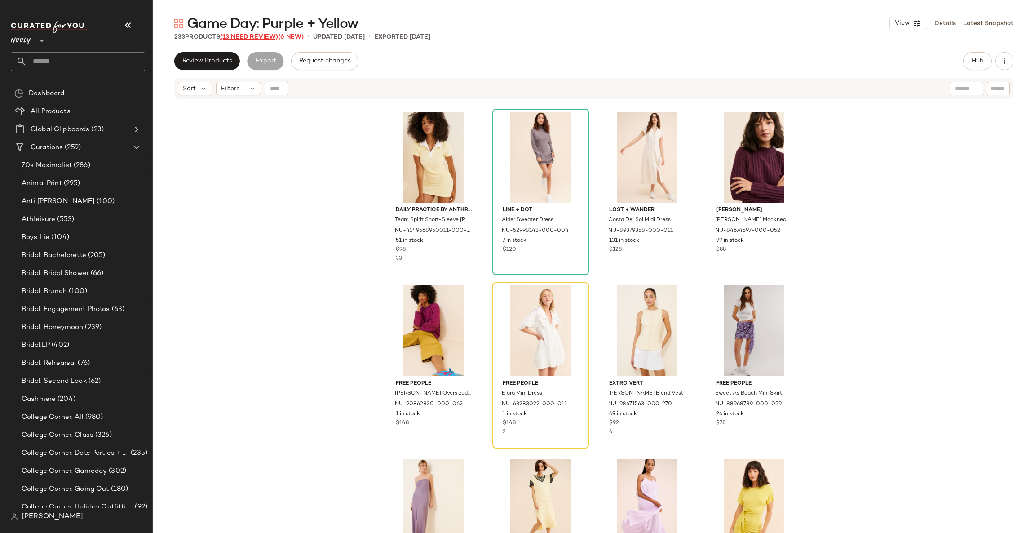
click at [256, 39] on span "(13 Need Review)" at bounding box center [249, 37] width 58 height 7
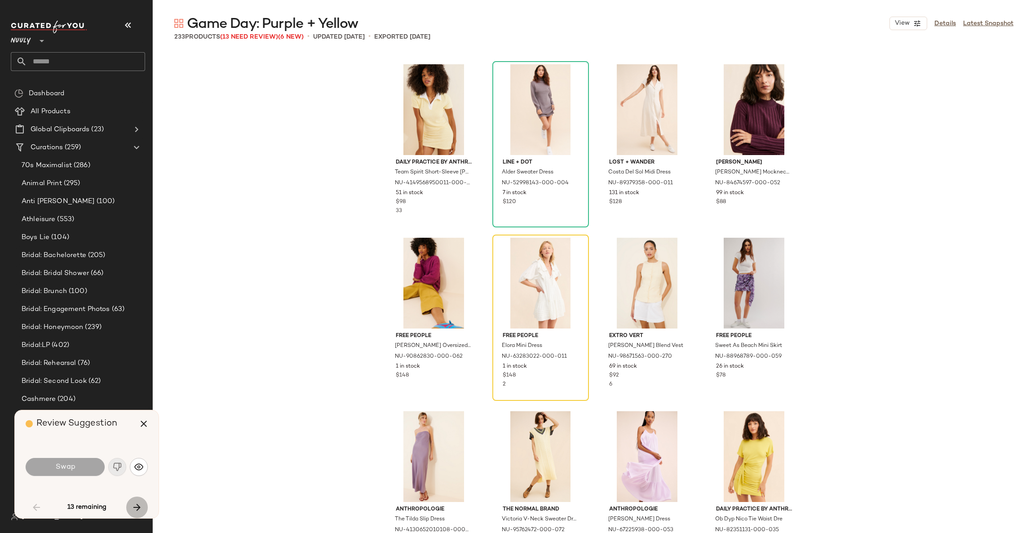
click at [146, 507] on button "button" at bounding box center [137, 507] width 22 height 22
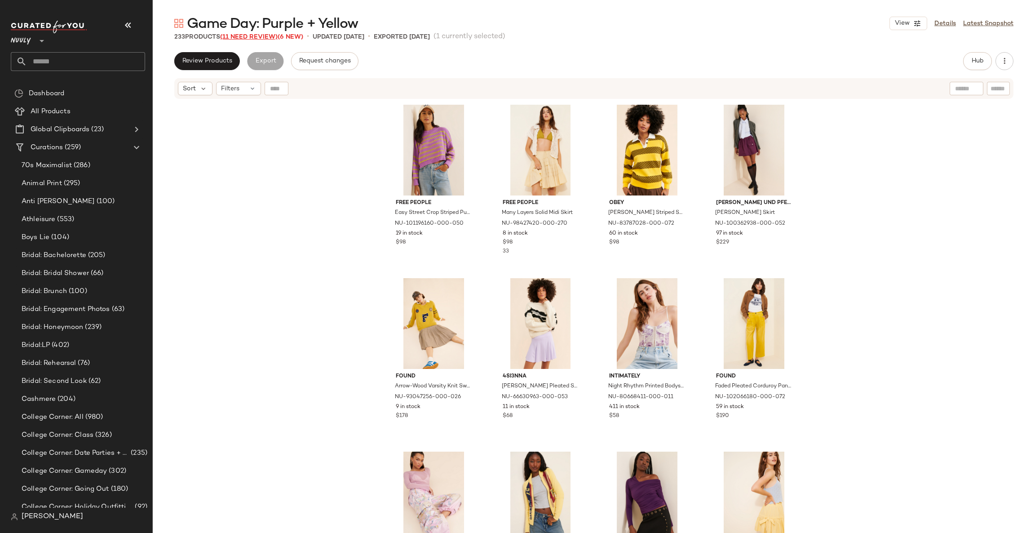
click at [268, 35] on span "(11 Need Review)" at bounding box center [249, 37] width 58 height 7
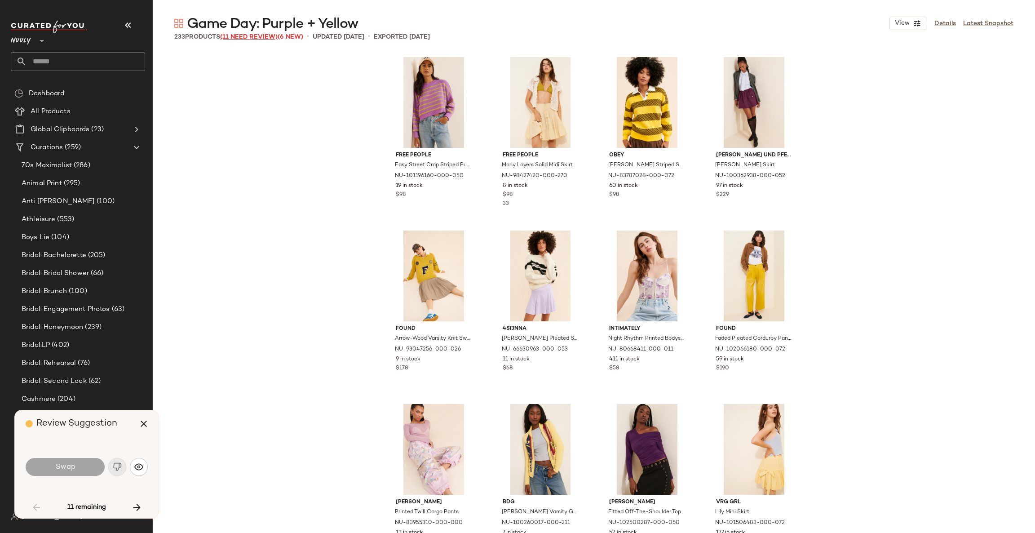
scroll to position [2775, 0]
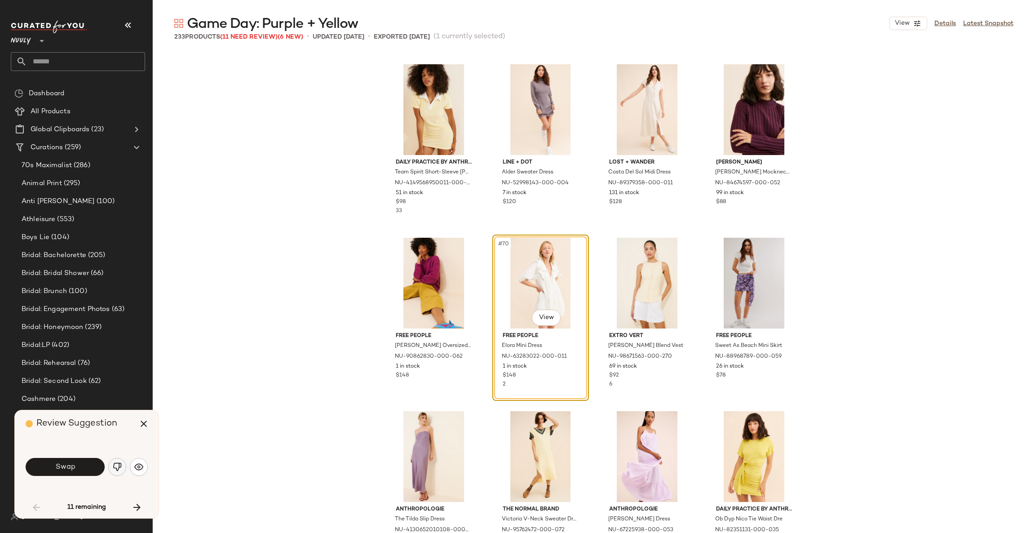
click at [115, 467] on img "button" at bounding box center [117, 466] width 9 height 9
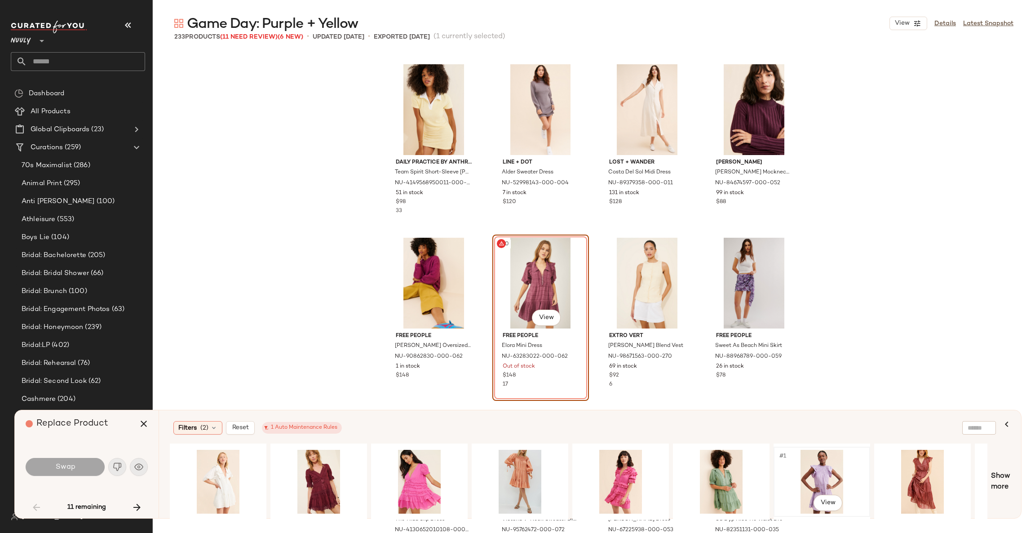
click at [819, 465] on div "#1 View" at bounding box center [822, 482] width 90 height 64
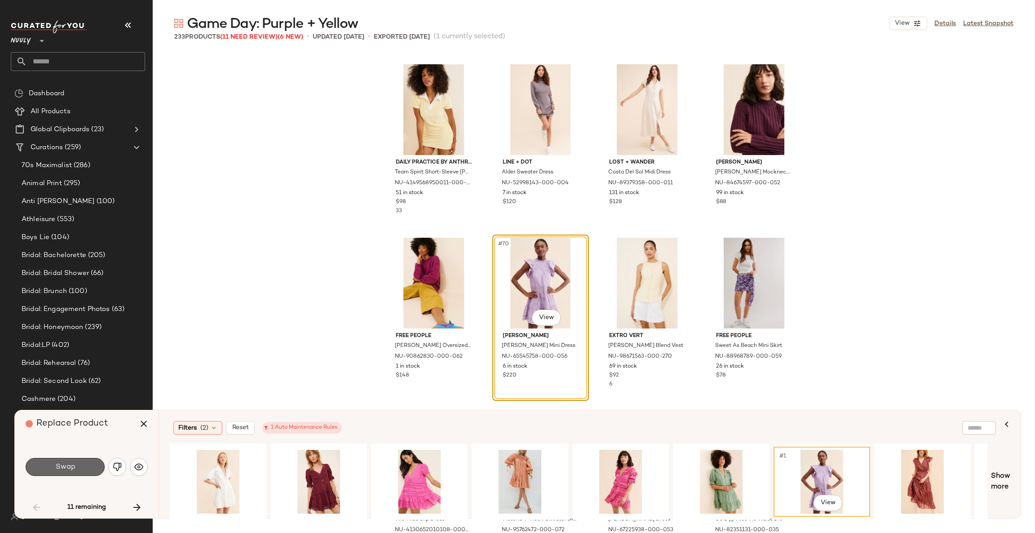
click at [62, 466] on span "Swap" at bounding box center [65, 467] width 20 height 9
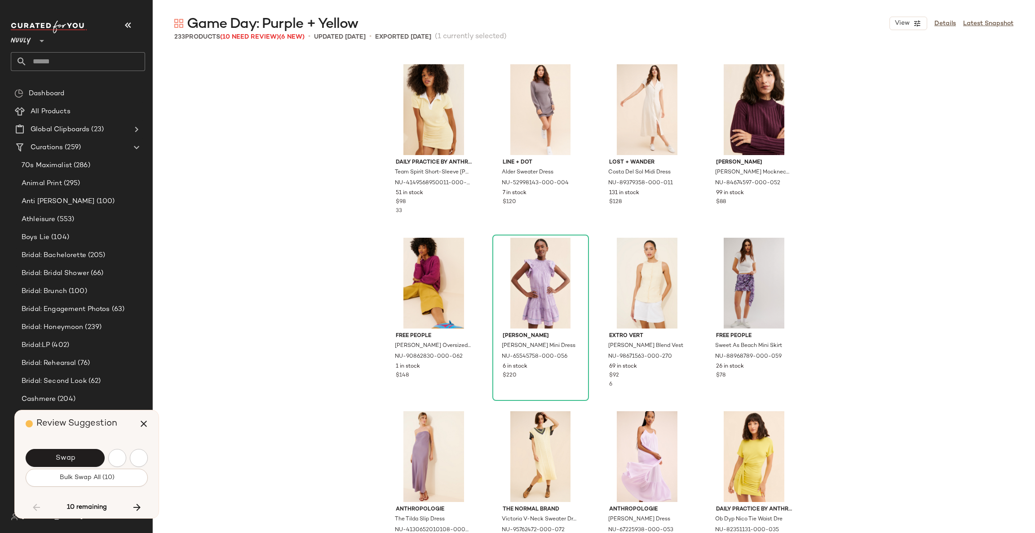
scroll to position [3295, 0]
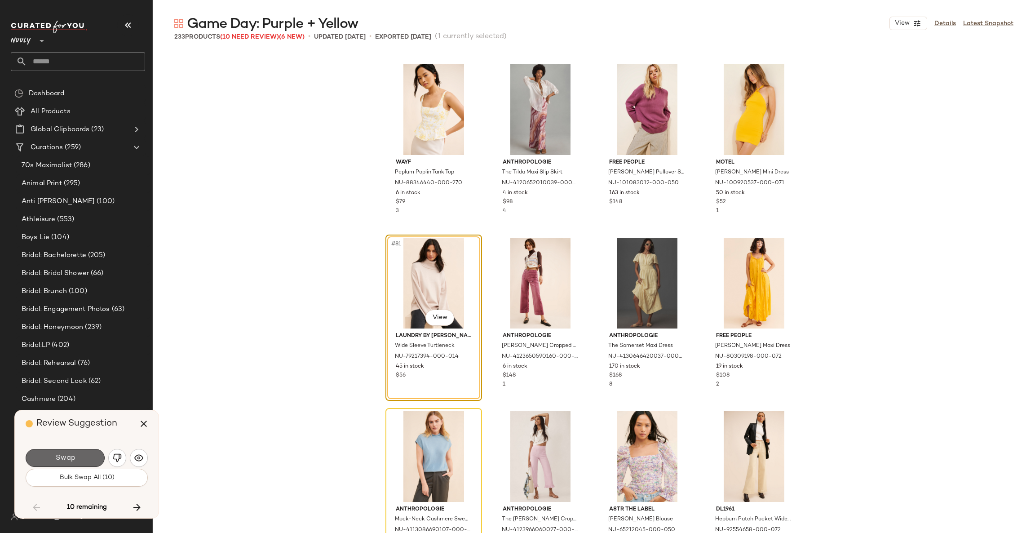
click at [65, 451] on button "Swap" at bounding box center [65, 458] width 79 height 18
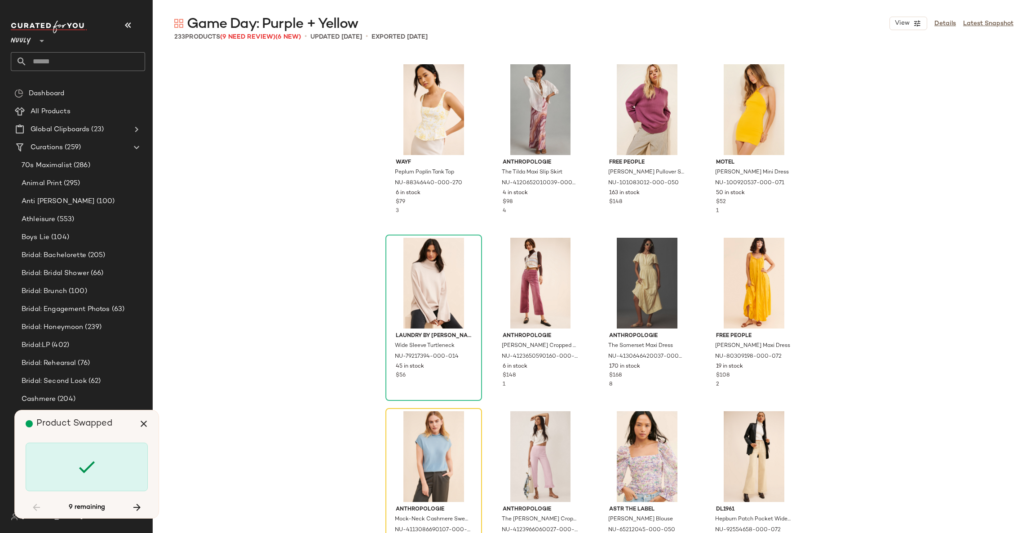
scroll to position [3468, 0]
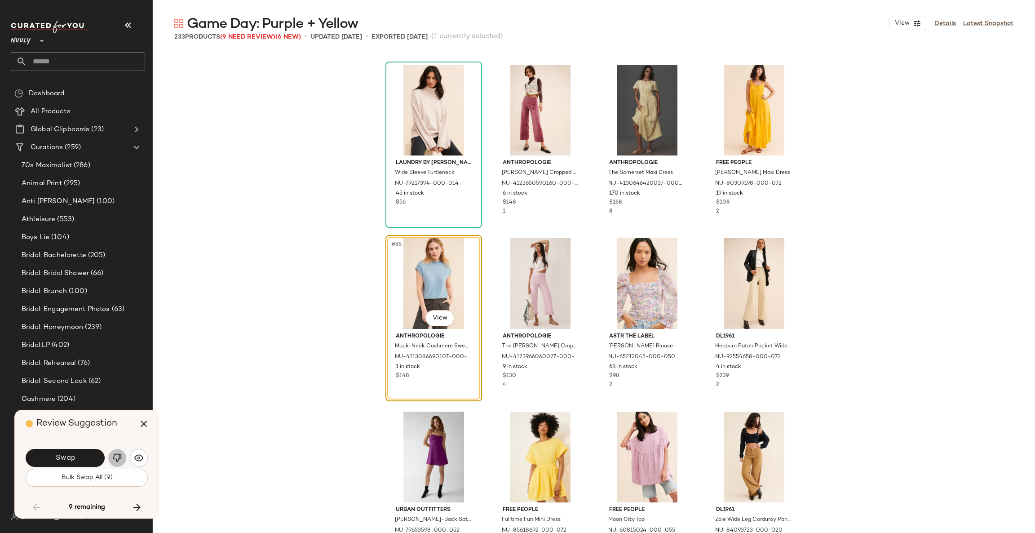
click at [122, 457] on button "button" at bounding box center [117, 458] width 18 height 18
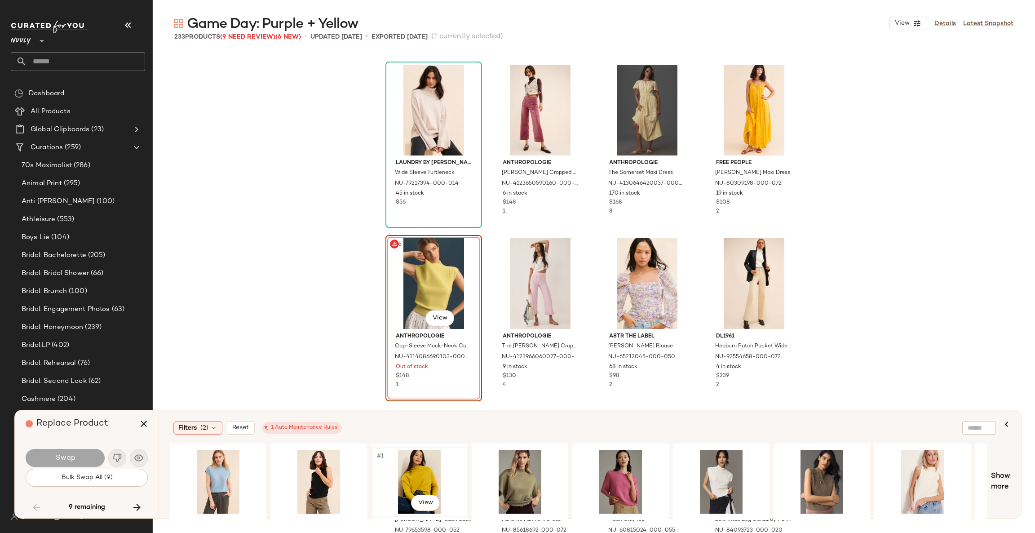
click at [423, 472] on div "#1 View" at bounding box center [419, 482] width 90 height 64
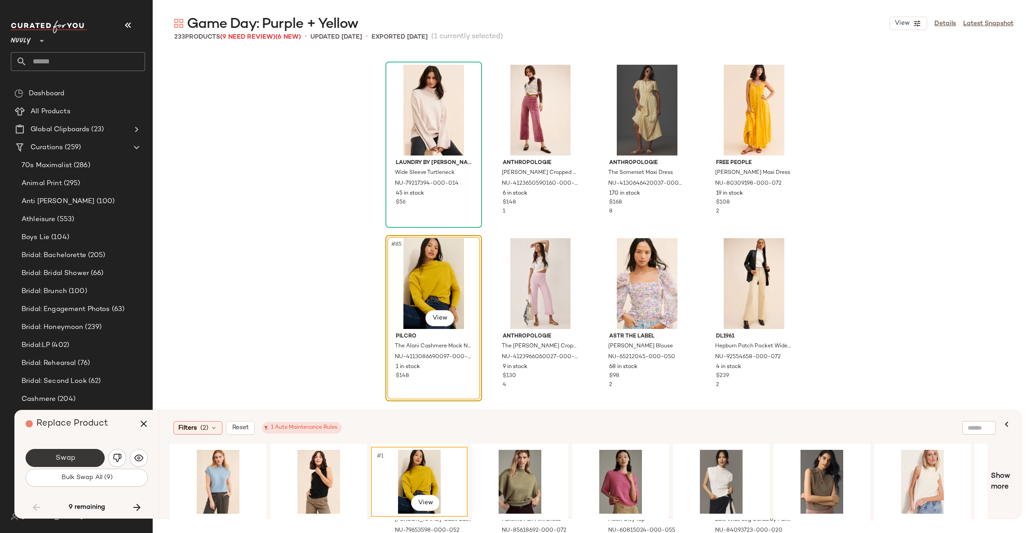
click at [63, 462] on span "Swap" at bounding box center [65, 458] width 20 height 9
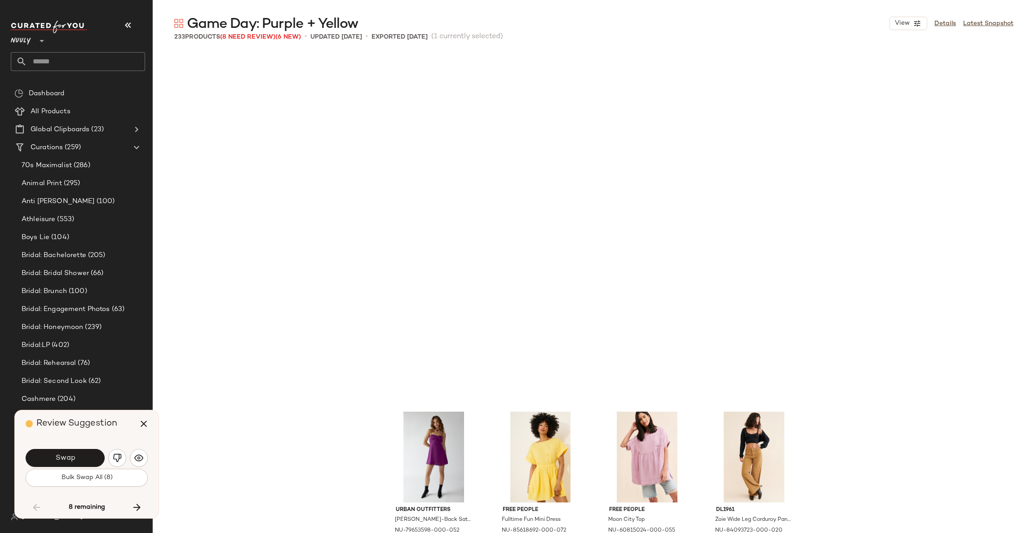
scroll to position [3815, 0]
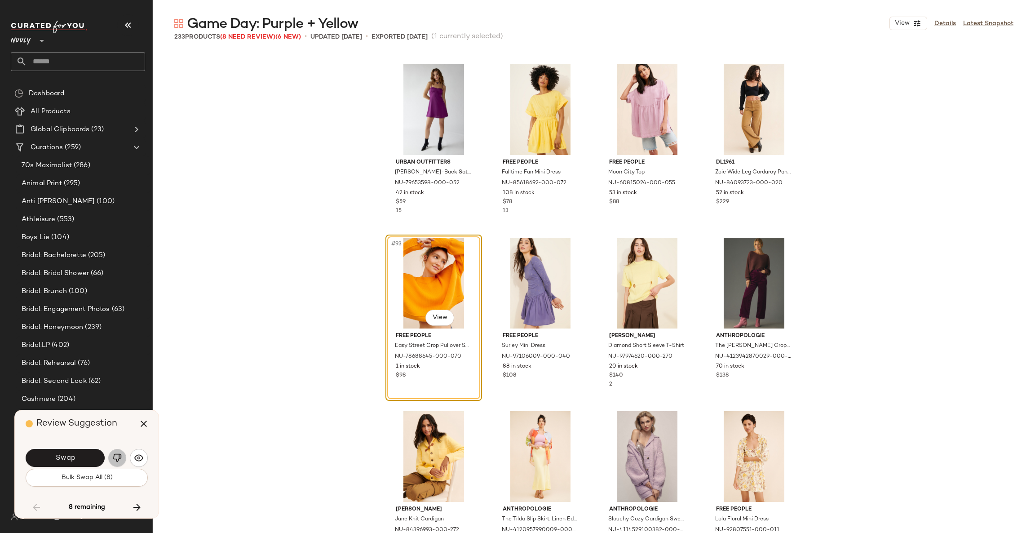
click at [117, 456] on img "button" at bounding box center [117, 457] width 9 height 9
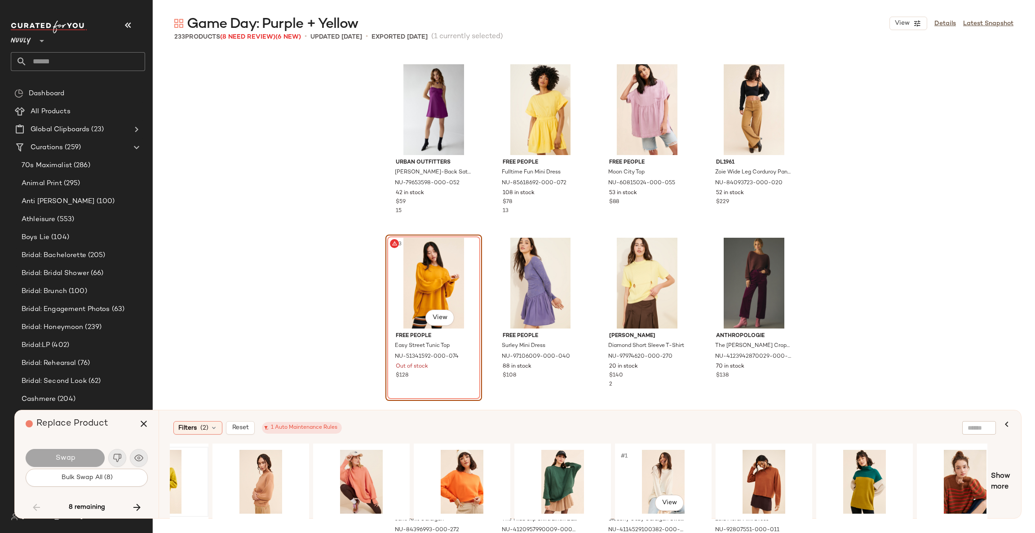
scroll to position [0, 886]
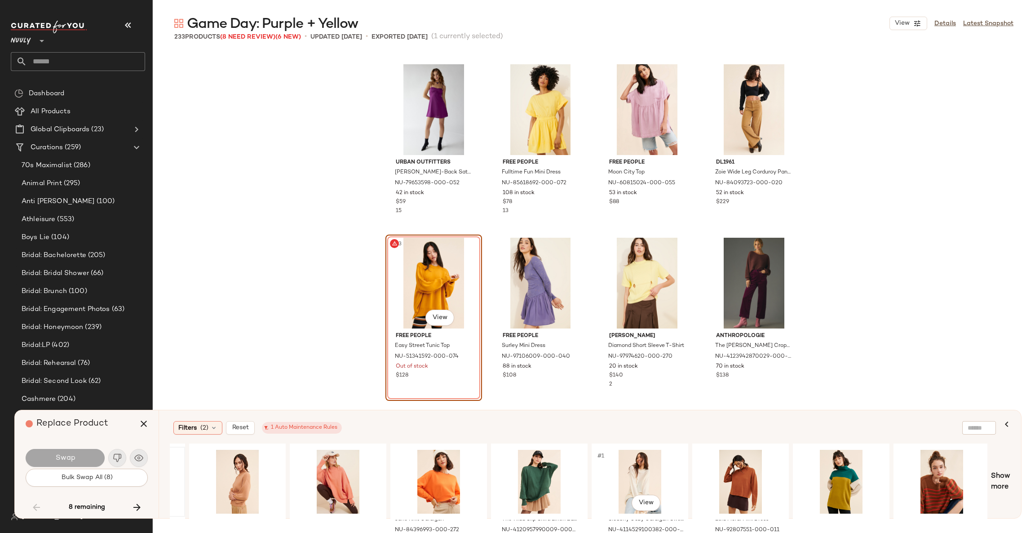
click at [648, 471] on div "#1 View" at bounding box center [640, 482] width 90 height 64
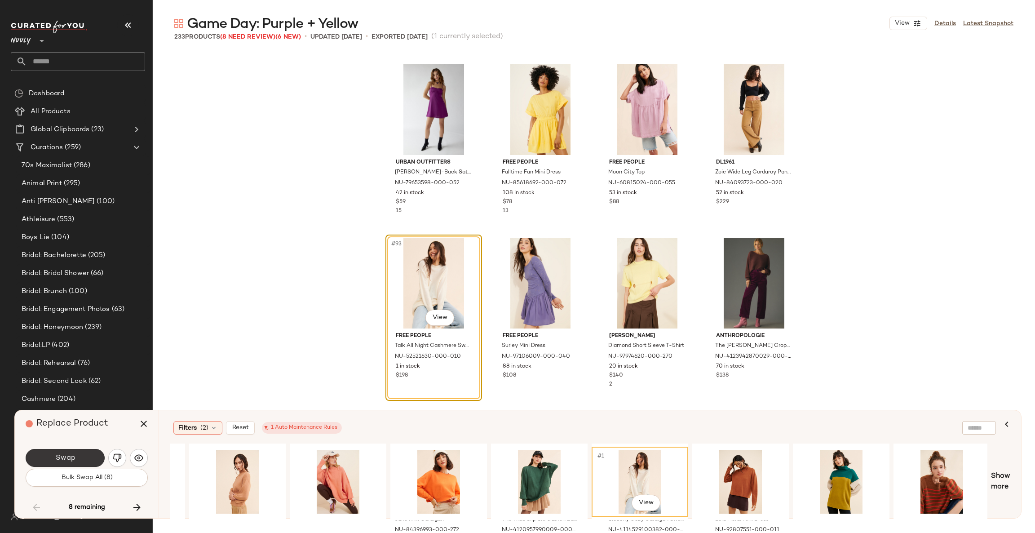
click at [79, 462] on button "Swap" at bounding box center [65, 458] width 79 height 18
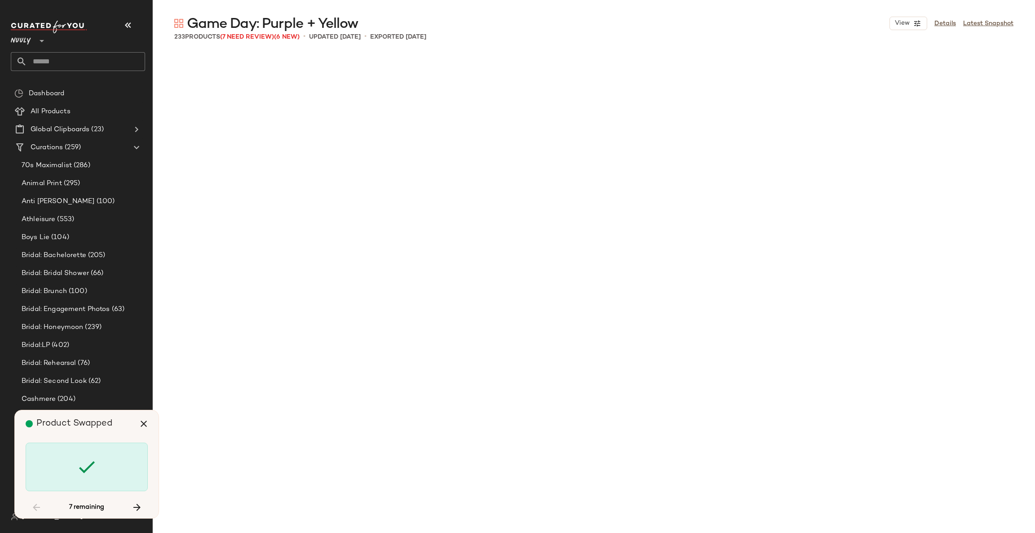
scroll to position [4682, 0]
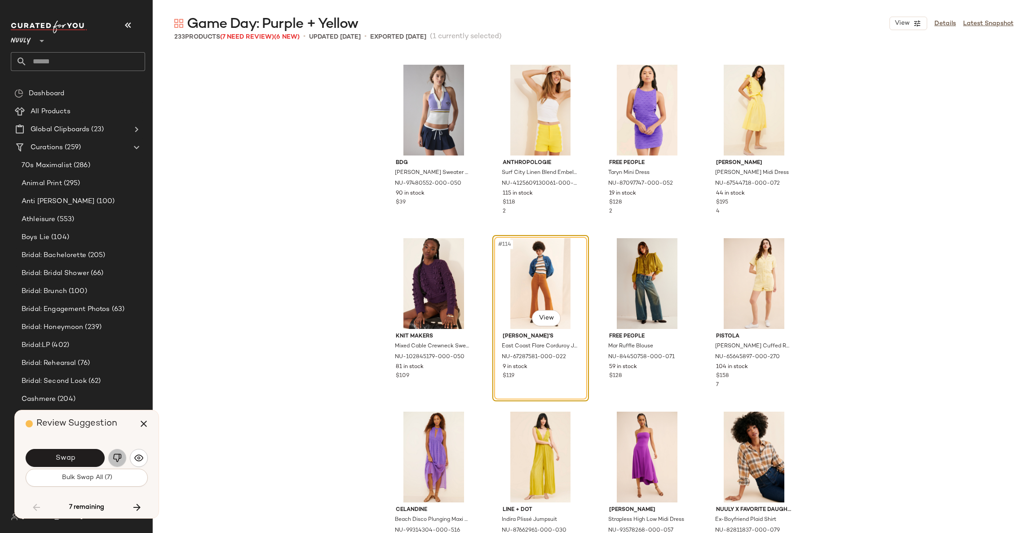
click at [117, 455] on img "button" at bounding box center [117, 457] width 9 height 9
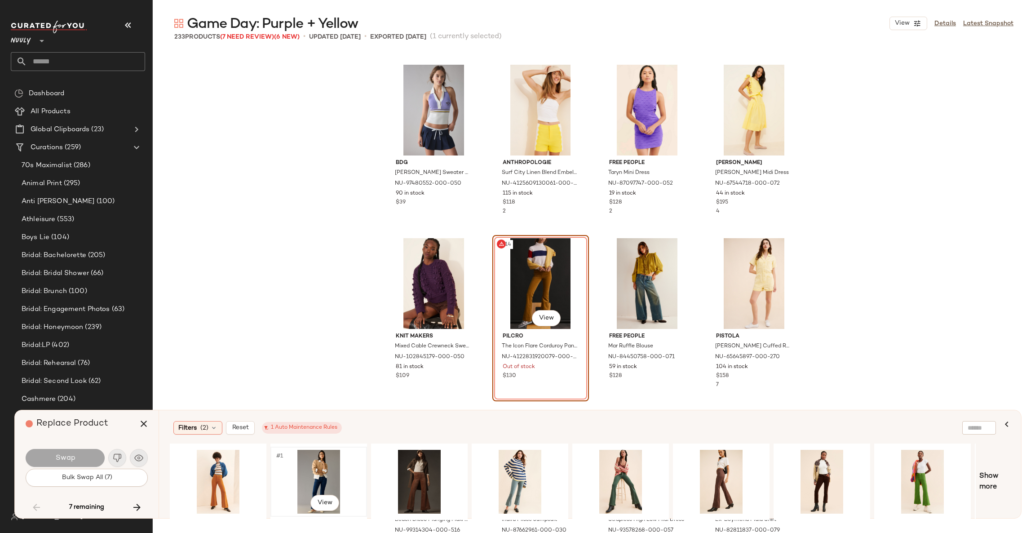
click at [328, 467] on div "#1 View" at bounding box center [319, 482] width 90 height 64
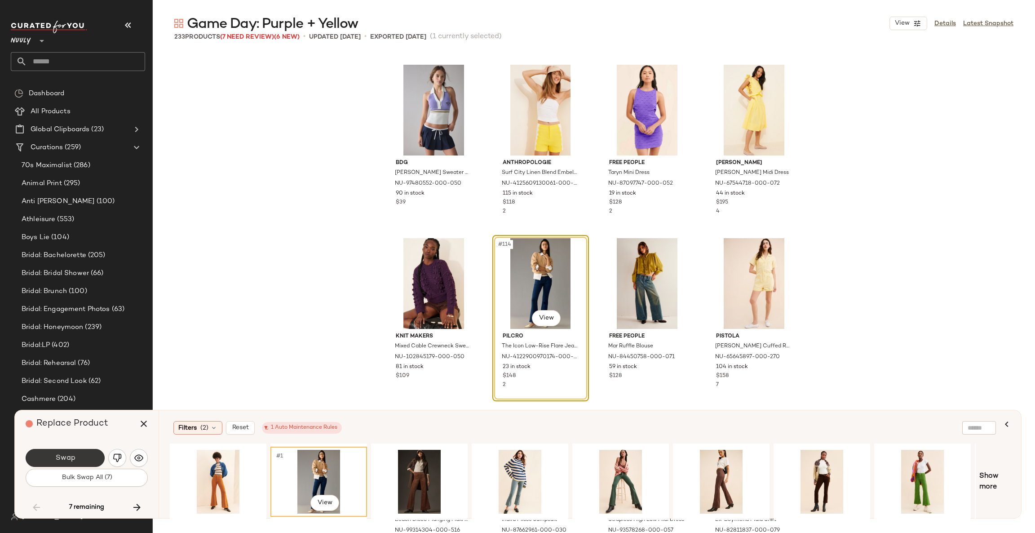
click at [73, 449] on button "Swap" at bounding box center [65, 458] width 79 height 18
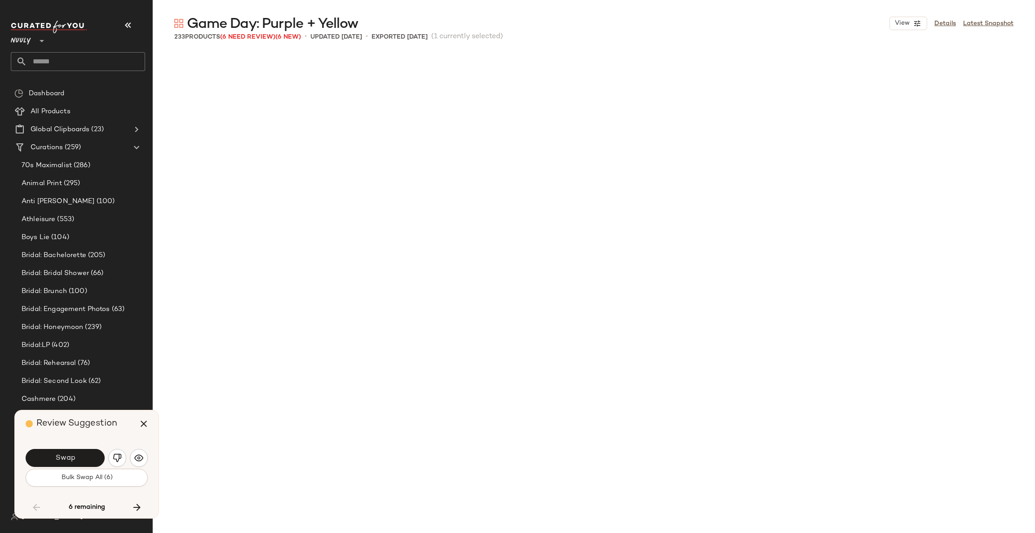
scroll to position [5202, 0]
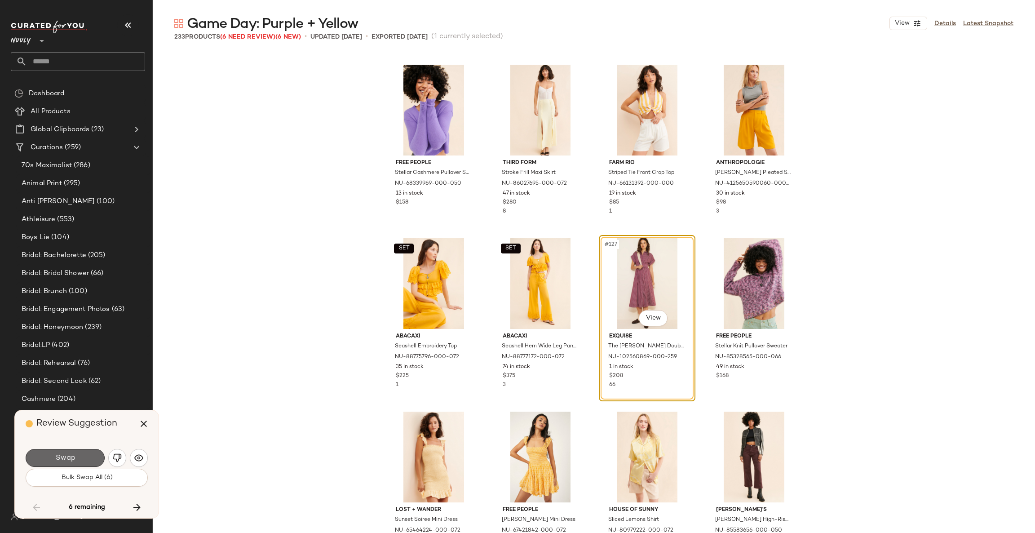
drag, startPoint x: 72, startPoint y: 449, endPoint x: 58, endPoint y: 452, distance: 15.1
click at [58, 452] on button "Swap" at bounding box center [65, 458] width 79 height 18
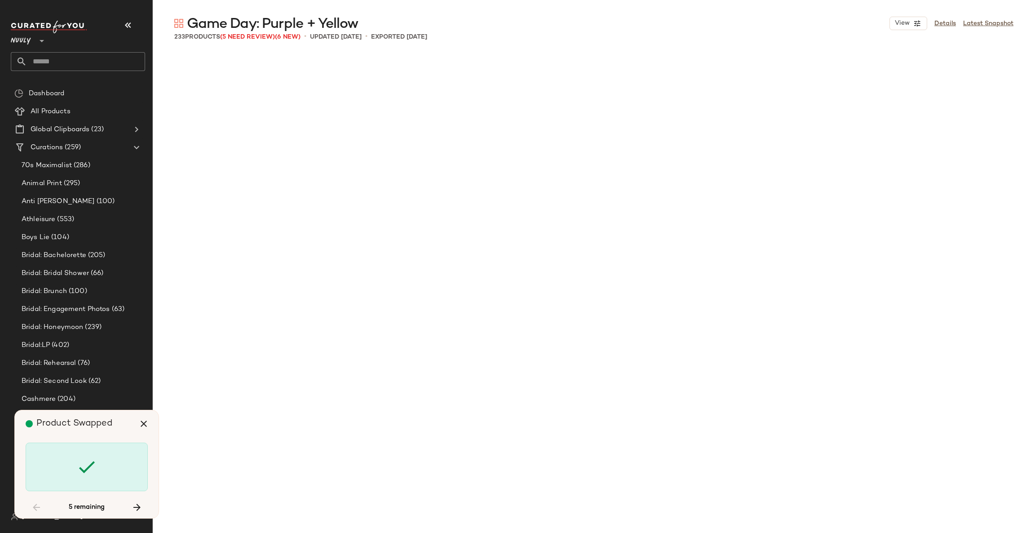
scroll to position [7630, 0]
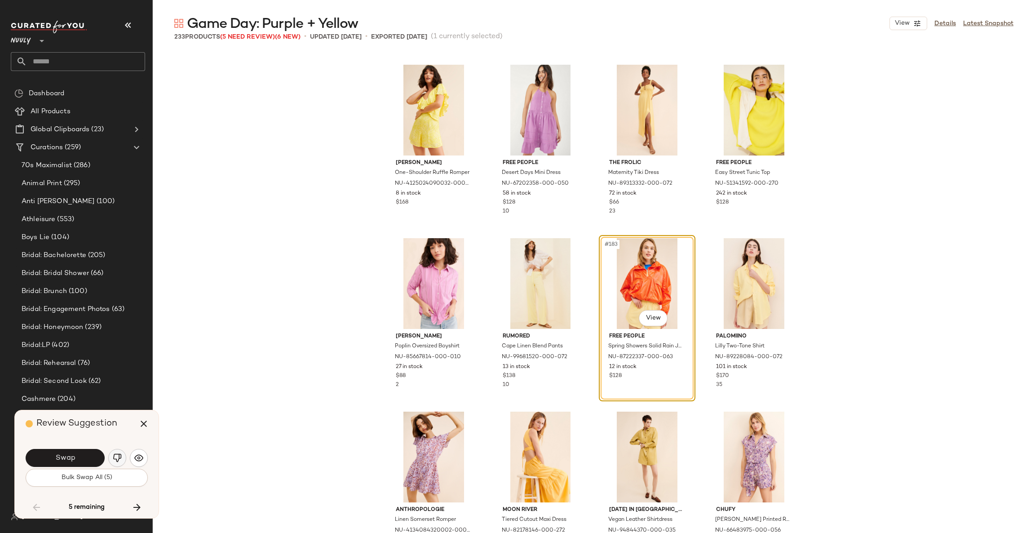
click at [122, 461] on button "button" at bounding box center [117, 458] width 18 height 18
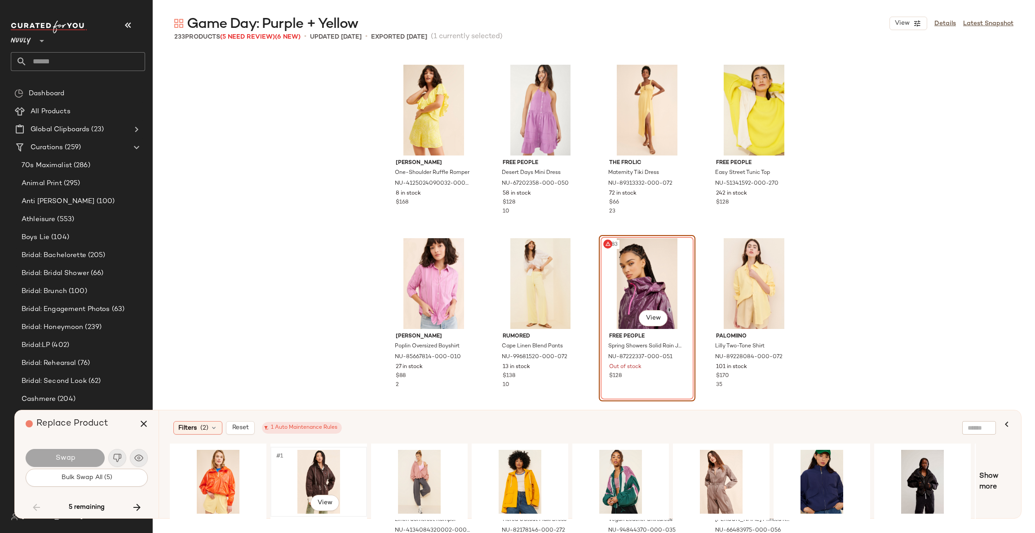
click at [330, 461] on div "#1 View" at bounding box center [319, 482] width 90 height 64
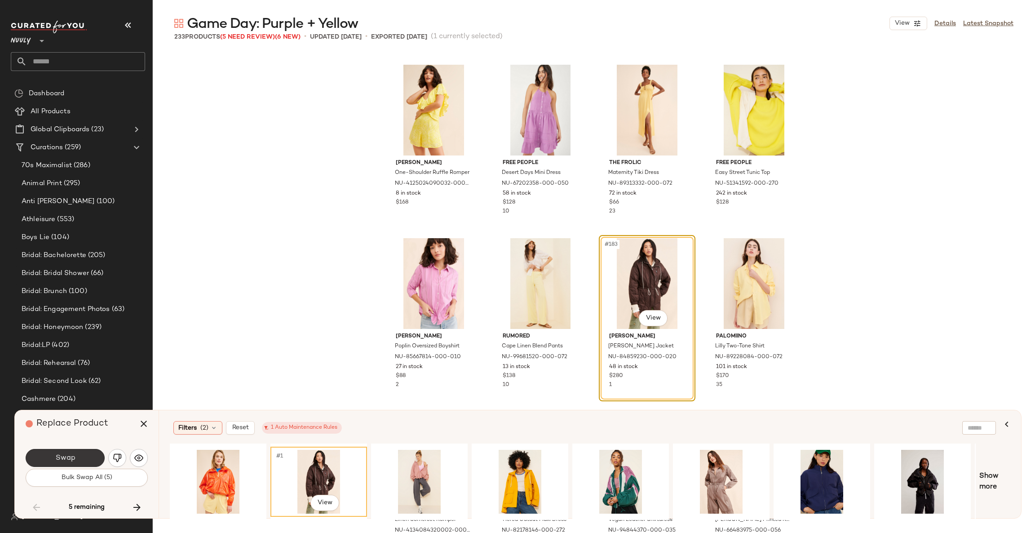
click at [65, 454] on span "Swap" at bounding box center [65, 458] width 20 height 9
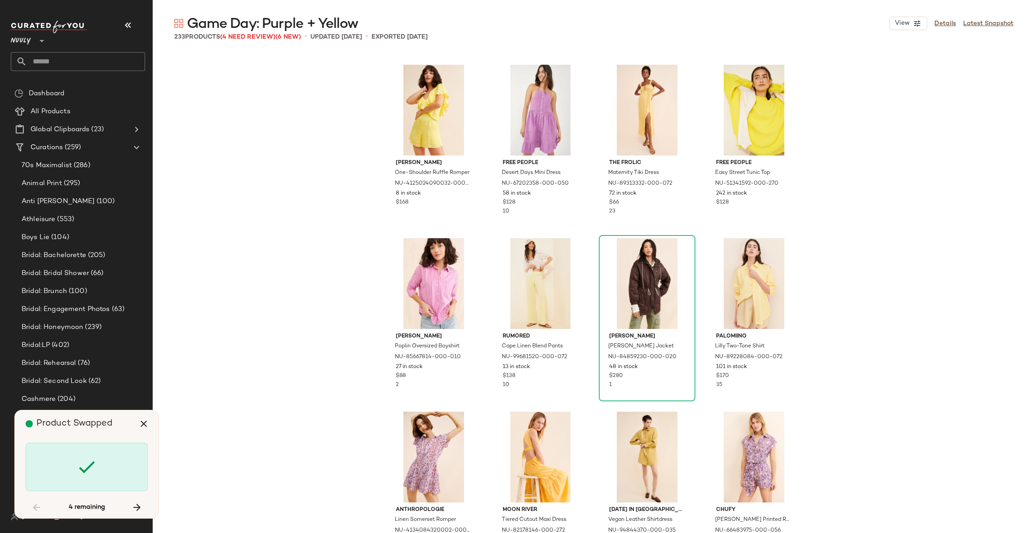
scroll to position [8324, 0]
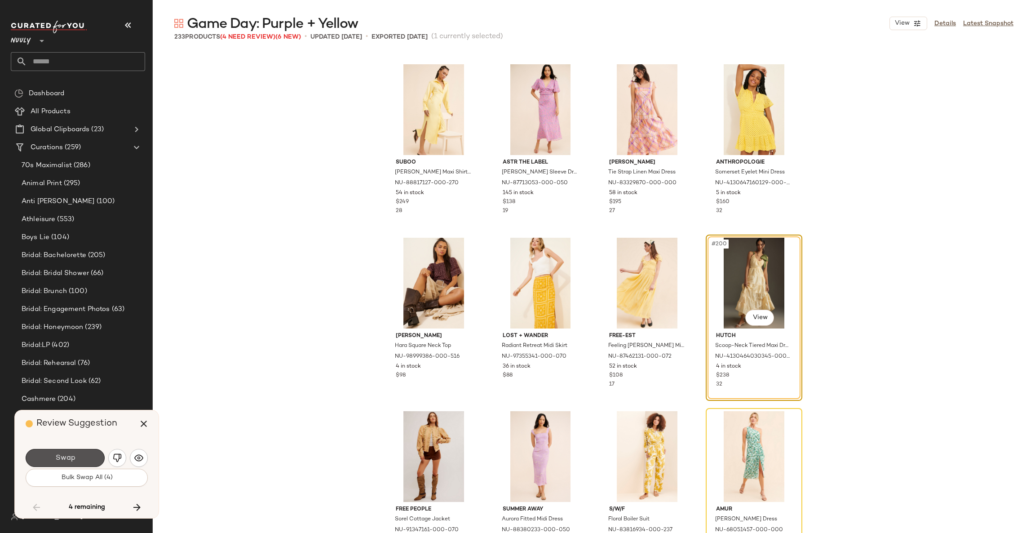
click at [65, 454] on span "Swap" at bounding box center [65, 458] width 20 height 9
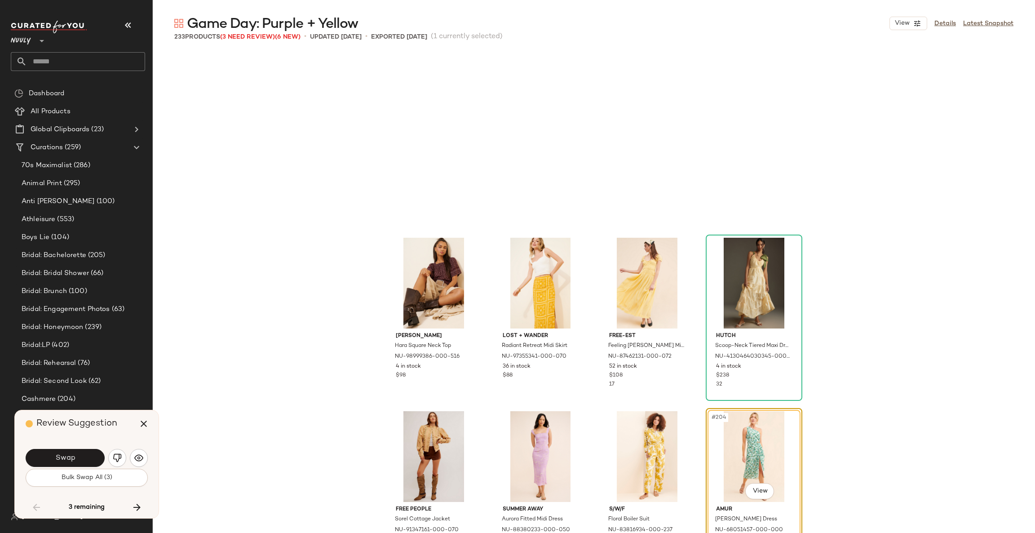
scroll to position [8498, 0]
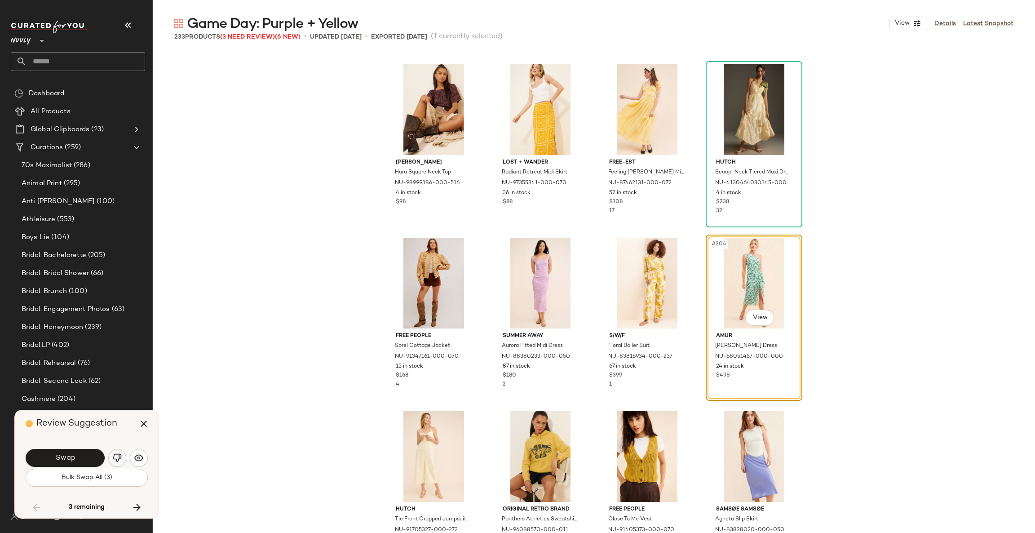
click at [117, 457] on img "button" at bounding box center [117, 457] width 9 height 9
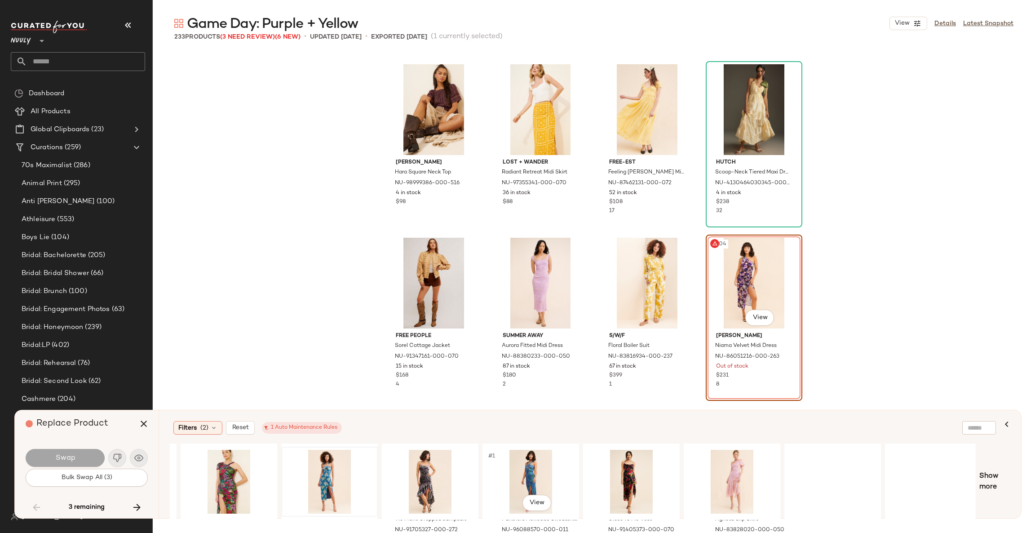
scroll to position [0, 195]
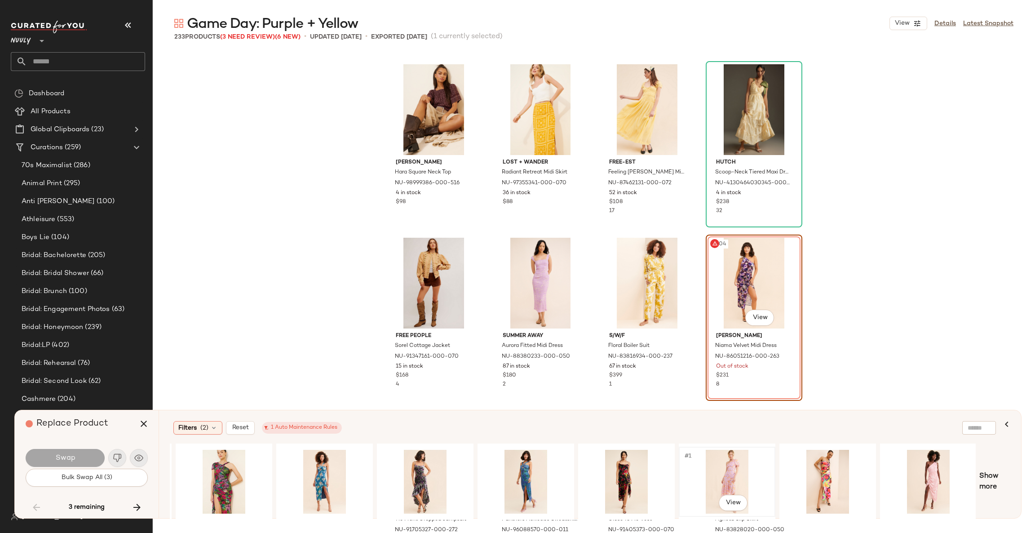
click at [745, 466] on div "#1 View" at bounding box center [727, 482] width 90 height 64
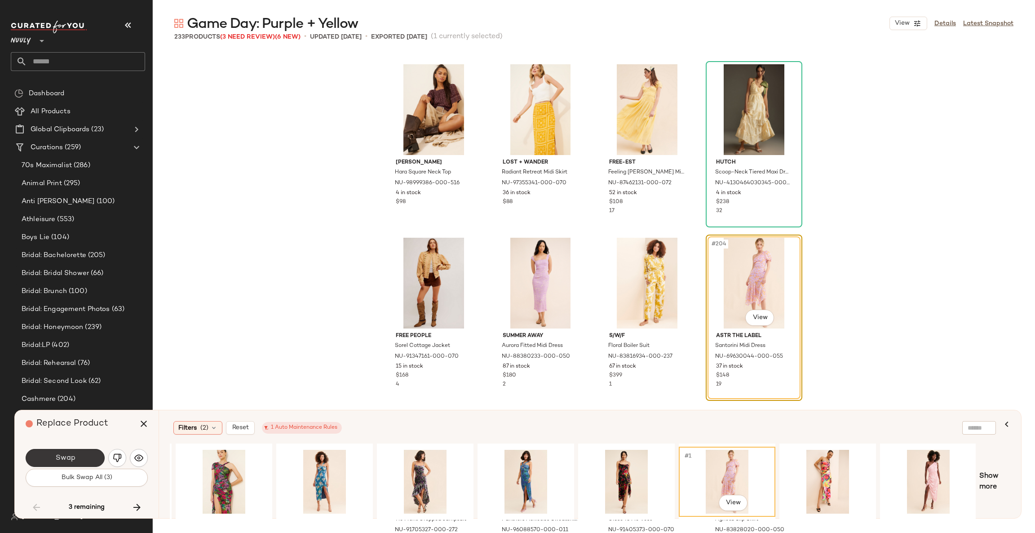
click at [74, 462] on span "Swap" at bounding box center [65, 458] width 20 height 9
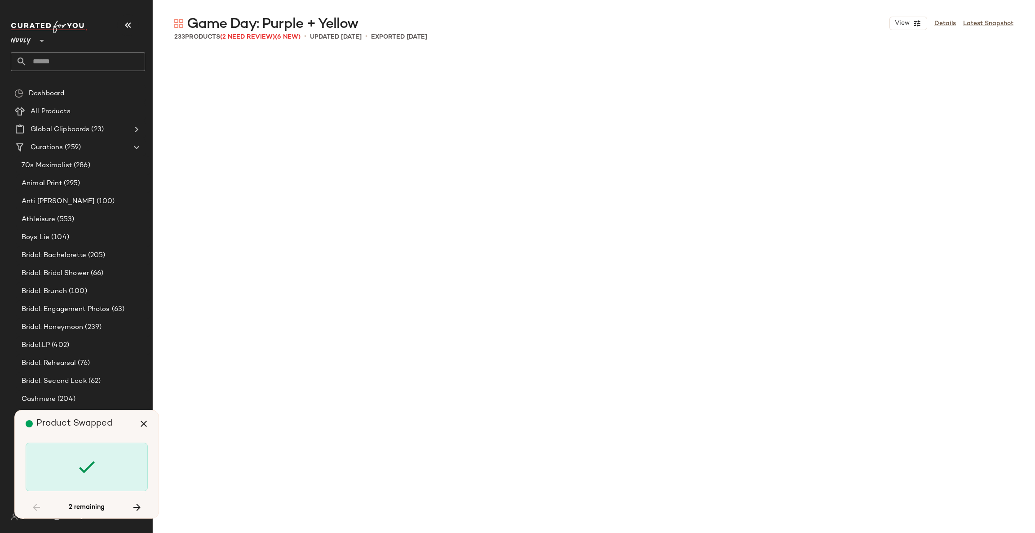
scroll to position [9191, 0]
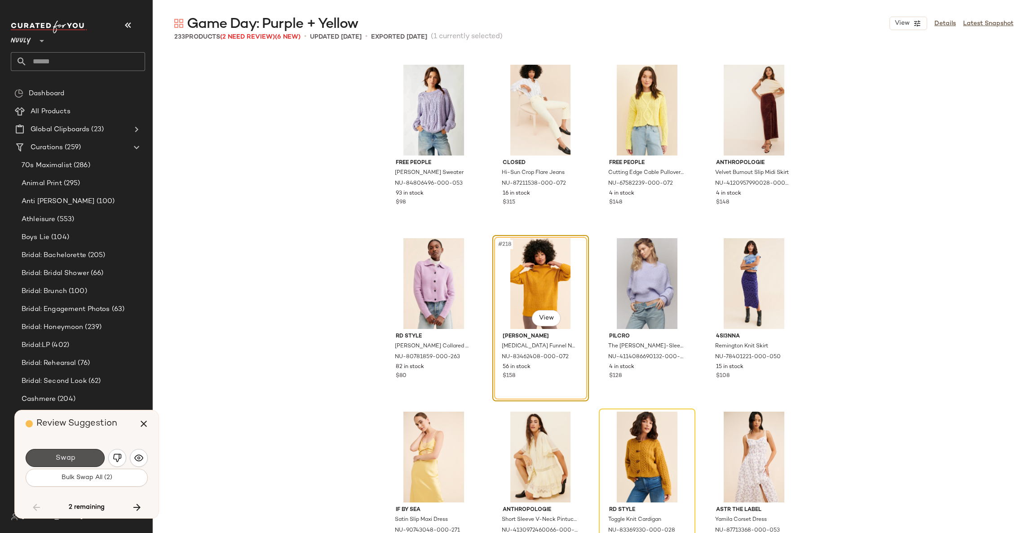
click at [74, 462] on span "Swap" at bounding box center [65, 458] width 20 height 9
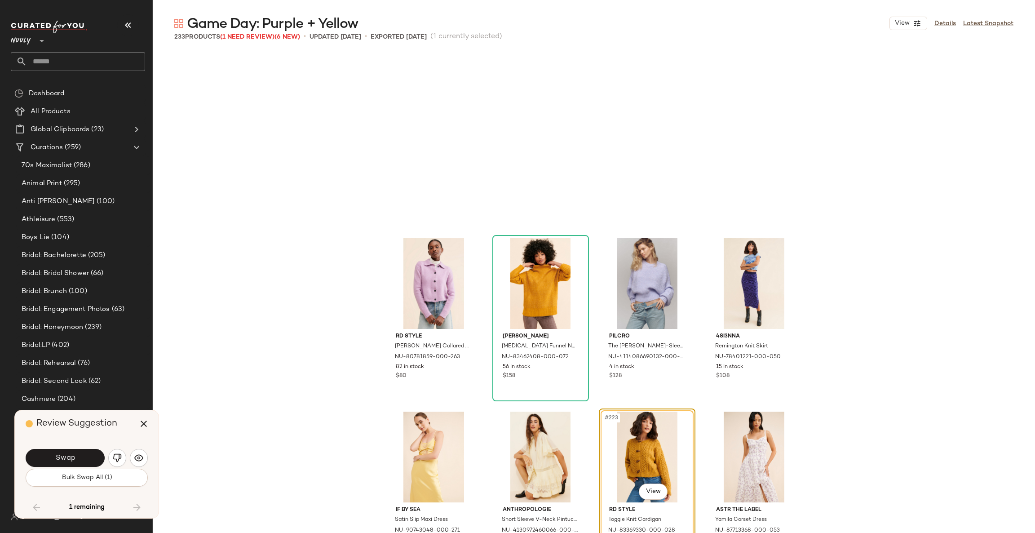
scroll to position [9365, 0]
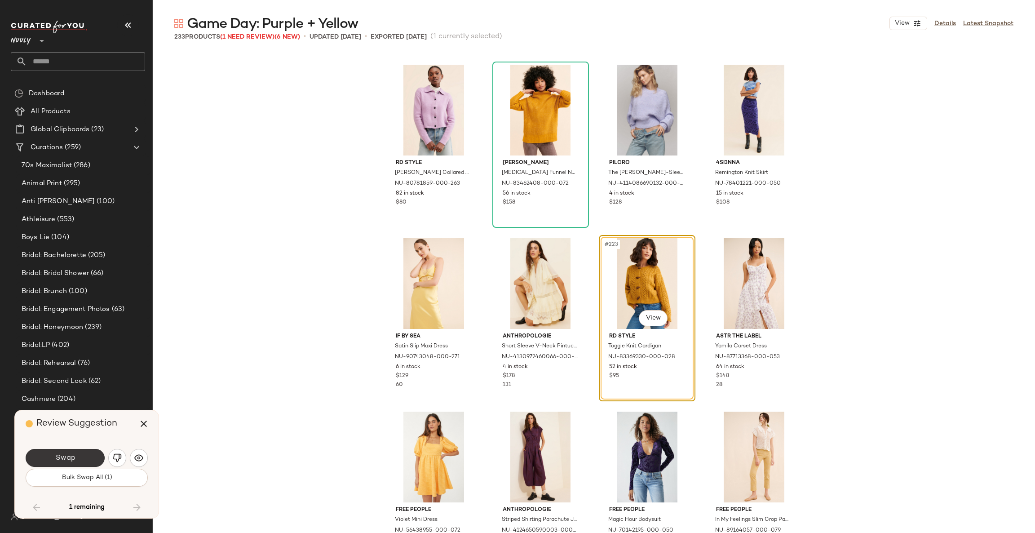
click at [74, 462] on span "Swap" at bounding box center [65, 458] width 20 height 9
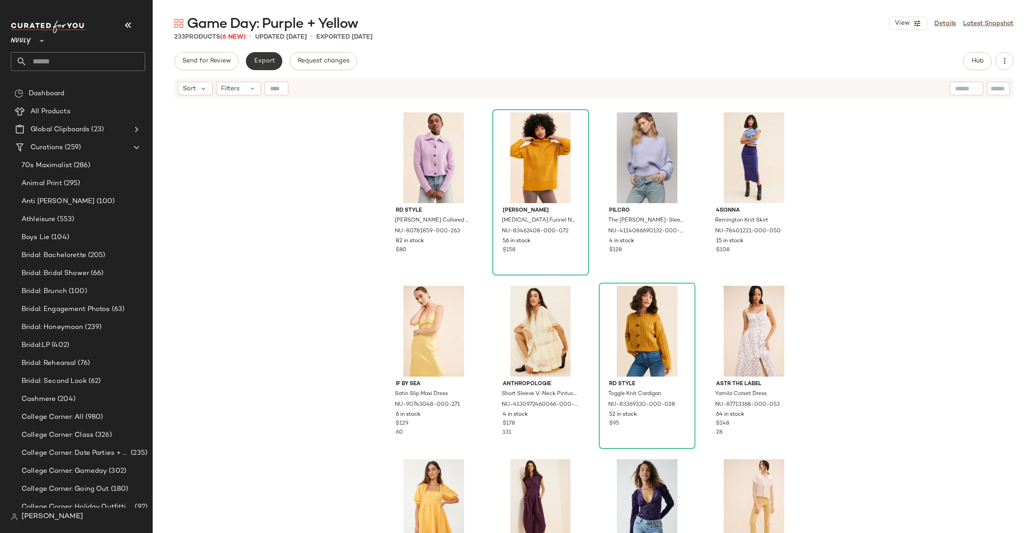
click at [261, 55] on button "Export" at bounding box center [264, 61] width 36 height 18
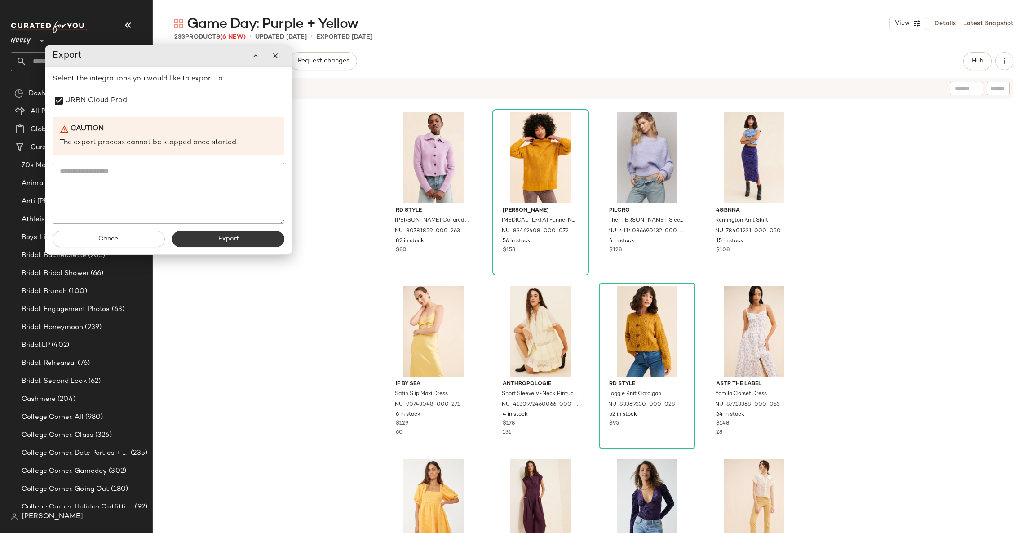
click at [226, 239] on span "Export" at bounding box center [227, 238] width 21 height 7
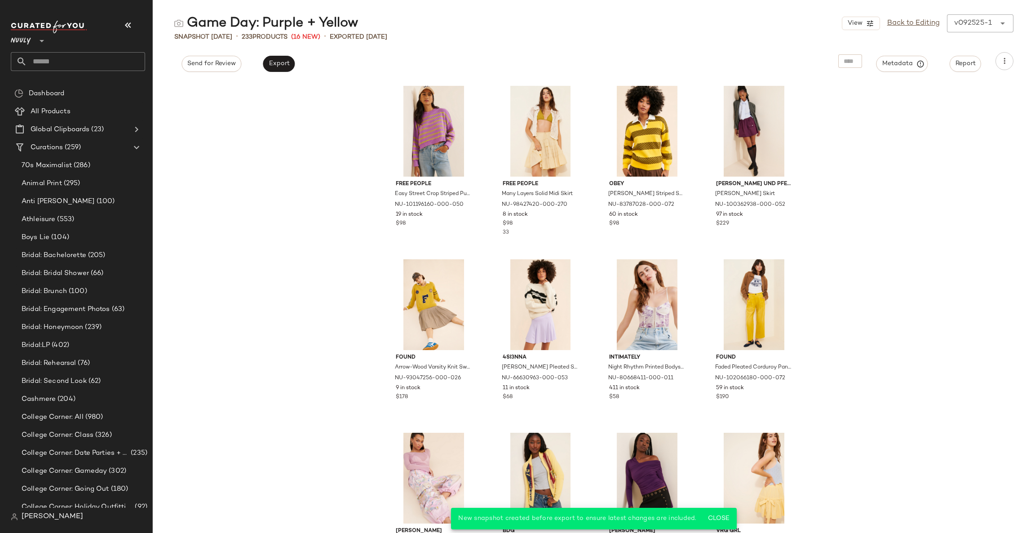
click at [95, 59] on input "text" at bounding box center [86, 61] width 118 height 19
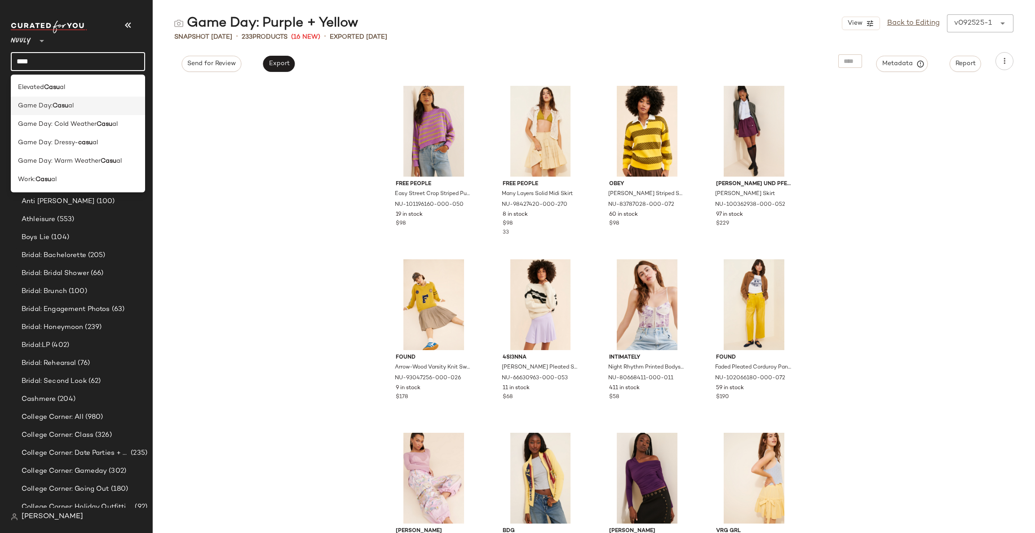
type input "****"
click at [27, 104] on span "Game Day:" at bounding box center [35, 105] width 35 height 9
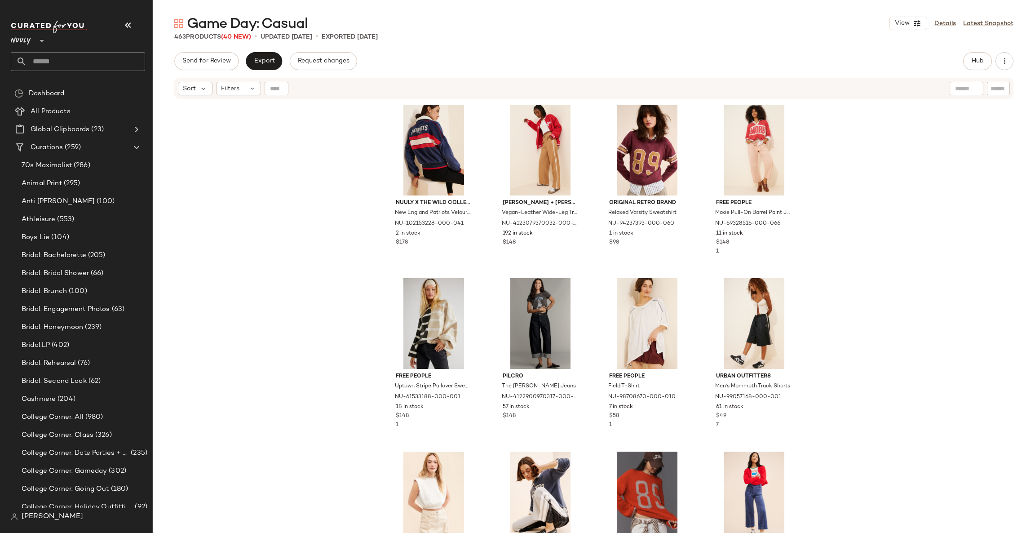
click at [242, 35] on span "(40 New)" at bounding box center [236, 37] width 30 height 7
click at [82, 52] on input "text" at bounding box center [86, 61] width 118 height 19
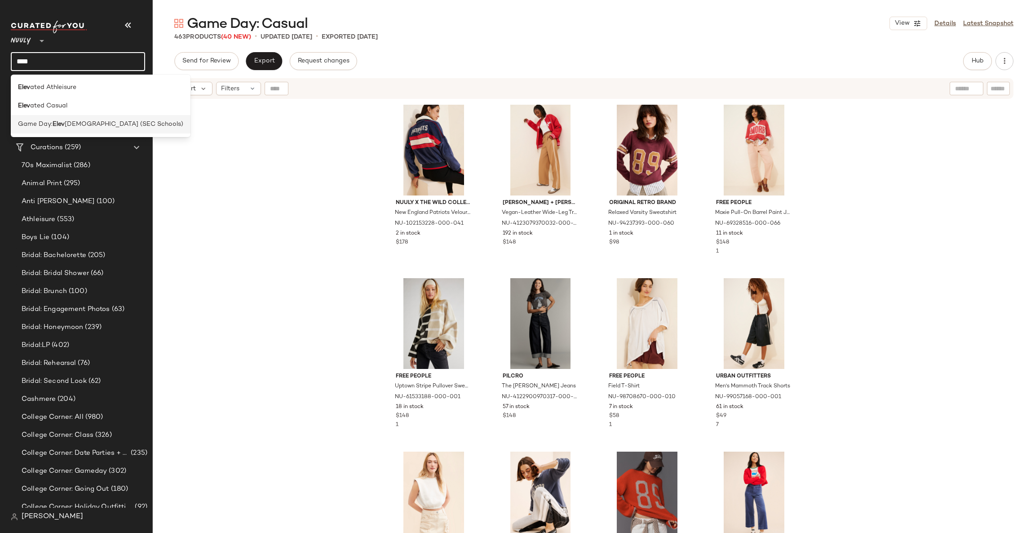
type input "****"
click at [86, 118] on div "Game Day: Elev ated (SEC Schools)" at bounding box center [101, 124] width 180 height 18
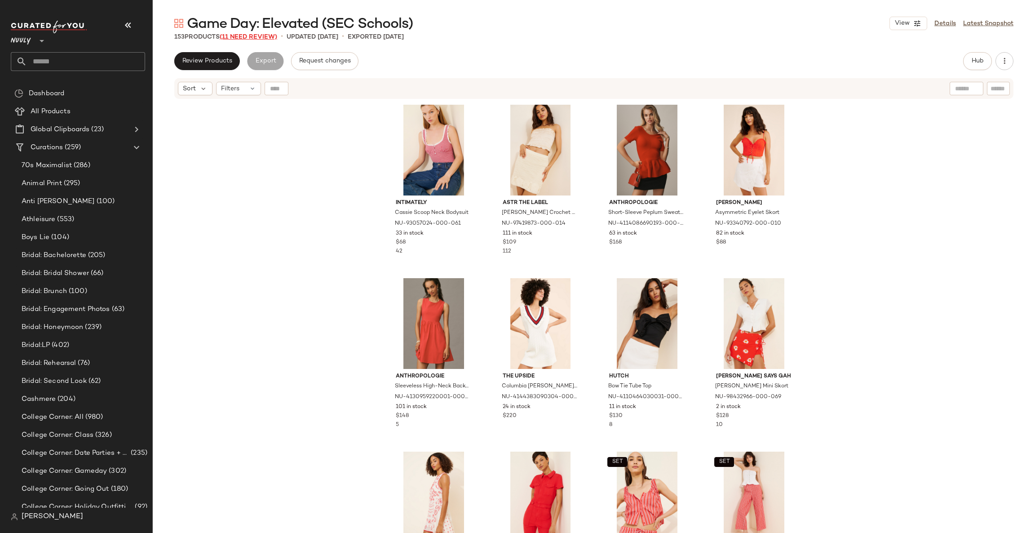
click at [260, 36] on span "(11 Need Review)" at bounding box center [249, 37] width 58 height 7
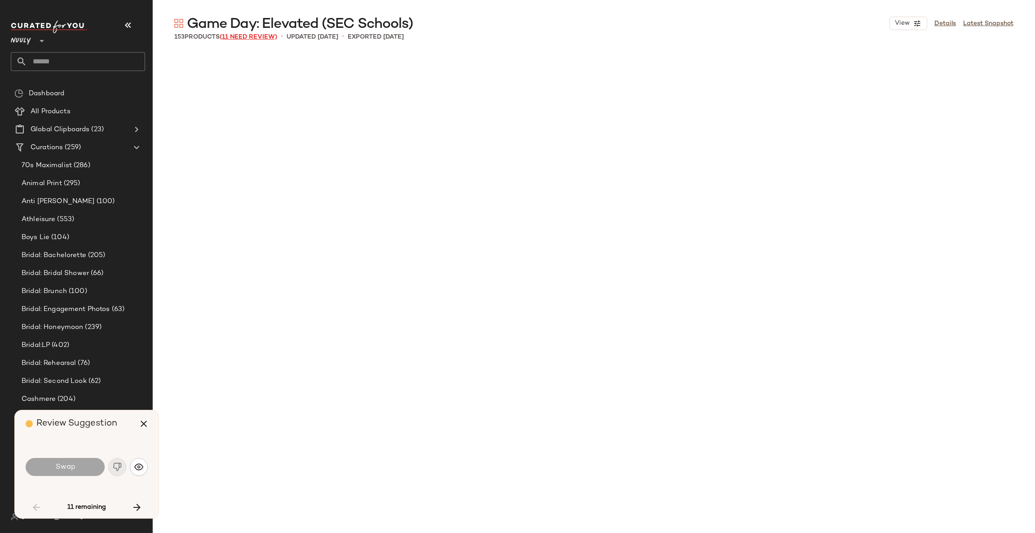
scroll to position [700, 0]
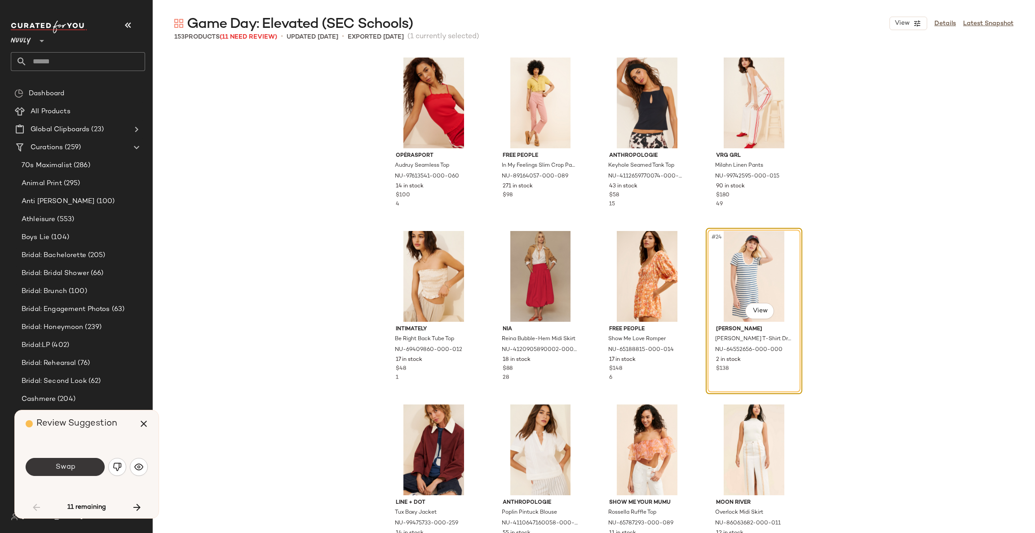
click at [80, 461] on button "Swap" at bounding box center [65, 467] width 79 height 18
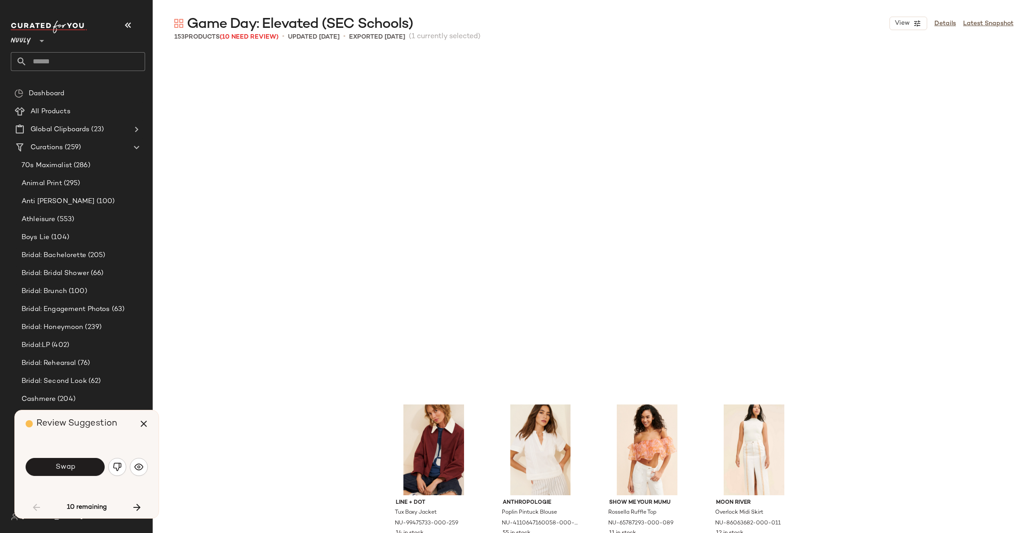
scroll to position [1041, 0]
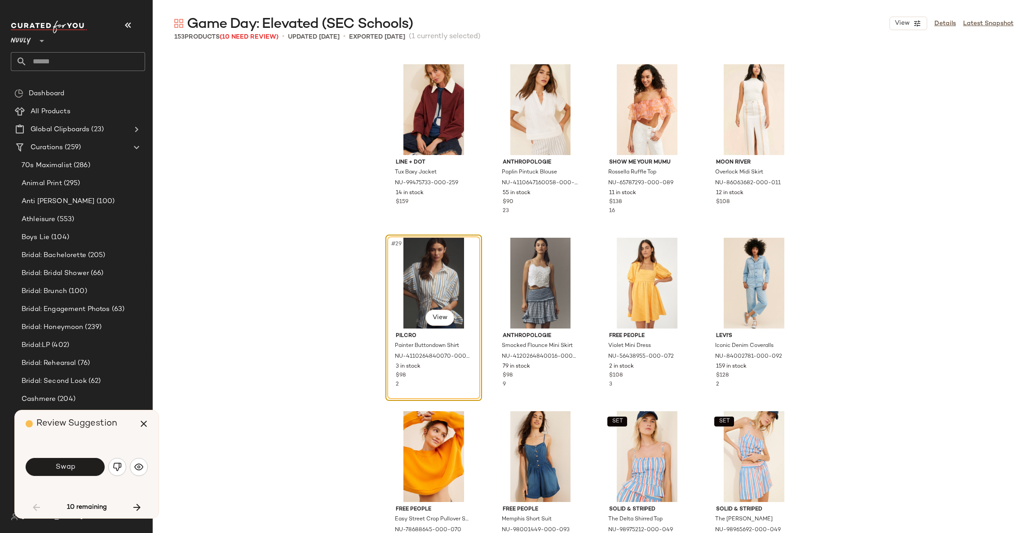
click at [80, 461] on button "Swap" at bounding box center [65, 467] width 79 height 18
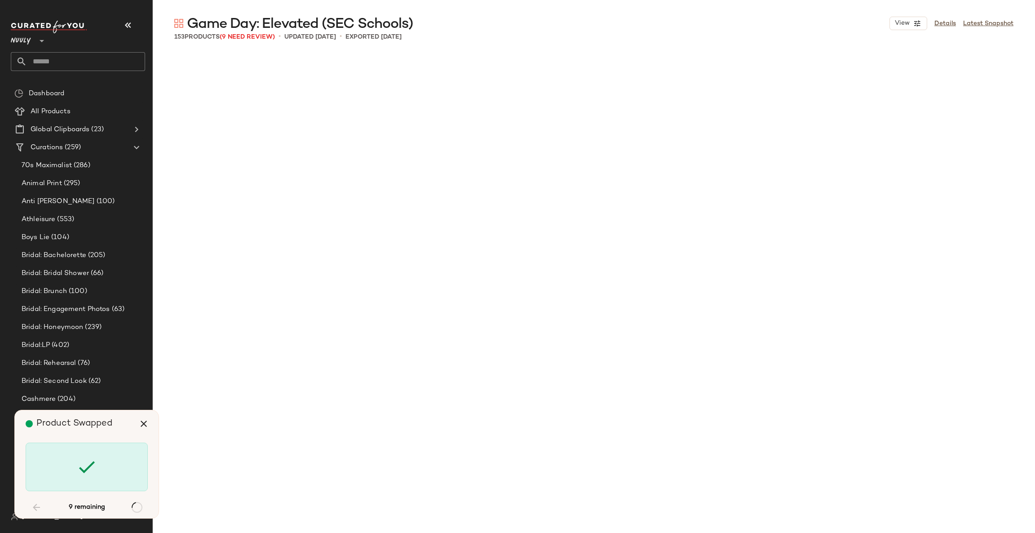
scroll to position [1734, 0]
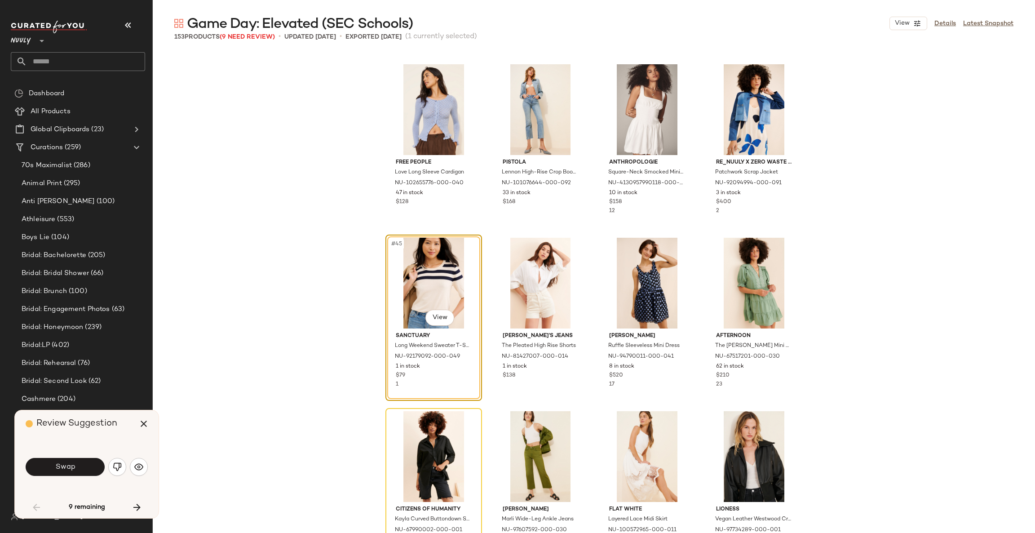
click at [80, 461] on button "Swap" at bounding box center [65, 467] width 79 height 18
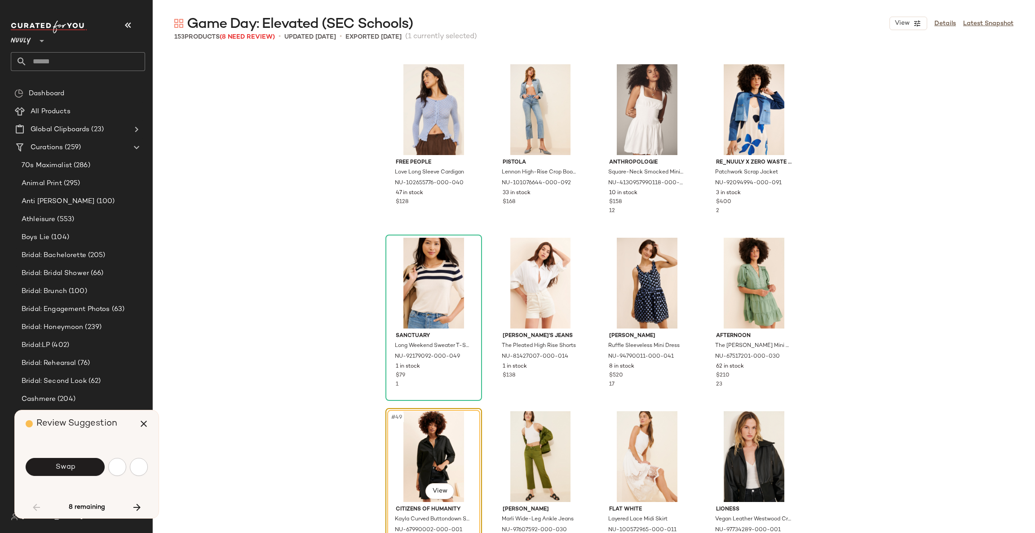
scroll to position [1907, 0]
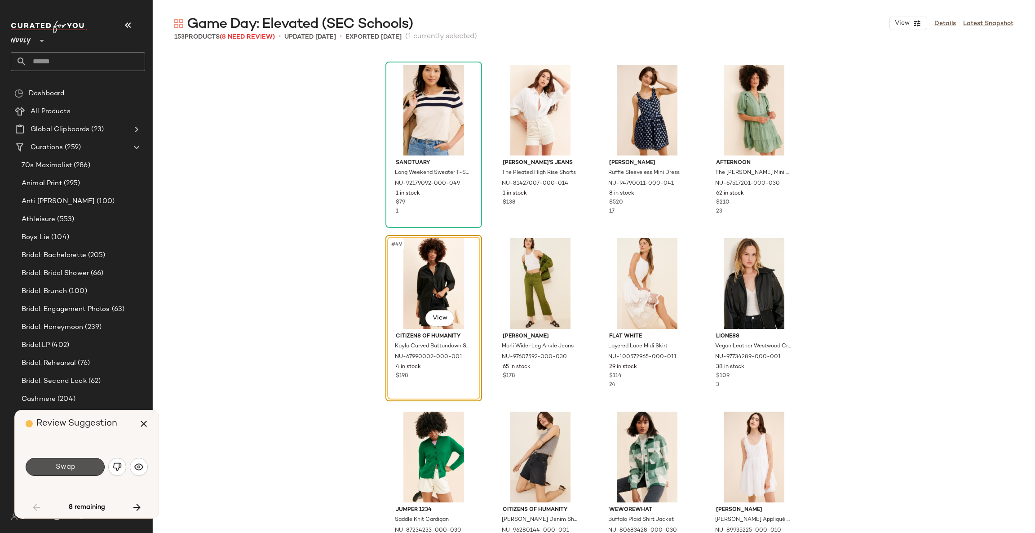
click at [80, 461] on button "Swap" at bounding box center [65, 467] width 79 height 18
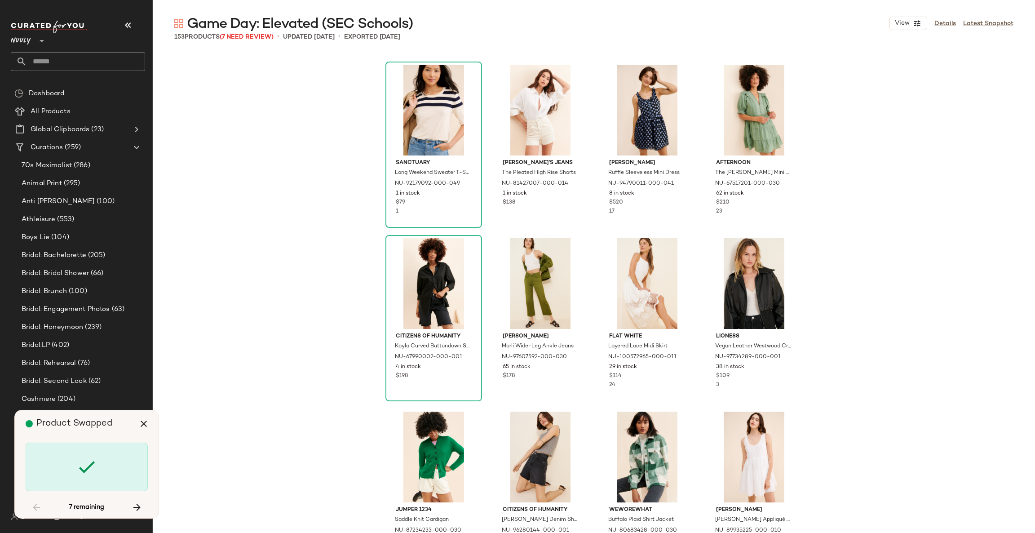
scroll to position [3295, 0]
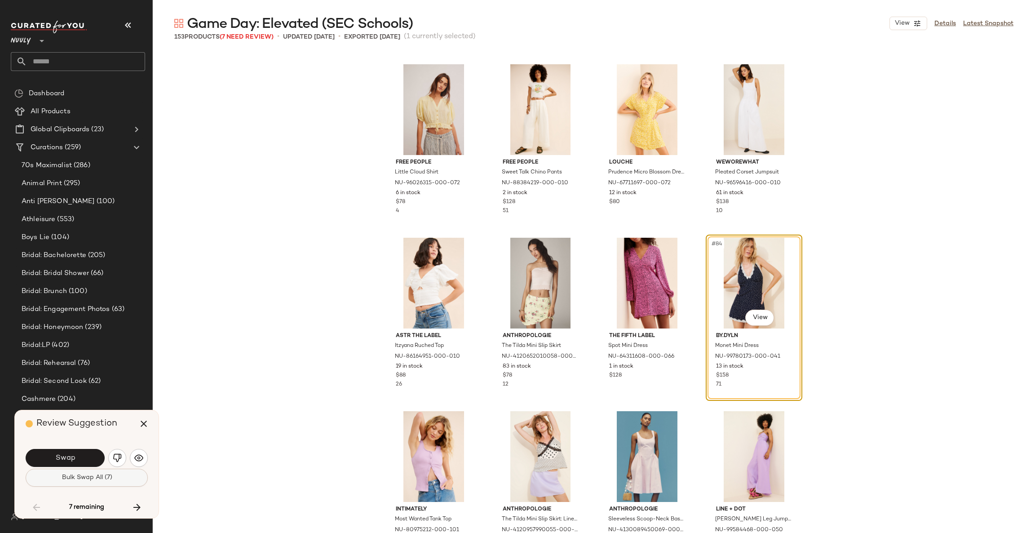
click at [91, 477] on span "Bulk Swap All (7)" at bounding box center [86, 477] width 51 height 7
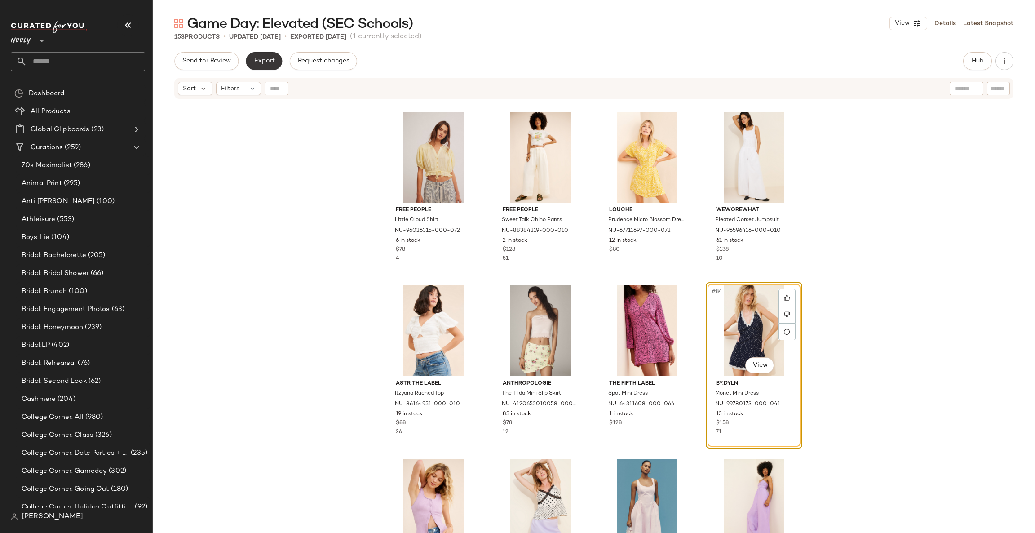
click at [265, 58] on span "Export" at bounding box center [263, 61] width 21 height 7
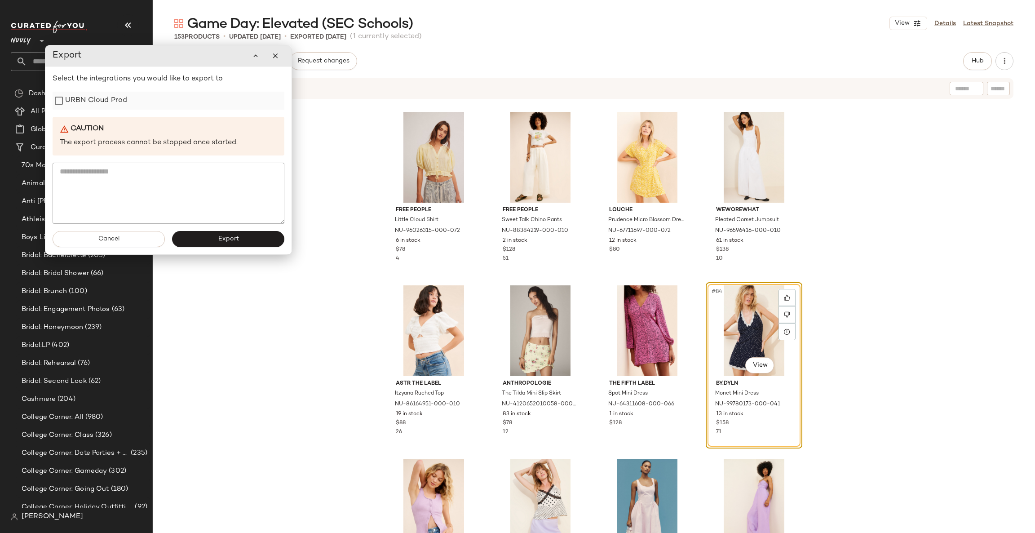
click at [89, 101] on label "URBN Cloud Prod" at bounding box center [96, 101] width 62 height 18
click at [232, 233] on button "Export" at bounding box center [228, 239] width 112 height 16
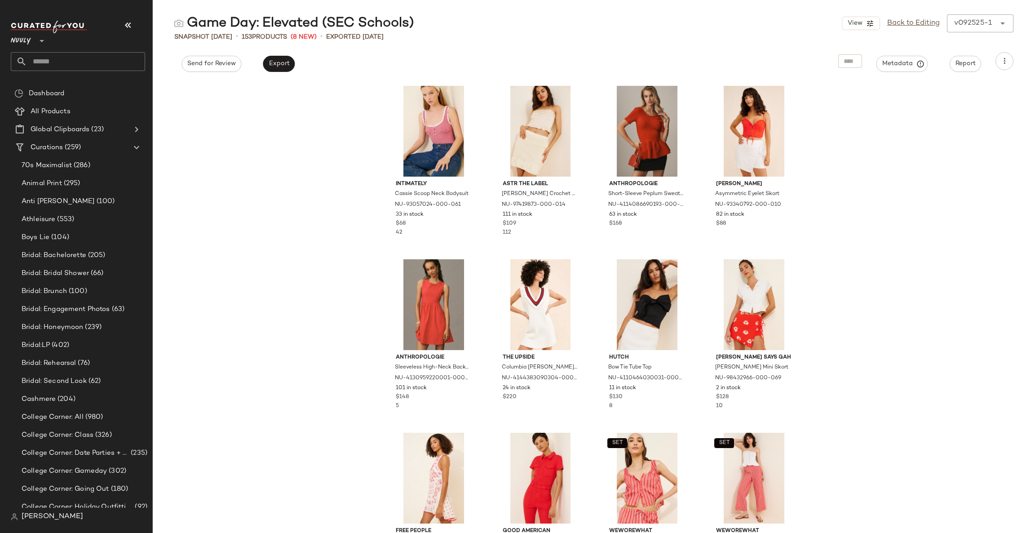
click at [115, 63] on input "text" at bounding box center [86, 61] width 118 height 19
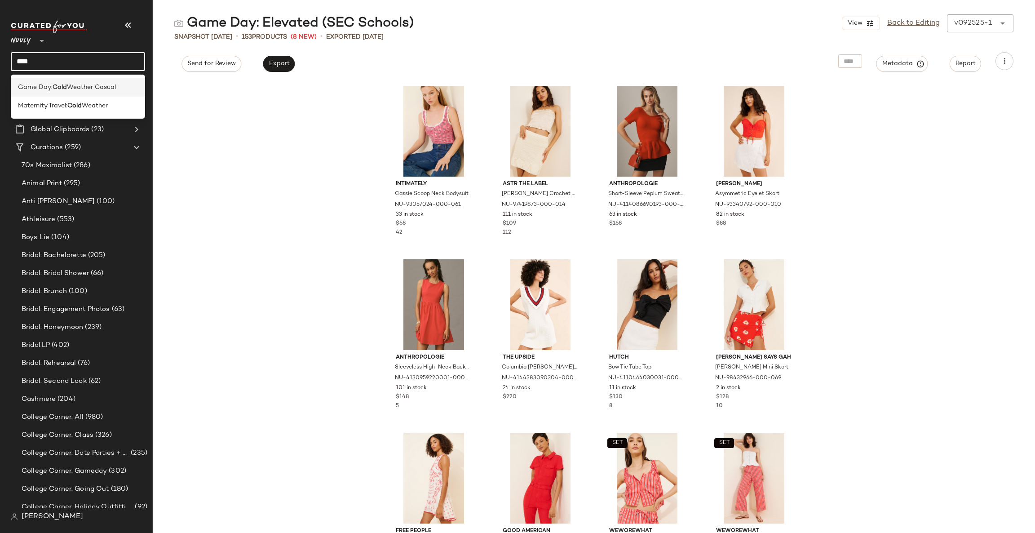
type input "****"
click at [111, 83] on span "Weather Casual" at bounding box center [91, 87] width 49 height 9
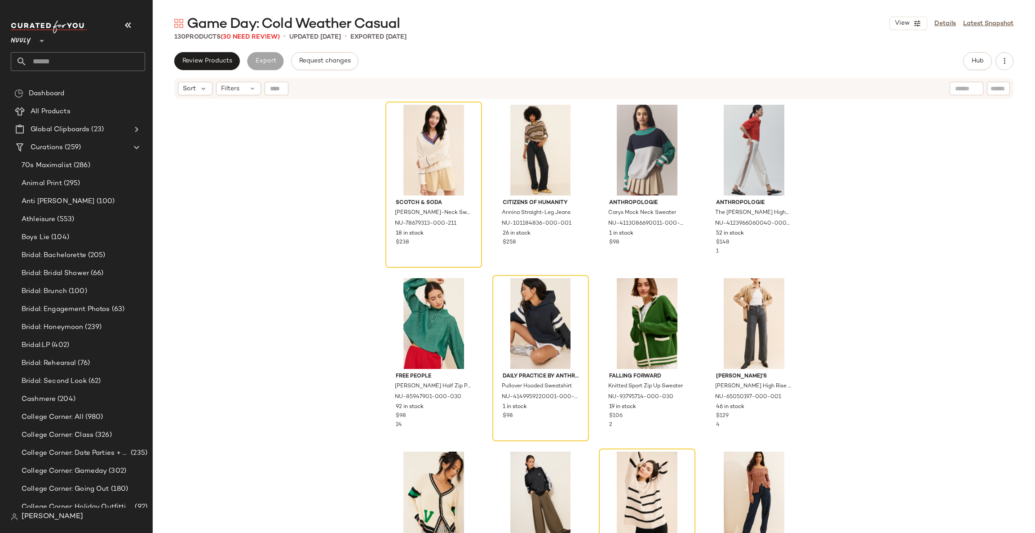
click at [171, 288] on div "Scotch & Soda [PERSON_NAME]-Neck Sweater NU-78679313-000-211 18 in stock $238 C…" at bounding box center [594, 328] width 882 height 456
click at [65, 62] on input "text" at bounding box center [86, 61] width 118 height 19
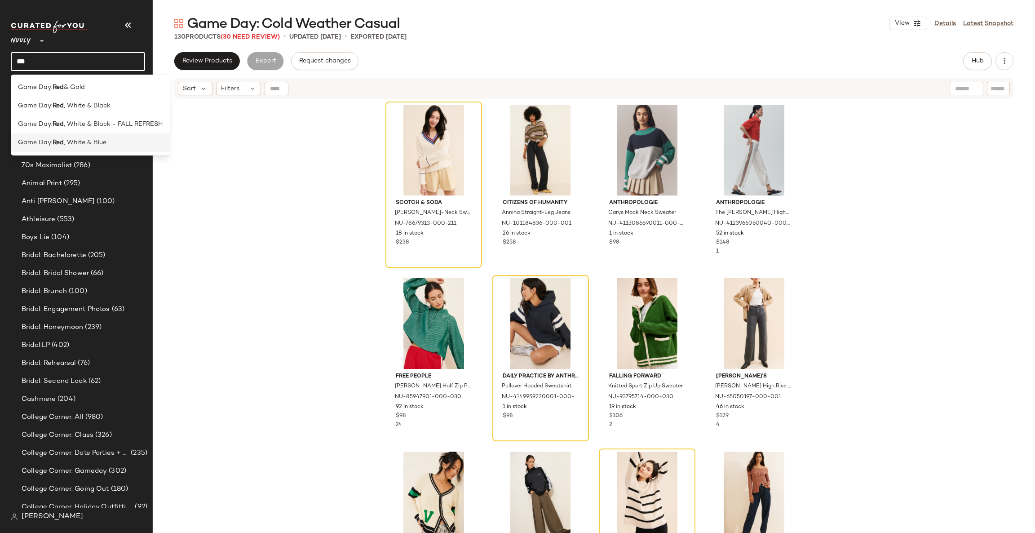
type input "***"
click at [110, 136] on div "Game Day: Red , White & Blue" at bounding box center [90, 142] width 159 height 18
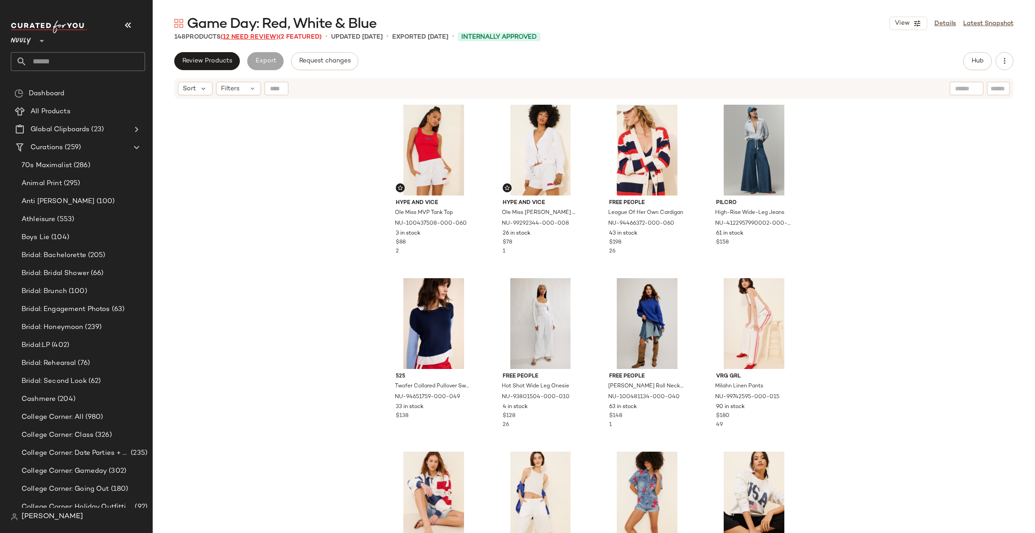
click at [254, 39] on span "(12 Need Review)" at bounding box center [250, 37] width 58 height 7
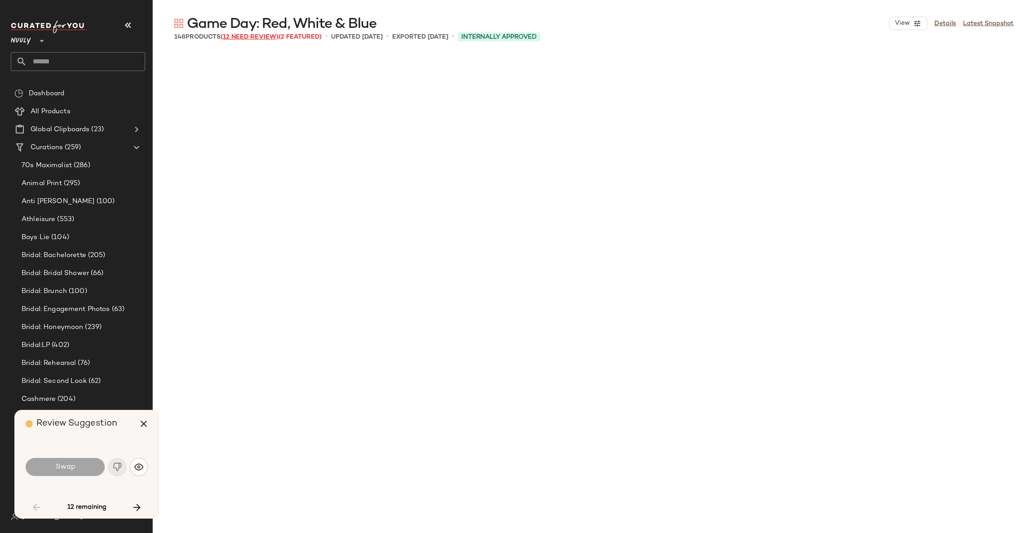
scroll to position [700, 0]
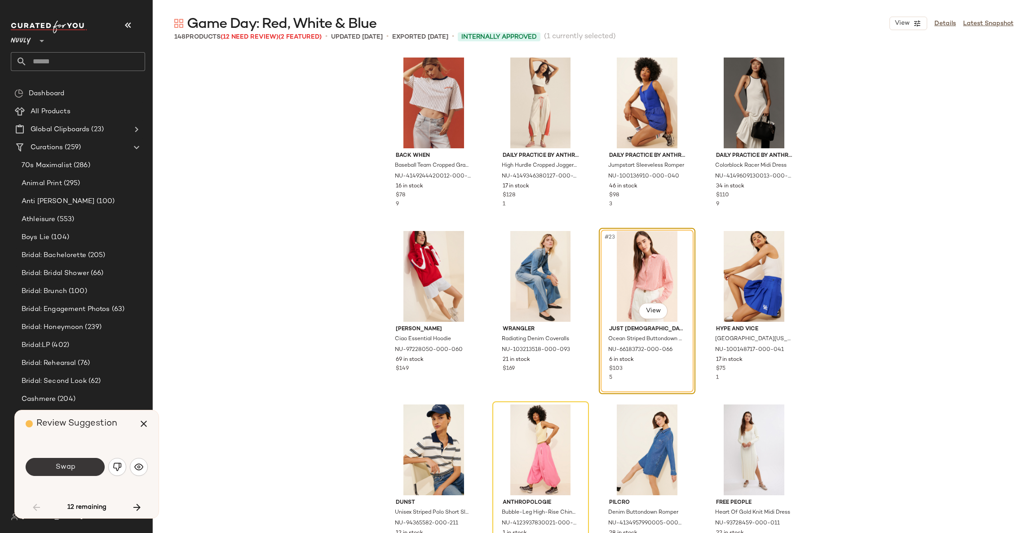
click at [79, 466] on button "Swap" at bounding box center [65, 467] width 79 height 18
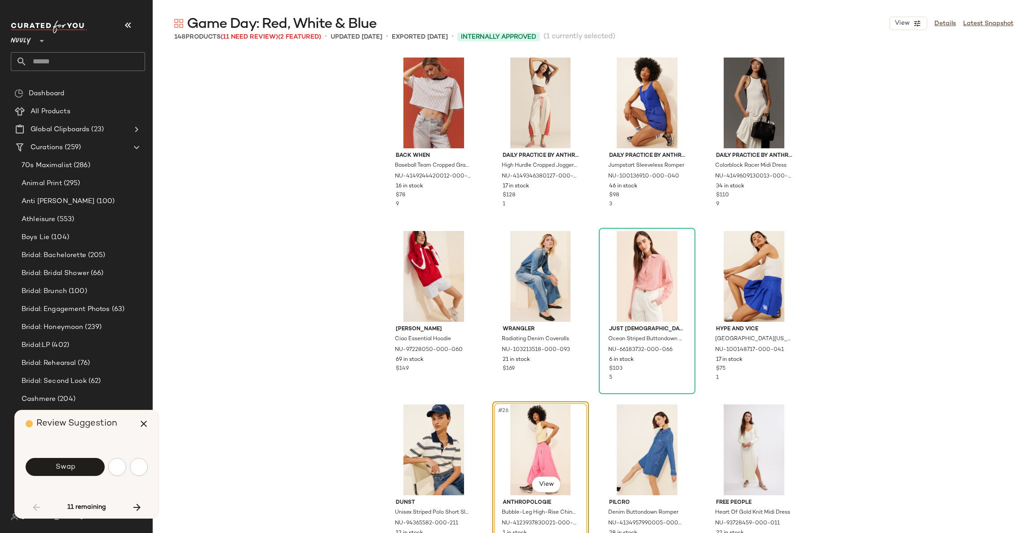
scroll to position [867, 0]
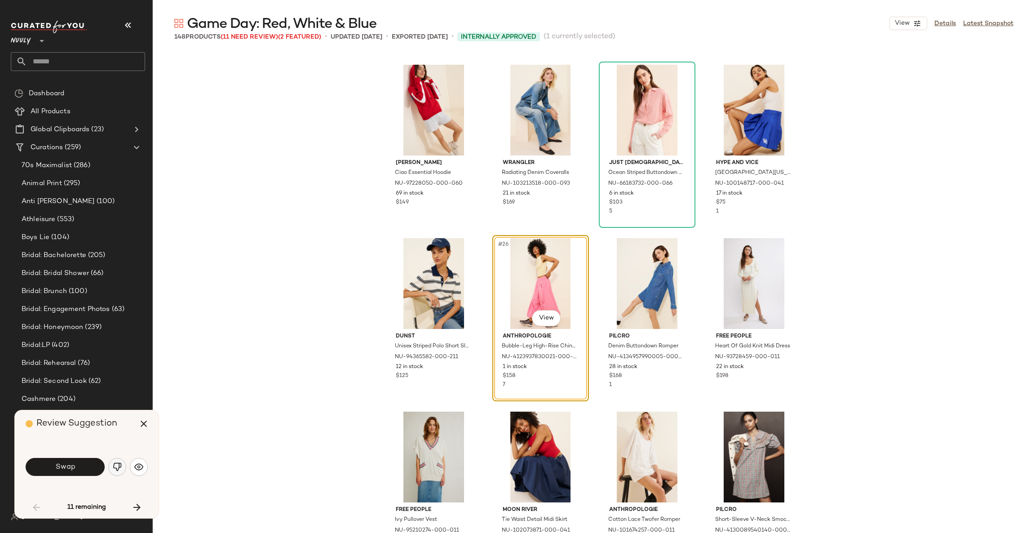
click at [119, 476] on div "Swap" at bounding box center [87, 467] width 122 height 22
click at [117, 472] on button "button" at bounding box center [117, 467] width 18 height 18
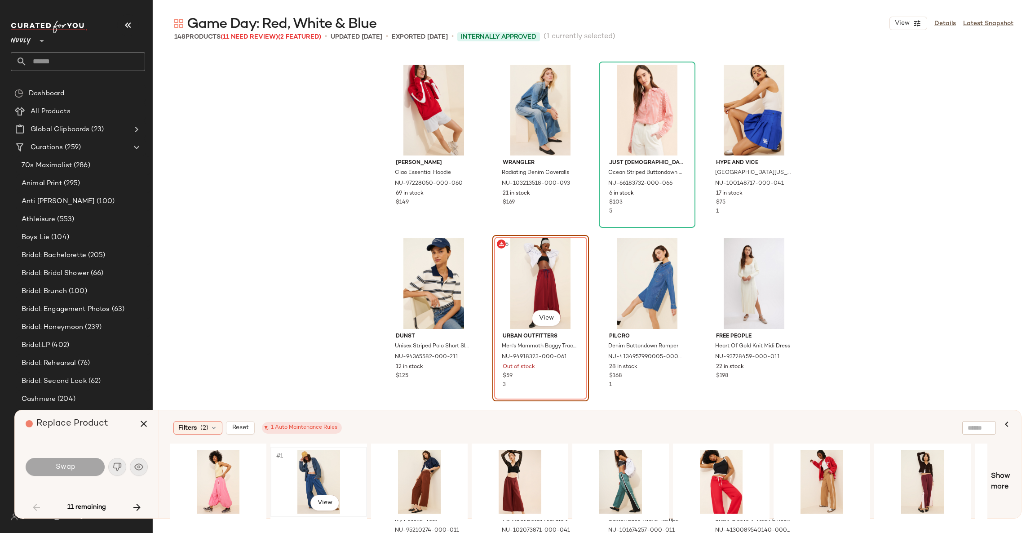
click at [309, 481] on div "#1 View" at bounding box center [319, 482] width 90 height 64
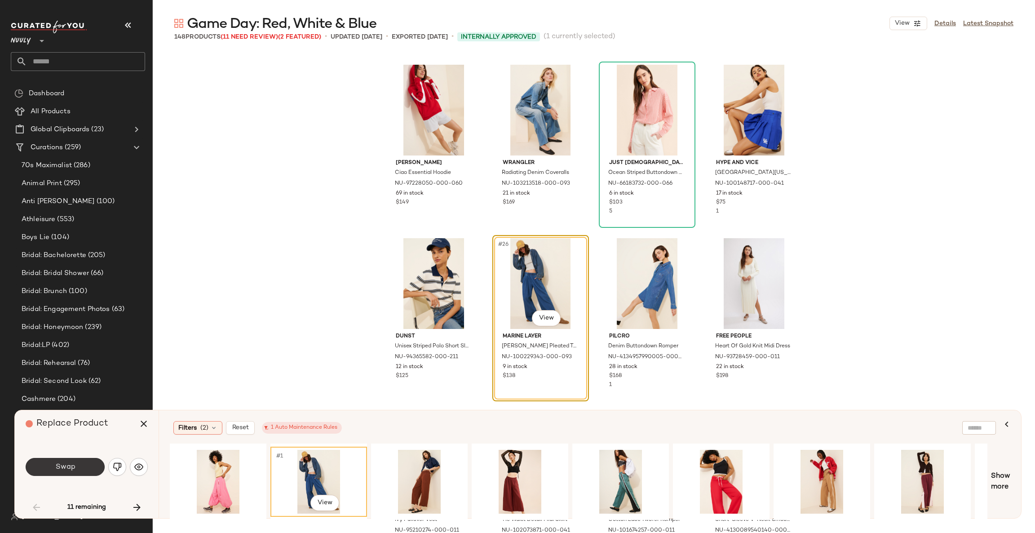
click at [82, 464] on button "Swap" at bounding box center [65, 467] width 79 height 18
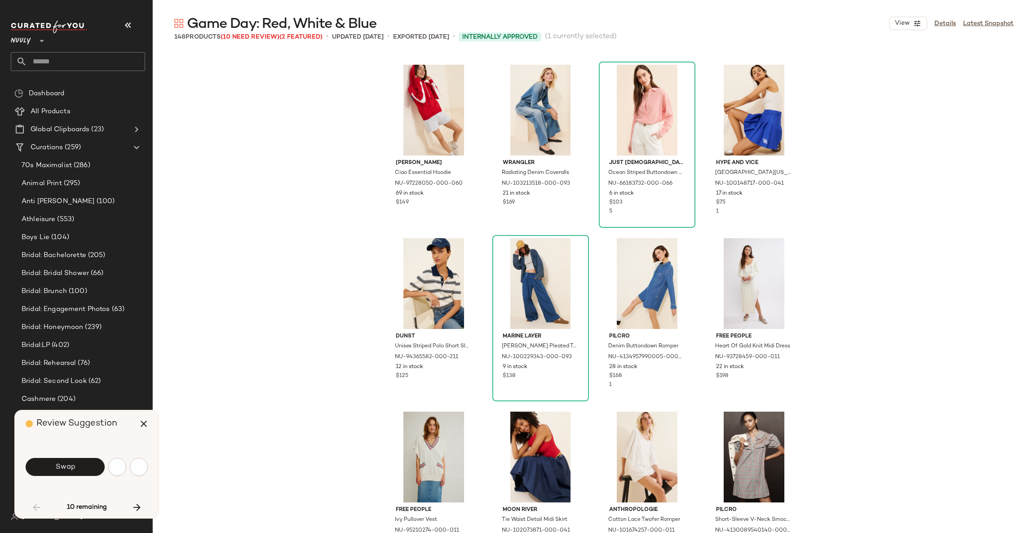
scroll to position [1214, 0]
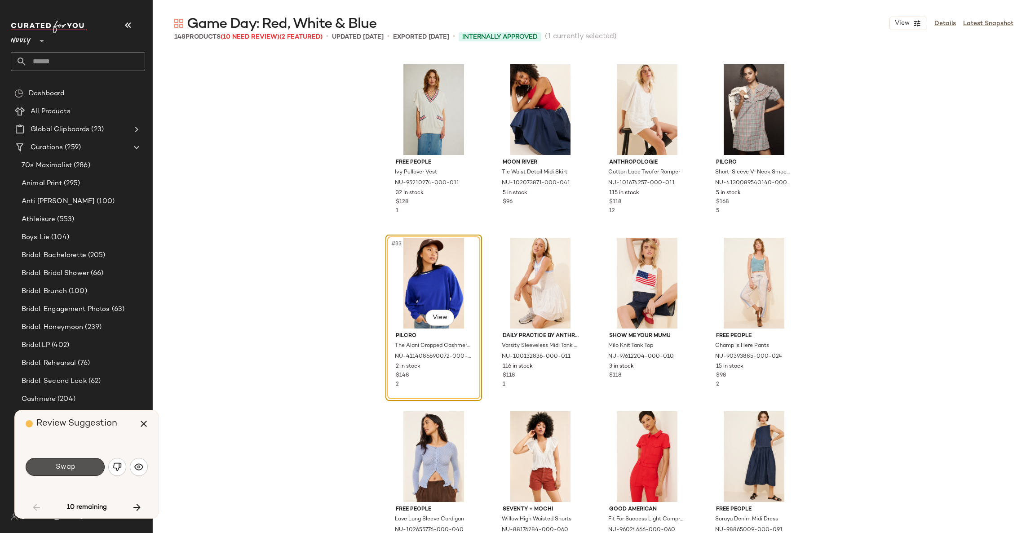
click at [82, 464] on button "Swap" at bounding box center [65, 467] width 79 height 18
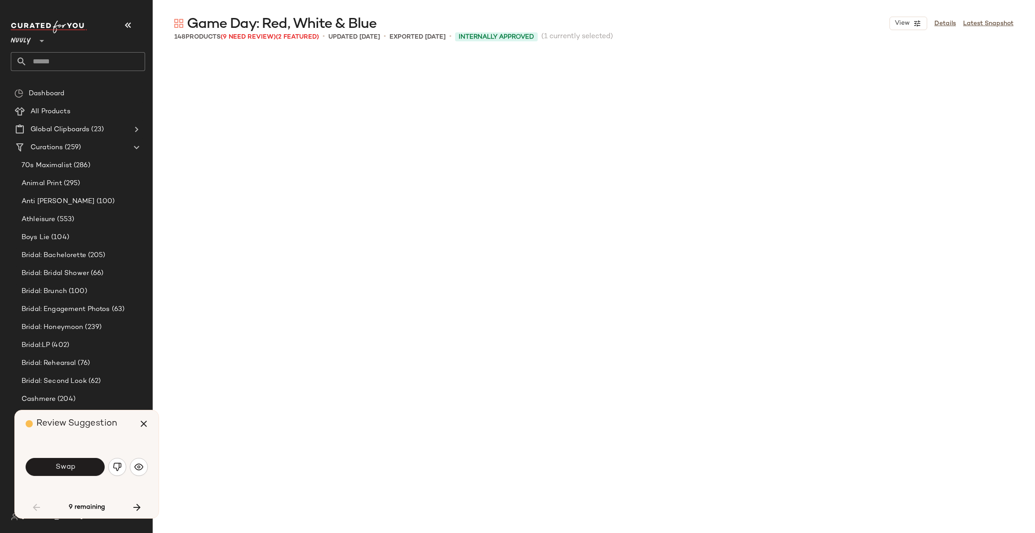
scroll to position [1734, 0]
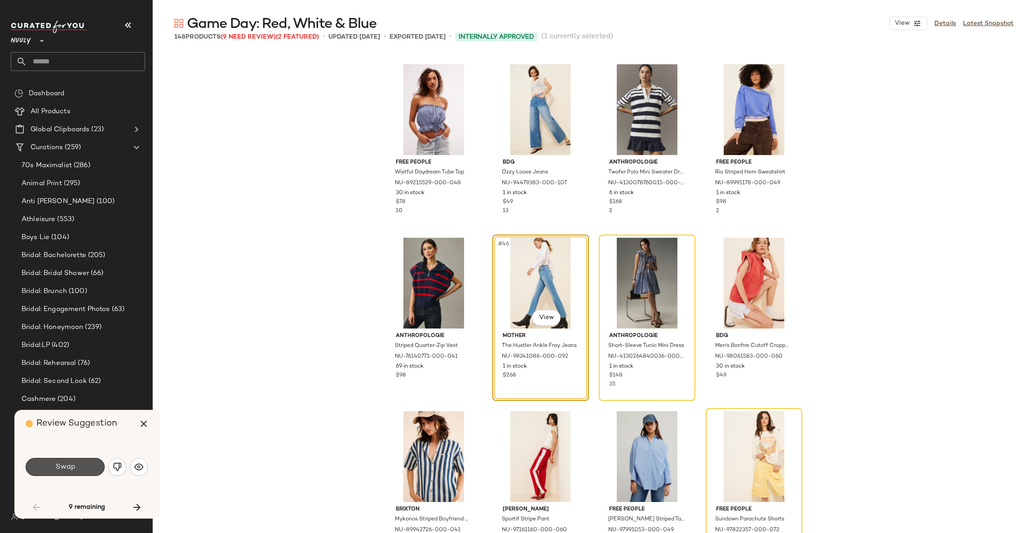
click at [82, 464] on button "Swap" at bounding box center [65, 467] width 79 height 18
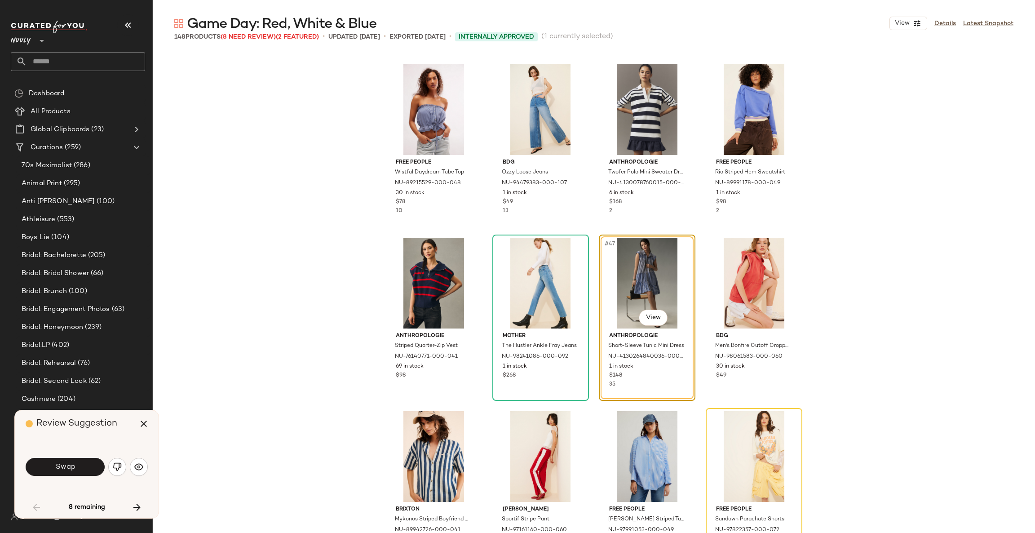
click at [82, 464] on button "Swap" at bounding box center [65, 467] width 79 height 18
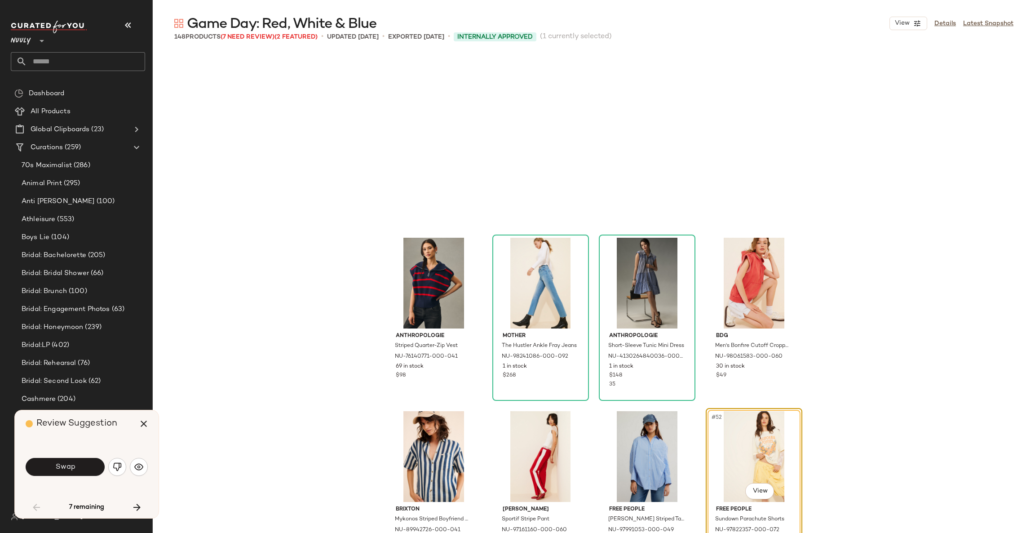
scroll to position [1907, 0]
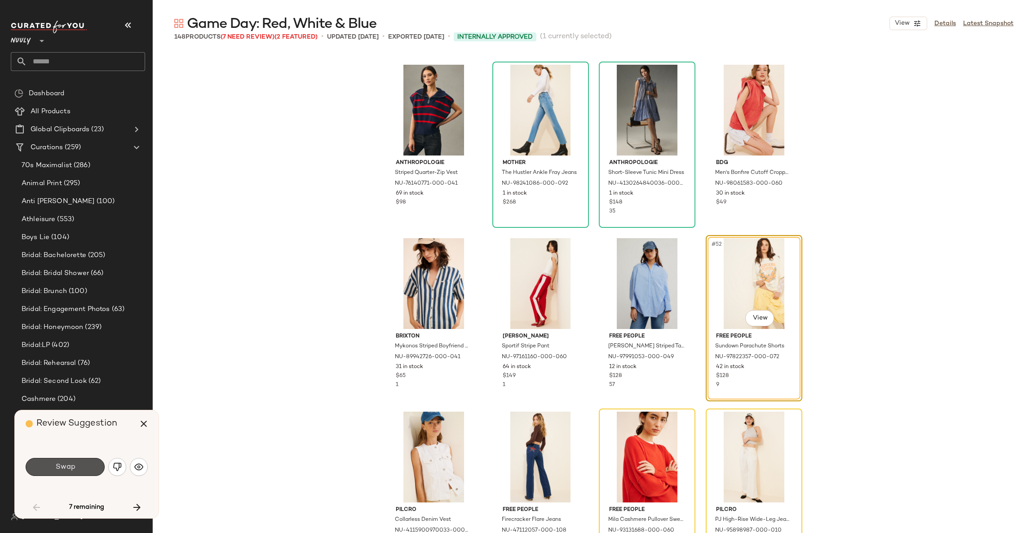
click at [82, 464] on button "Swap" at bounding box center [65, 467] width 79 height 18
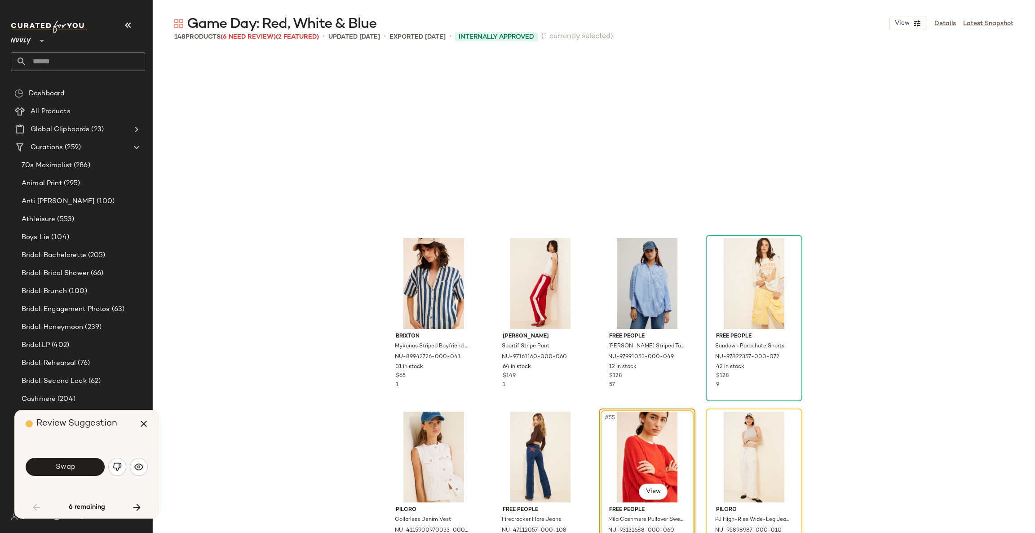
scroll to position [2081, 0]
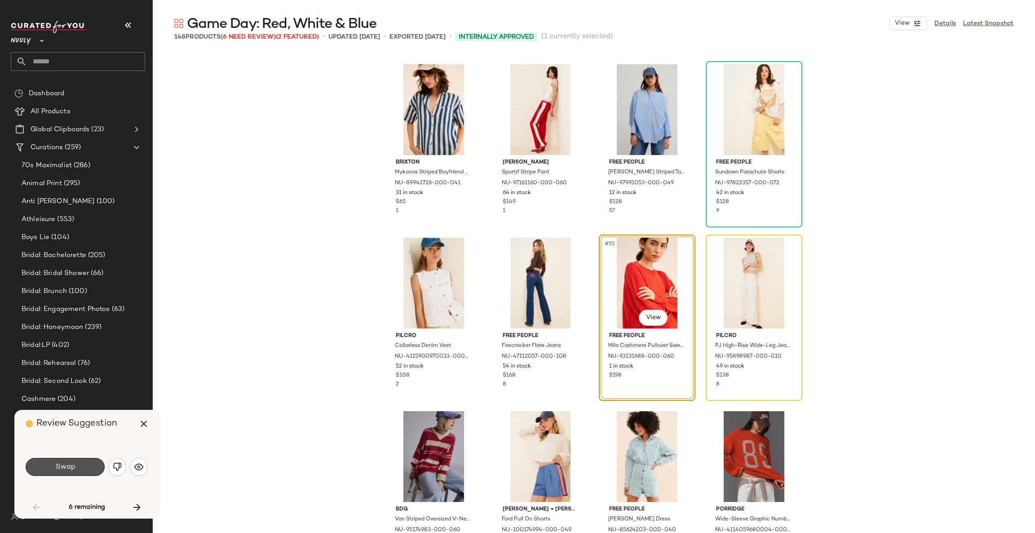
click at [82, 464] on button "Swap" at bounding box center [65, 467] width 79 height 18
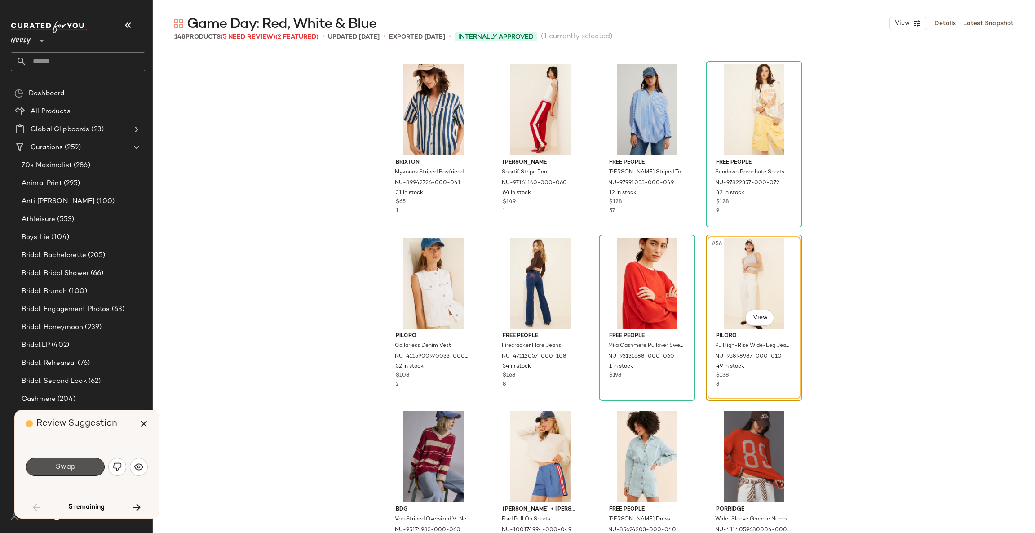
click at [82, 464] on button "Swap" at bounding box center [65, 467] width 79 height 18
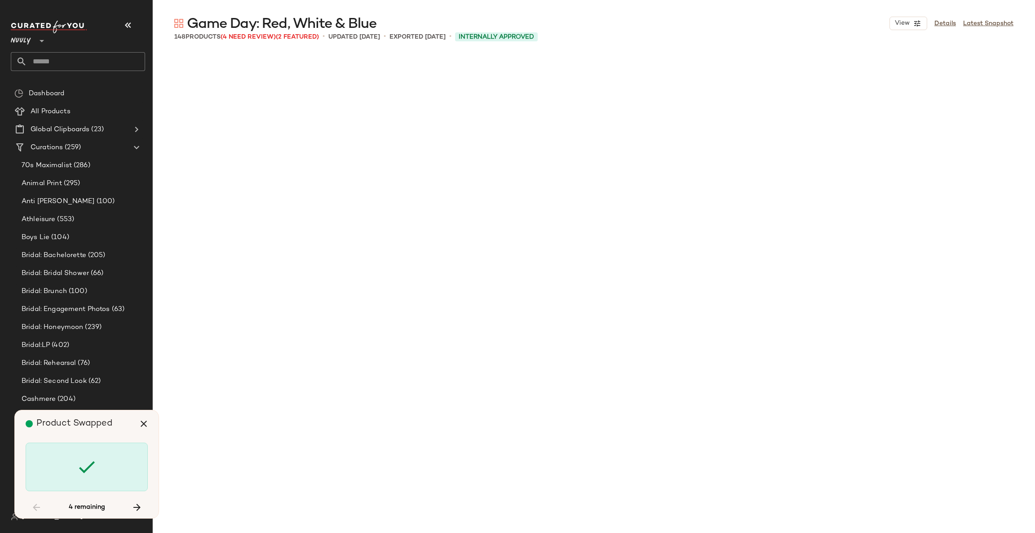
scroll to position [3988, 0]
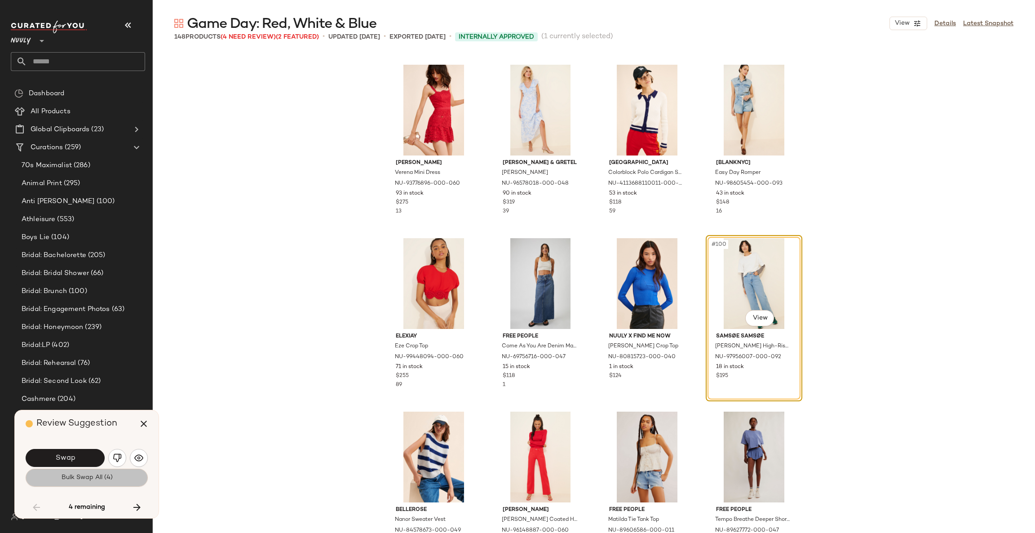
click at [90, 477] on span "Bulk Swap All (4)" at bounding box center [87, 477] width 52 height 7
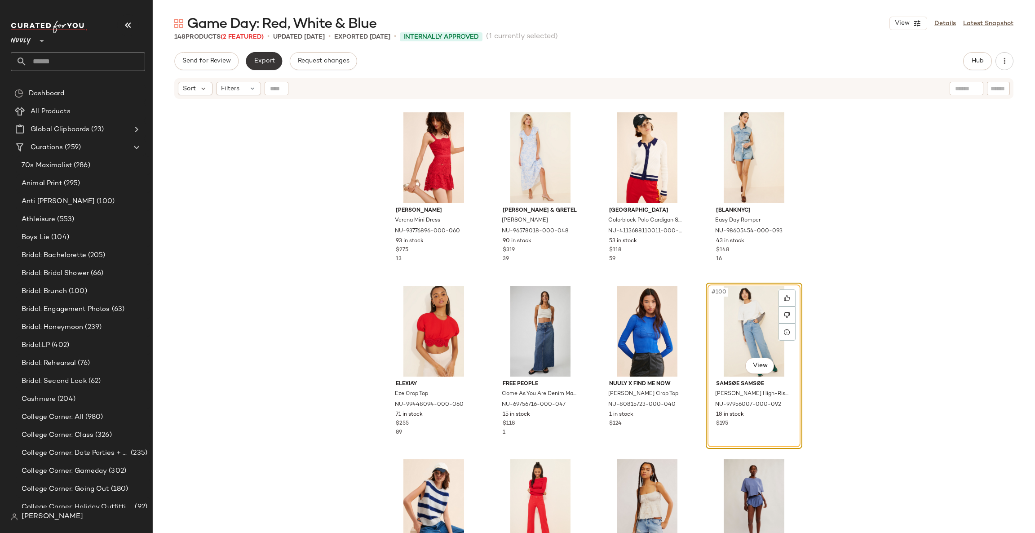
click at [274, 59] on button "Export" at bounding box center [264, 61] width 36 height 18
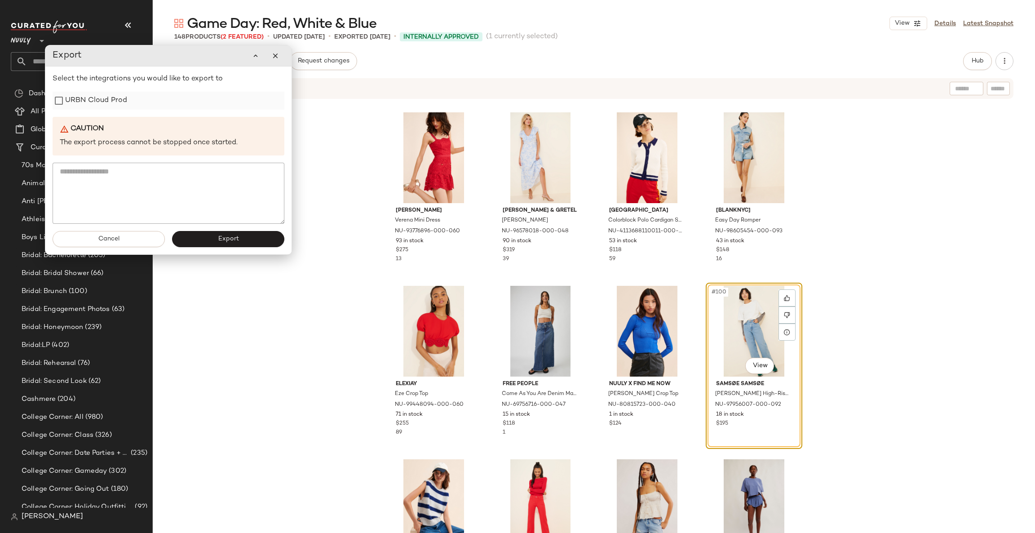
click at [109, 97] on label "URBN Cloud Prod" at bounding box center [96, 101] width 62 height 18
click at [208, 241] on button "Export" at bounding box center [228, 239] width 112 height 16
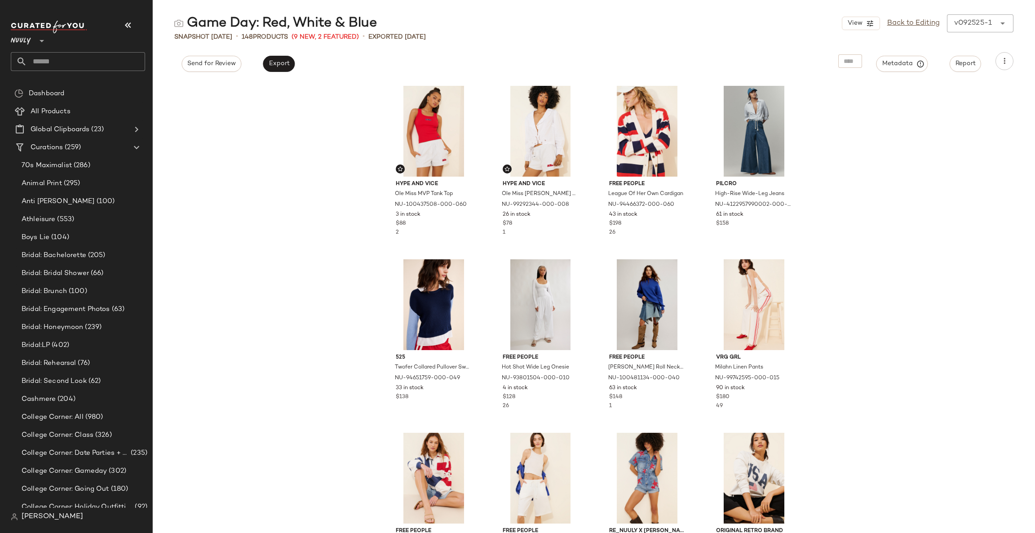
click at [44, 63] on input "text" at bounding box center [86, 61] width 118 height 19
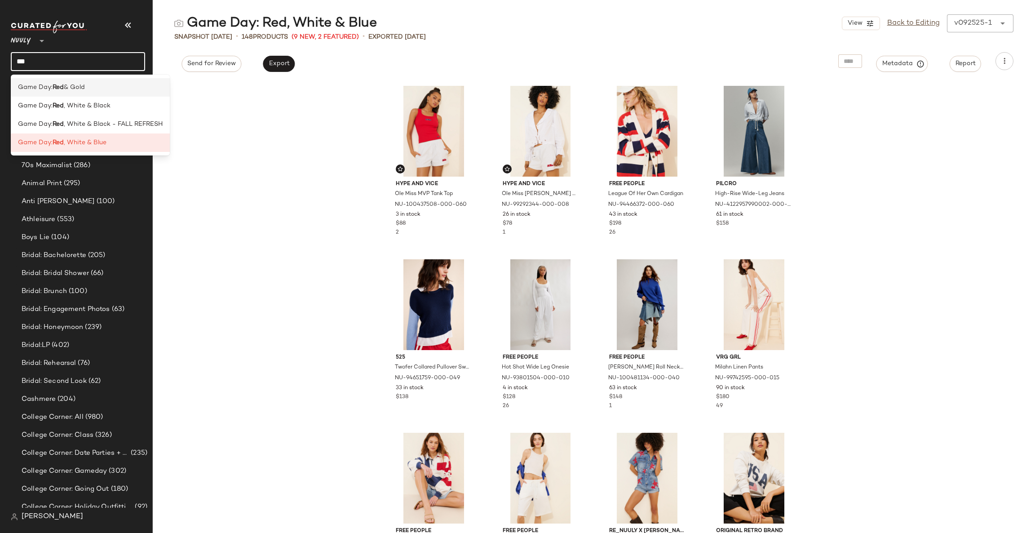
type input "***"
click at [112, 94] on div "Game Day: Red & Gold" at bounding box center [90, 87] width 159 height 18
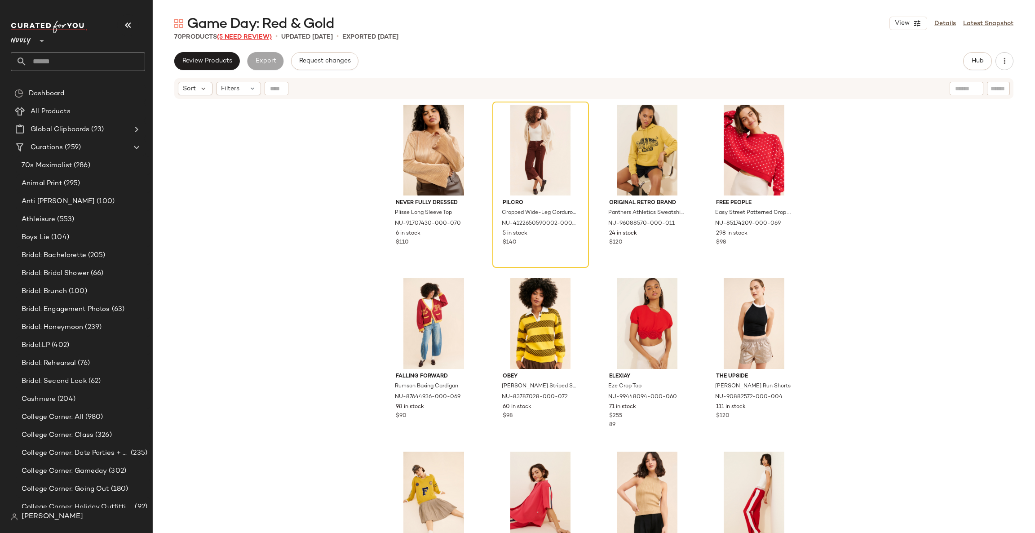
click at [239, 34] on span "(5 Need Review)" at bounding box center [244, 37] width 55 height 7
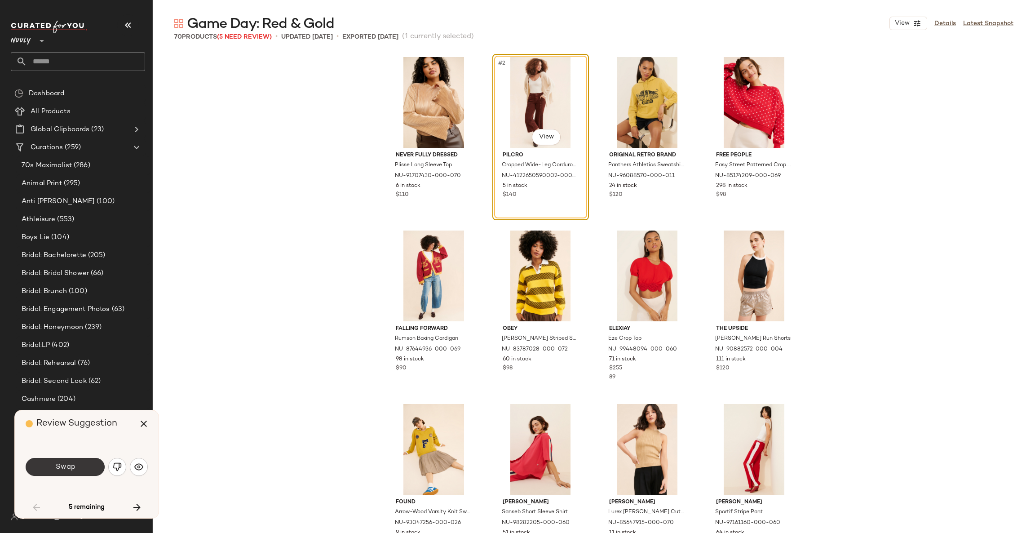
click at [87, 462] on button "Swap" at bounding box center [65, 467] width 79 height 18
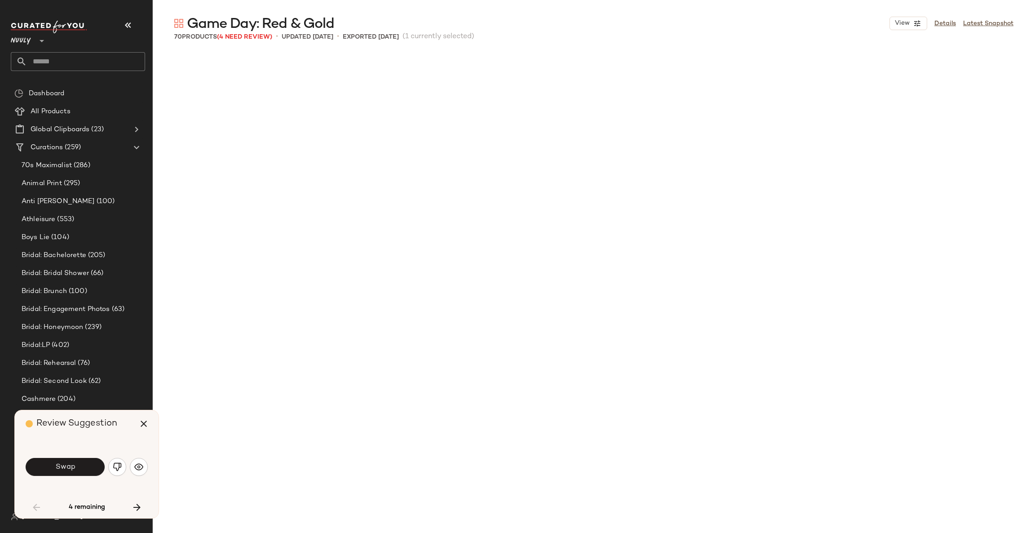
scroll to position [527, 0]
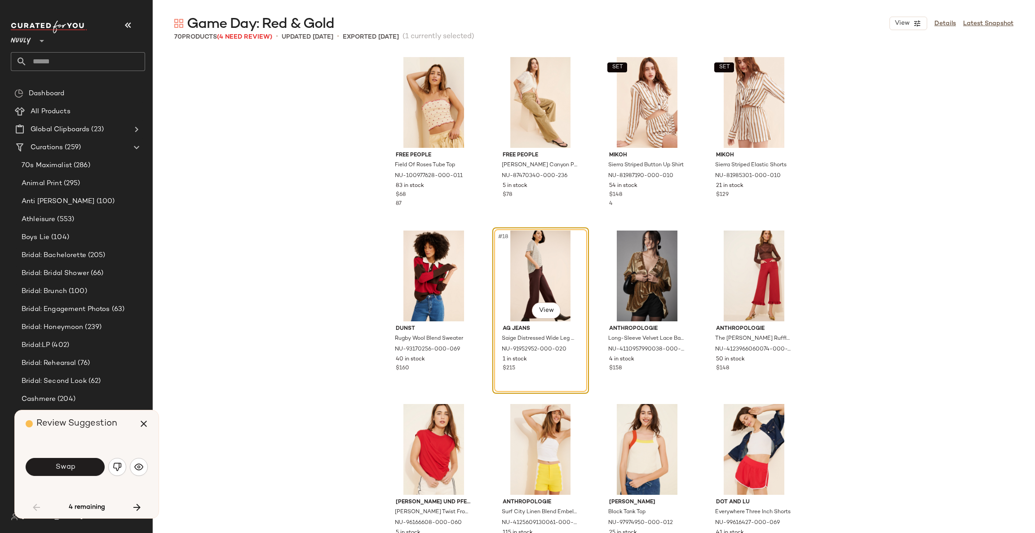
click at [87, 462] on button "Swap" at bounding box center [65, 467] width 79 height 18
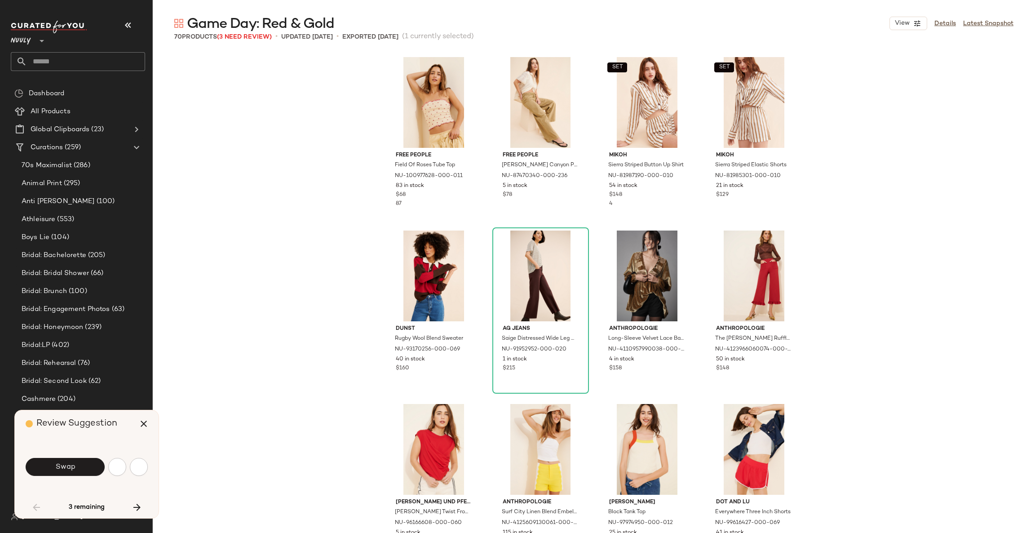
scroll to position [1041, 0]
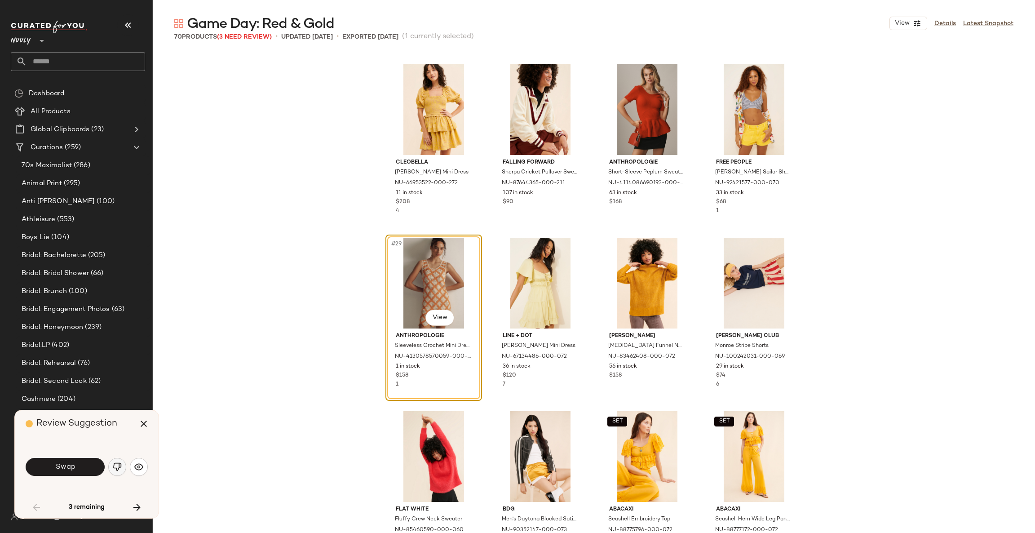
click at [120, 469] on img "button" at bounding box center [117, 466] width 9 height 9
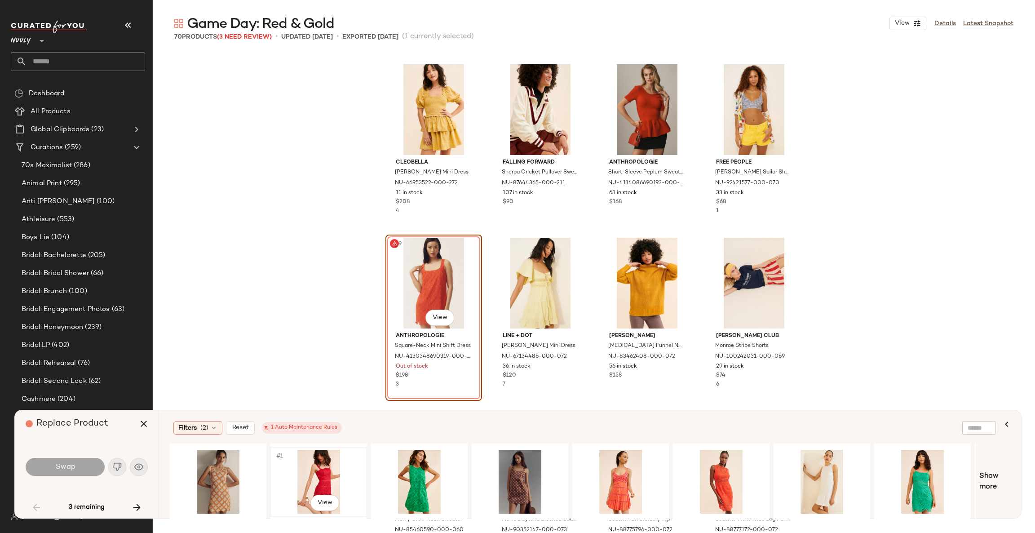
click at [319, 465] on div "#1 View" at bounding box center [319, 482] width 90 height 64
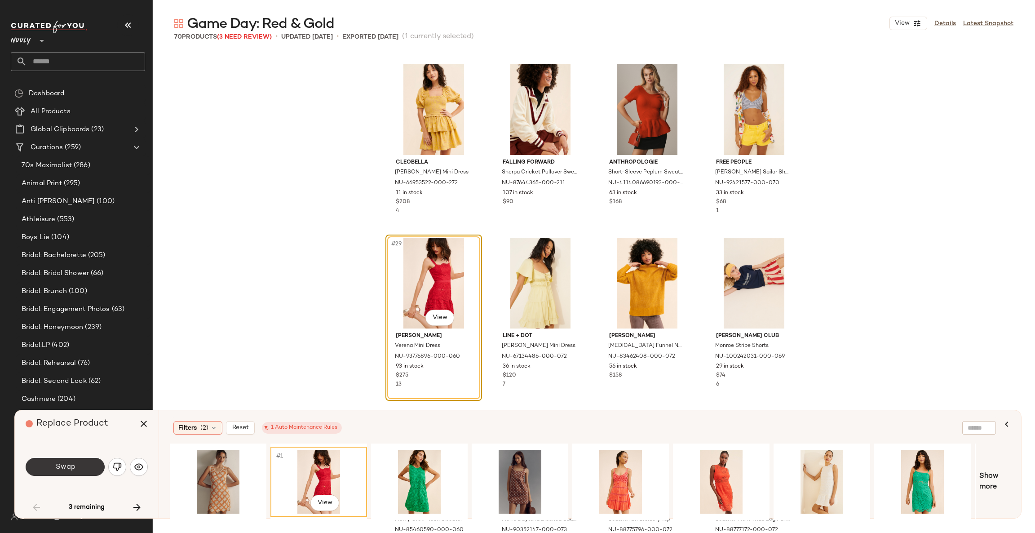
click at [58, 475] on button "Swap" at bounding box center [65, 467] width 79 height 18
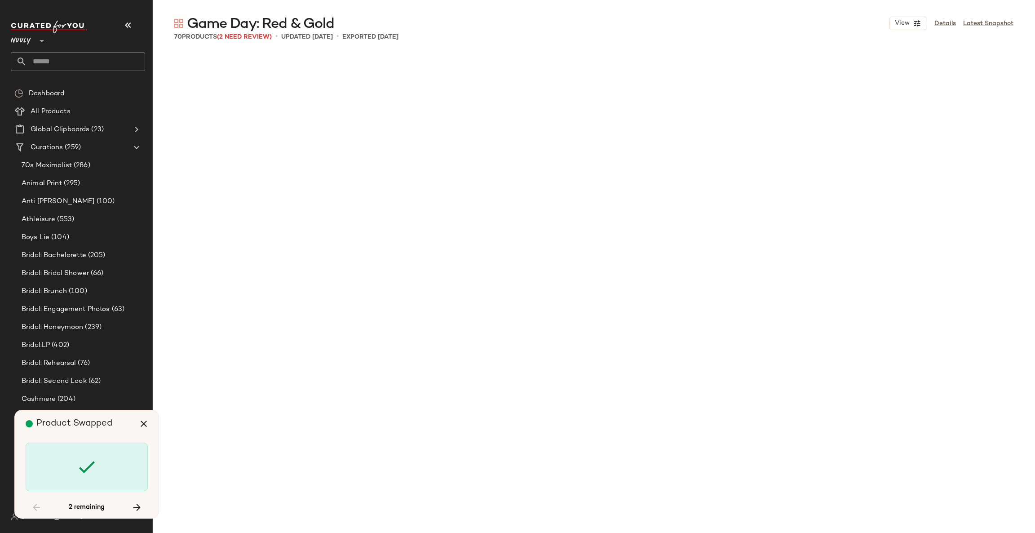
scroll to position [2255, 0]
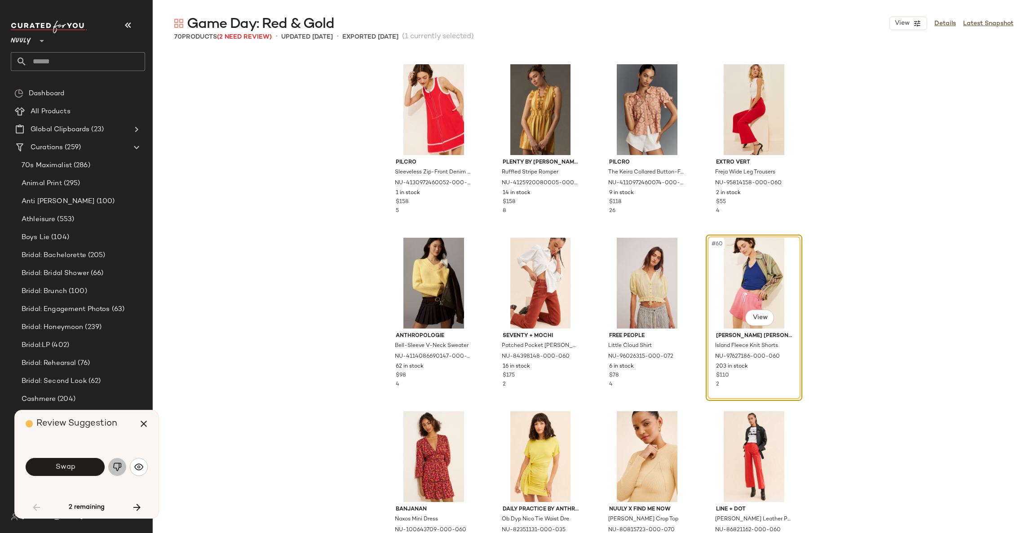
click at [115, 464] on img "button" at bounding box center [117, 466] width 9 height 9
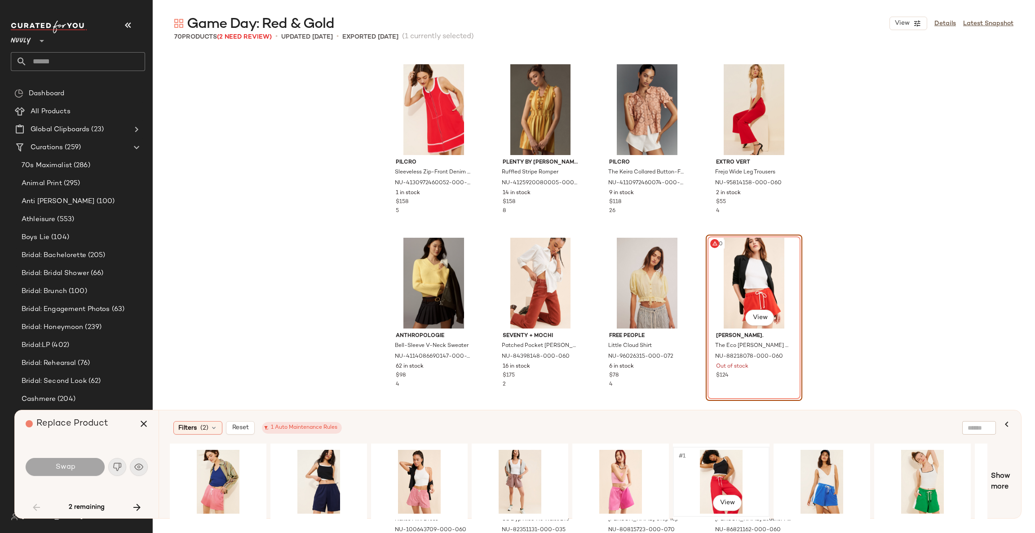
click at [731, 465] on div "#1 View" at bounding box center [721, 482] width 90 height 64
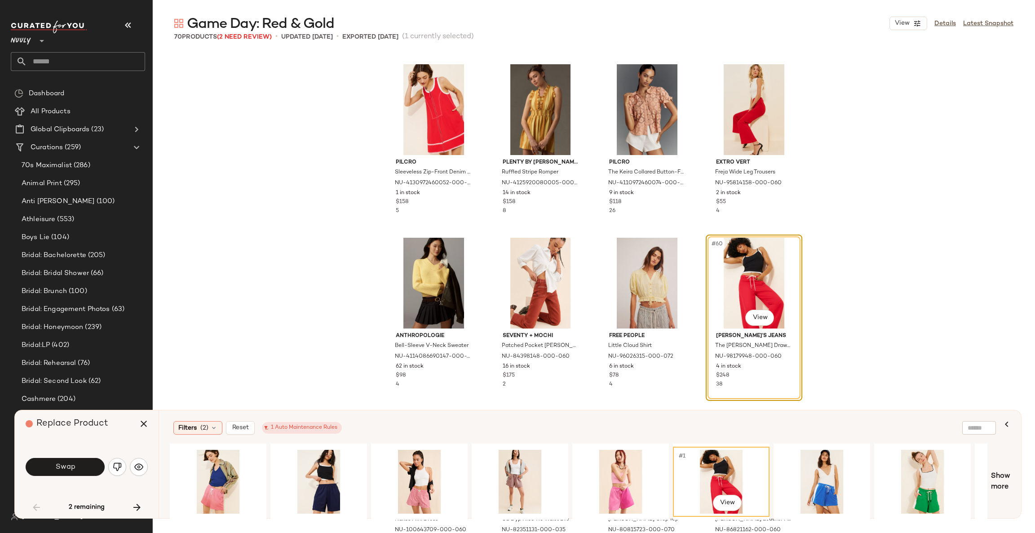
click at [103, 458] on div "Swap" at bounding box center [65, 467] width 79 height 18
click at [93, 466] on button "Swap" at bounding box center [65, 467] width 79 height 18
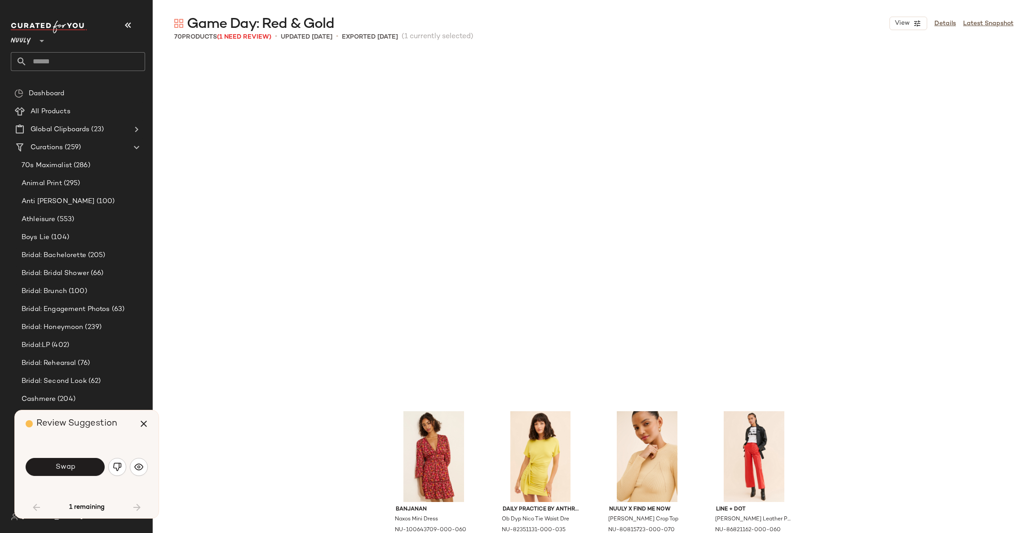
scroll to position [2601, 0]
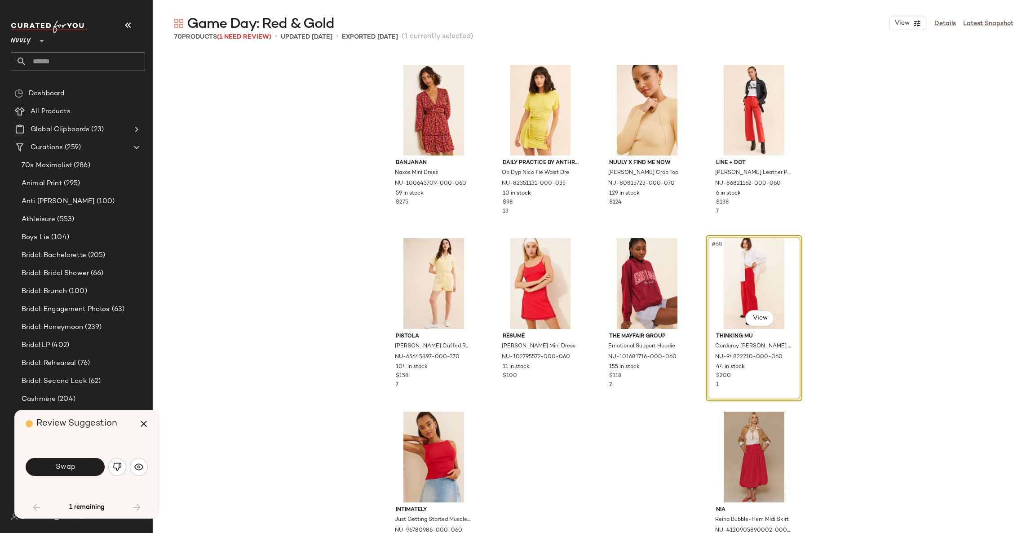
click at [77, 456] on div "Swap" at bounding box center [87, 467] width 122 height 22
click at [77, 461] on button "Swap" at bounding box center [65, 467] width 79 height 18
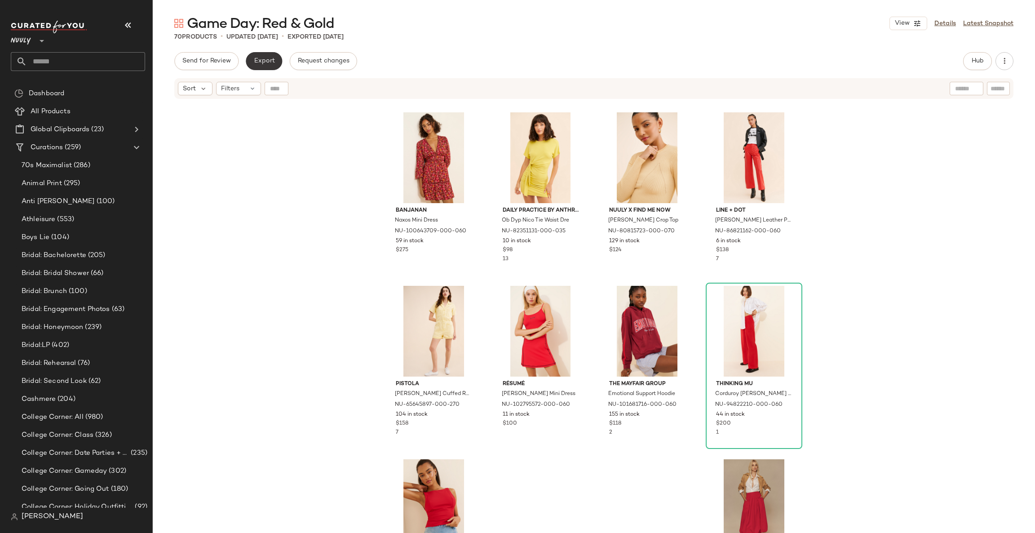
click at [267, 65] on button "Export" at bounding box center [264, 61] width 36 height 18
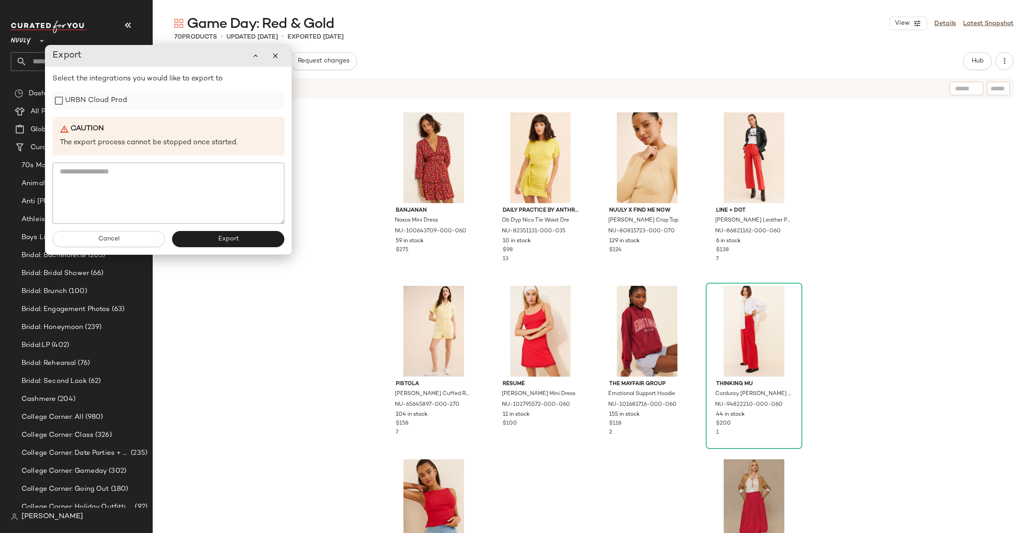
click at [119, 109] on label "URBN Cloud Prod" at bounding box center [96, 101] width 62 height 18
click at [219, 233] on button "Export" at bounding box center [228, 239] width 112 height 16
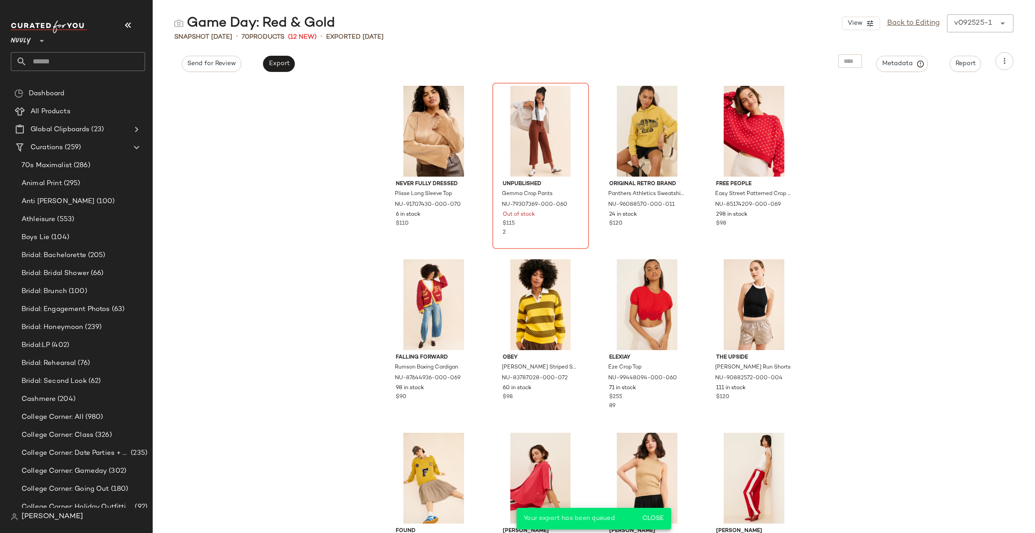
click at [53, 62] on input "text" at bounding box center [86, 61] width 118 height 19
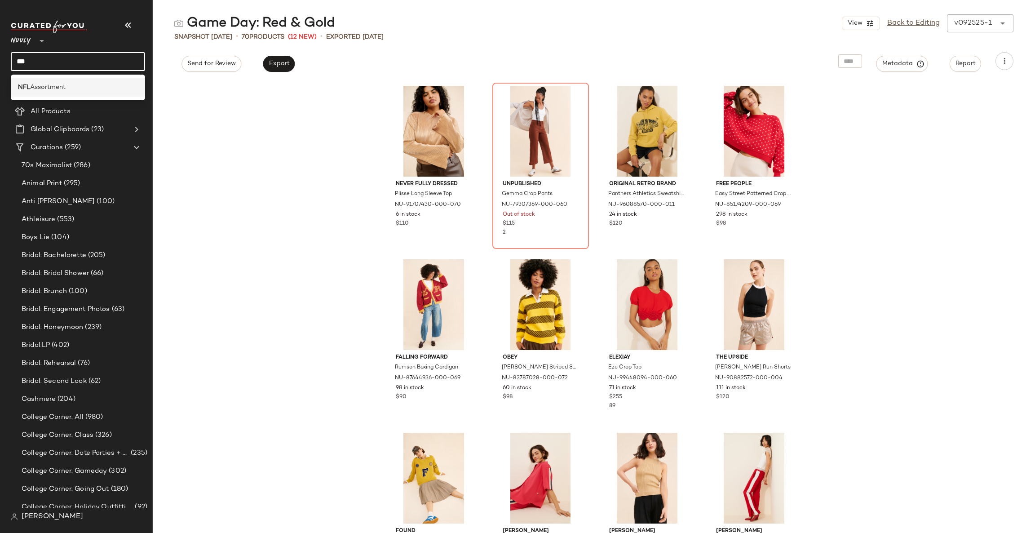
type input "***"
click at [63, 80] on div "NFL Assortment" at bounding box center [78, 87] width 134 height 18
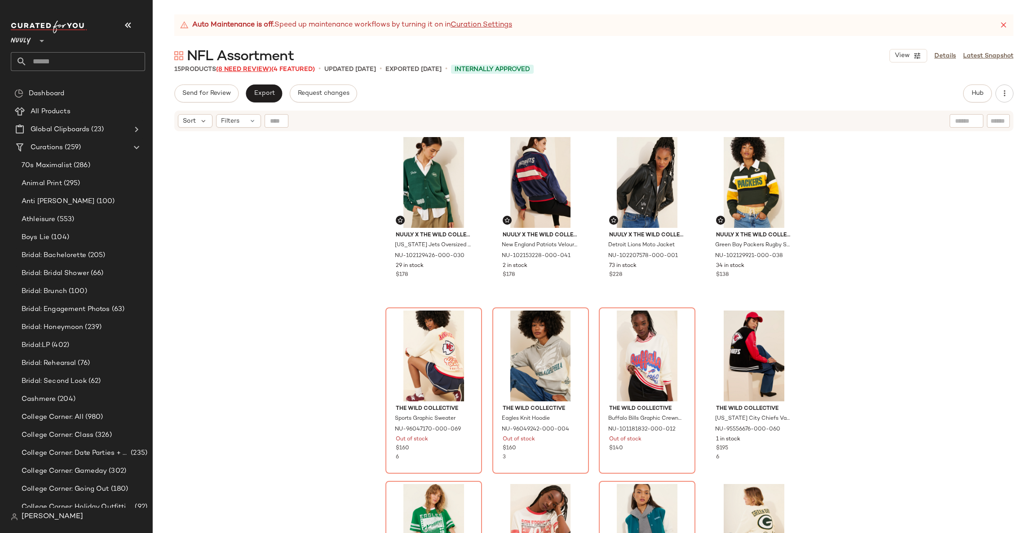
click at [230, 72] on span "(8 Need Review)" at bounding box center [243, 69] width 55 height 7
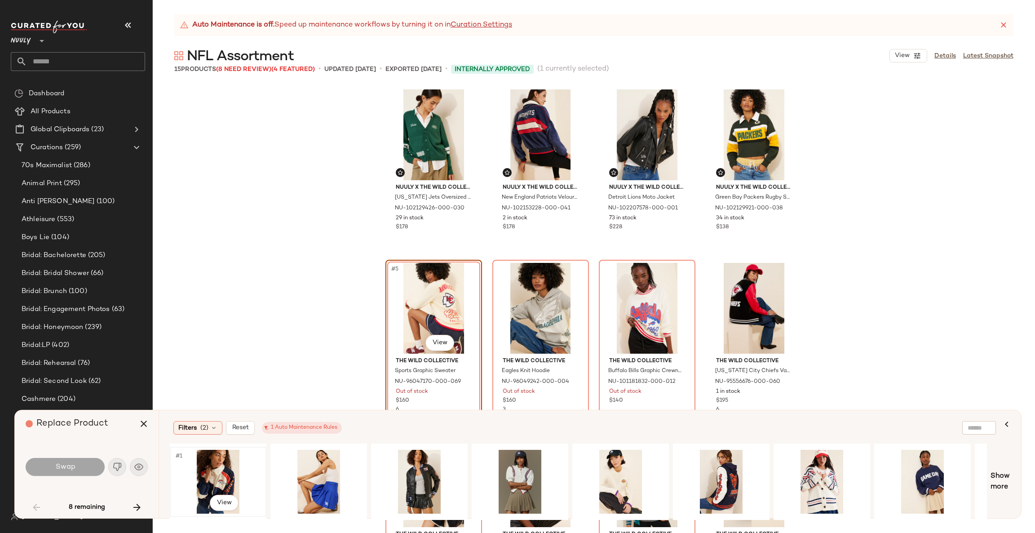
click at [217, 477] on div "#1 View" at bounding box center [218, 482] width 90 height 64
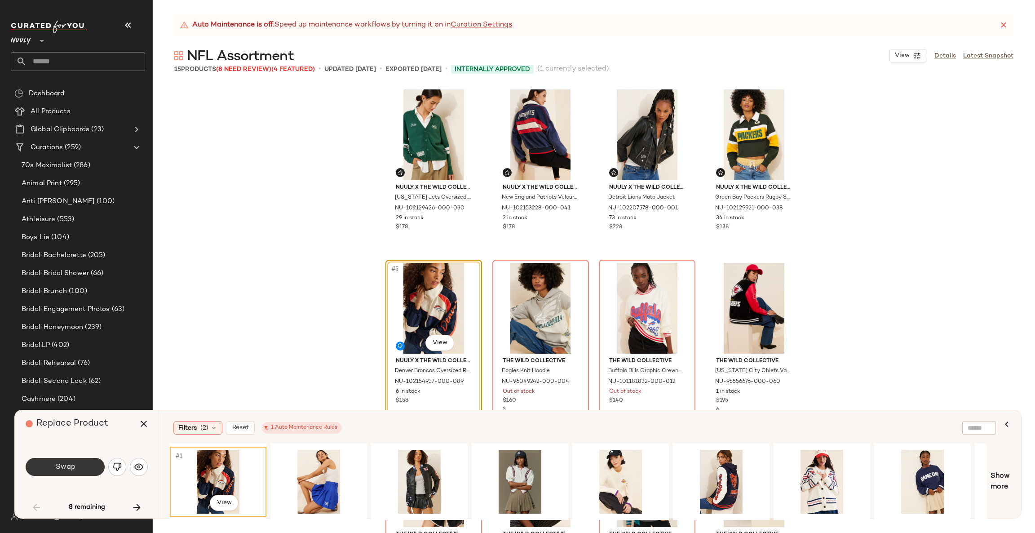
click at [55, 469] on span "Swap" at bounding box center [65, 467] width 20 height 9
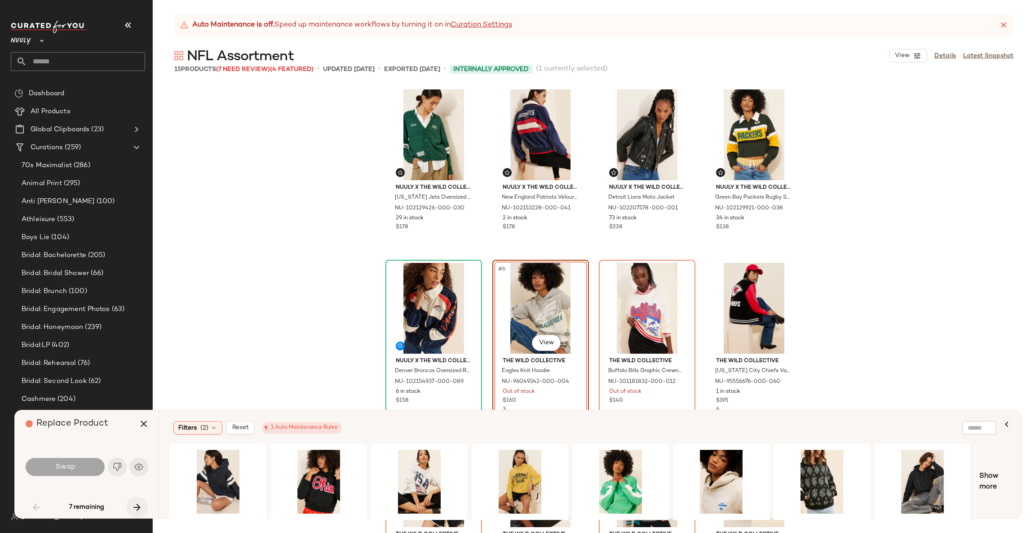
click at [138, 502] on icon "button" at bounding box center [137, 507] width 11 height 11
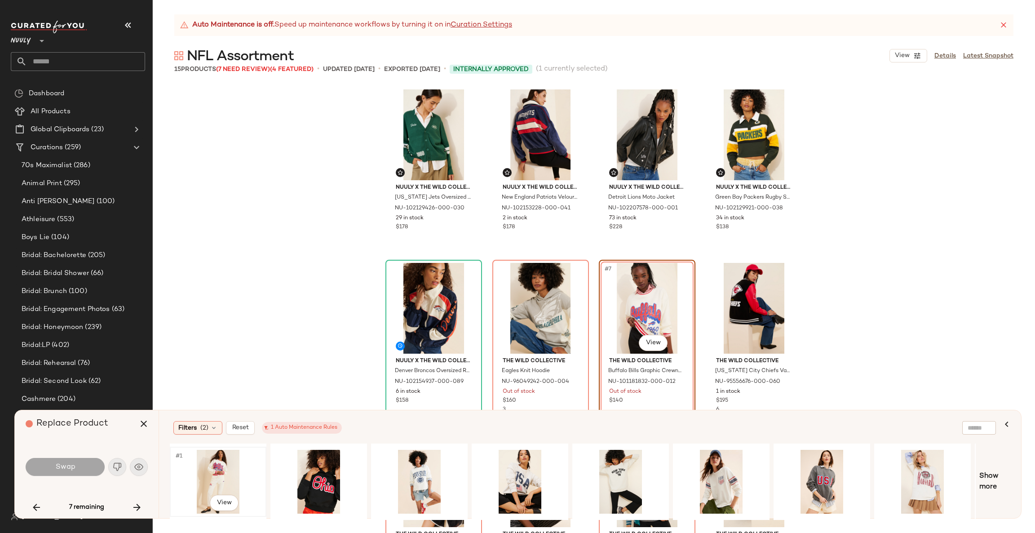
click at [239, 461] on div "#1 View" at bounding box center [218, 482] width 90 height 64
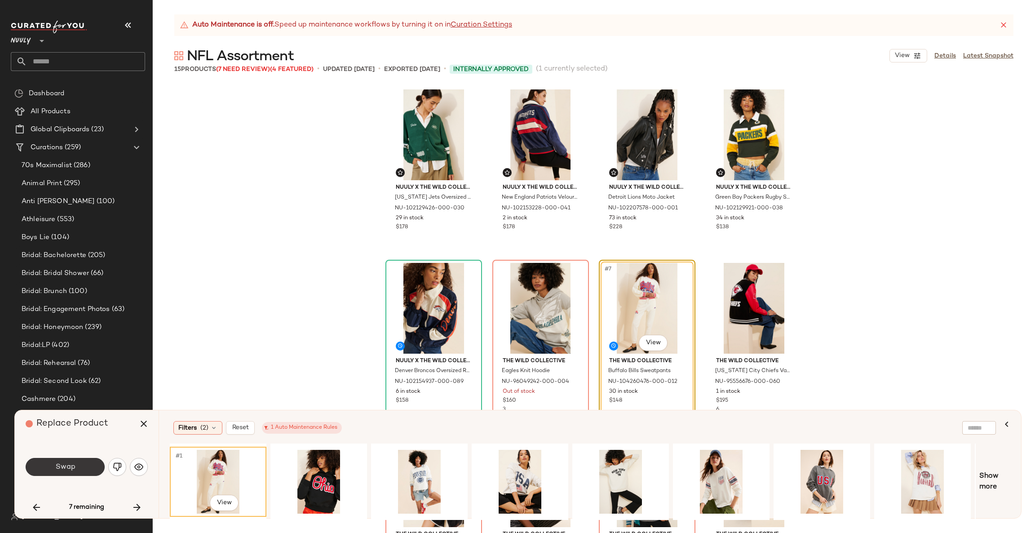
click at [84, 468] on button "Swap" at bounding box center [65, 467] width 79 height 18
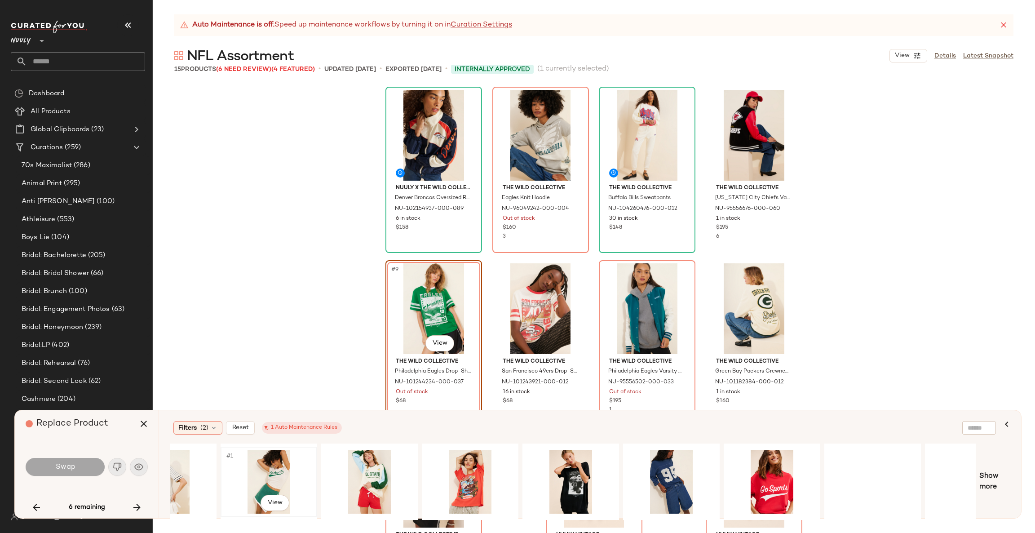
scroll to position [0, 195]
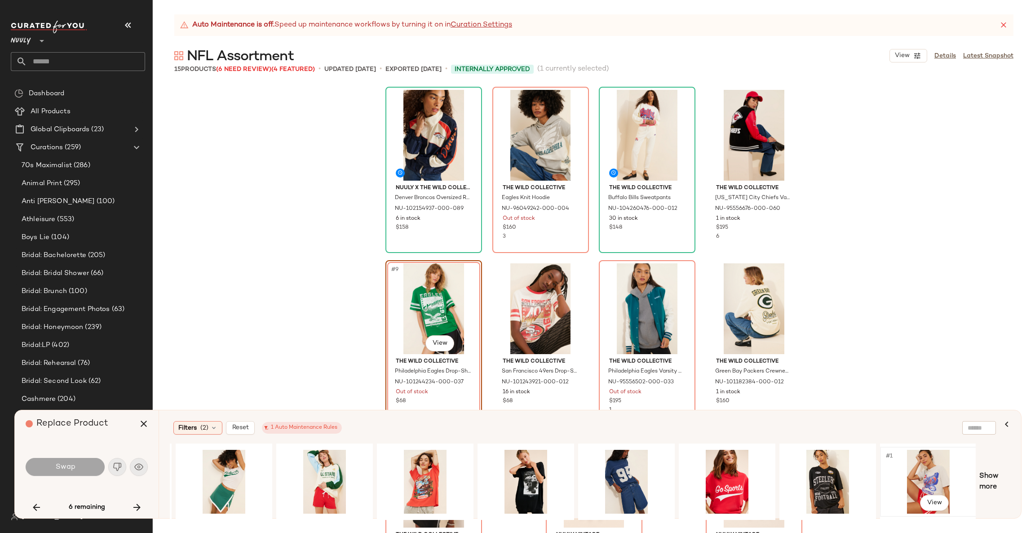
click at [929, 474] on div "#1 View" at bounding box center [928, 482] width 90 height 64
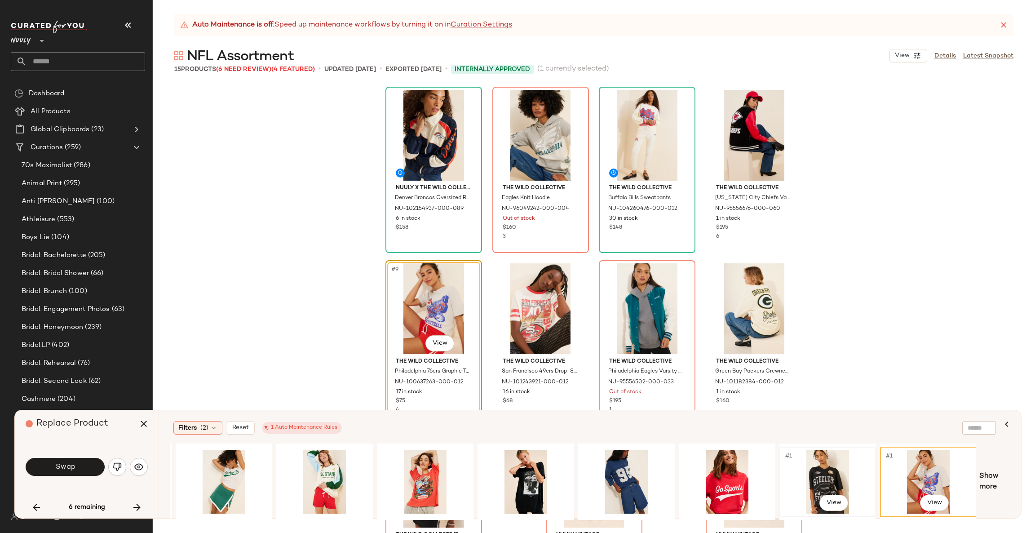
click at [821, 482] on div "#1 View" at bounding box center [828, 482] width 90 height 64
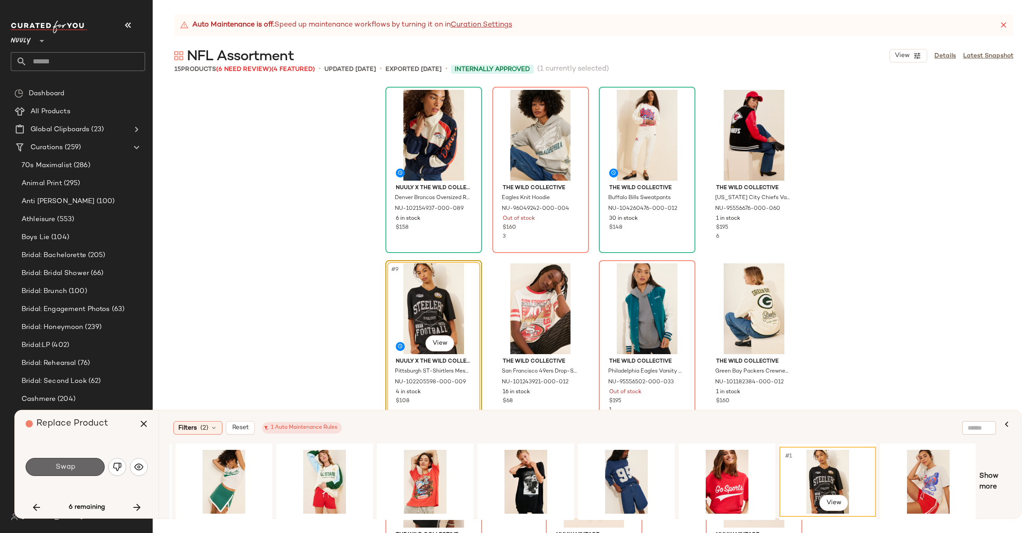
click at [52, 463] on button "Swap" at bounding box center [65, 467] width 79 height 18
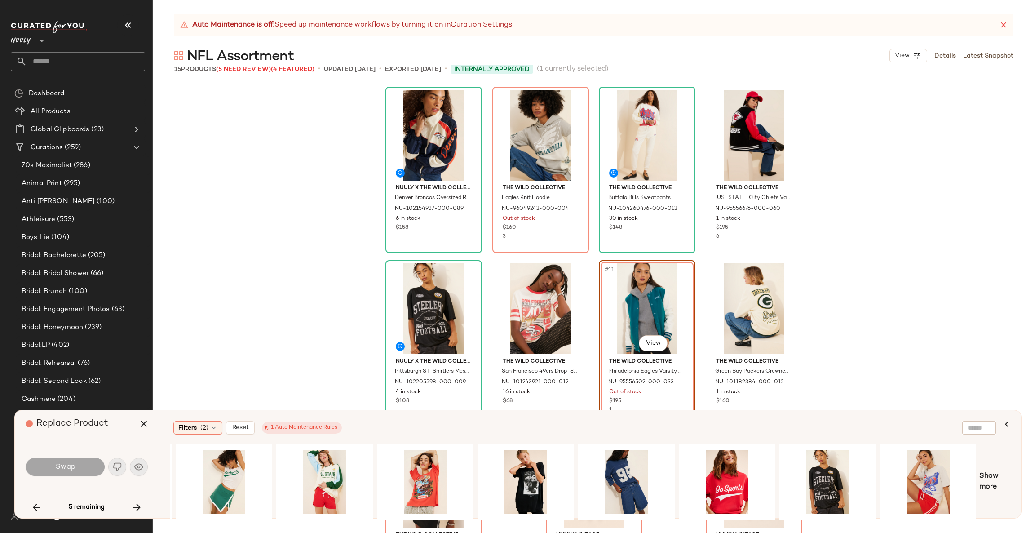
scroll to position [173, 0]
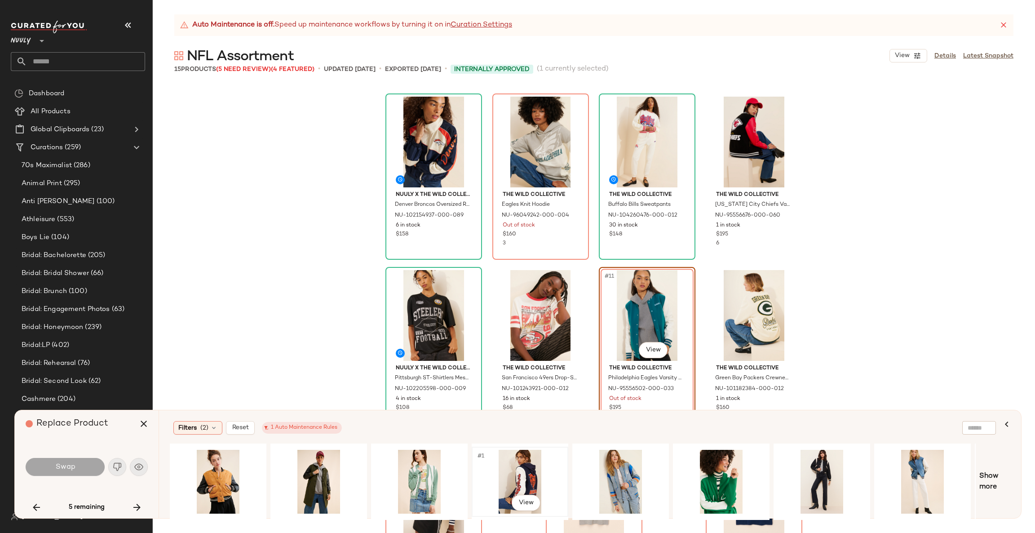
click at [529, 475] on div "#1 View" at bounding box center [520, 482] width 90 height 64
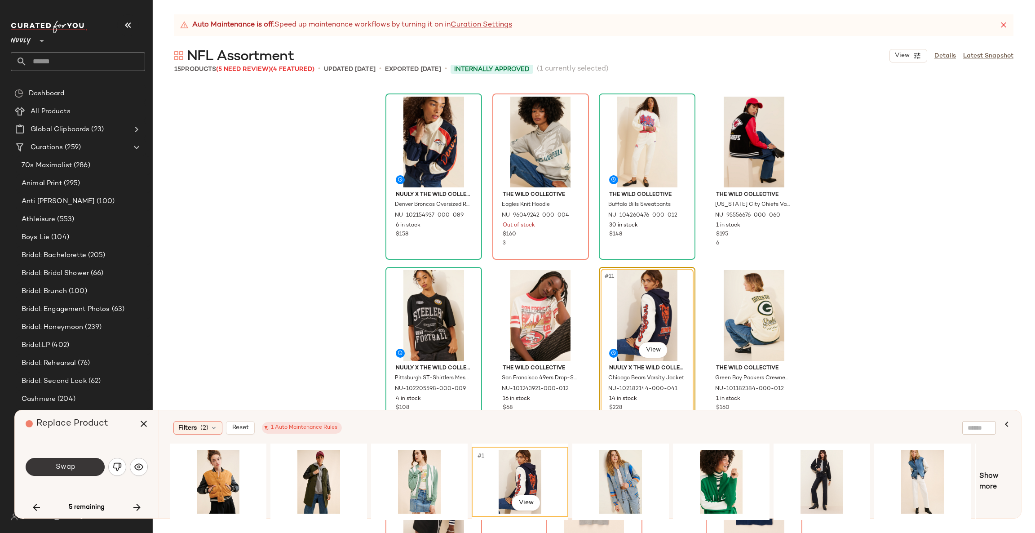
click at [70, 466] on span "Swap" at bounding box center [65, 467] width 20 height 9
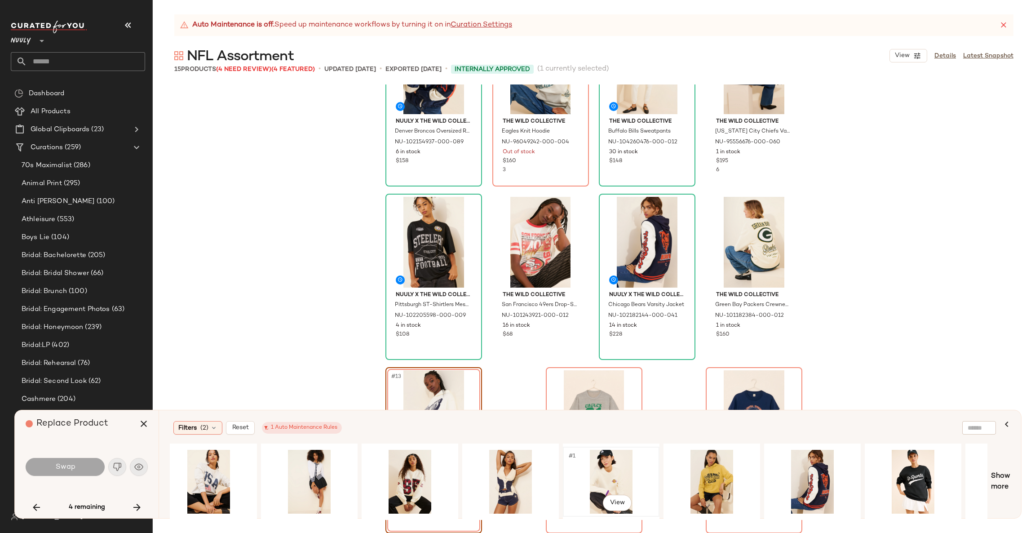
scroll to position [0, 417]
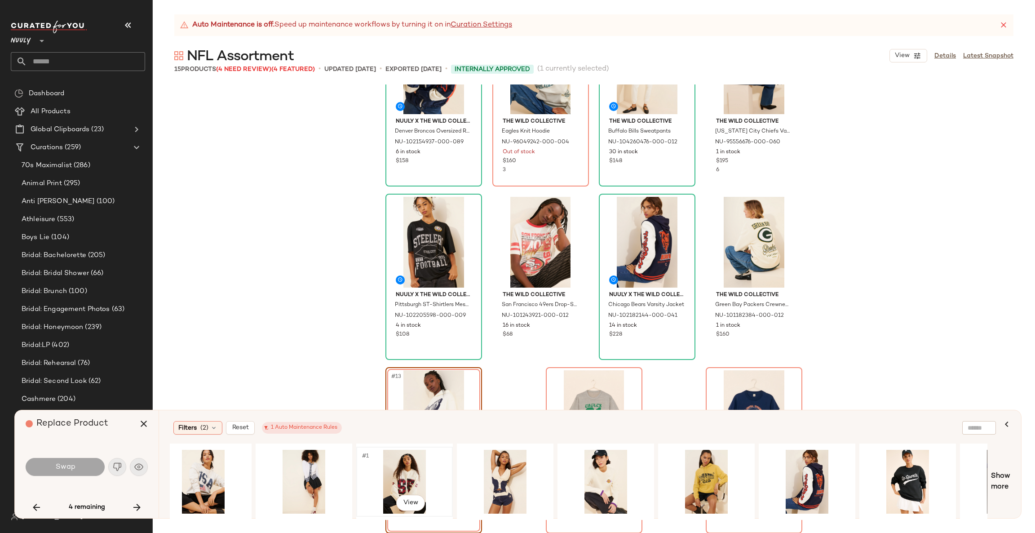
click at [405, 468] on div "#1 View" at bounding box center [404, 482] width 90 height 64
click at [71, 474] on button "Swap" at bounding box center [65, 467] width 79 height 18
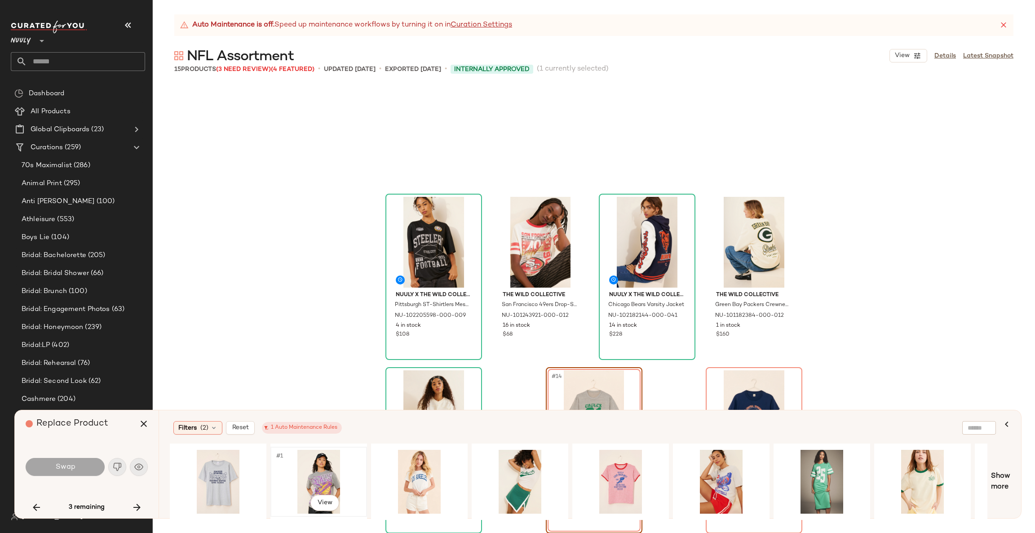
click at [305, 475] on div "#1 View" at bounding box center [319, 482] width 90 height 64
click at [1000, 479] on span "Show more" at bounding box center [1000, 482] width 19 height 22
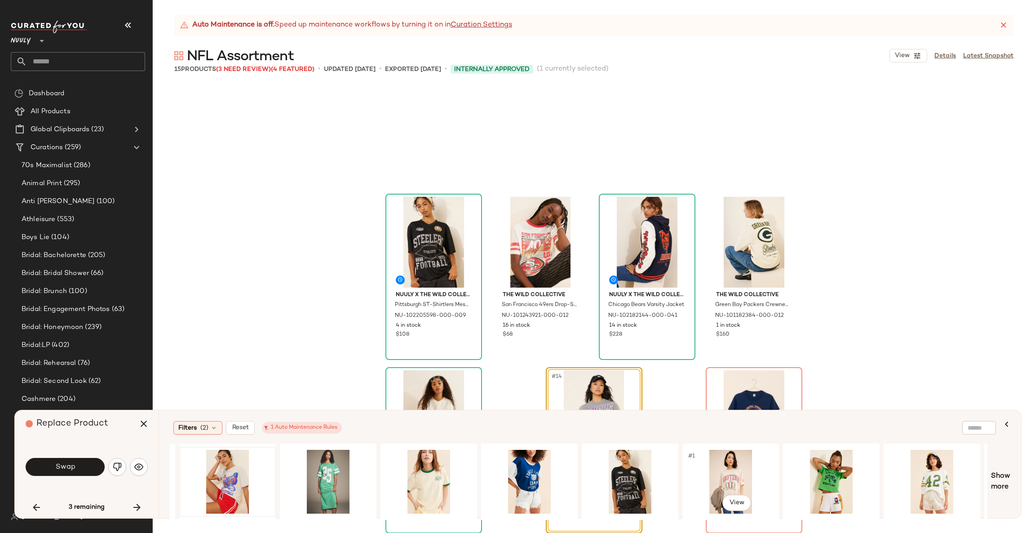
scroll to position [0, 495]
click at [730, 471] on div "#1 View" at bounding box center [730, 482] width 90 height 64
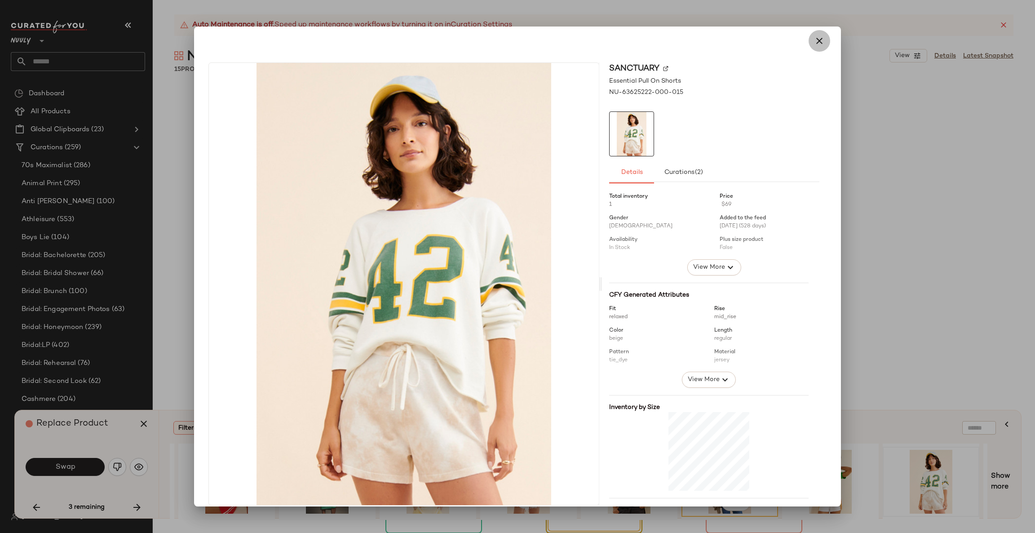
click at [815, 40] on icon "button" at bounding box center [819, 40] width 11 height 11
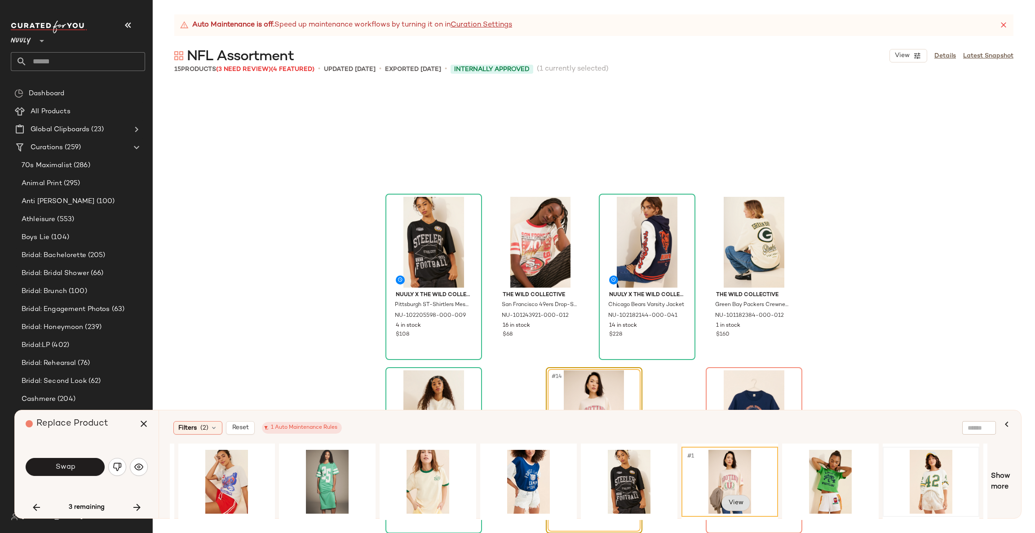
click at [731, 497] on body "Nuuly ** Dashboard All Products Global Clipboards (23) Curations (259) 70s Maxi…" at bounding box center [517, 266] width 1035 height 533
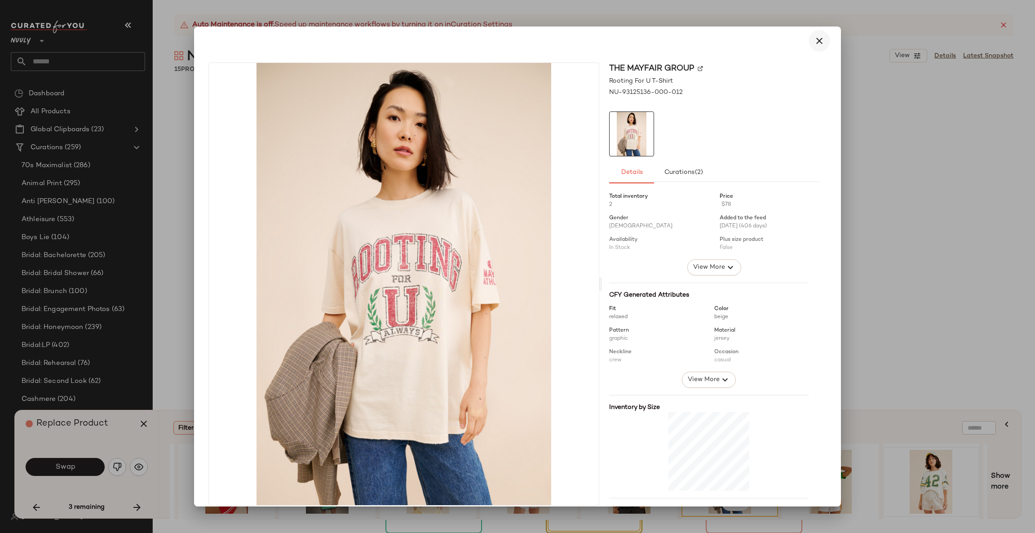
click at [814, 41] on icon "button" at bounding box center [819, 40] width 11 height 11
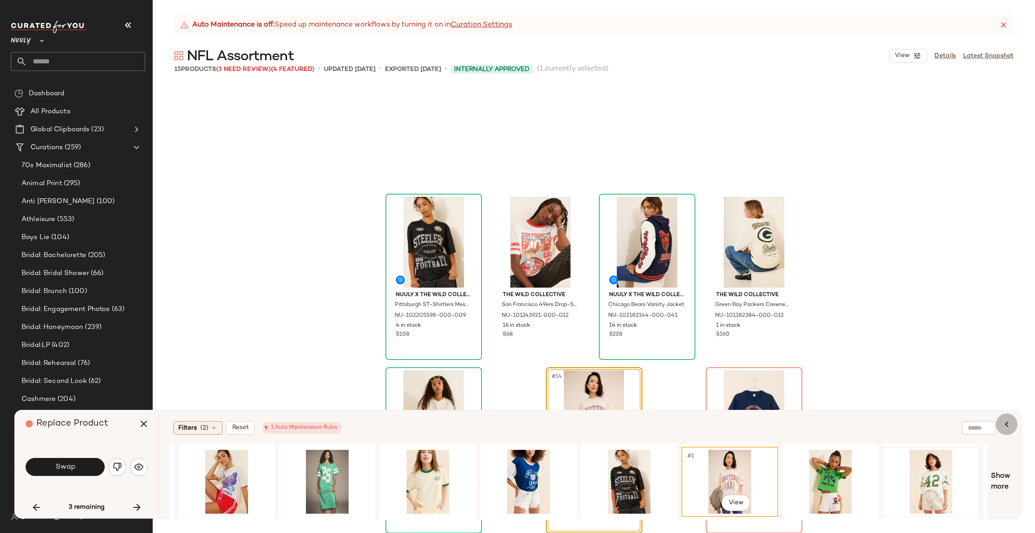
click at [1006, 423] on icon "button" at bounding box center [1006, 424] width 11 height 11
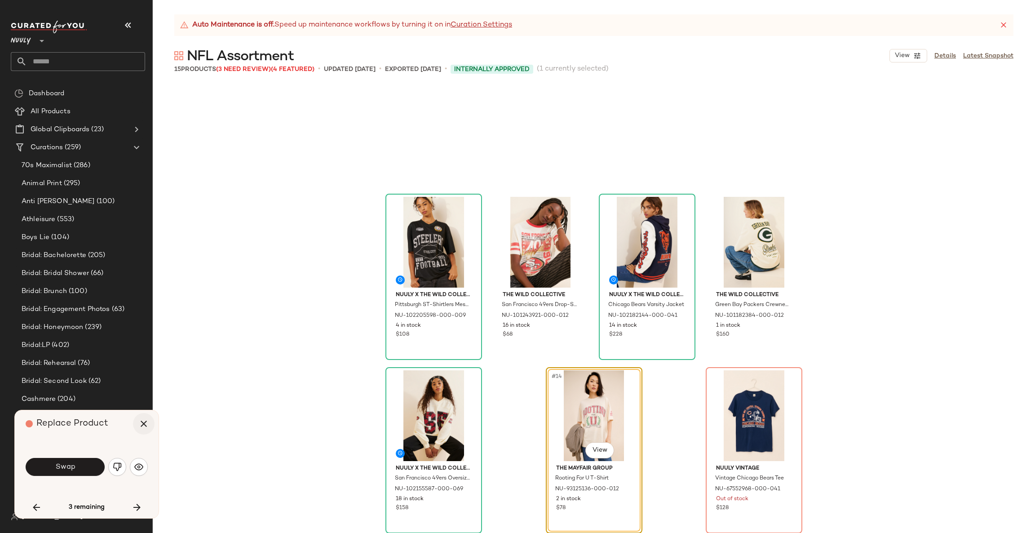
click at [144, 423] on icon "button" at bounding box center [143, 423] width 11 height 11
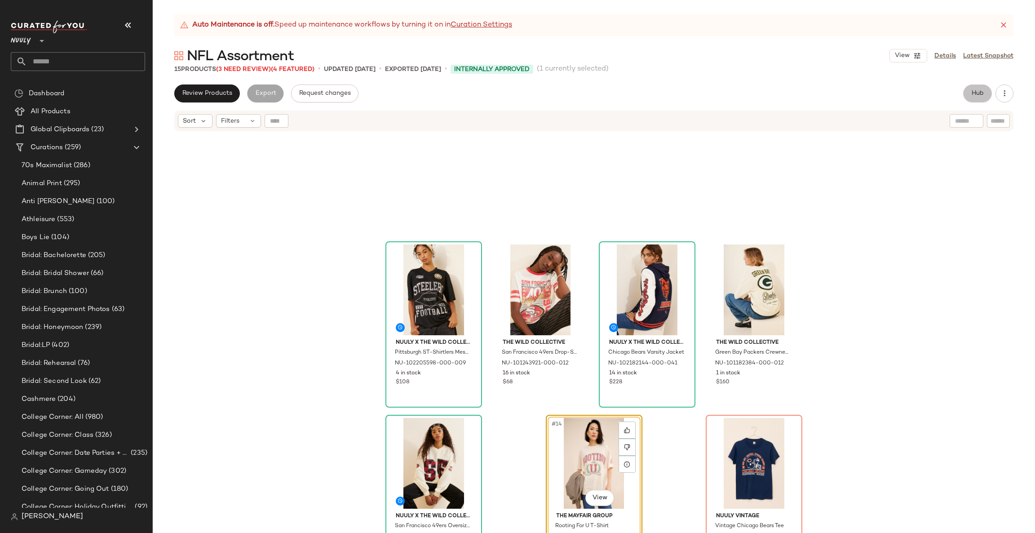
click at [976, 84] on button "Hub" at bounding box center [977, 93] width 29 height 18
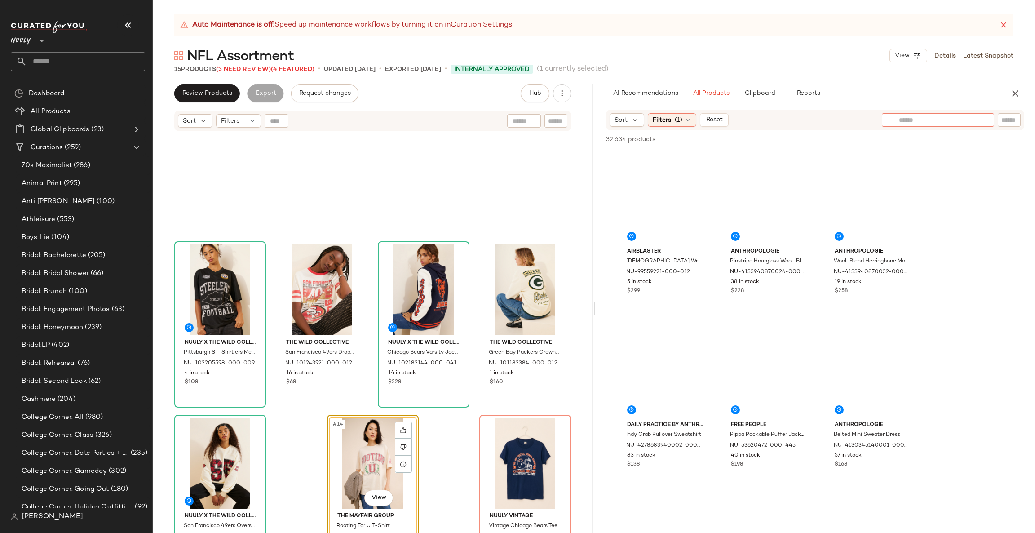
click at [980, 121] on div at bounding box center [938, 119] width 112 height 13
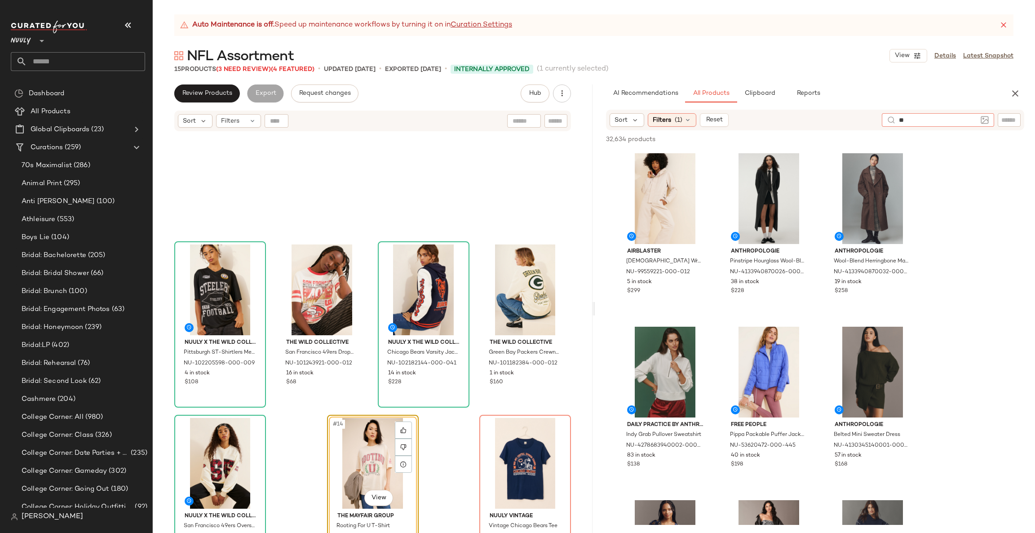
type input "***"
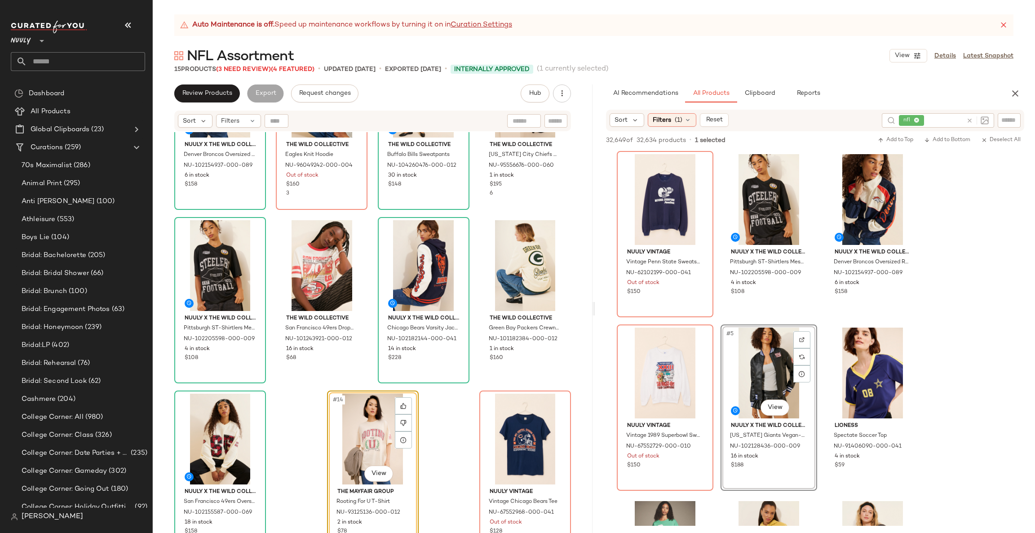
scroll to position [271, 0]
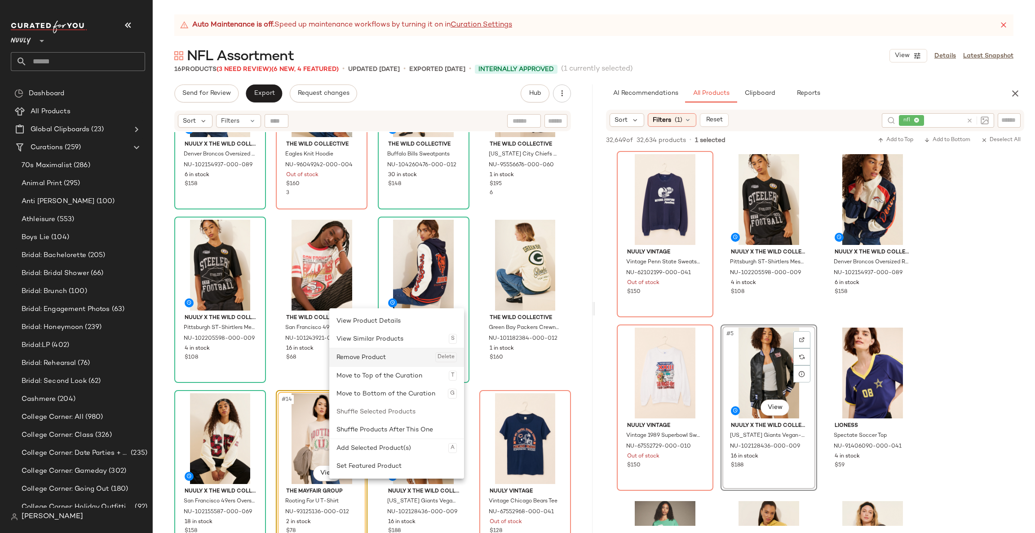
click at [368, 354] on div "Remove Product Delete" at bounding box center [397, 357] width 120 height 18
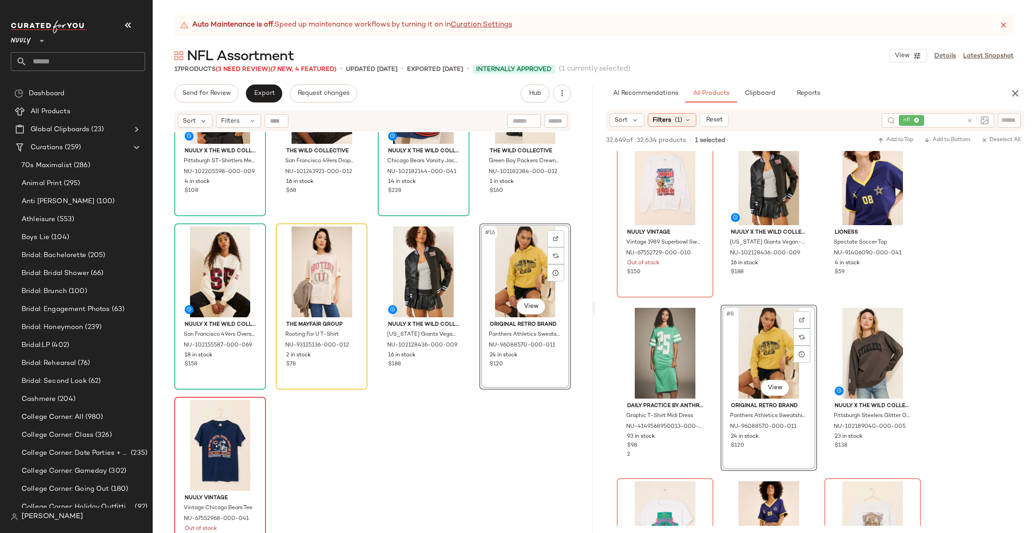
scroll to position [442, 0]
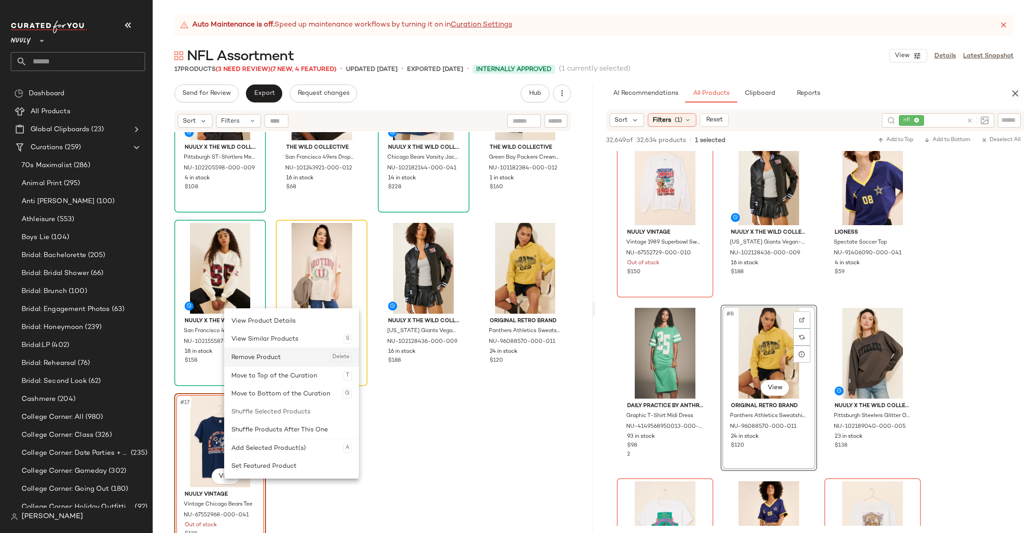
click at [281, 362] on div "Remove Product Delete" at bounding box center [291, 357] width 120 height 18
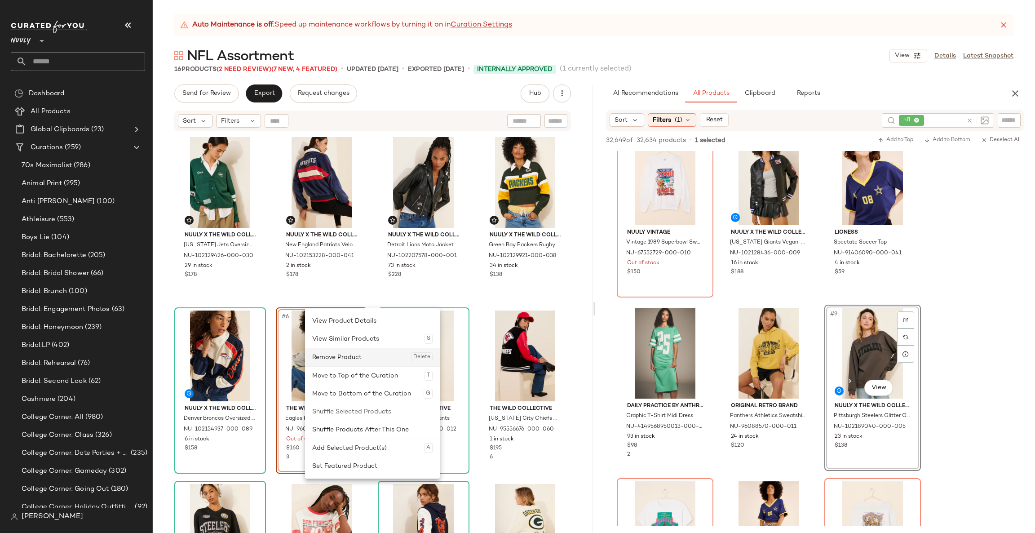
click at [328, 355] on div "Remove Product Delete" at bounding box center [372, 357] width 120 height 18
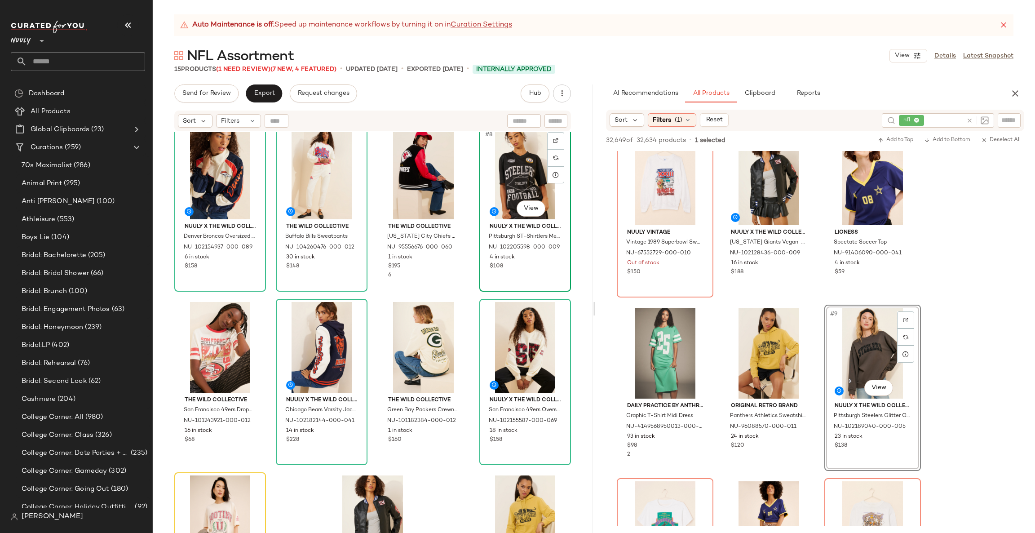
scroll to position [61, 0]
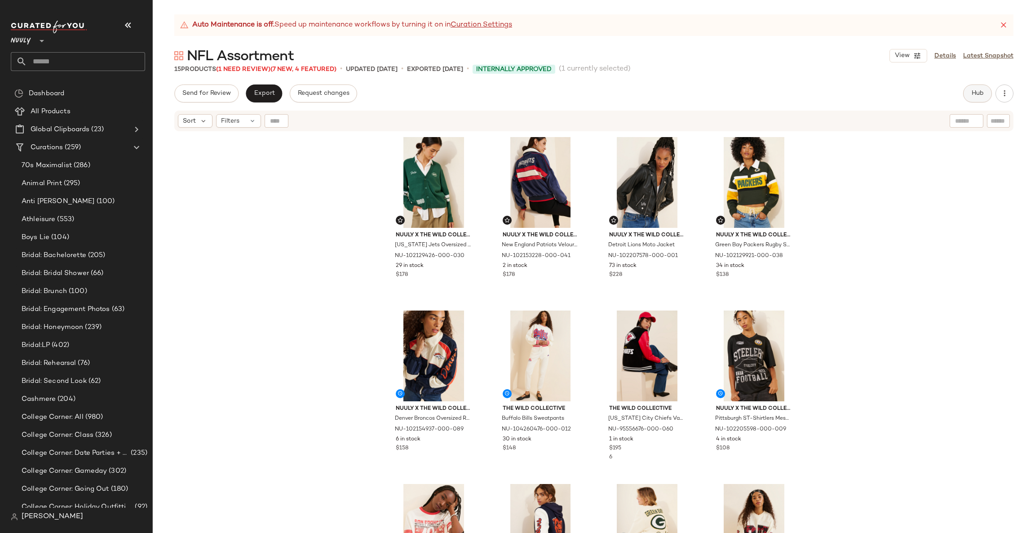
click at [978, 90] on span "Hub" at bounding box center [977, 93] width 13 height 7
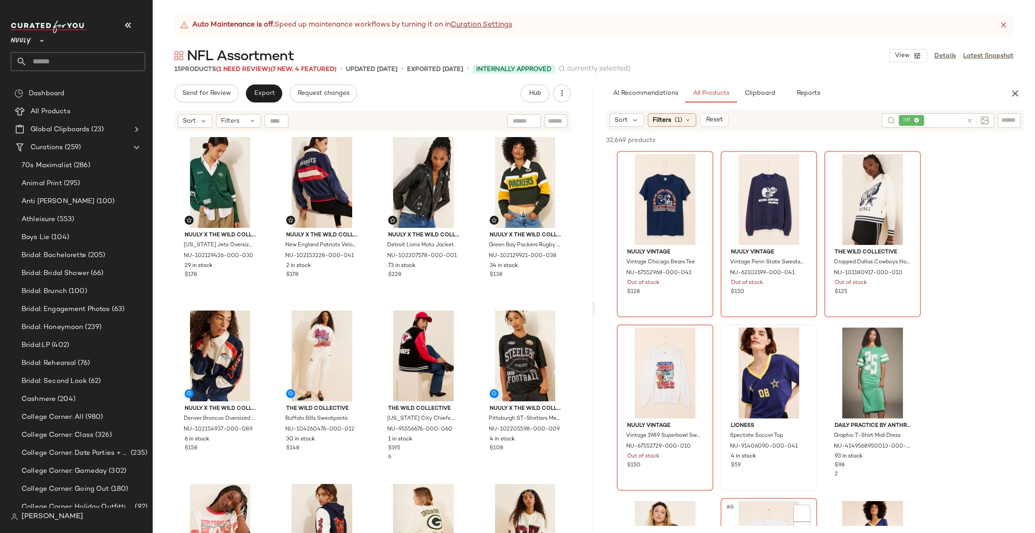
scroll to position [213, 0]
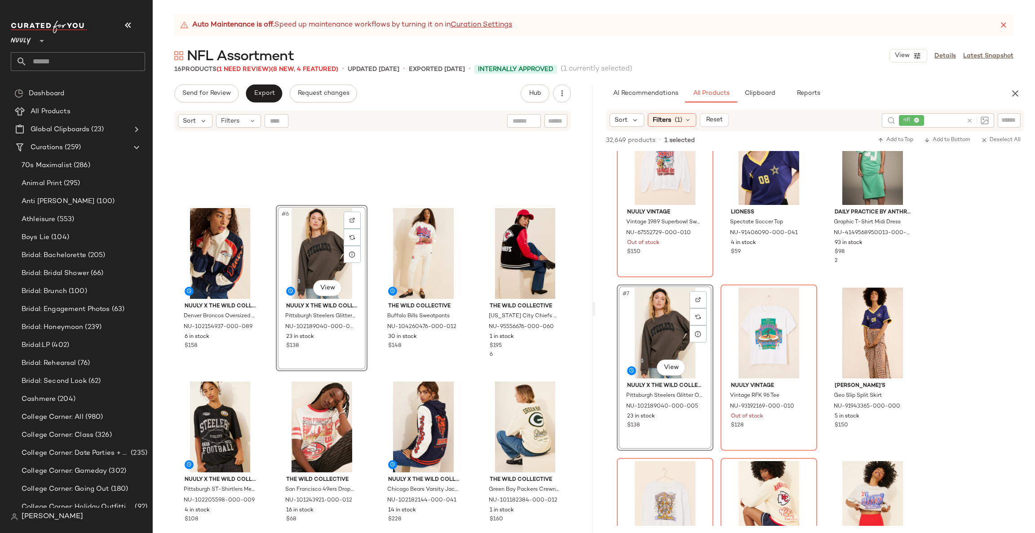
scroll to position [271, 0]
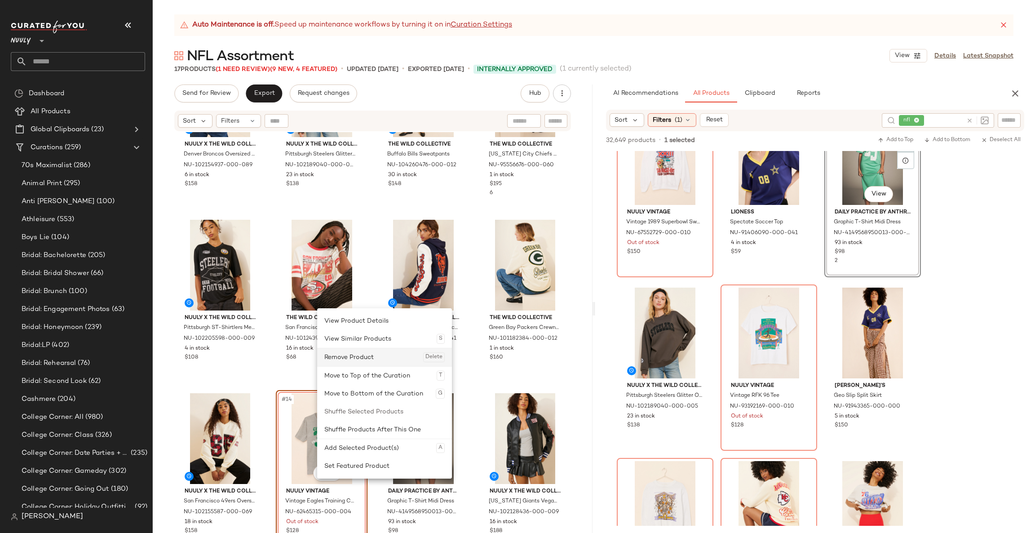
click at [354, 357] on div "Remove Product Delete" at bounding box center [384, 357] width 120 height 18
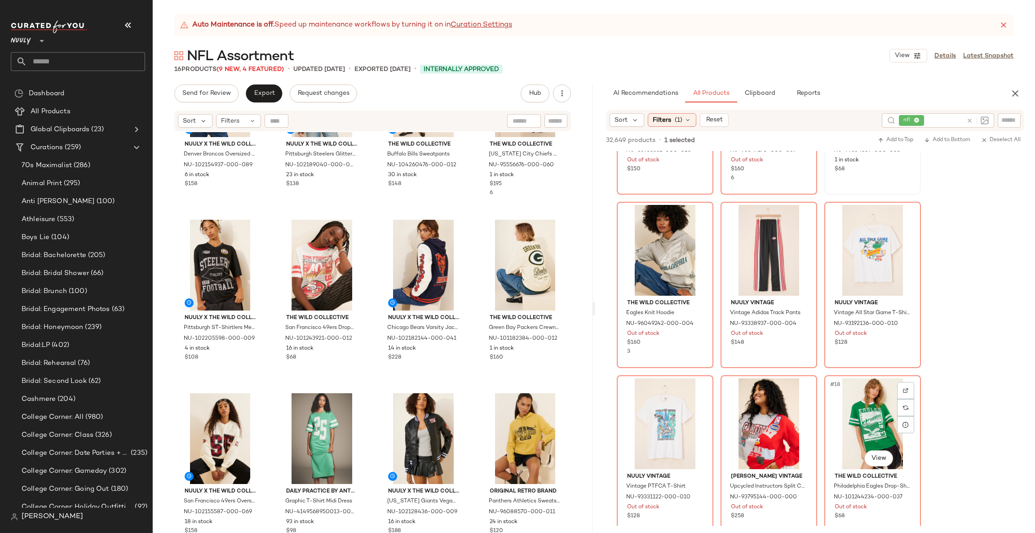
scroll to position [662, 0]
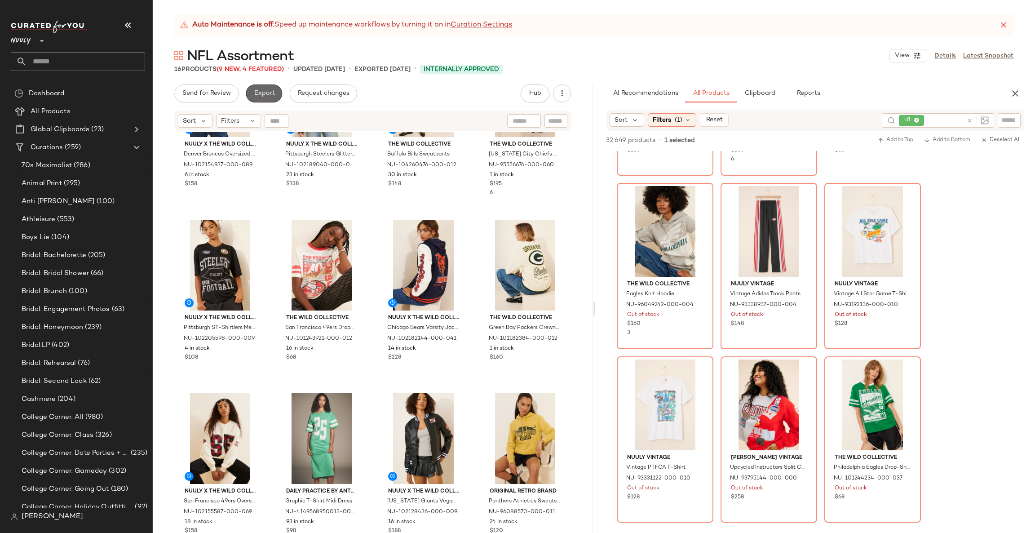
click at [256, 88] on button "Export" at bounding box center [264, 93] width 36 height 18
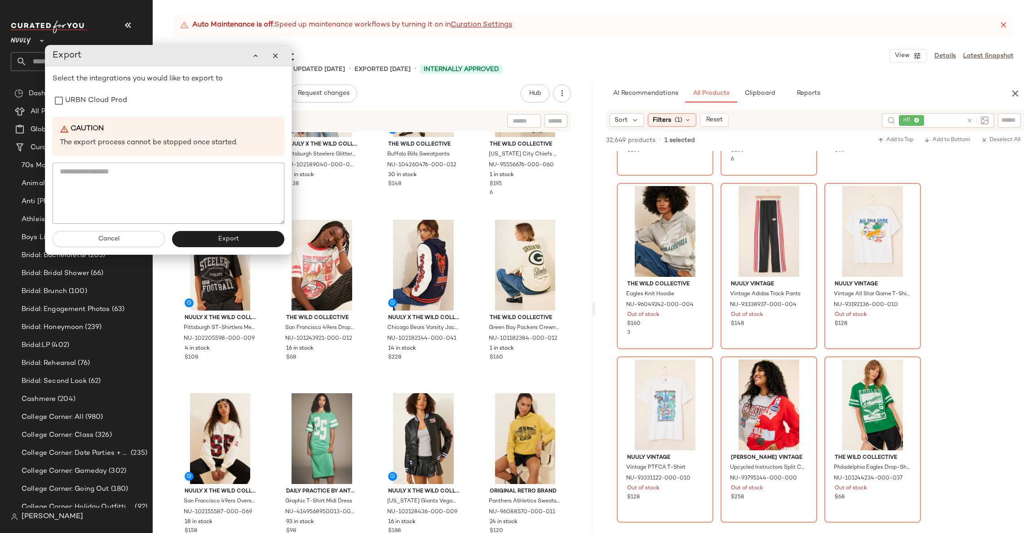
click at [109, 90] on div "Select the integrations you would like to export to URBN Cloud Prod Caution The…" at bounding box center [169, 149] width 232 height 150
click at [92, 102] on label "URBN Cloud Prod" at bounding box center [96, 101] width 62 height 18
click at [209, 237] on button "Export" at bounding box center [228, 239] width 112 height 16
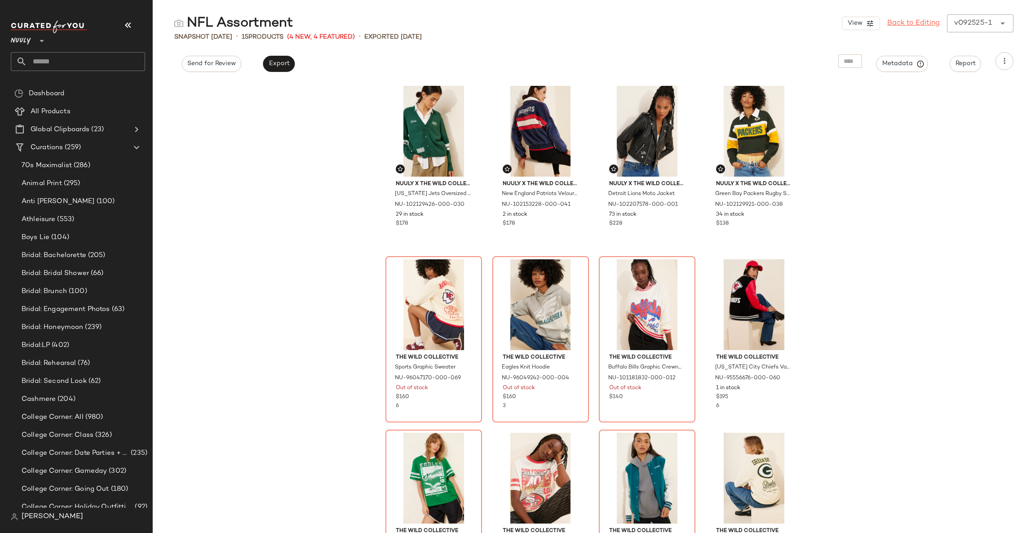
click at [909, 25] on link "Back to Editing" at bounding box center [913, 23] width 53 height 11
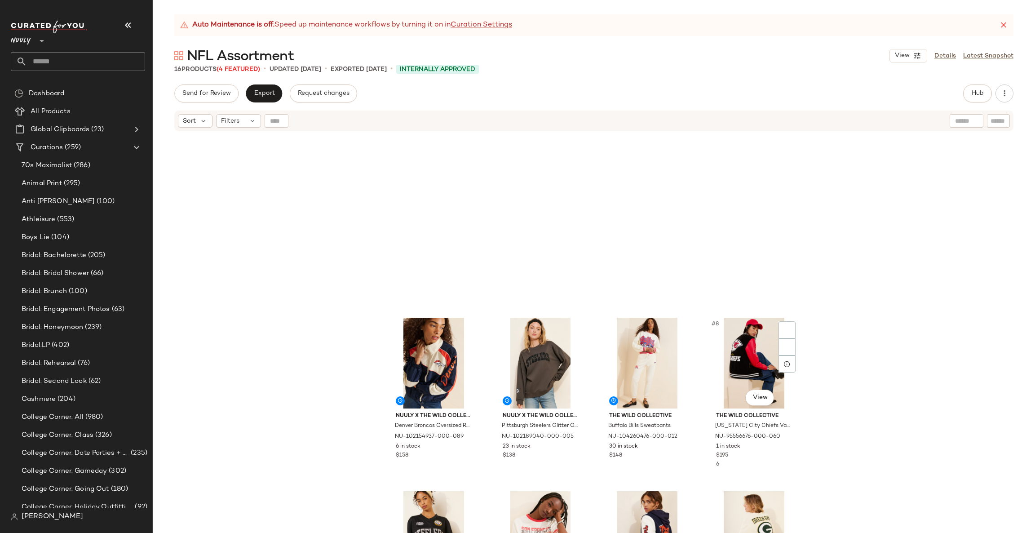
scroll to position [271, 0]
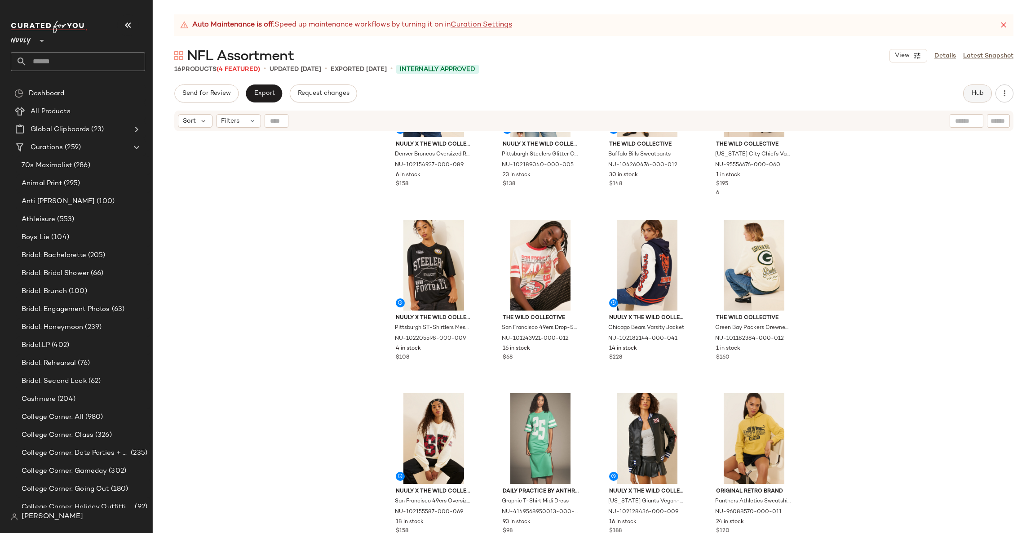
click at [986, 98] on button "Hub" at bounding box center [977, 93] width 29 height 18
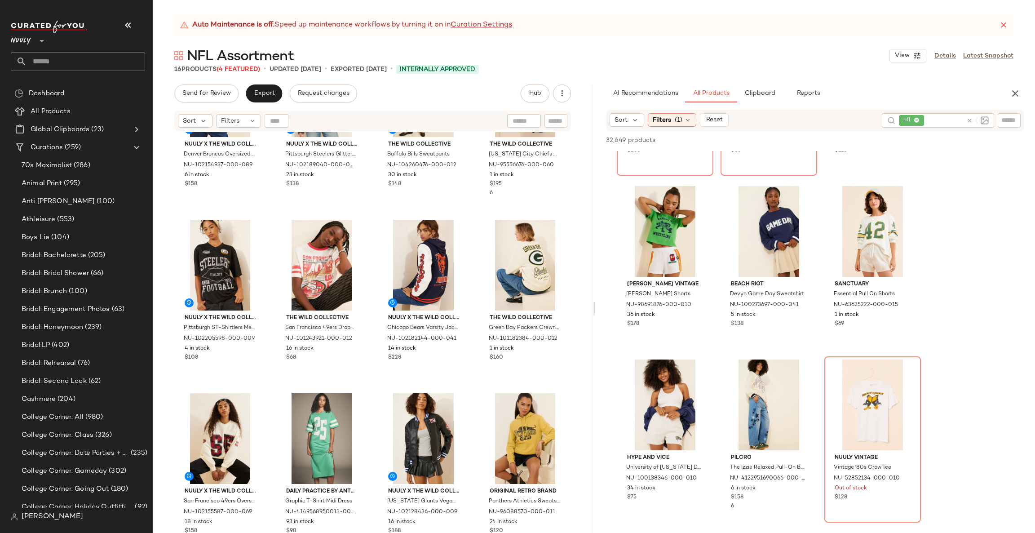
scroll to position [1336, 0]
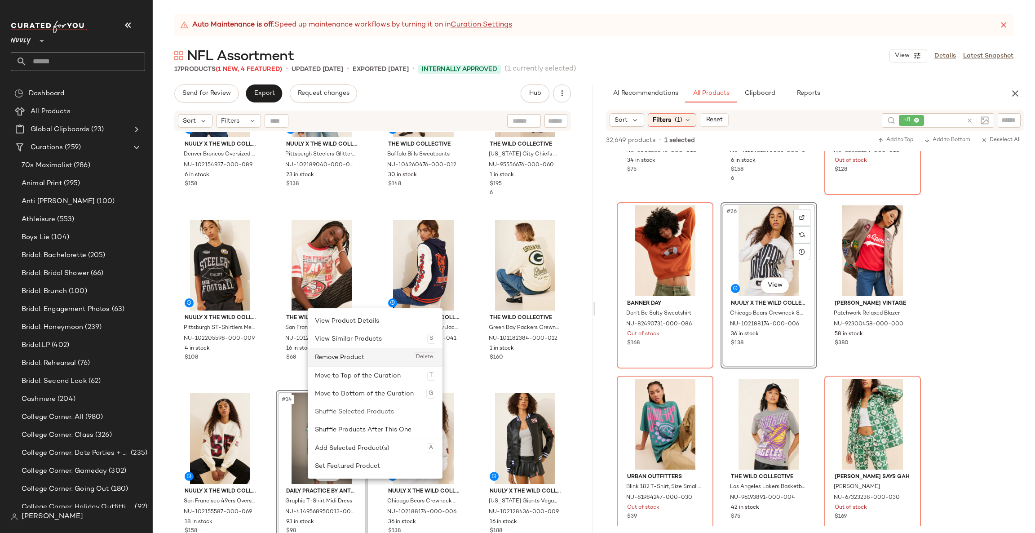
click at [363, 354] on div "Remove Product Delete" at bounding box center [375, 357] width 120 height 18
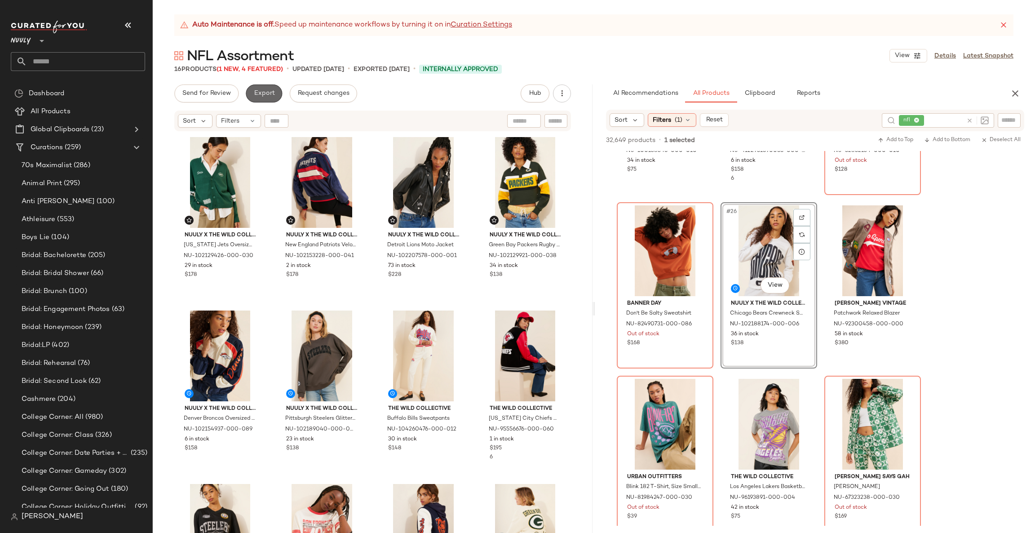
click at [268, 86] on button "Export" at bounding box center [264, 93] width 36 height 18
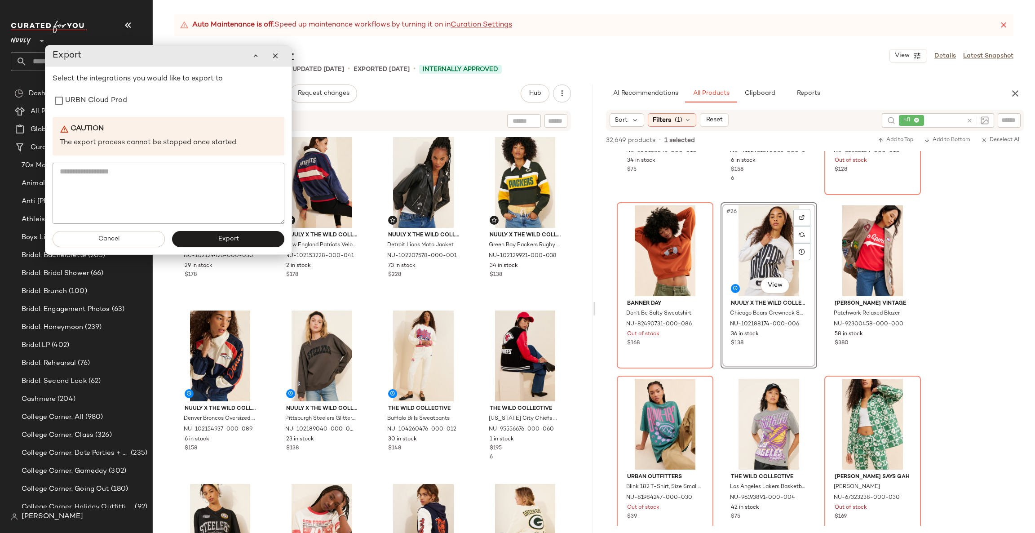
click at [118, 90] on div "Select the integrations you would like to export to URBN Cloud Prod Caution The…" at bounding box center [169, 149] width 232 height 150
click at [106, 97] on label "URBN Cloud Prod" at bounding box center [96, 101] width 62 height 18
click at [229, 236] on span "Export" at bounding box center [227, 238] width 21 height 7
